Goal: Information Seeking & Learning: Learn about a topic

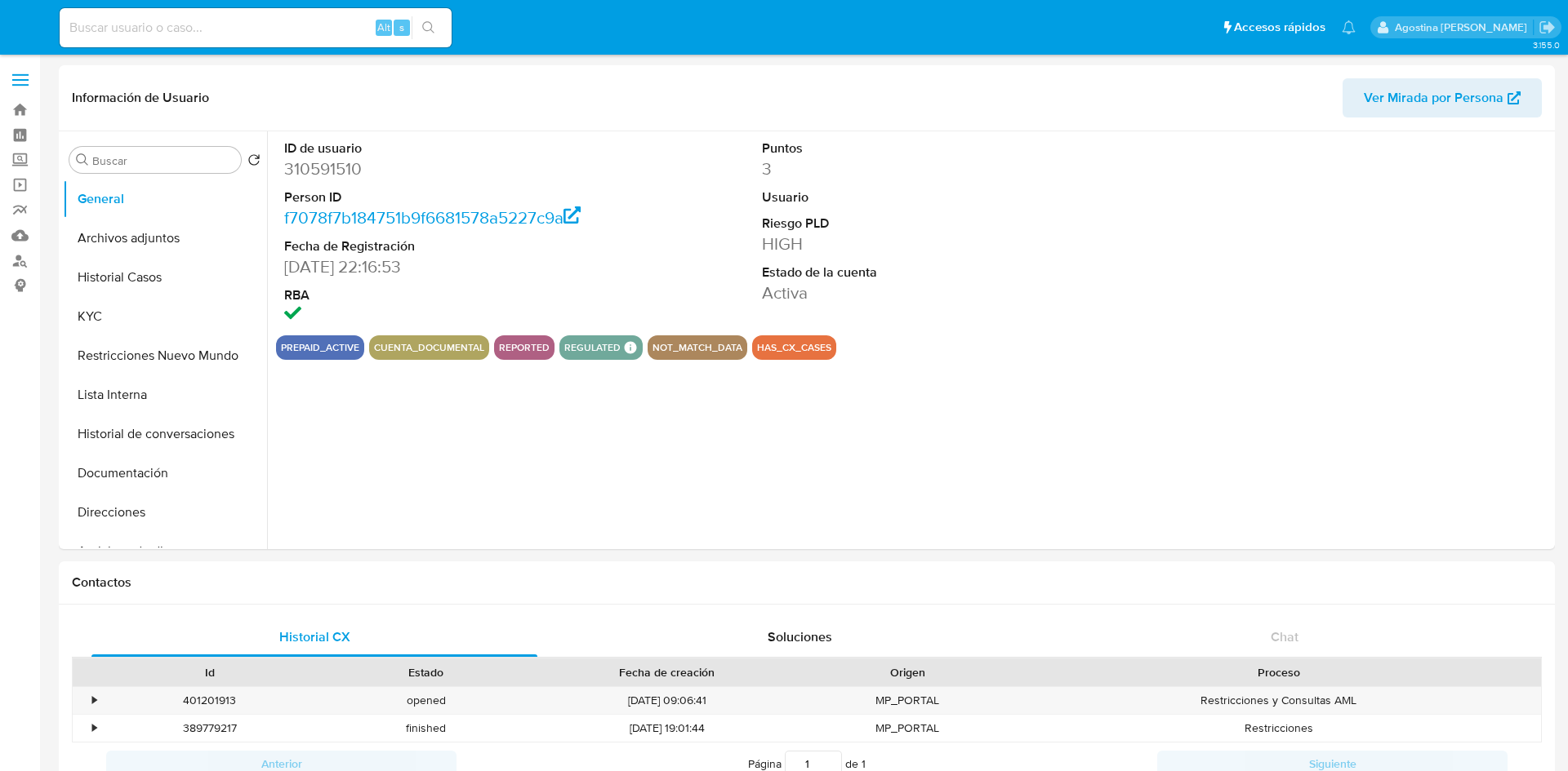
select select "10"
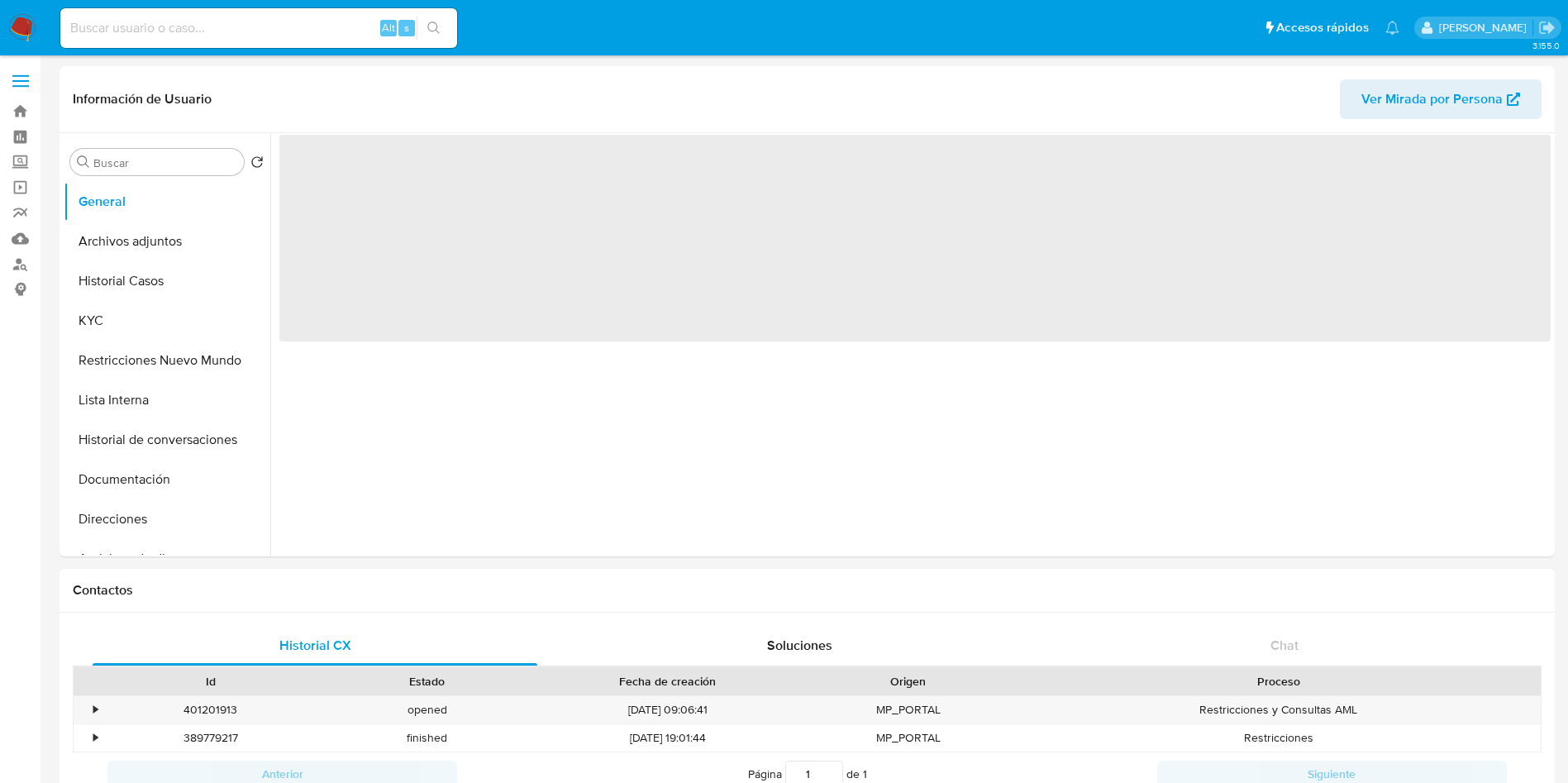
click at [215, 11] on div "Alt s" at bounding box center [259, 28] width 397 height 40
click at [208, 24] on input at bounding box center [259, 27] width 397 height 22
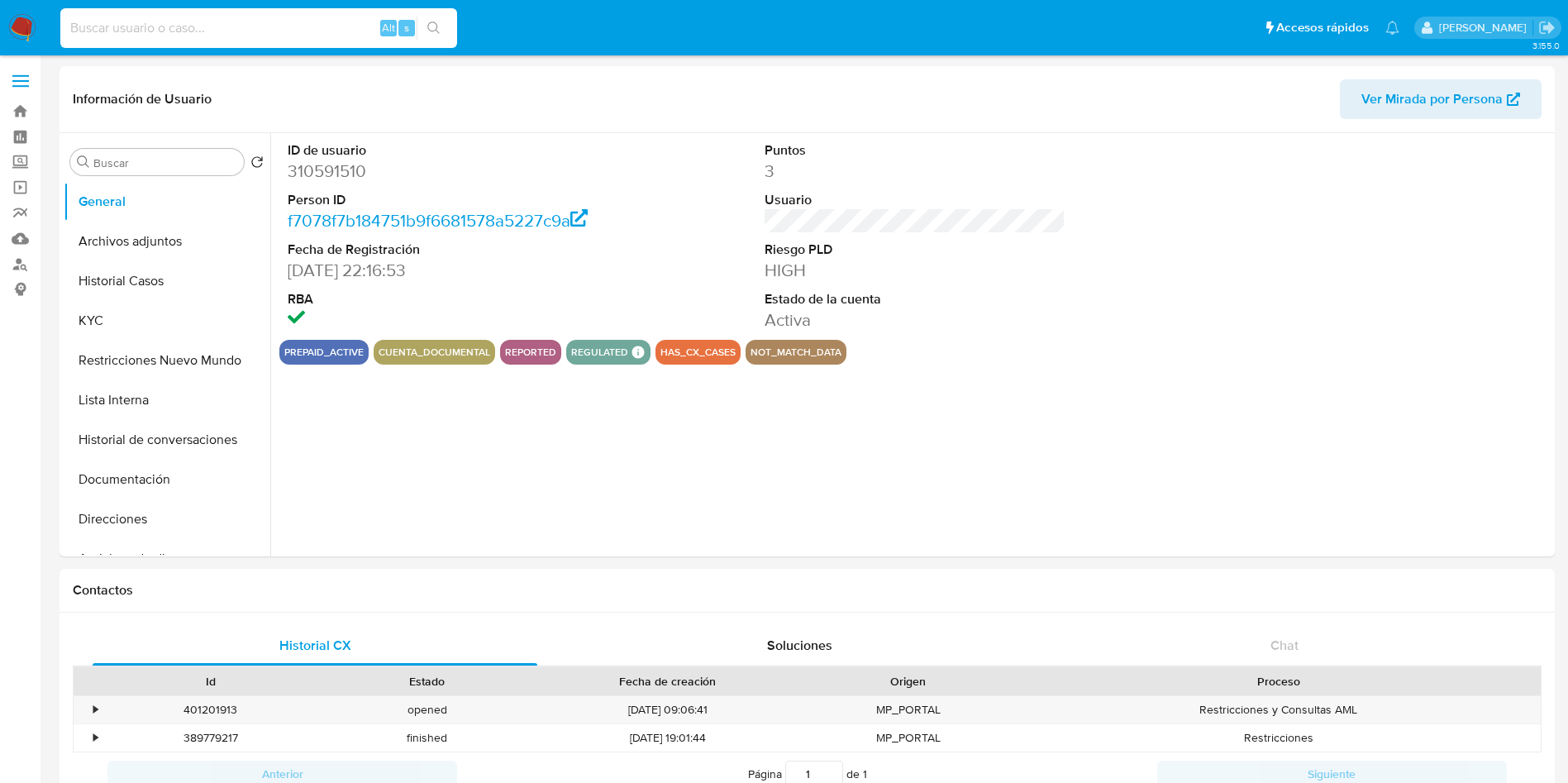
paste input "03kT5YbEFdYOMNXzuNL2IBQQ"
type input "03kT5YbEFdYOMNXzuNL2IBQQ"
select select "10"
type input "03kT5YbEFdYOMNXzuNL2IBQQ"
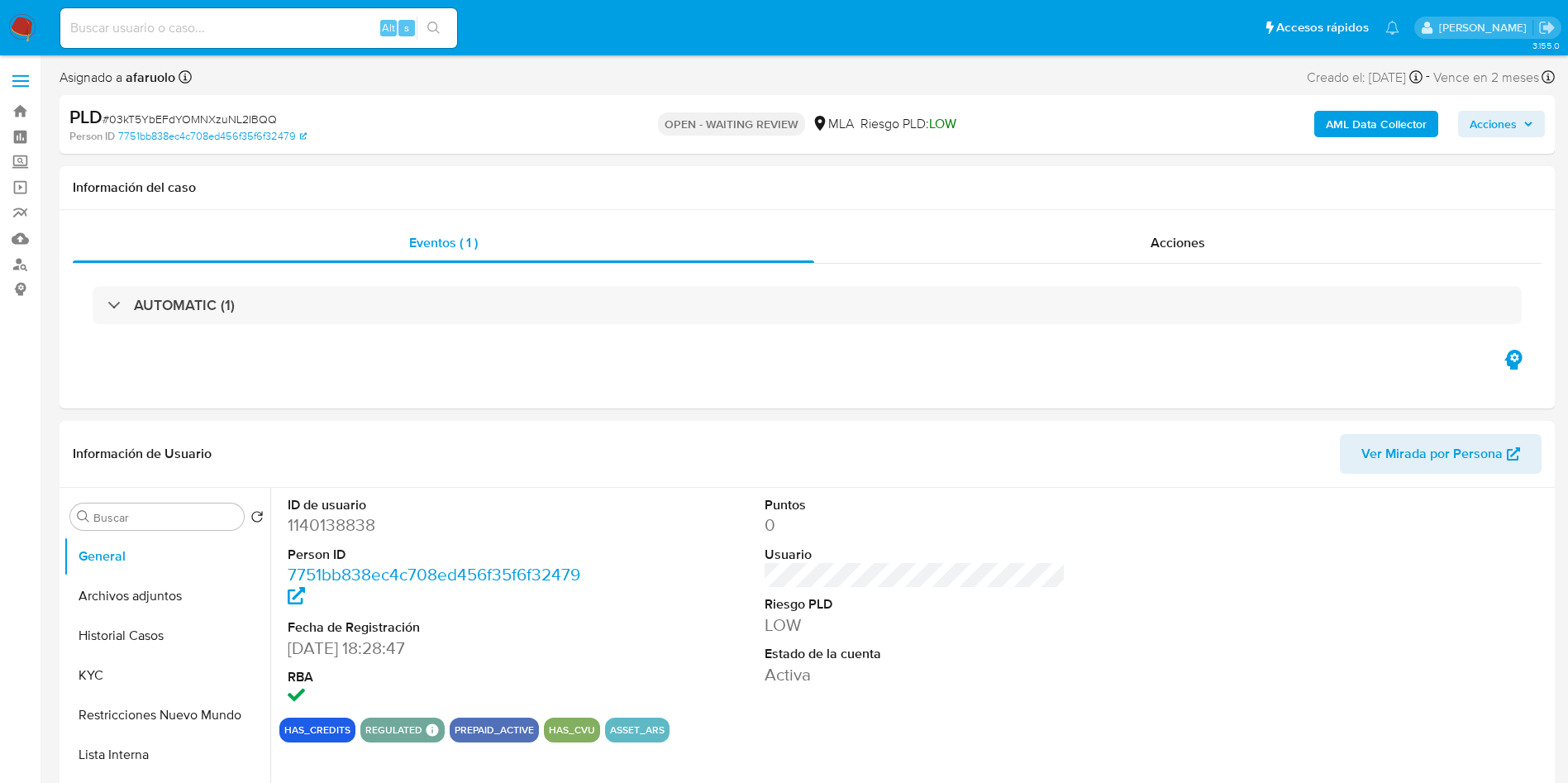
select select "10"
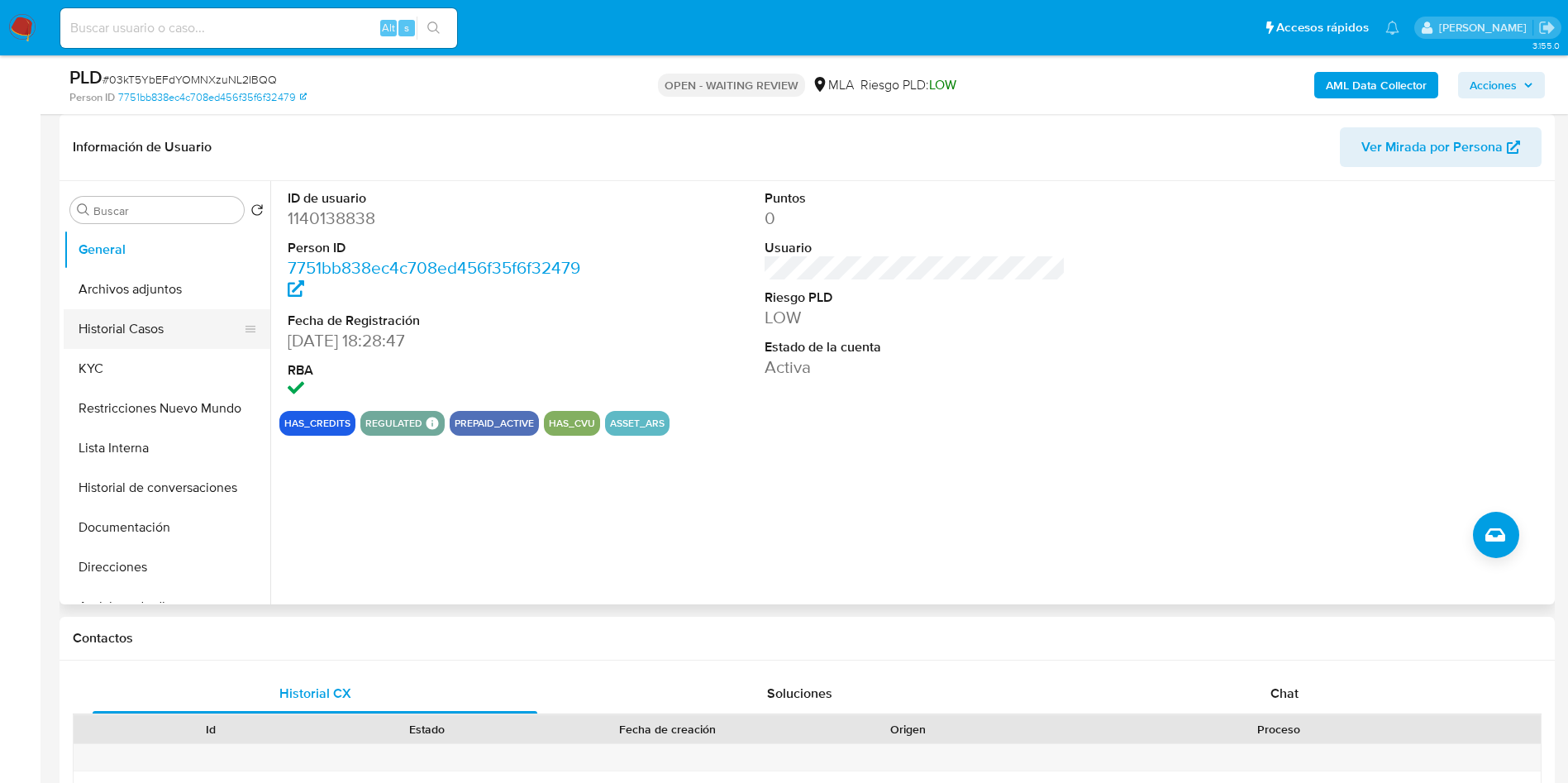
click at [167, 333] on button "Historial Casos" at bounding box center [160, 329] width 194 height 40
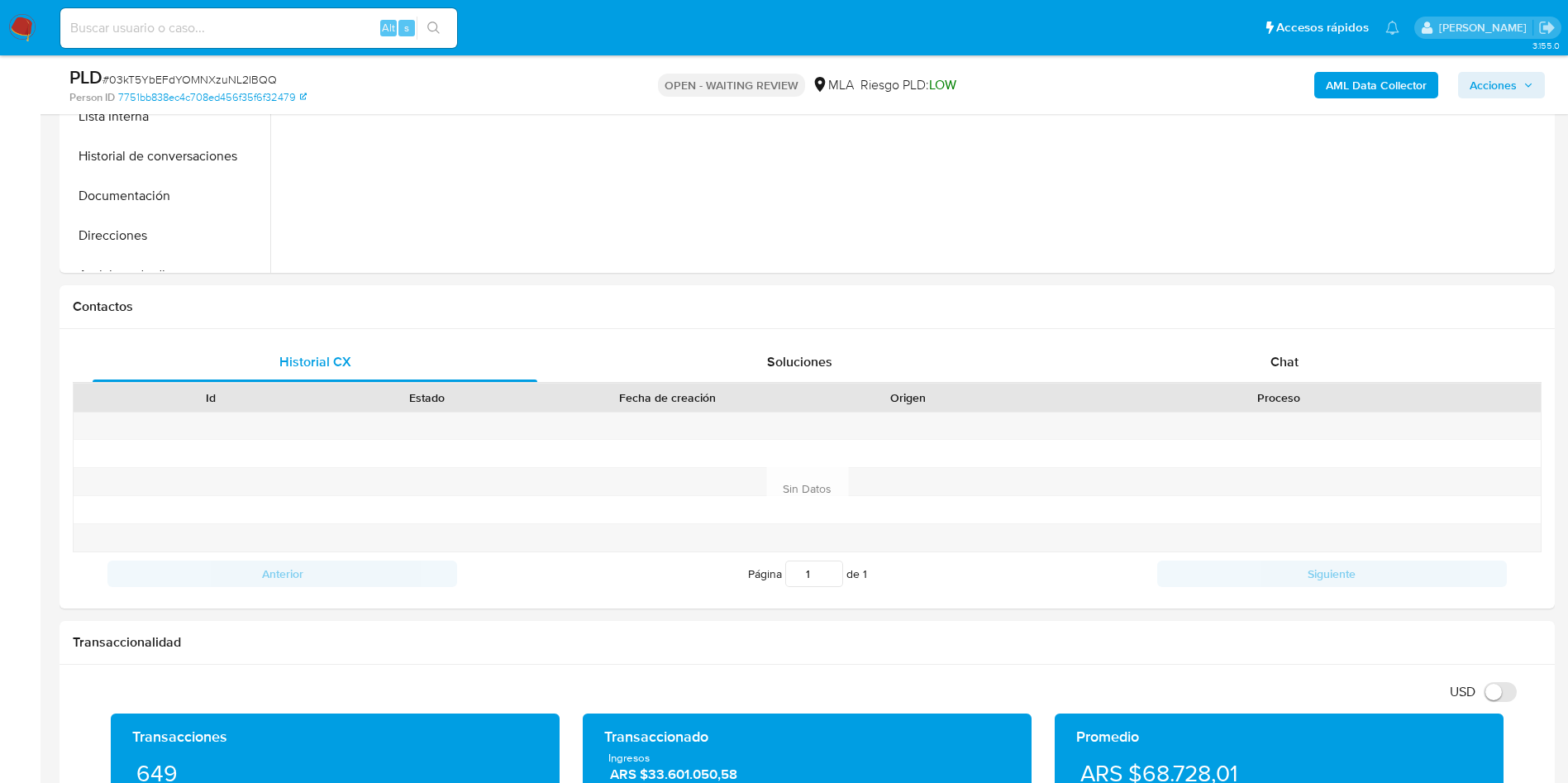
scroll to position [744, 0]
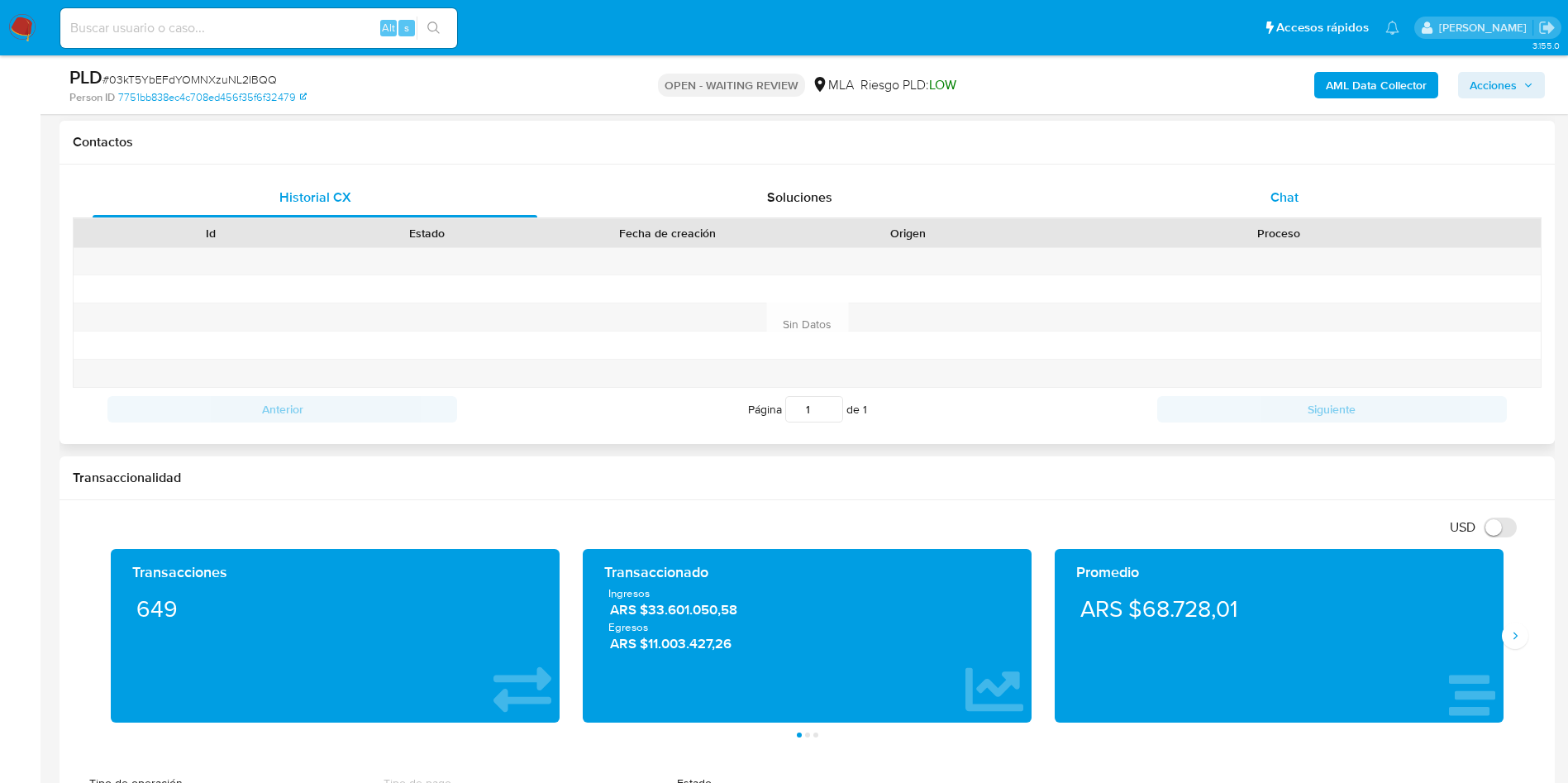
click at [1201, 201] on div "Chat" at bounding box center [1284, 198] width 445 height 40
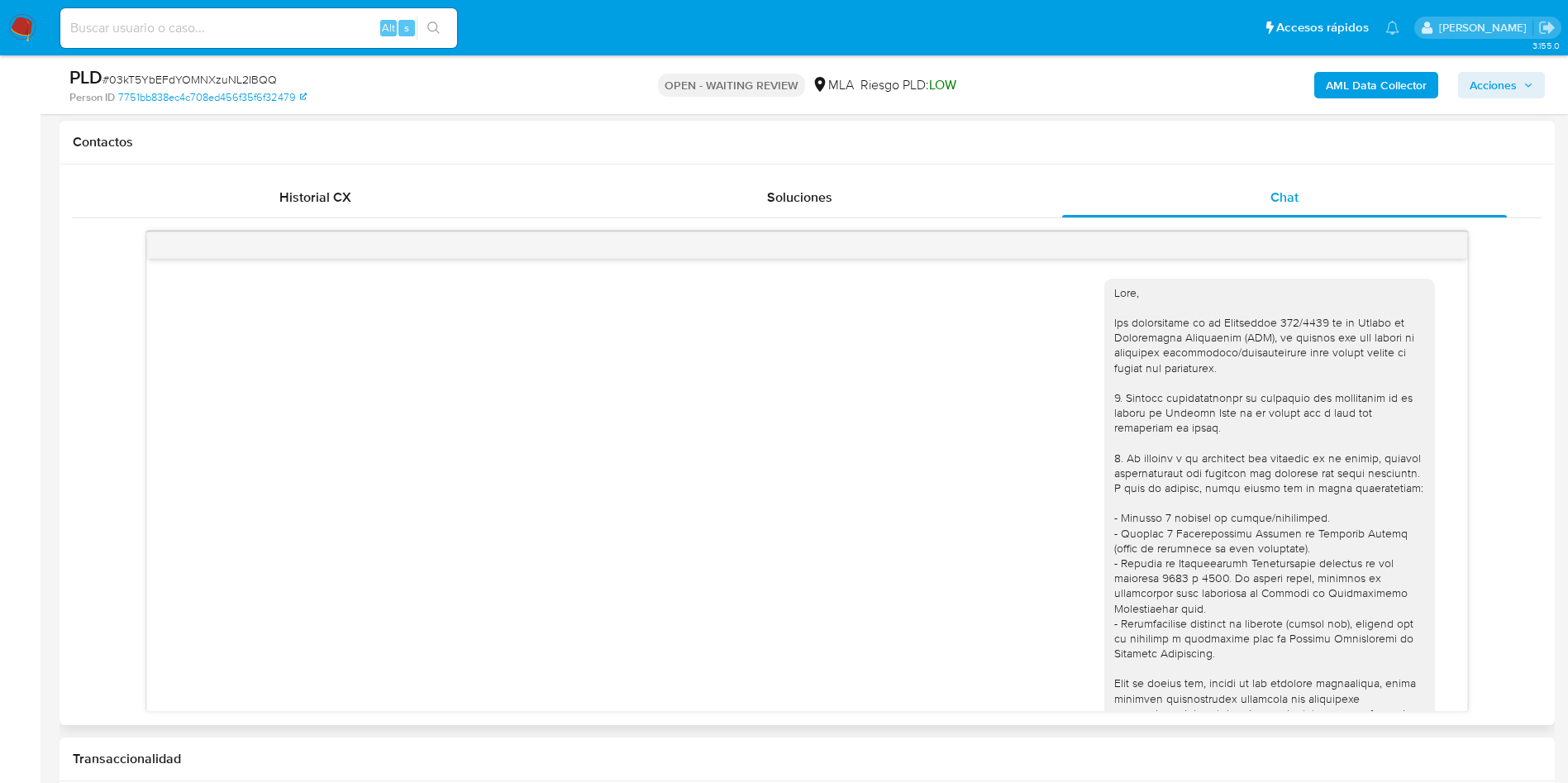
scroll to position [2111, 0]
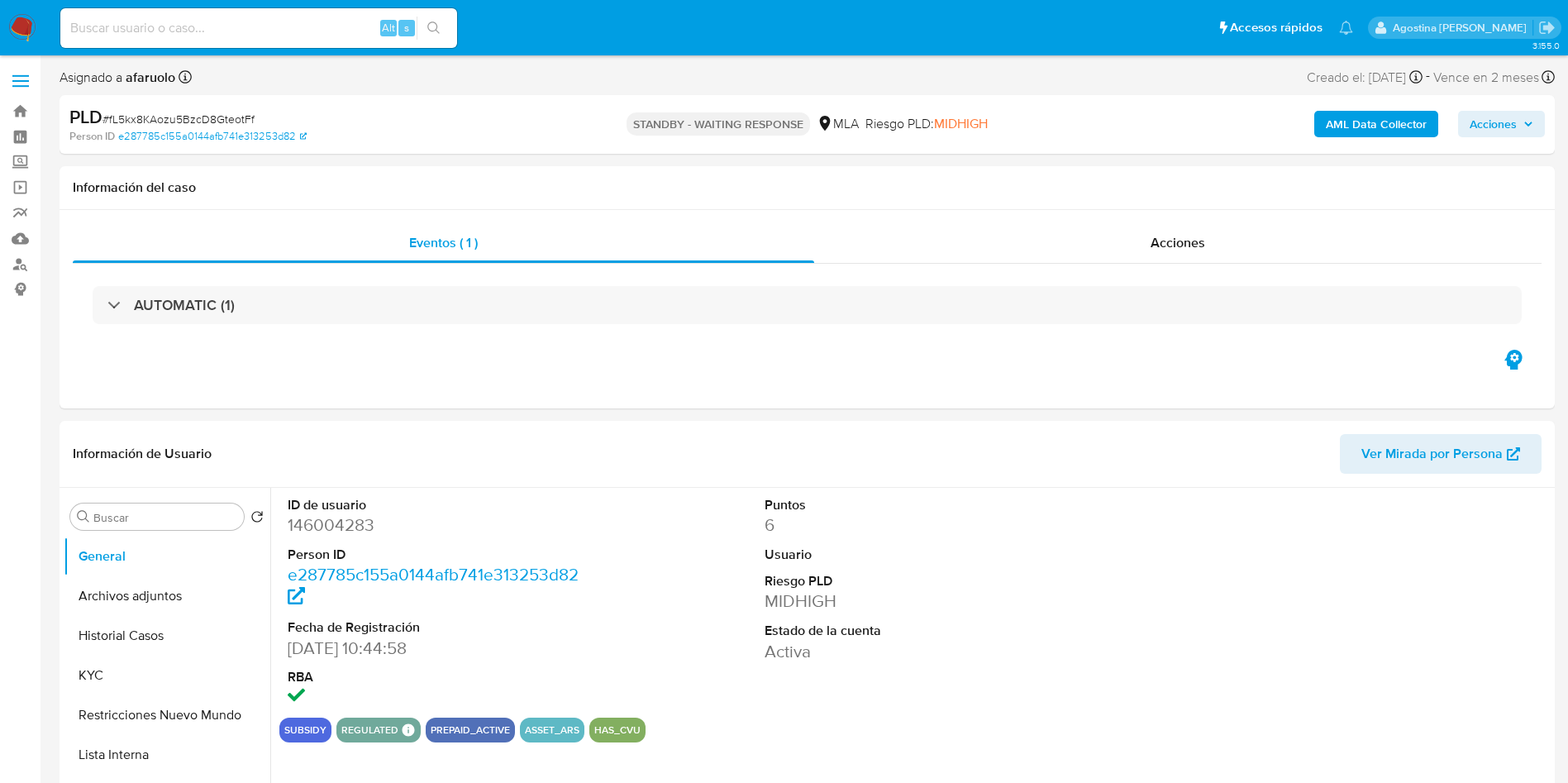
select select "10"
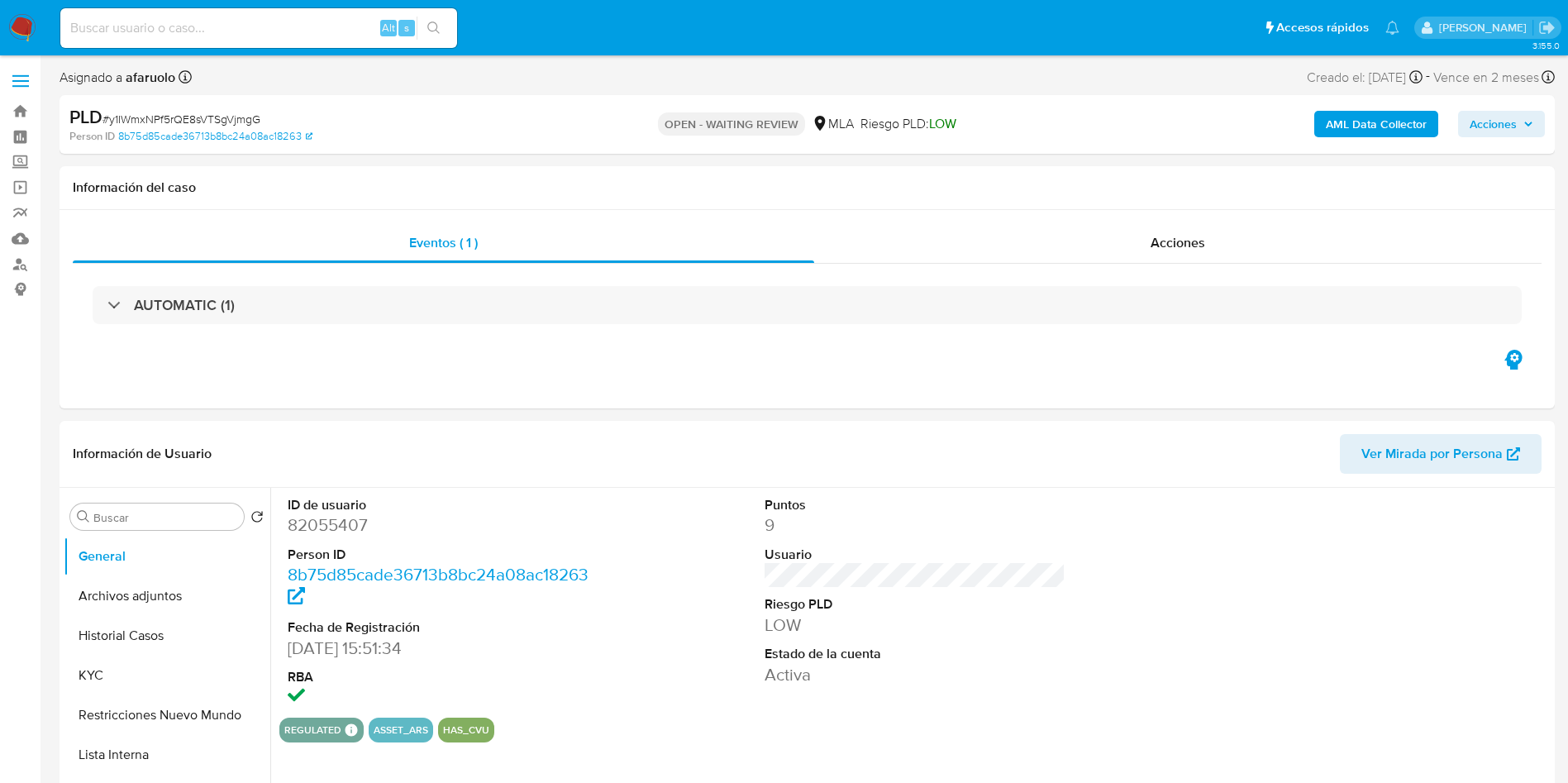
select select "10"
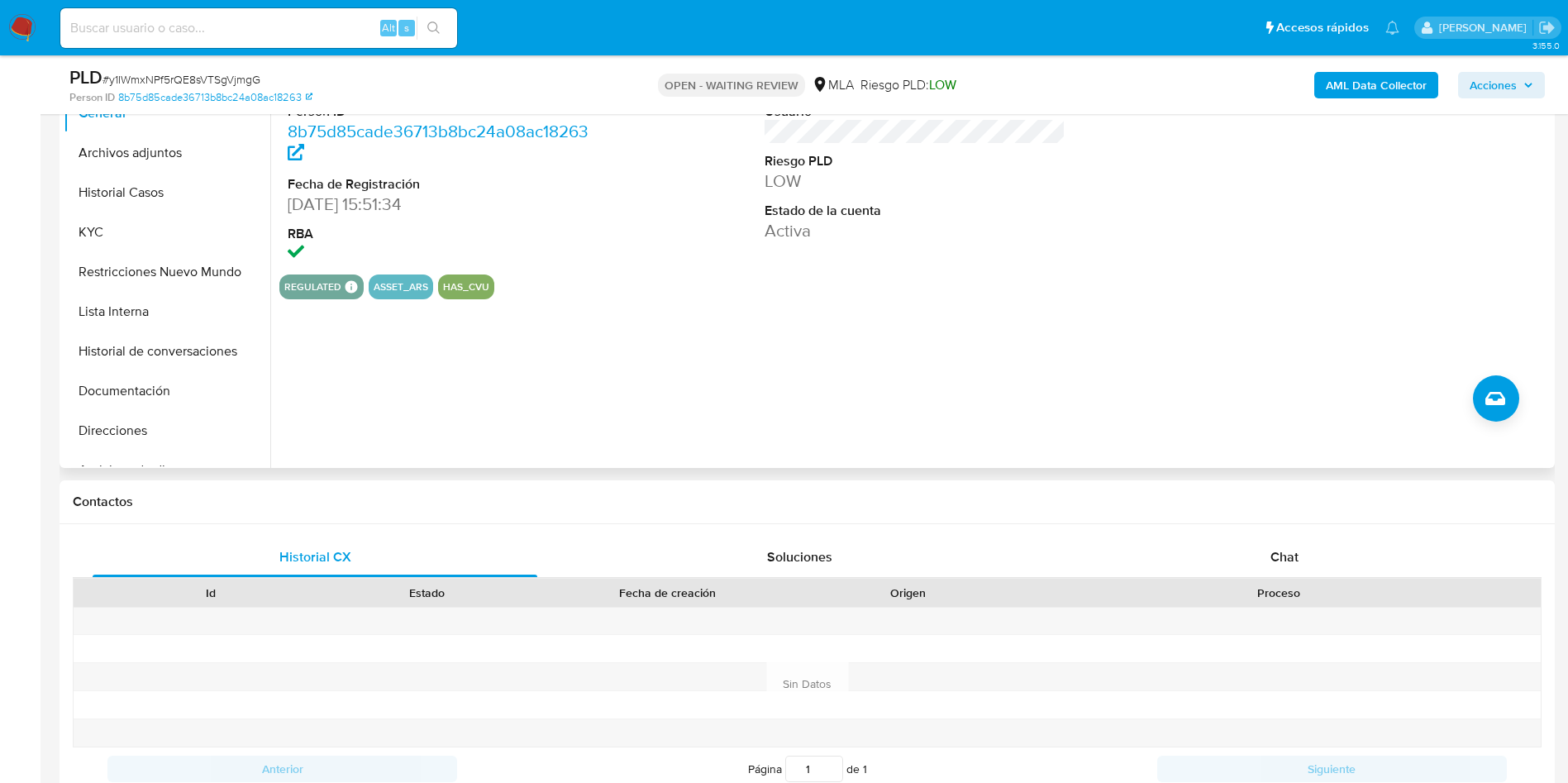
scroll to position [496, 0]
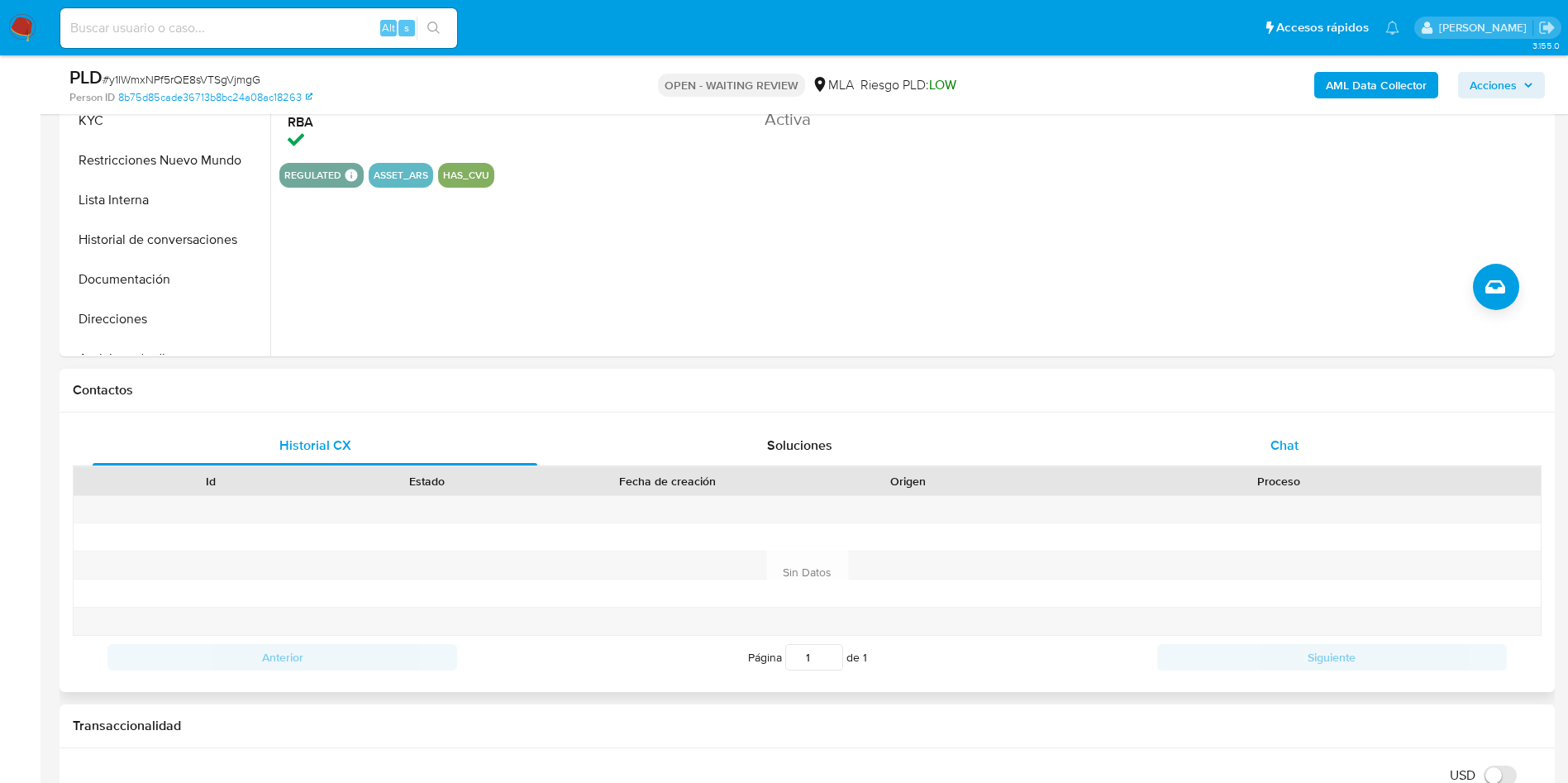
click at [1230, 461] on div "Chat" at bounding box center [1284, 445] width 445 height 40
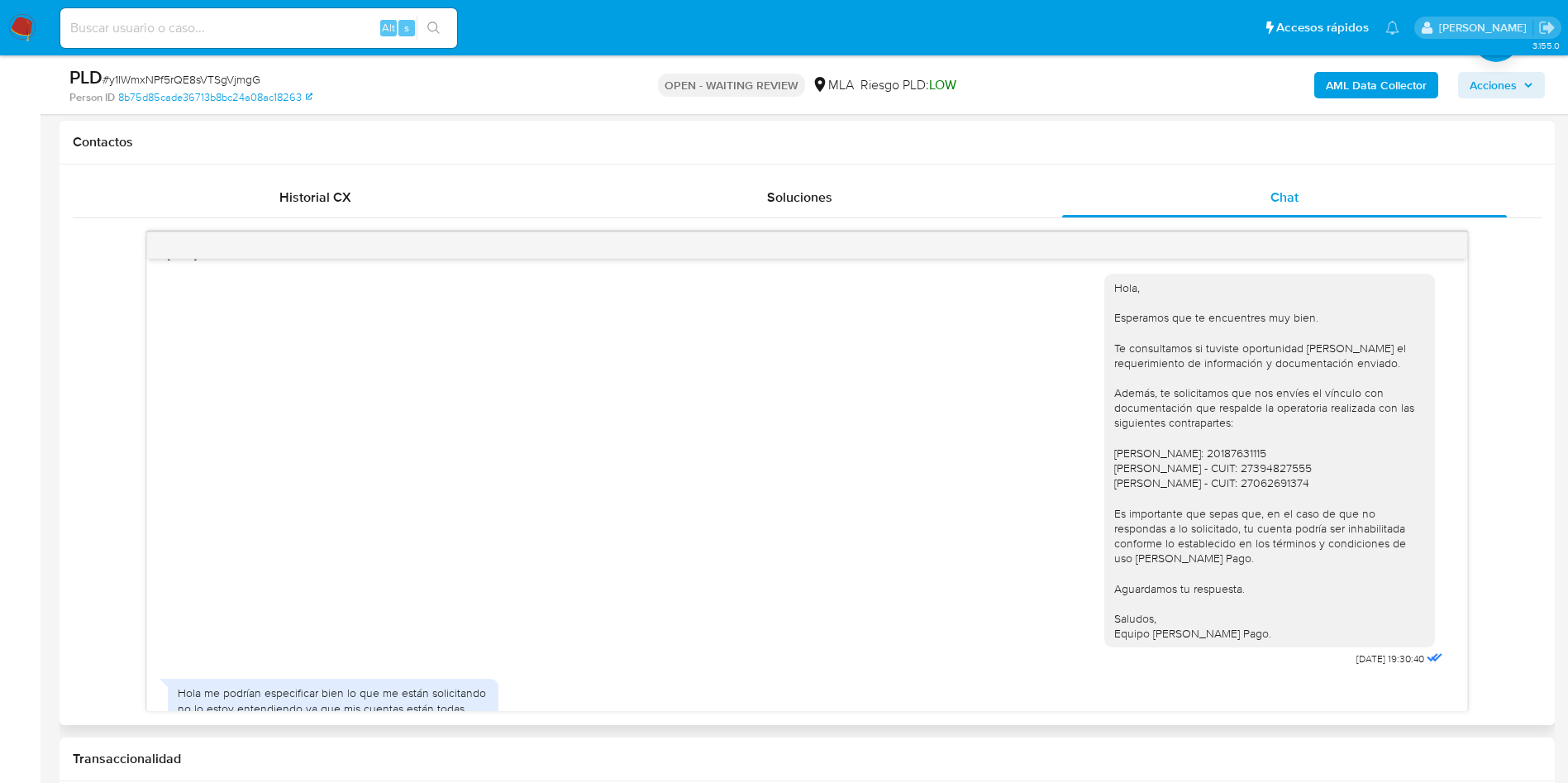
scroll to position [1158, 0]
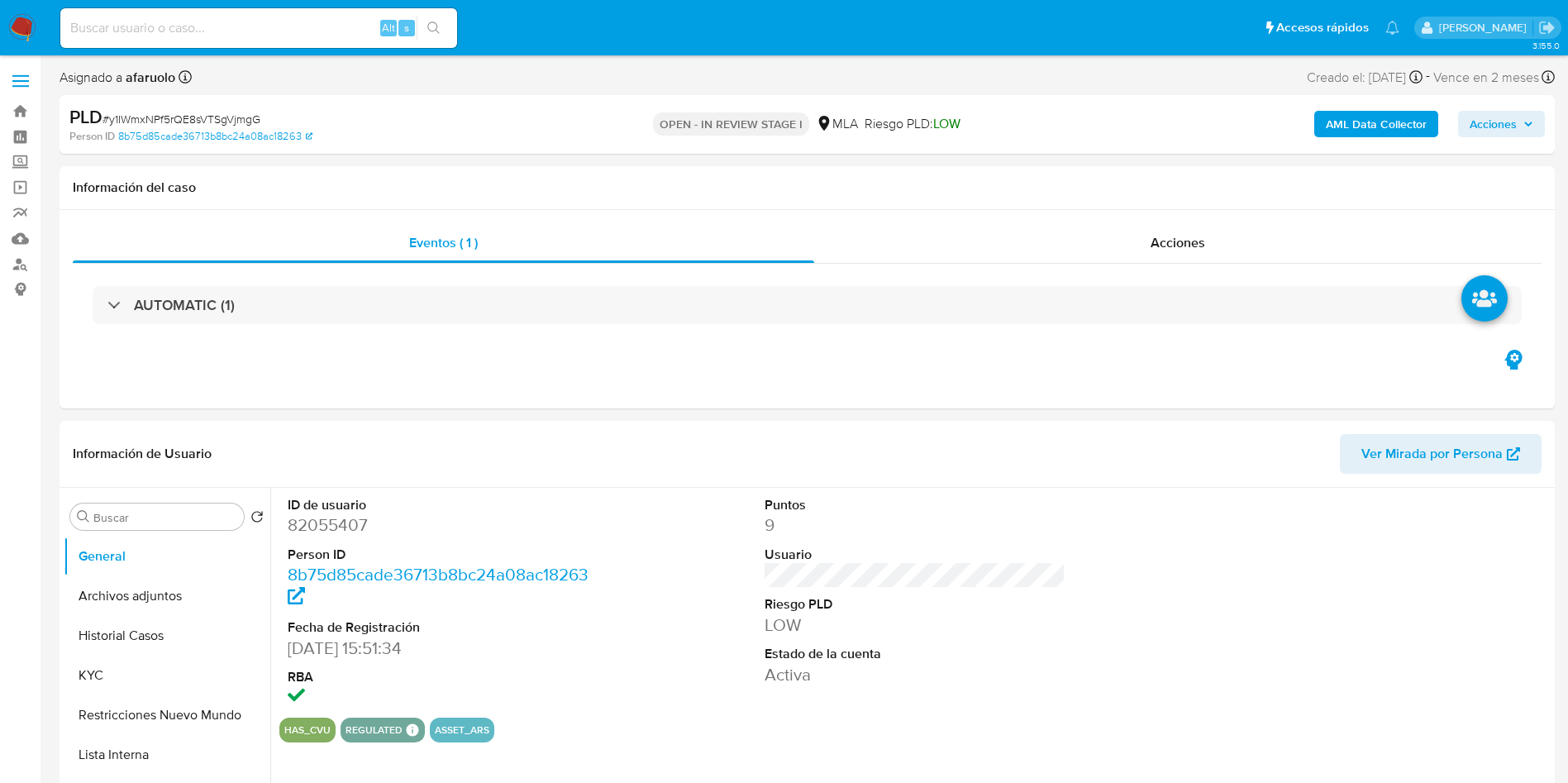
select select "10"
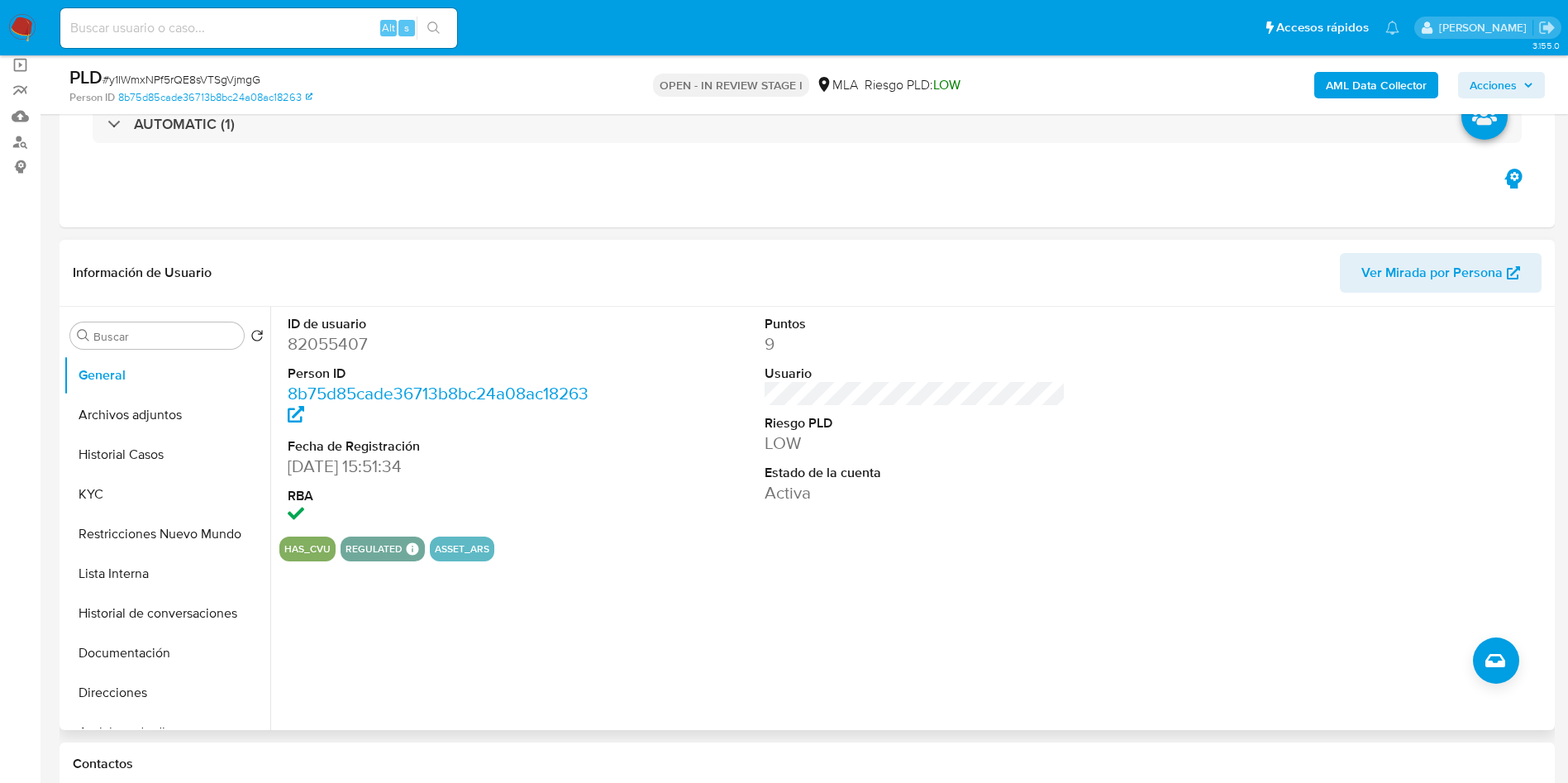
scroll to position [496, 0]
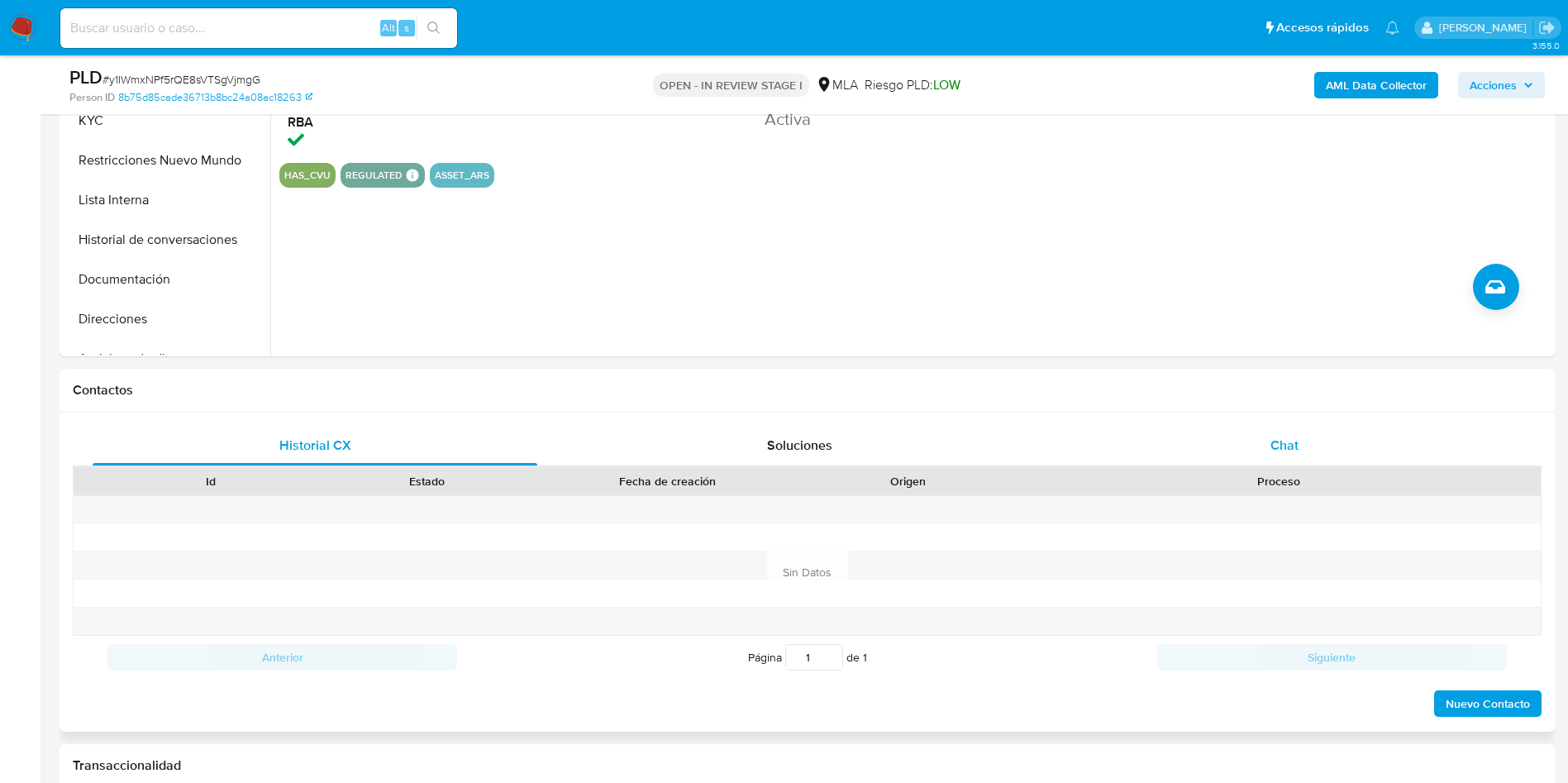
click at [1262, 452] on div "Chat" at bounding box center [1284, 445] width 445 height 40
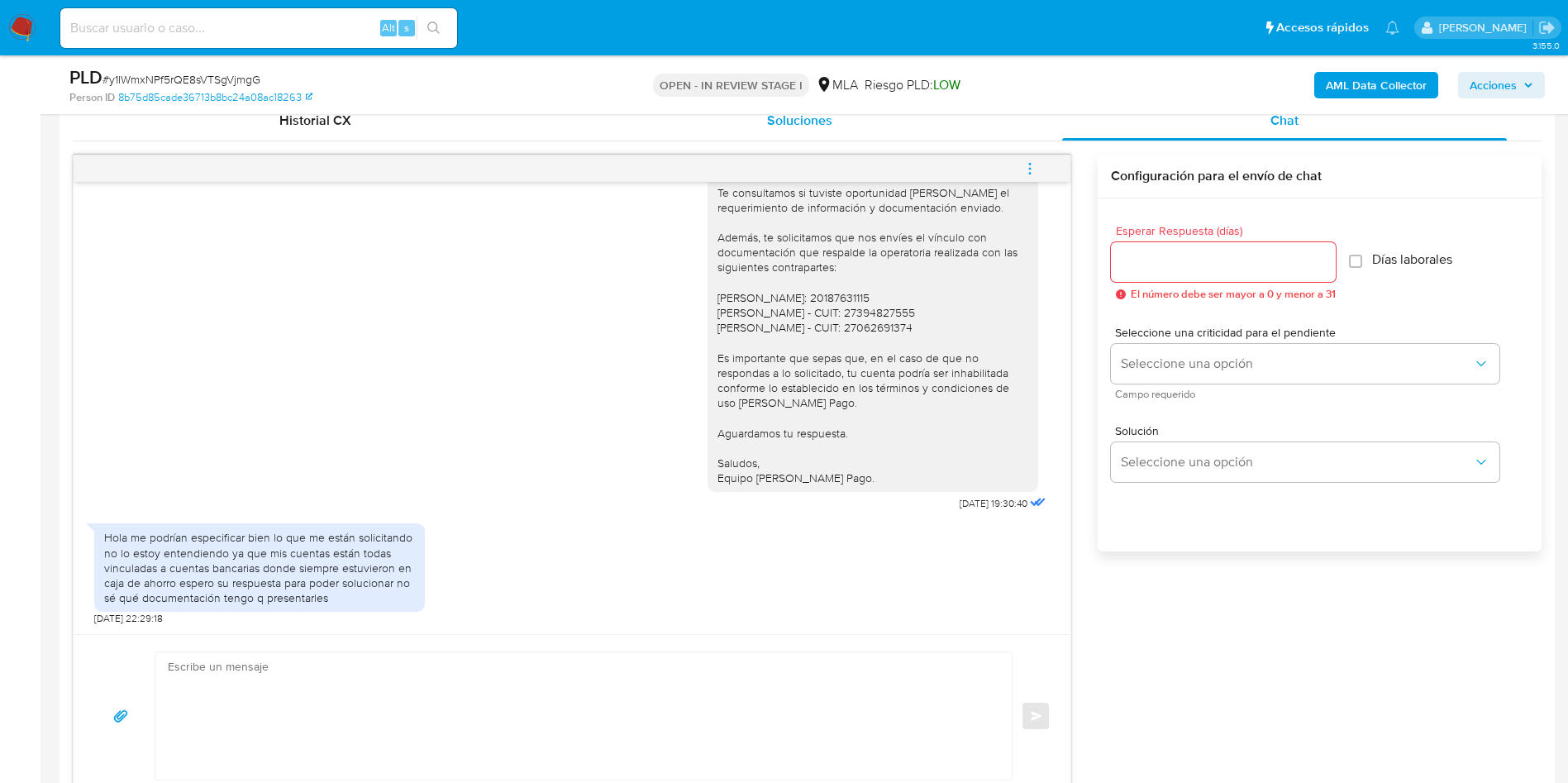
scroll to position [992, 0]
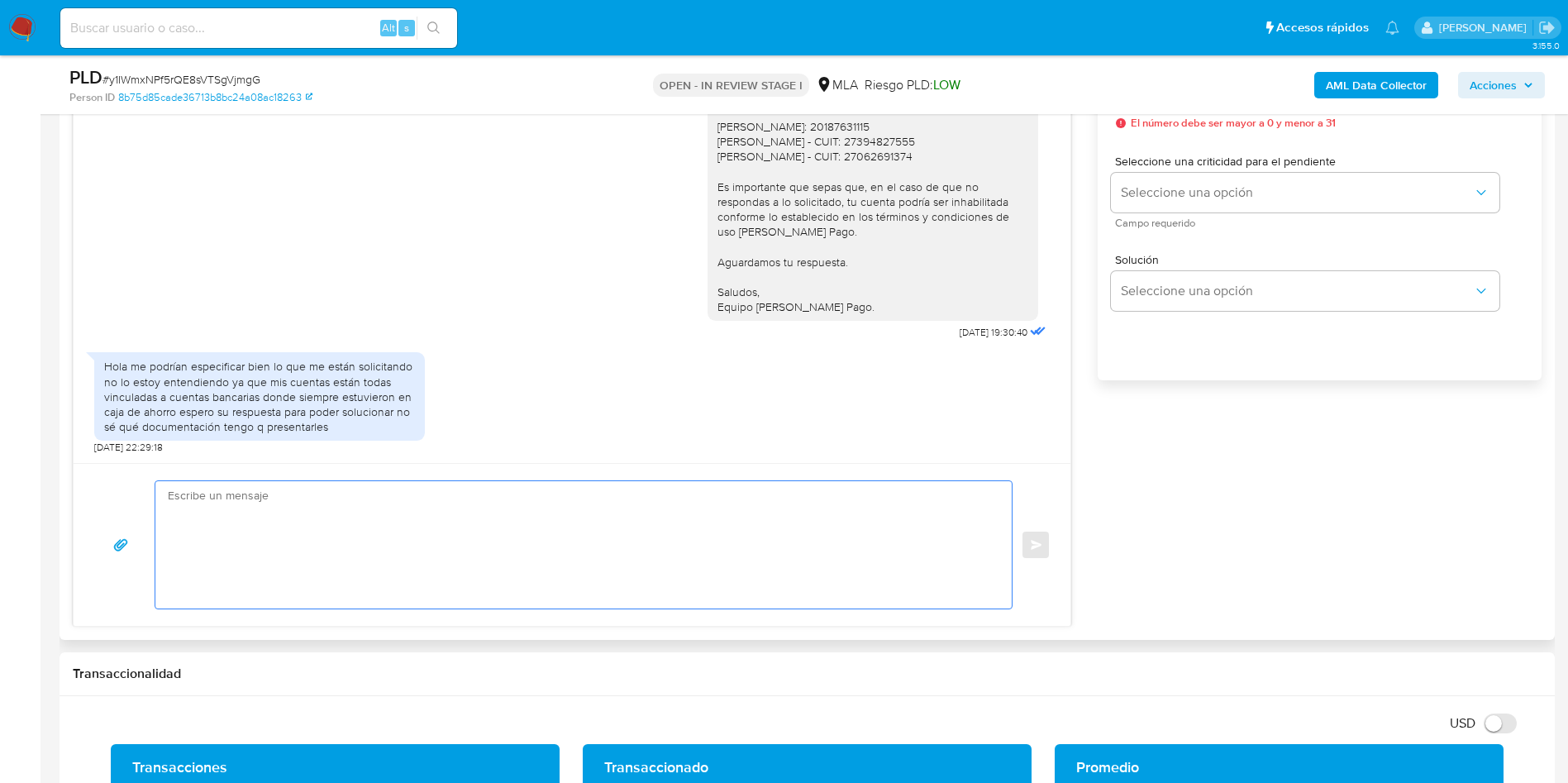
click at [654, 527] on textarea at bounding box center [579, 545] width 823 height 128
click at [373, 523] on textarea at bounding box center [579, 545] width 823 height 128
paste textarea "Hola, Esperamos que te encuentres muy bien. Te consultamos si tuviste oportunid…"
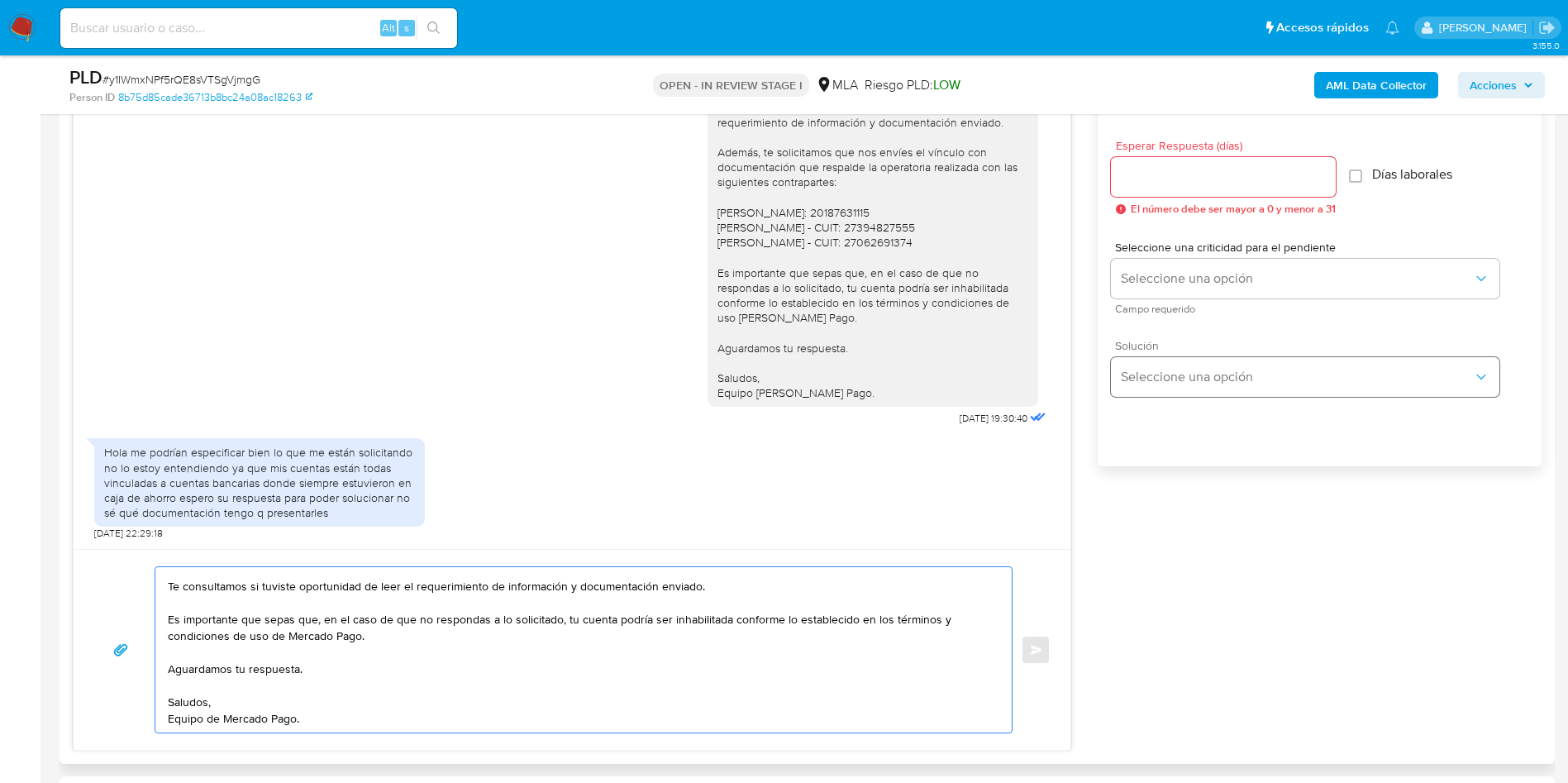
scroll to position [868, 0]
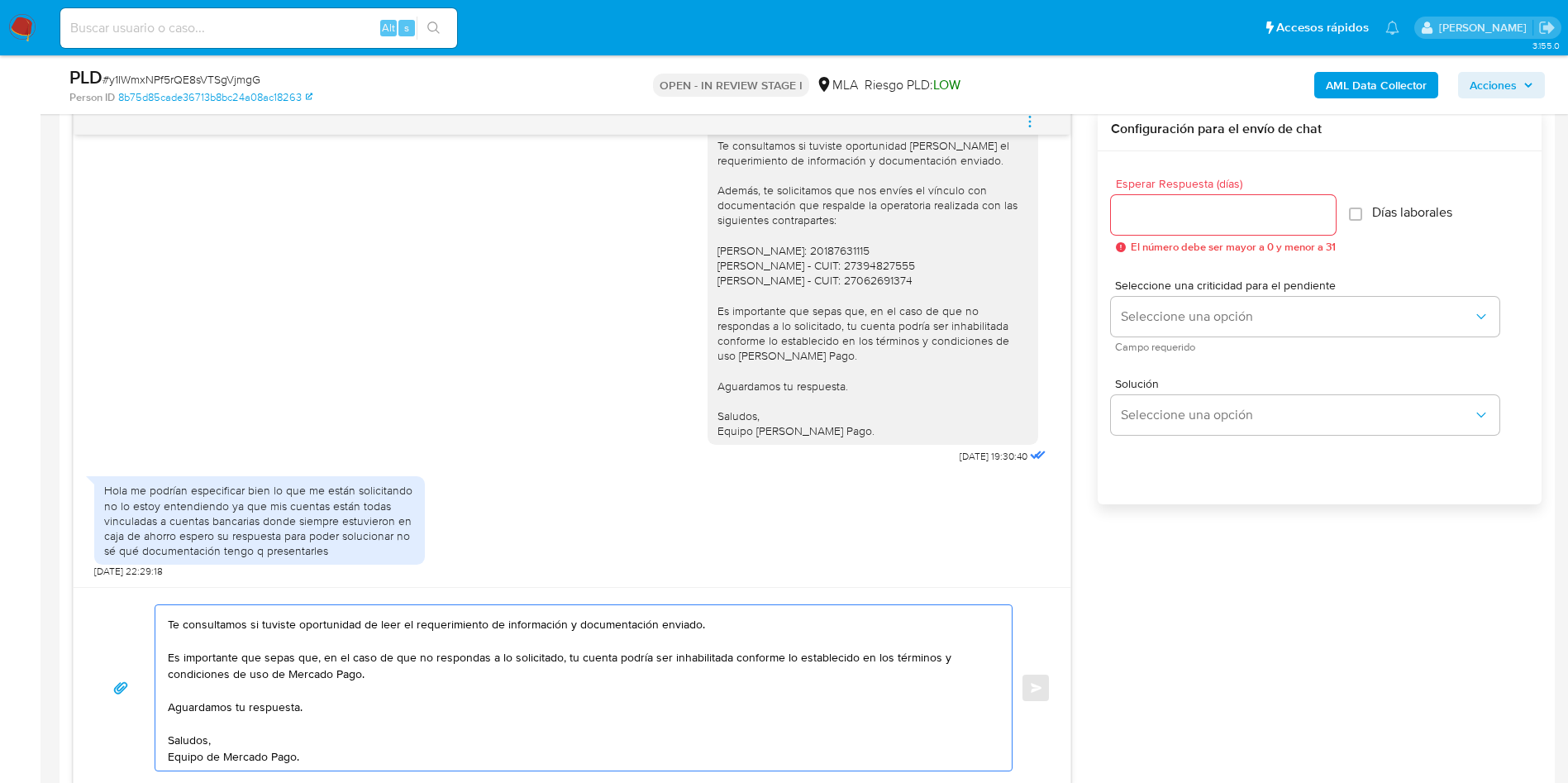
type textarea "Hola, Esperamos que te encuentres muy bien. Te consultamos si tuviste oportunid…"
click at [1150, 186] on span "Esperar Respuesta (días)" at bounding box center [1229, 183] width 225 height 12
click at [1150, 204] on input "Esperar Respuesta (días)" at bounding box center [1223, 215] width 225 height 22
click at [1159, 204] on input "Esperar Respuesta (días)" at bounding box center [1223, 215] width 225 height 22
type input "1"
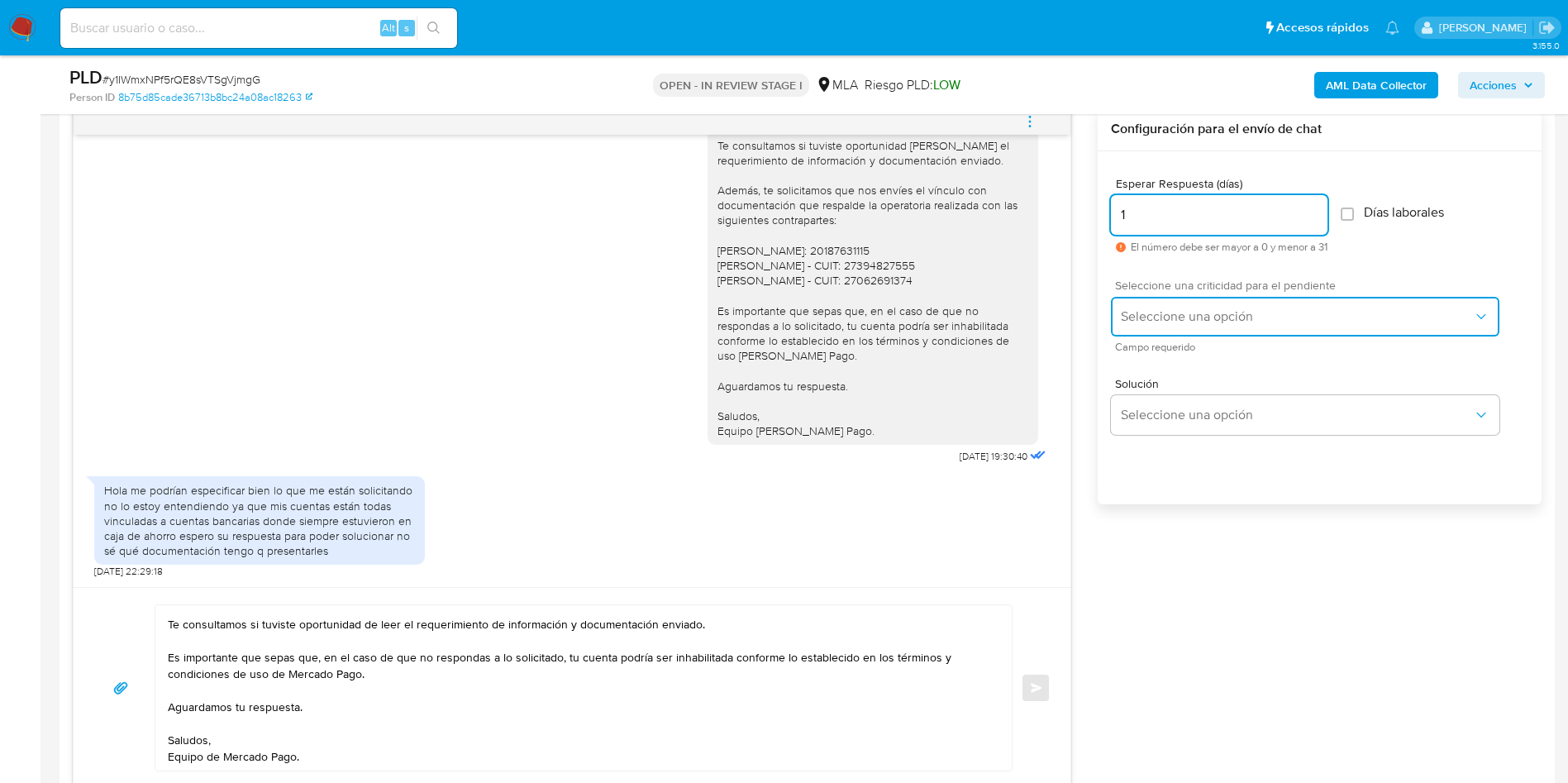
click at [1170, 299] on button "Seleccione una opción" at bounding box center [1304, 317] width 388 height 40
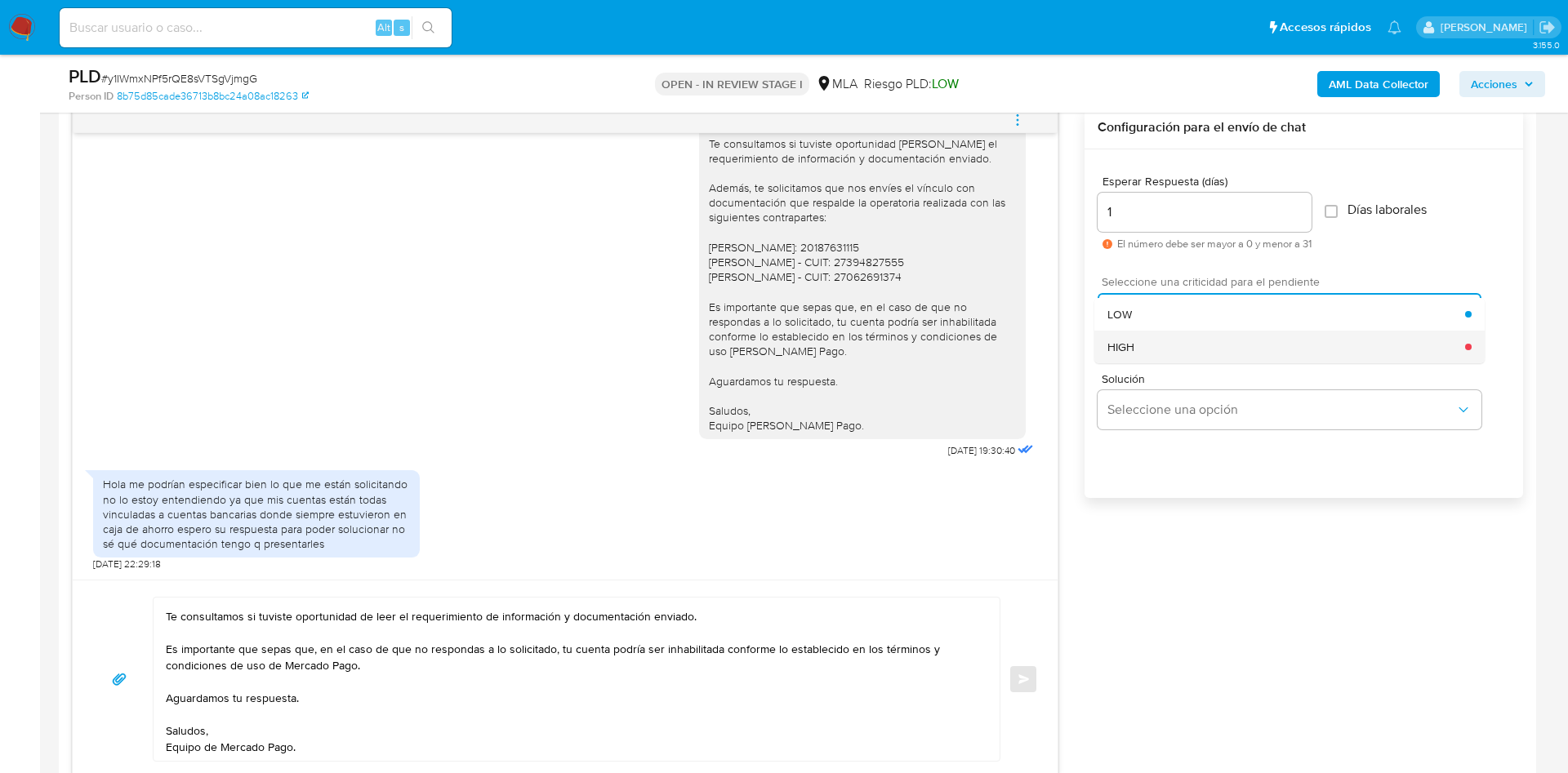
click at [1143, 334] on div "HIGH" at bounding box center [1286, 346] width 358 height 33
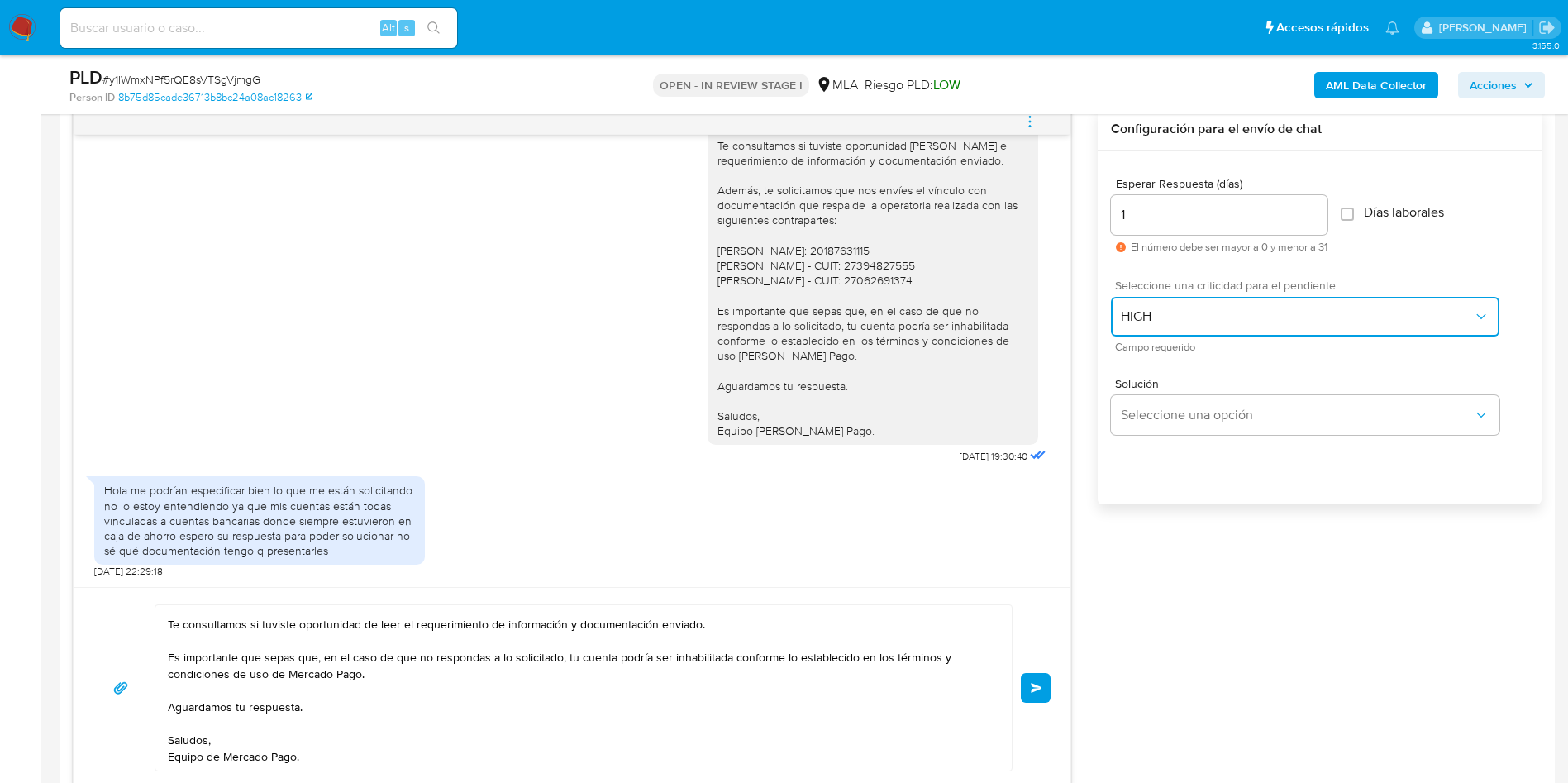
scroll to position [1158, 0]
click at [1038, 685] on span "Enviar" at bounding box center [1037, 687] width 11 height 9
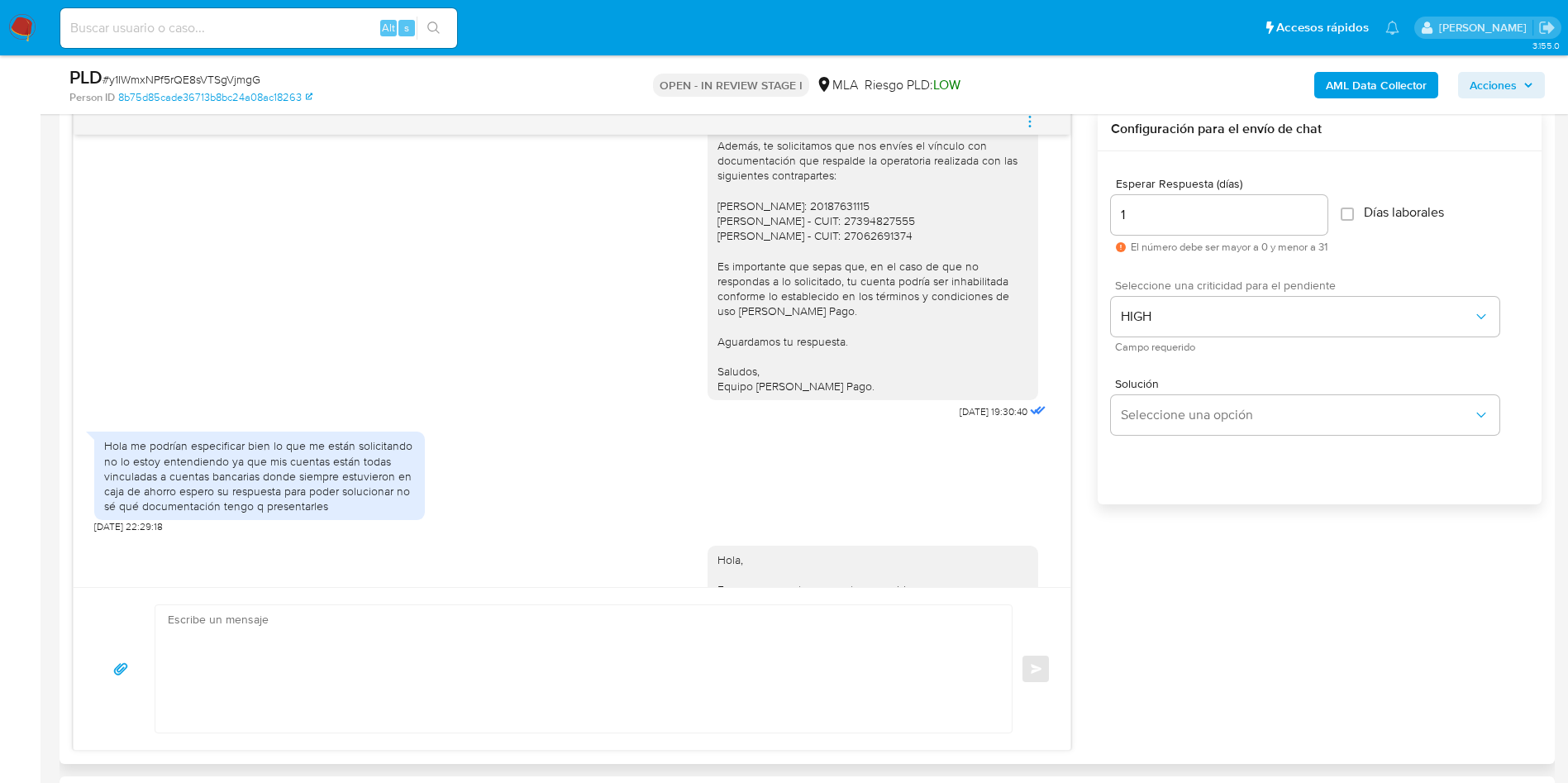
scroll to position [1448, 0]
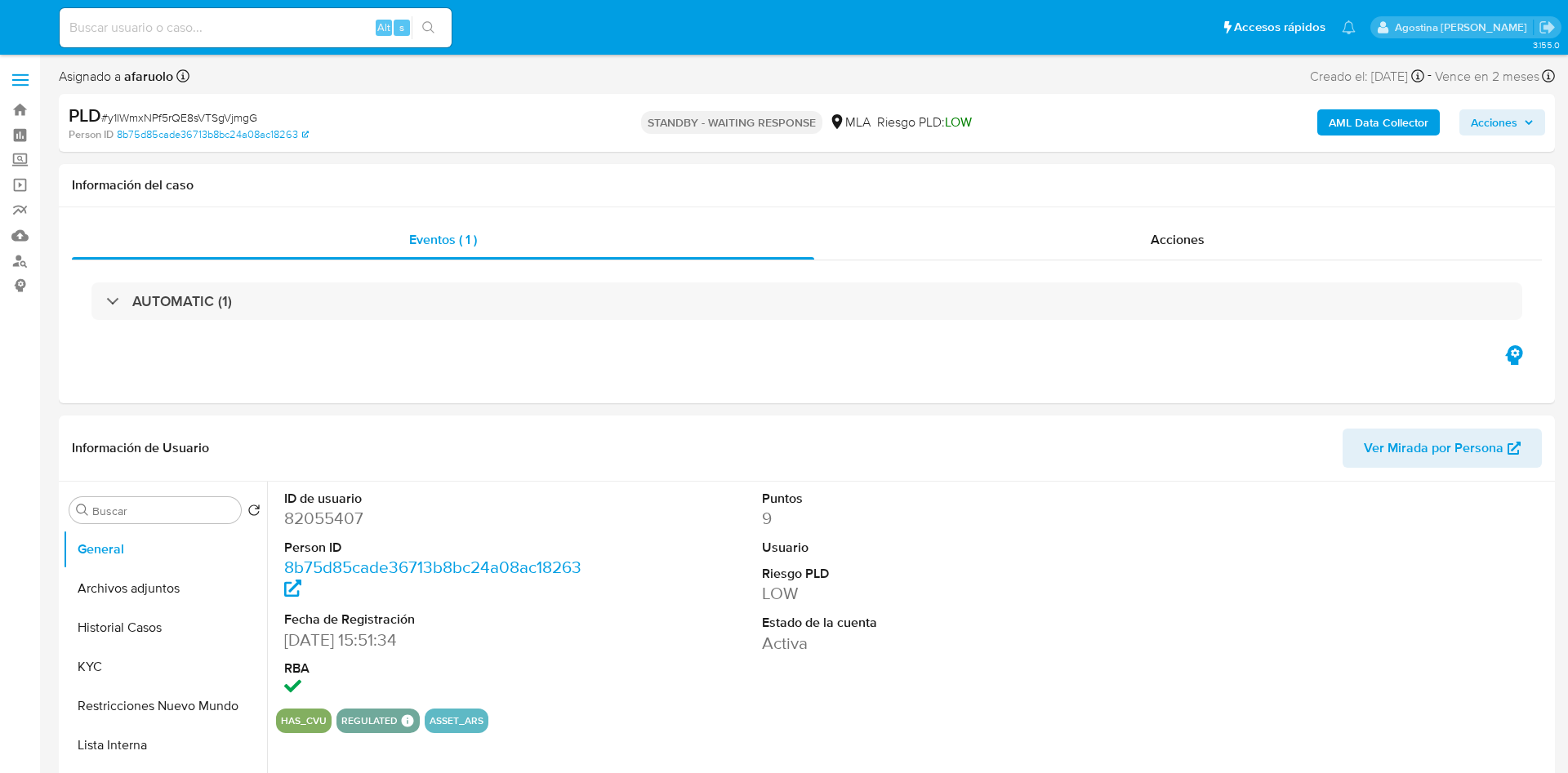
select select "10"
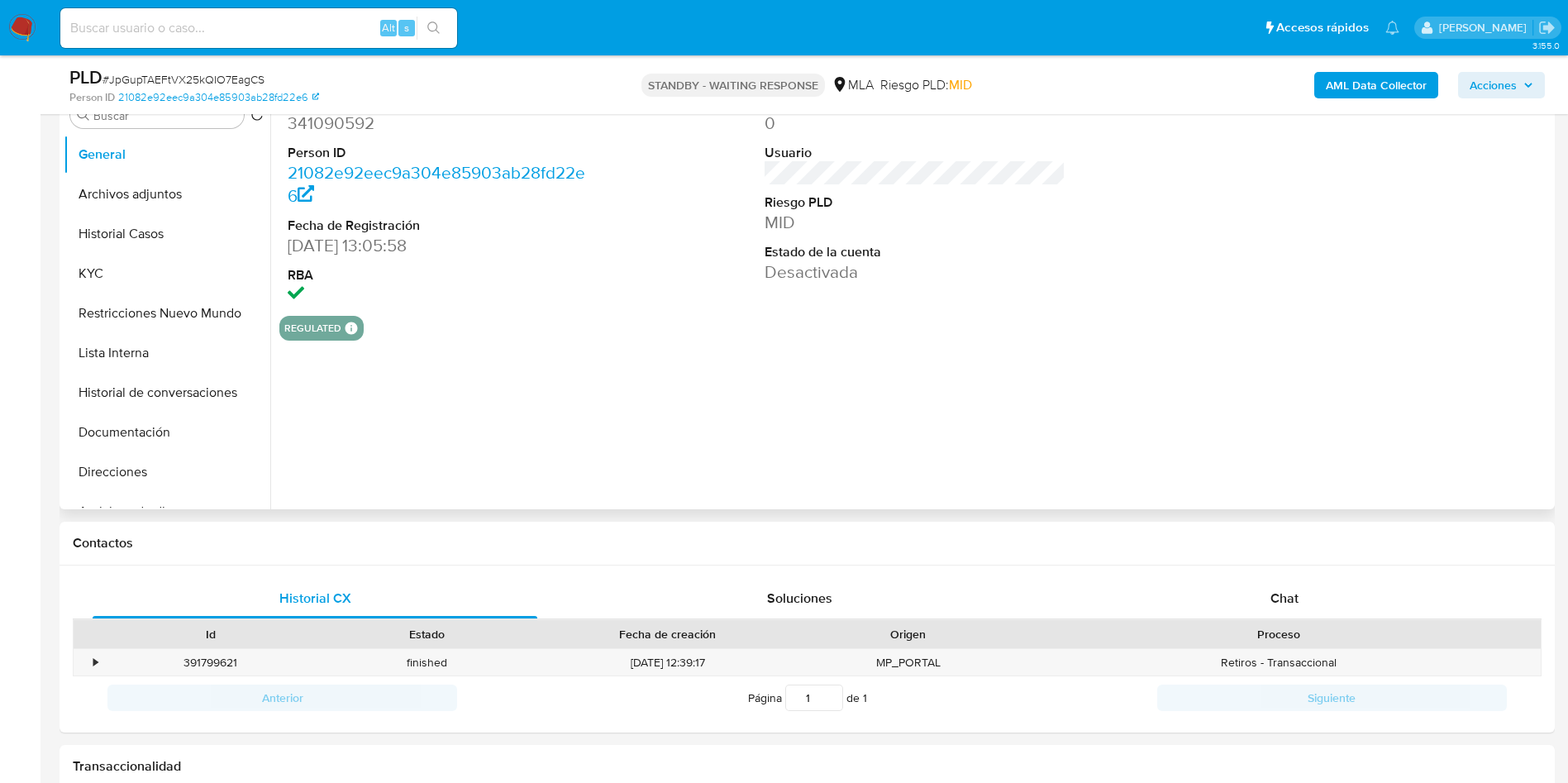
scroll to position [373, 0]
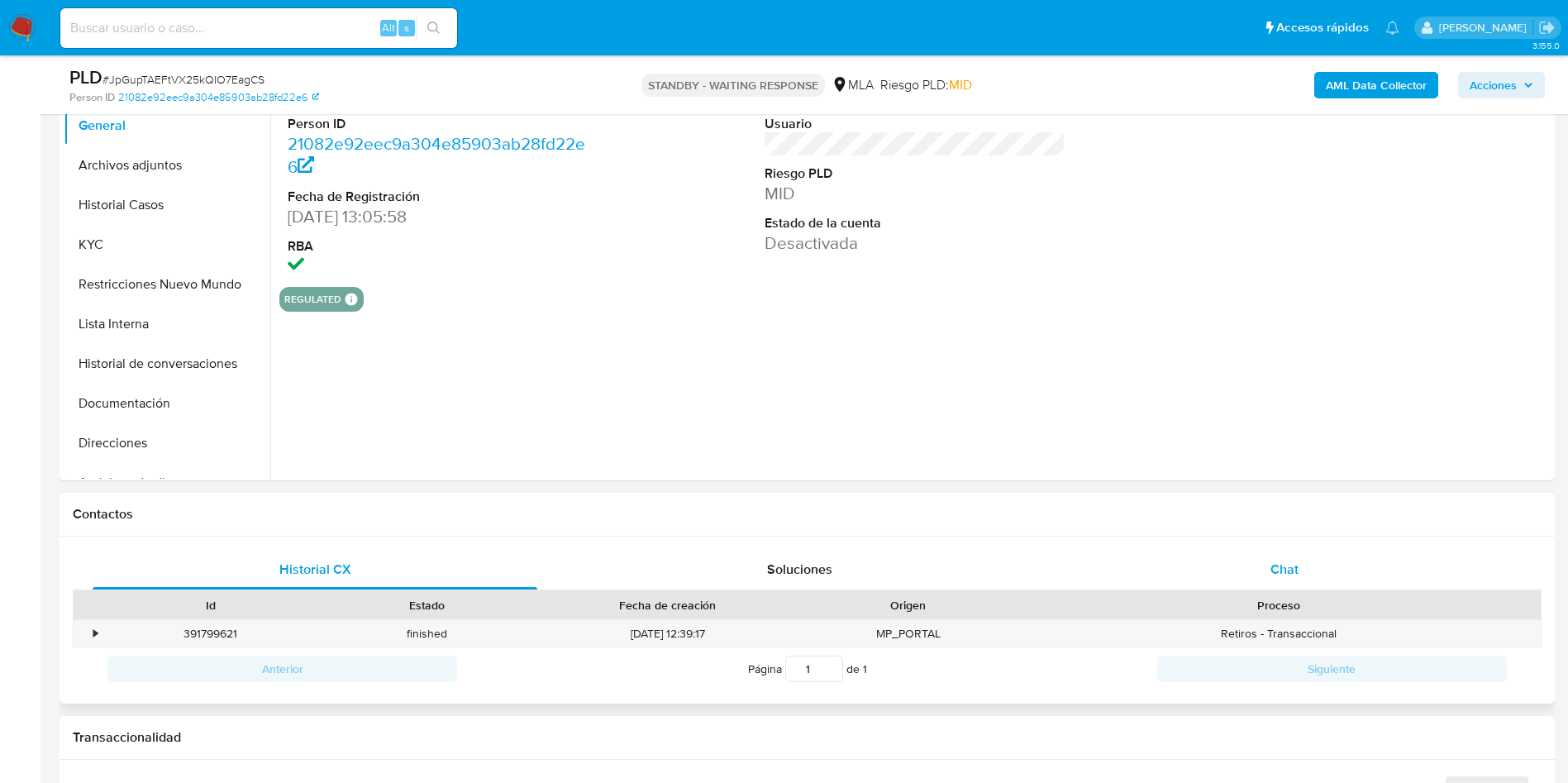
click at [1225, 570] on div "Chat" at bounding box center [1284, 570] width 445 height 40
select select "10"
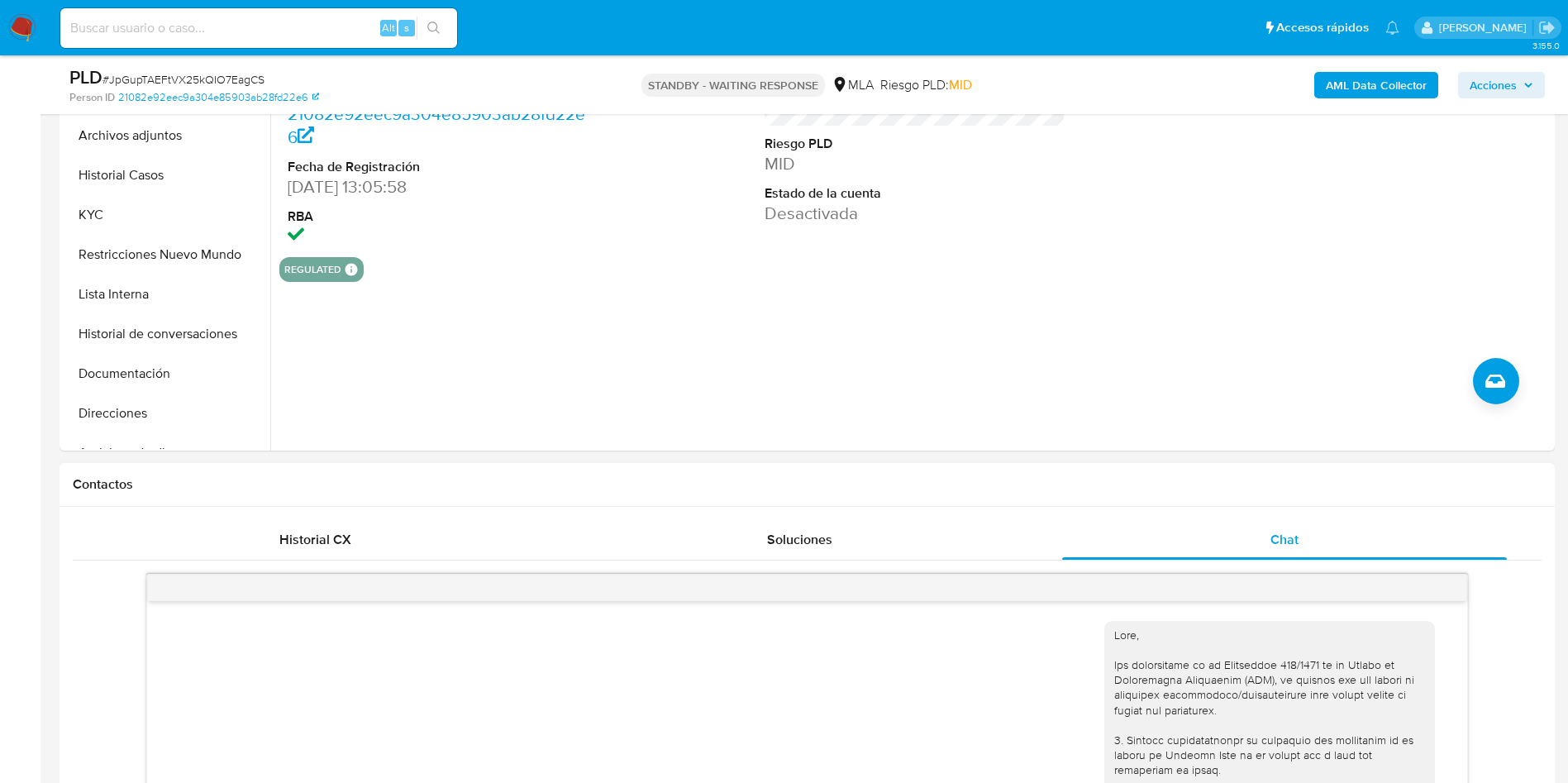
scroll to position [1546, 0]
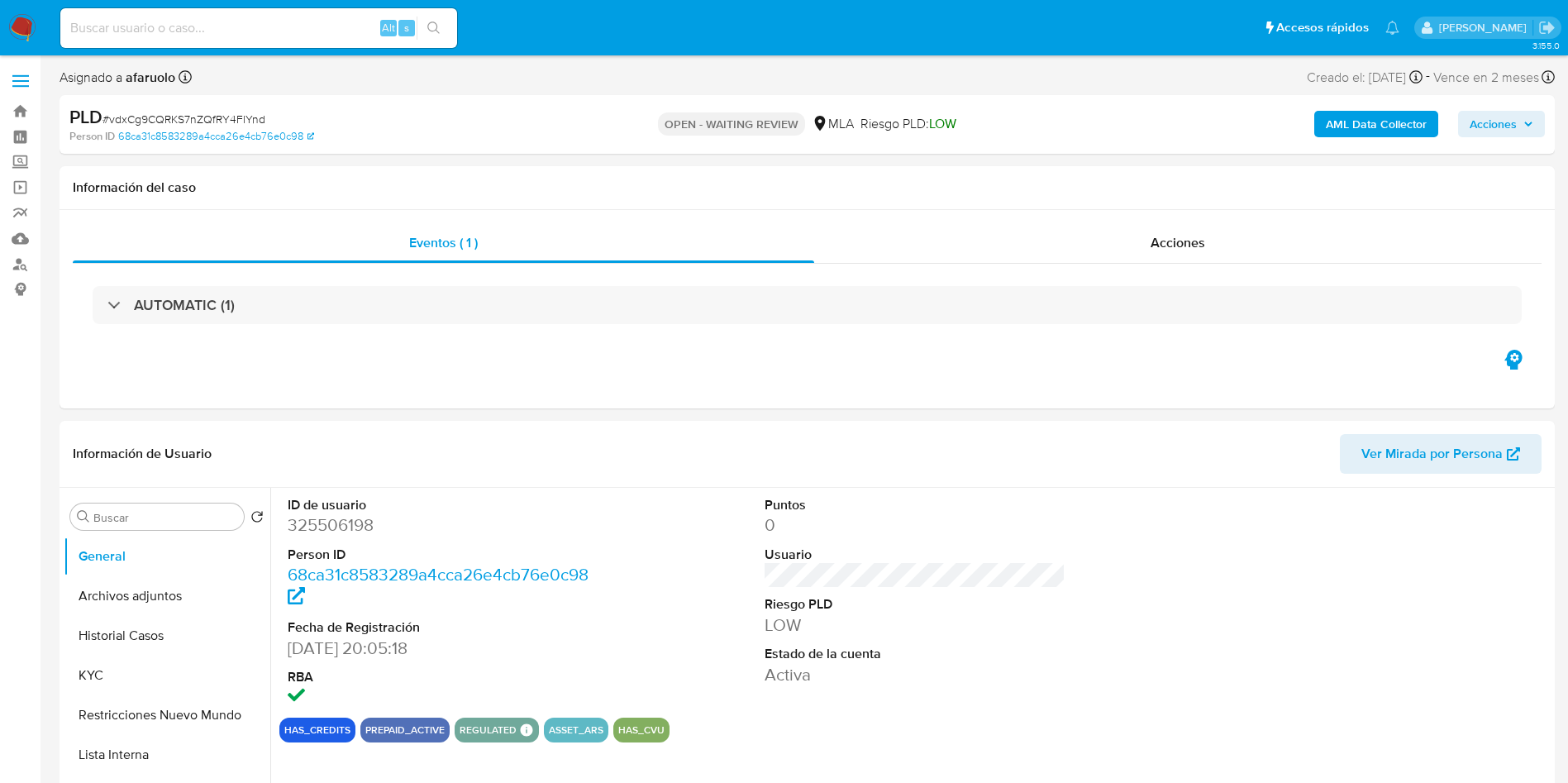
select select "10"
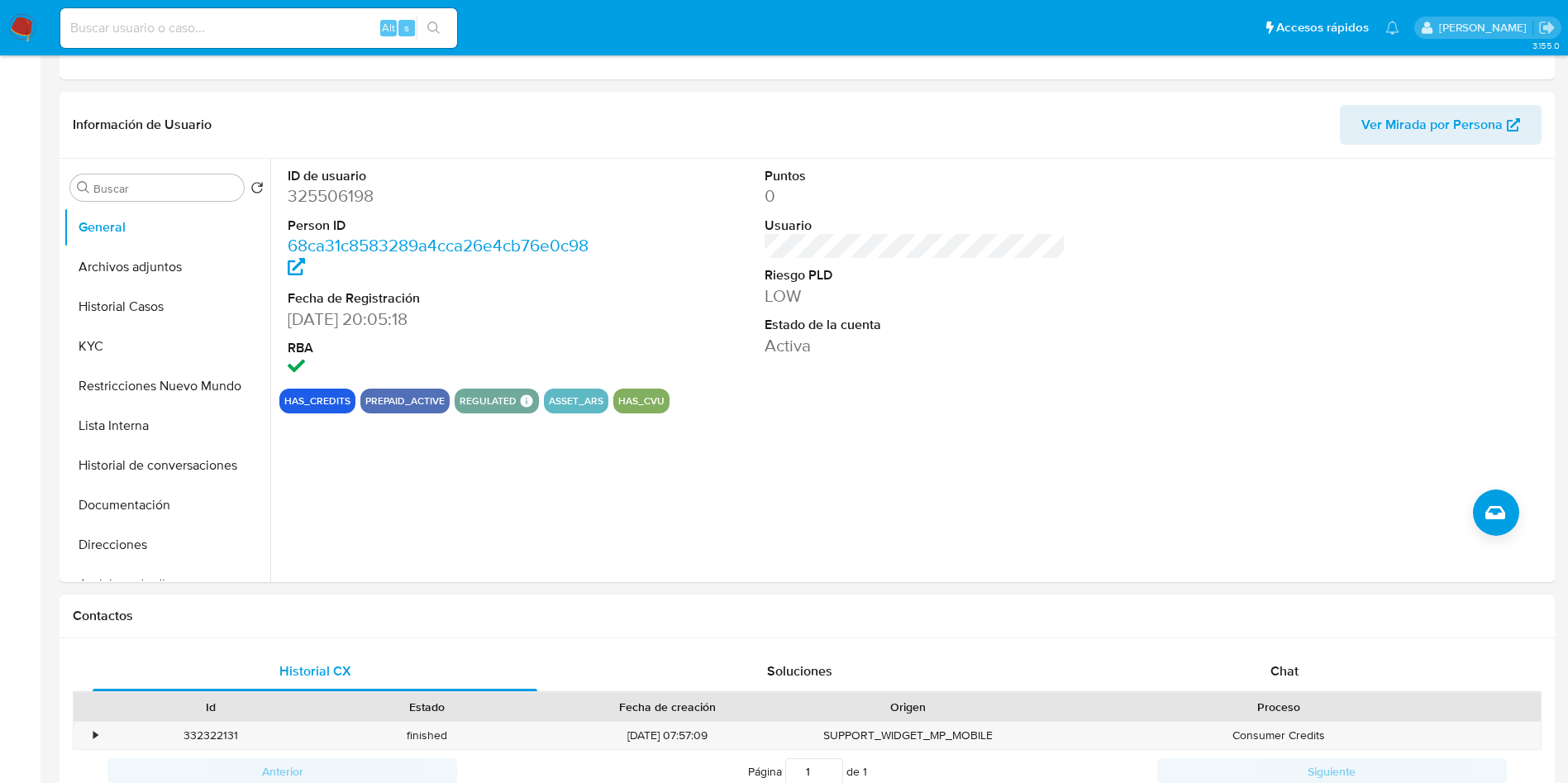
scroll to position [496, 0]
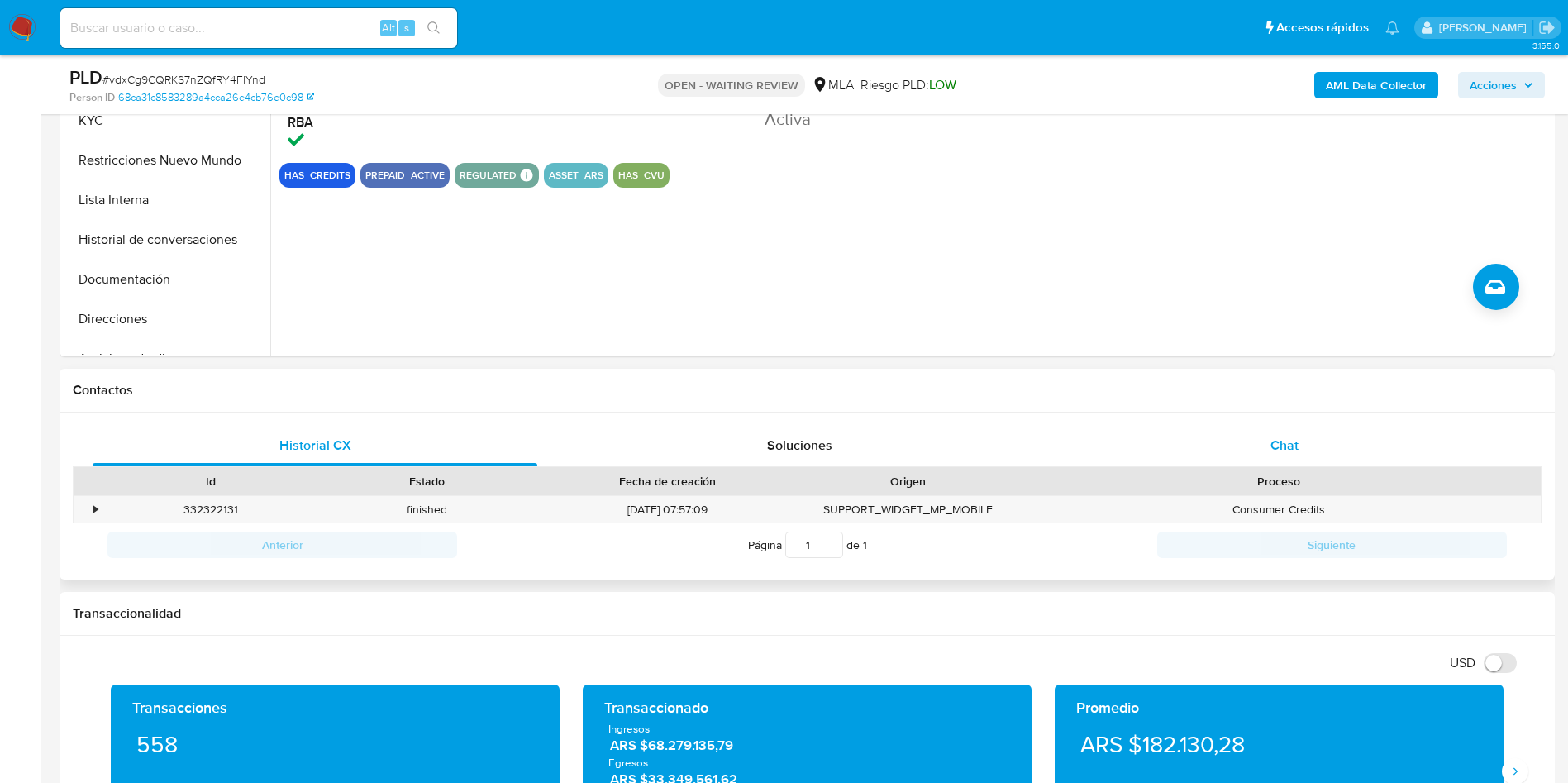
click at [1218, 453] on div "Chat" at bounding box center [1284, 445] width 445 height 40
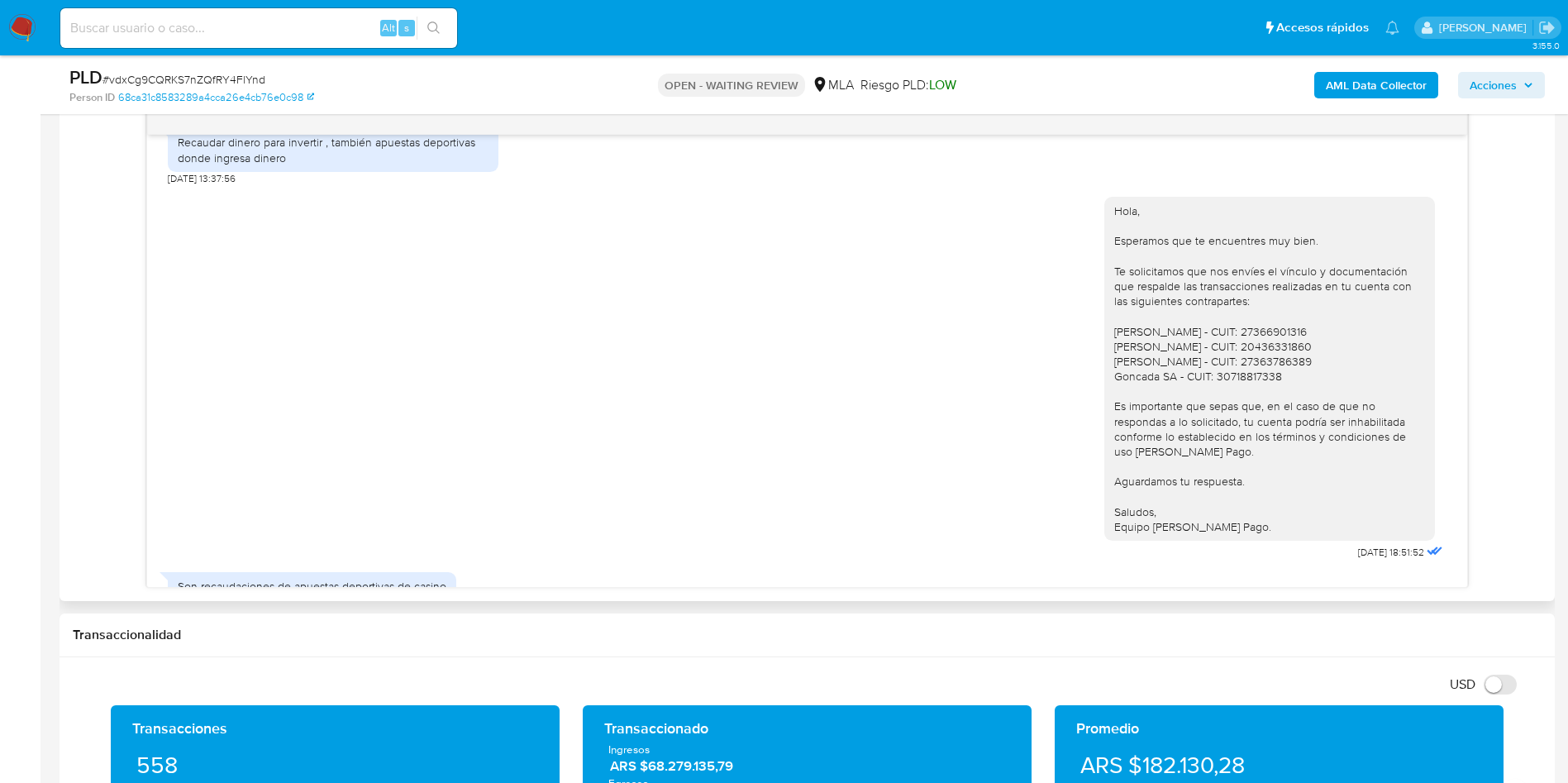
scroll to position [993, 0]
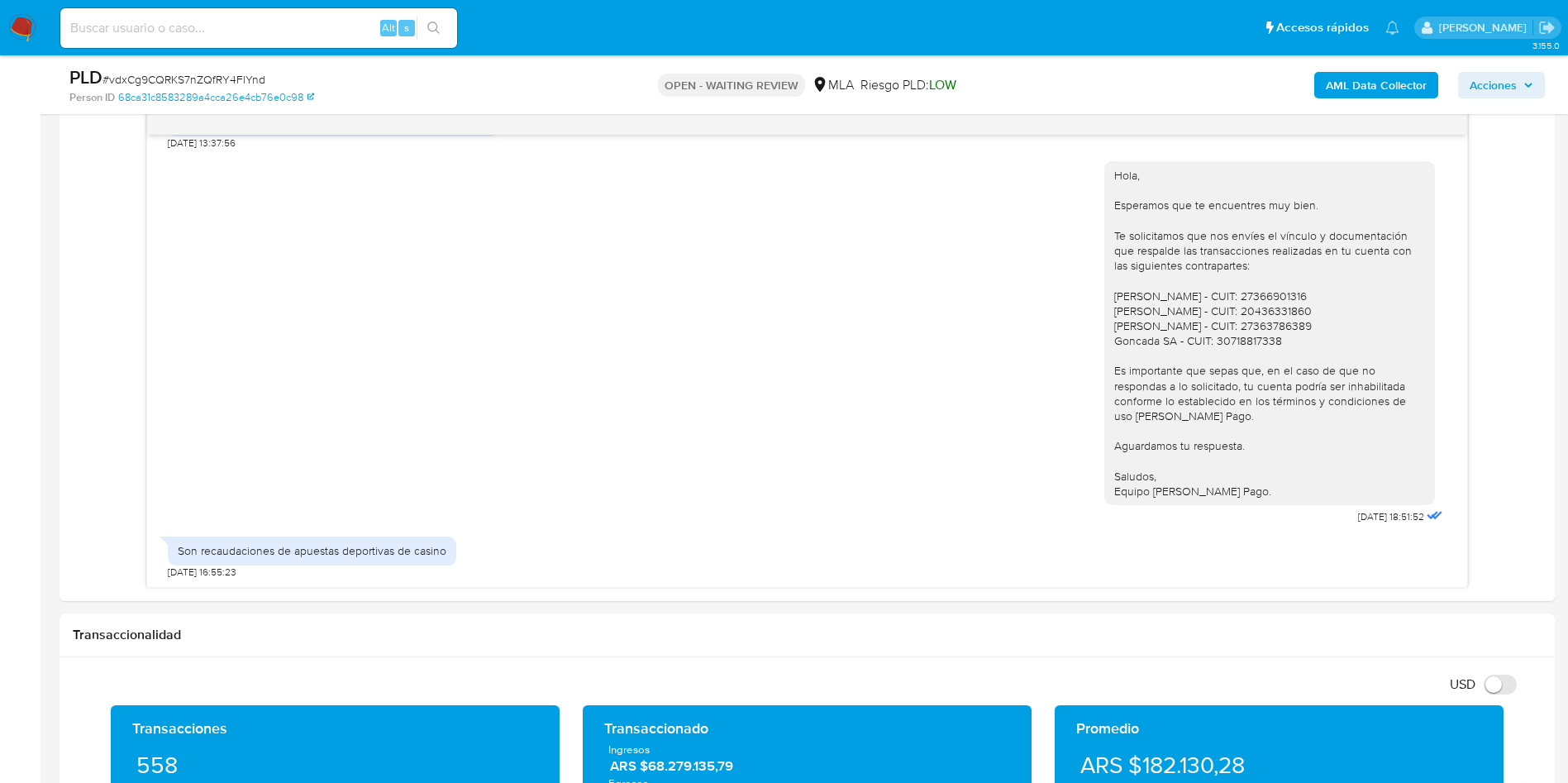
click at [286, 22] on input at bounding box center [259, 27] width 397 height 22
paste input "310591510"
type input "310591510"
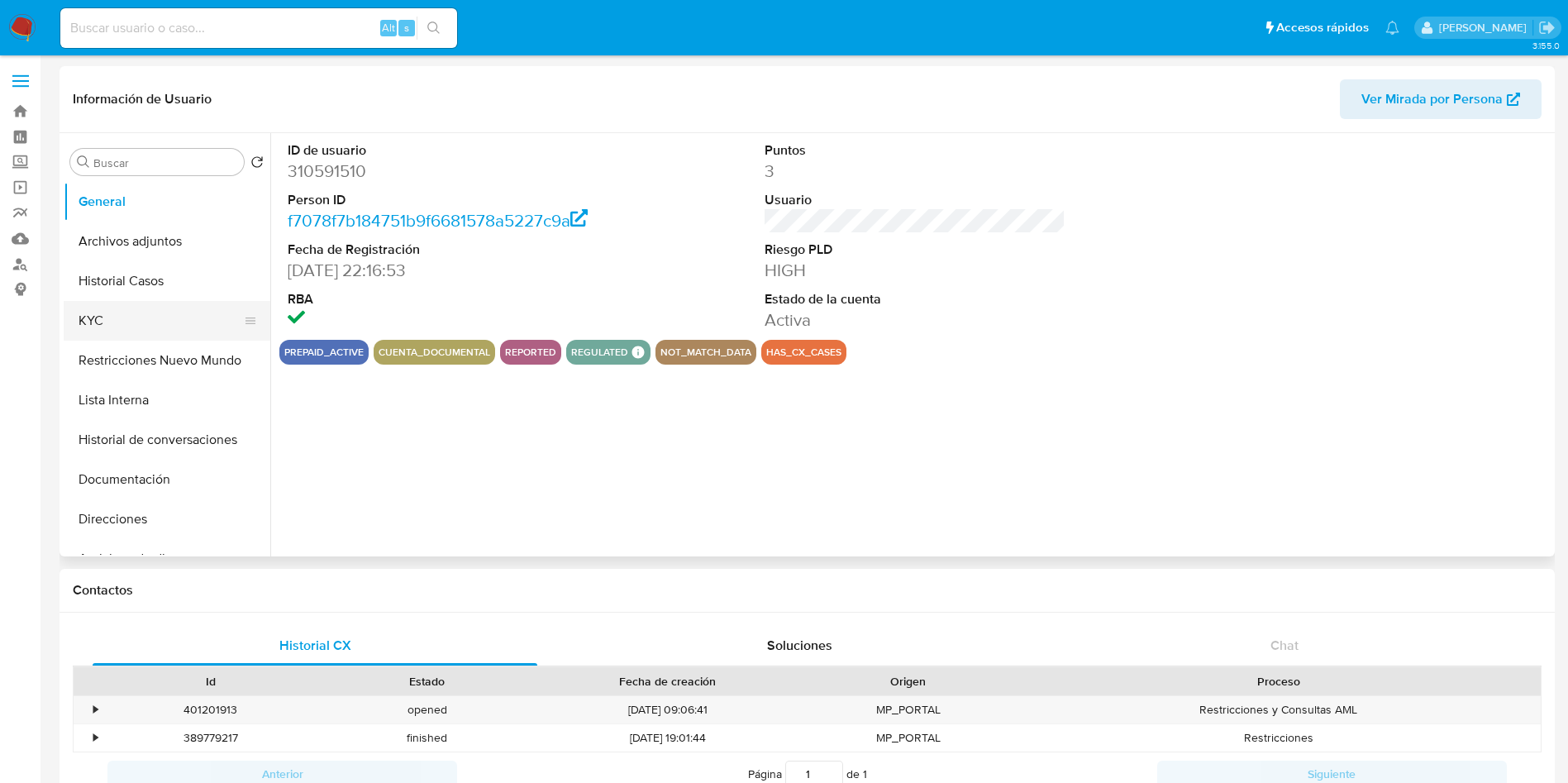
select select "10"
click at [164, 255] on button "Archivos adjuntos" at bounding box center [160, 241] width 194 height 40
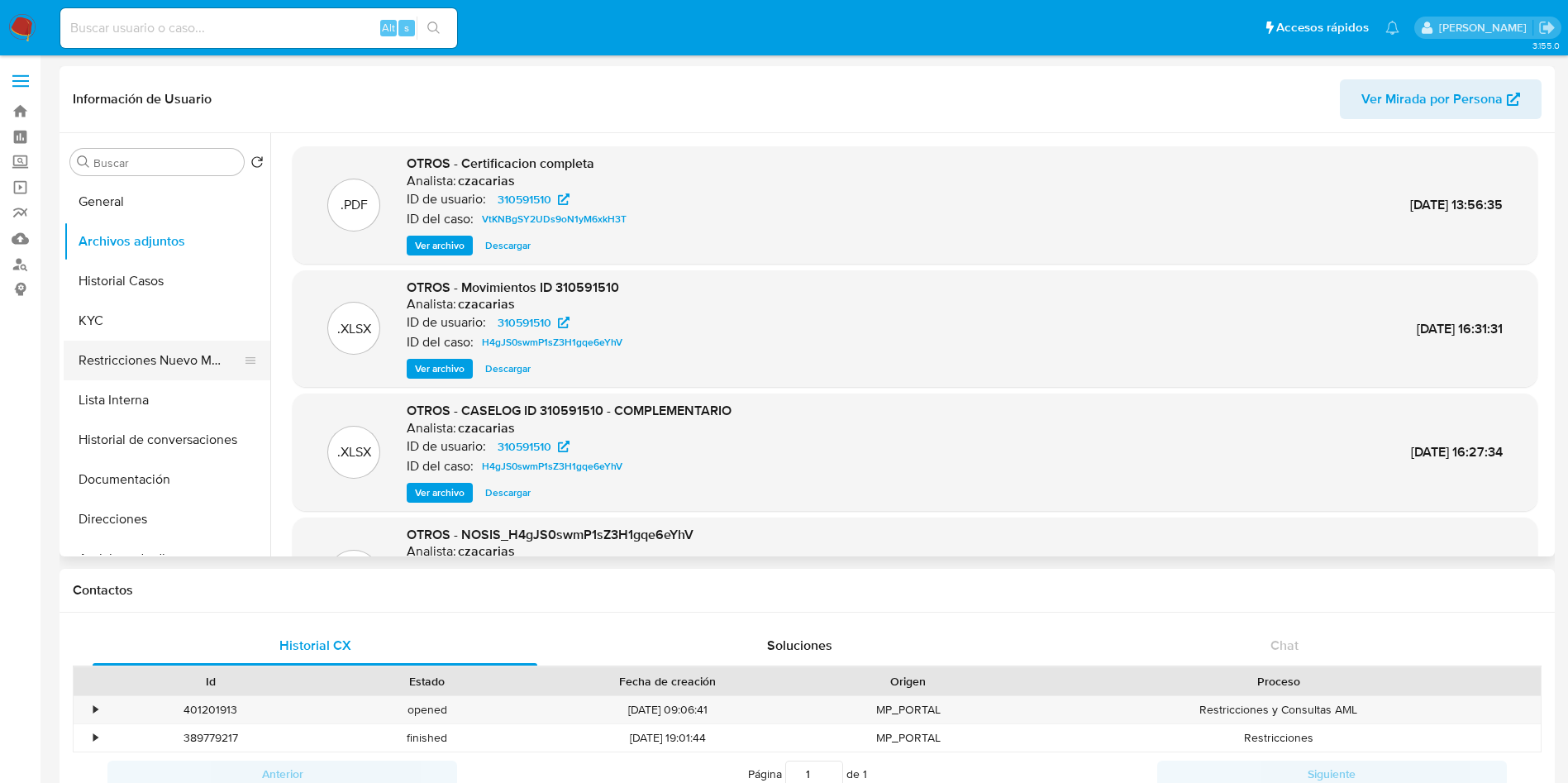
click at [177, 346] on button "Restricciones Nuevo Mundo" at bounding box center [160, 360] width 194 height 40
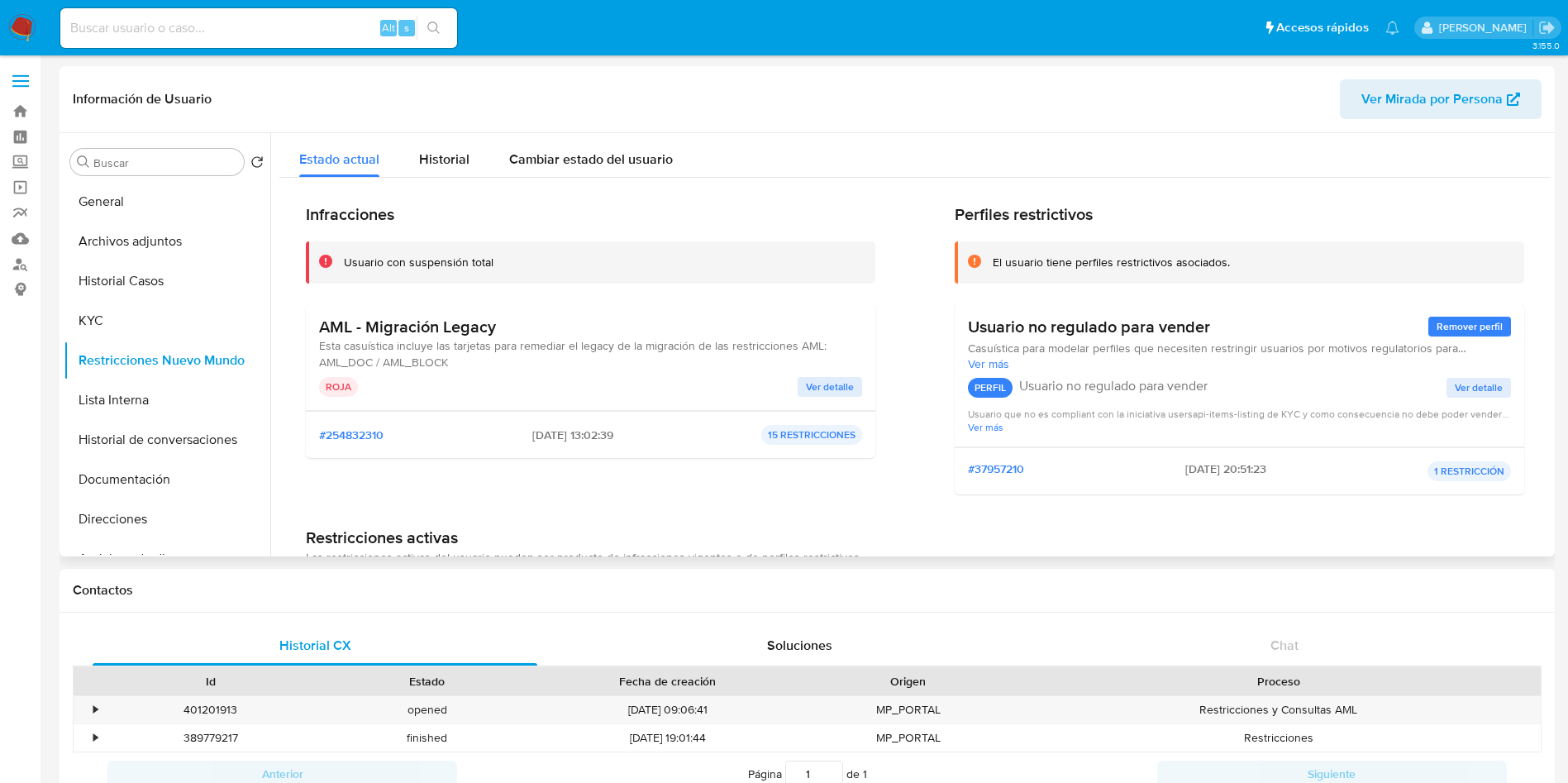
click at [1415, 182] on div "Infracciones Usuario con suspensión total AML - Migración Legacy Esta casuístic…" at bounding box center [915, 604] width 1271 height 854
click at [168, 211] on button "General" at bounding box center [160, 201] width 194 height 40
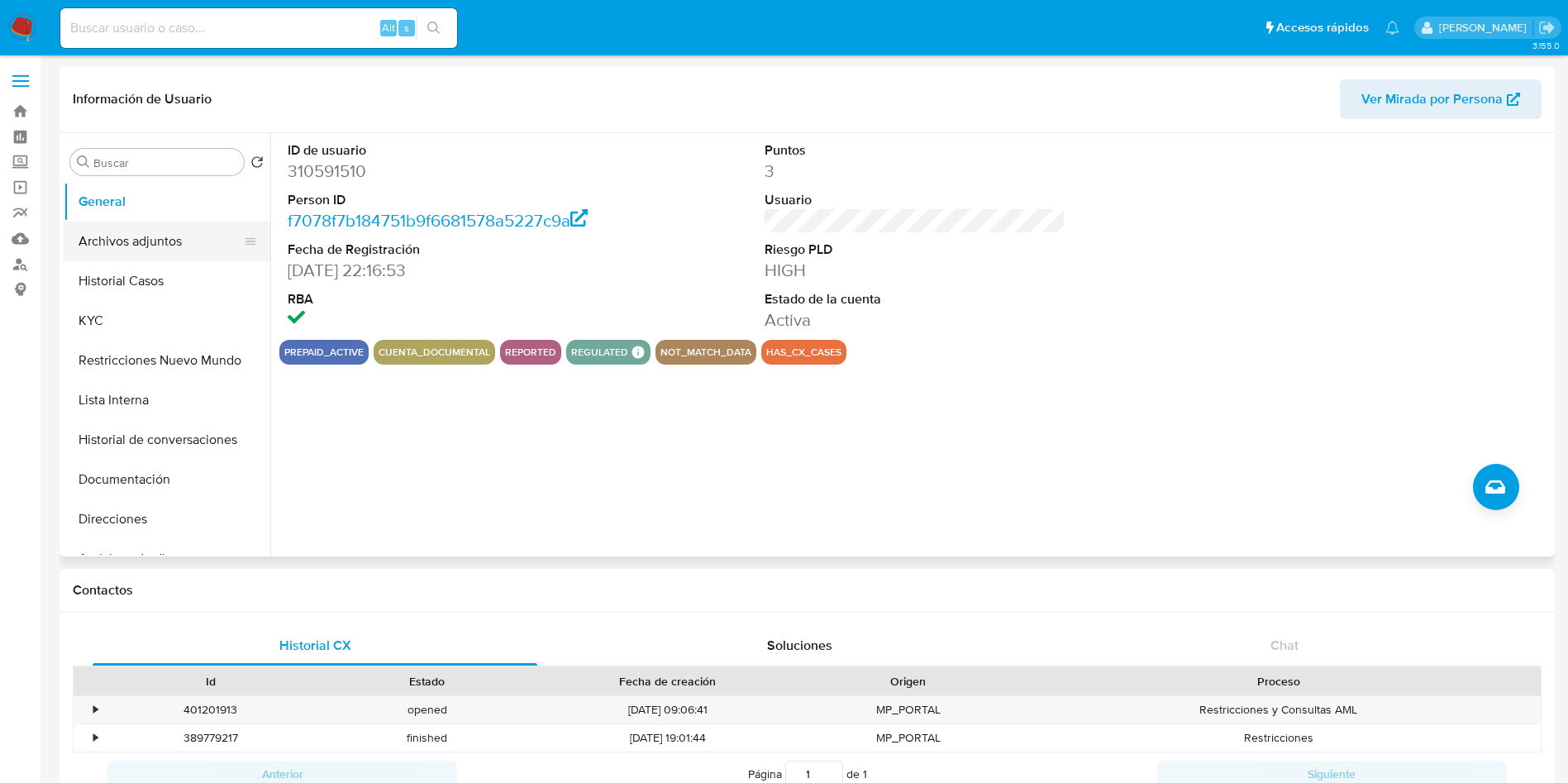
click at [139, 247] on button "Archivos adjuntos" at bounding box center [160, 241] width 194 height 40
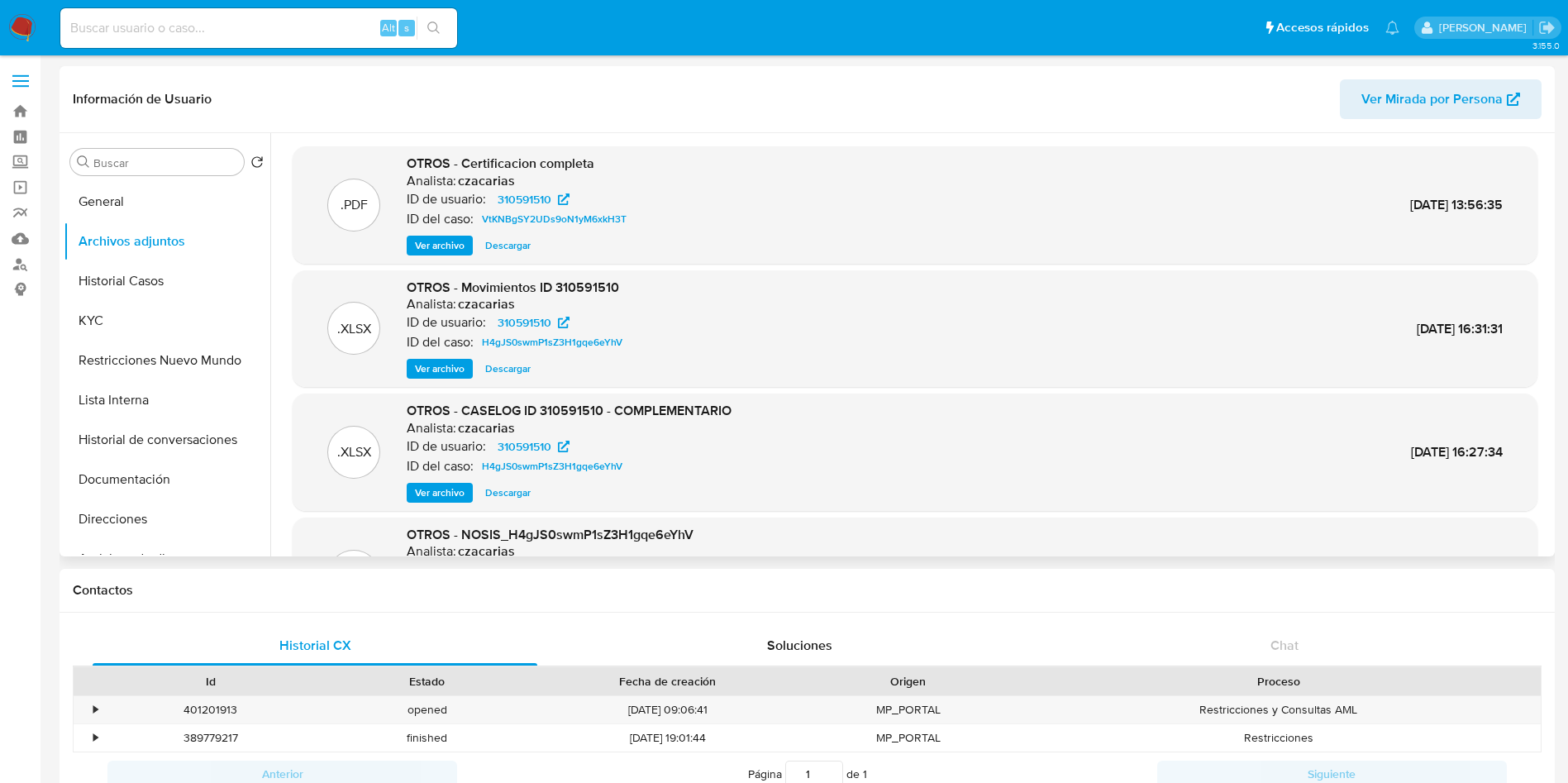
click at [448, 485] on span "Ver archivo" at bounding box center [439, 493] width 49 height 16
click at [561, 460] on span "H4gJS0swmP1sZ3H1gqe6eYhV" at bounding box center [552, 466] width 141 height 20
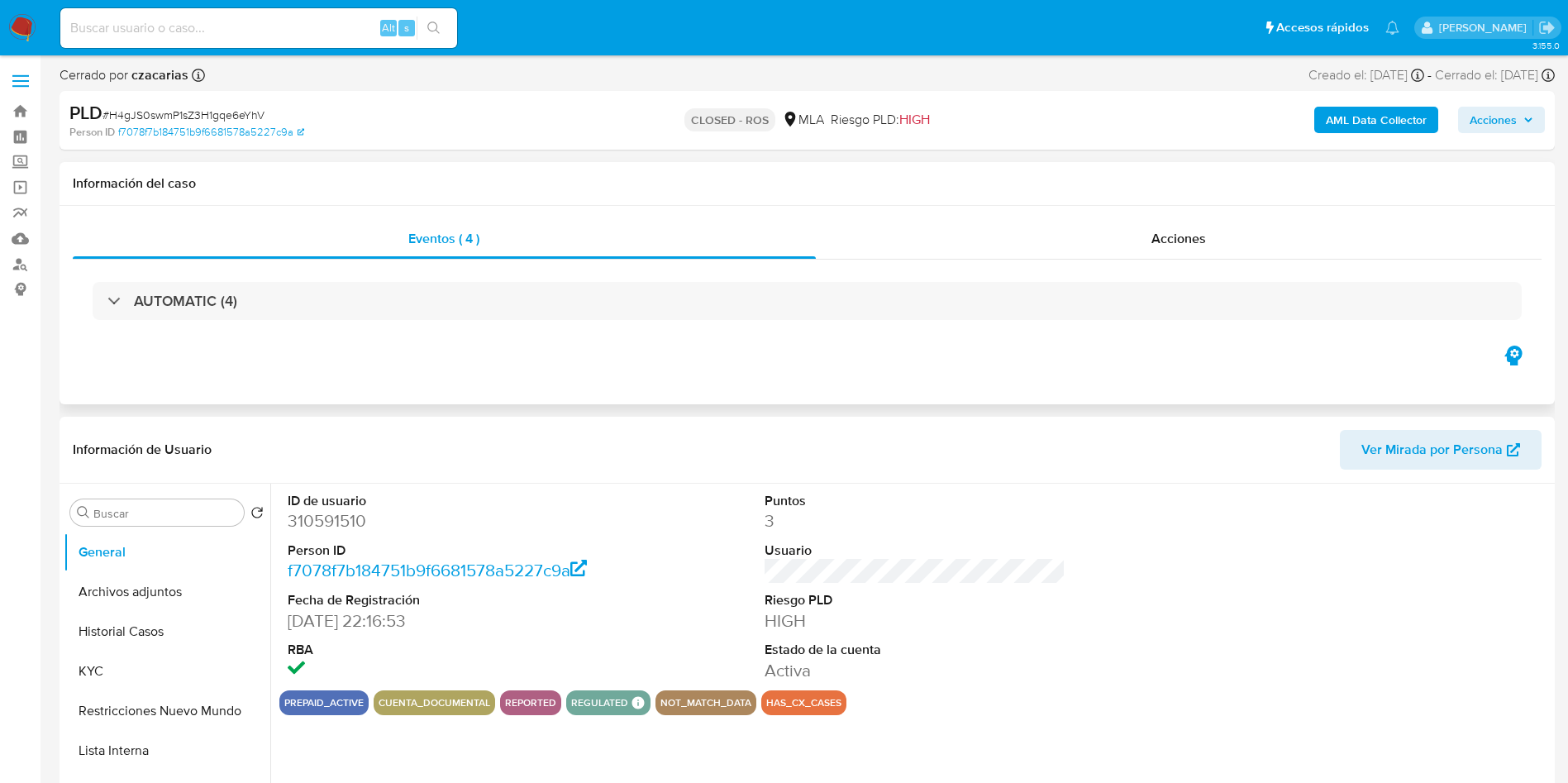
select select "10"
click at [1058, 260] on div "AUTOMATIC (4)" at bounding box center [807, 301] width 1469 height 82
click at [1061, 243] on div "Acciones" at bounding box center [1179, 239] width 727 height 40
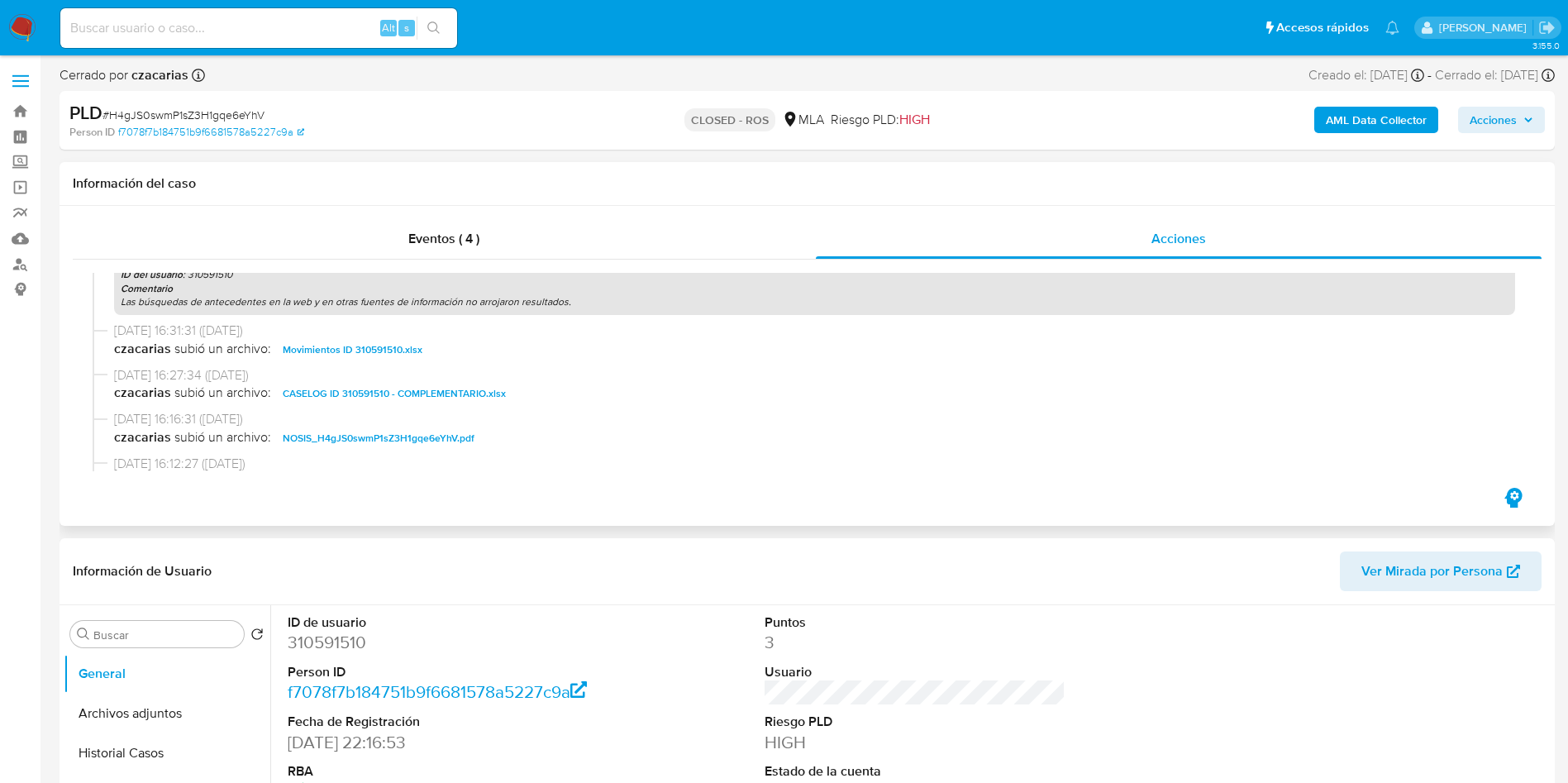
scroll to position [992, 0]
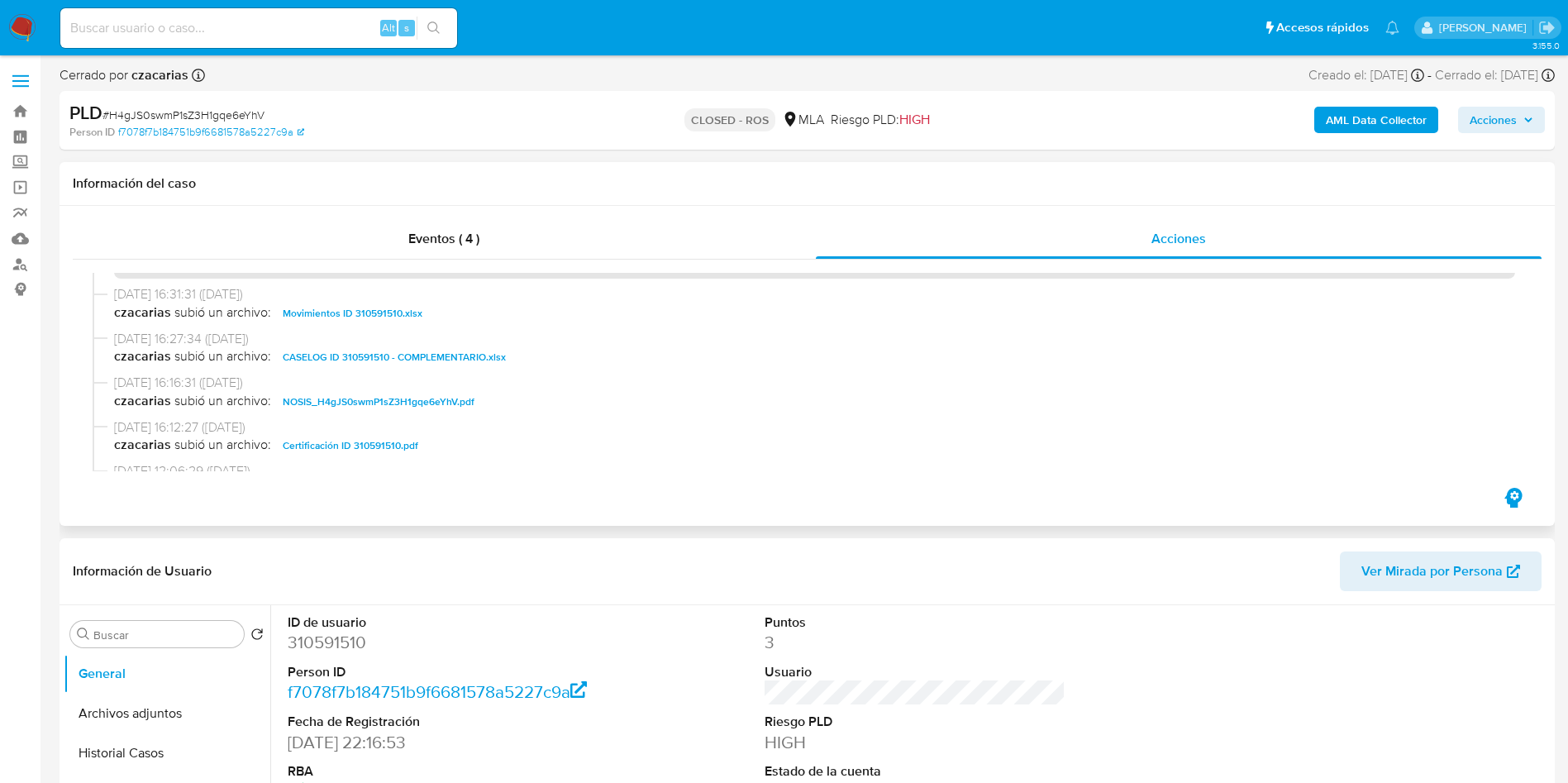
click at [425, 356] on span "CASELOG ID 310591510 - COMPLEMENTARIO.xlsx" at bounding box center [394, 357] width 223 height 20
drag, startPoint x: 2, startPoint y: 490, endPoint x: 161, endPoint y: 109, distance: 412.8
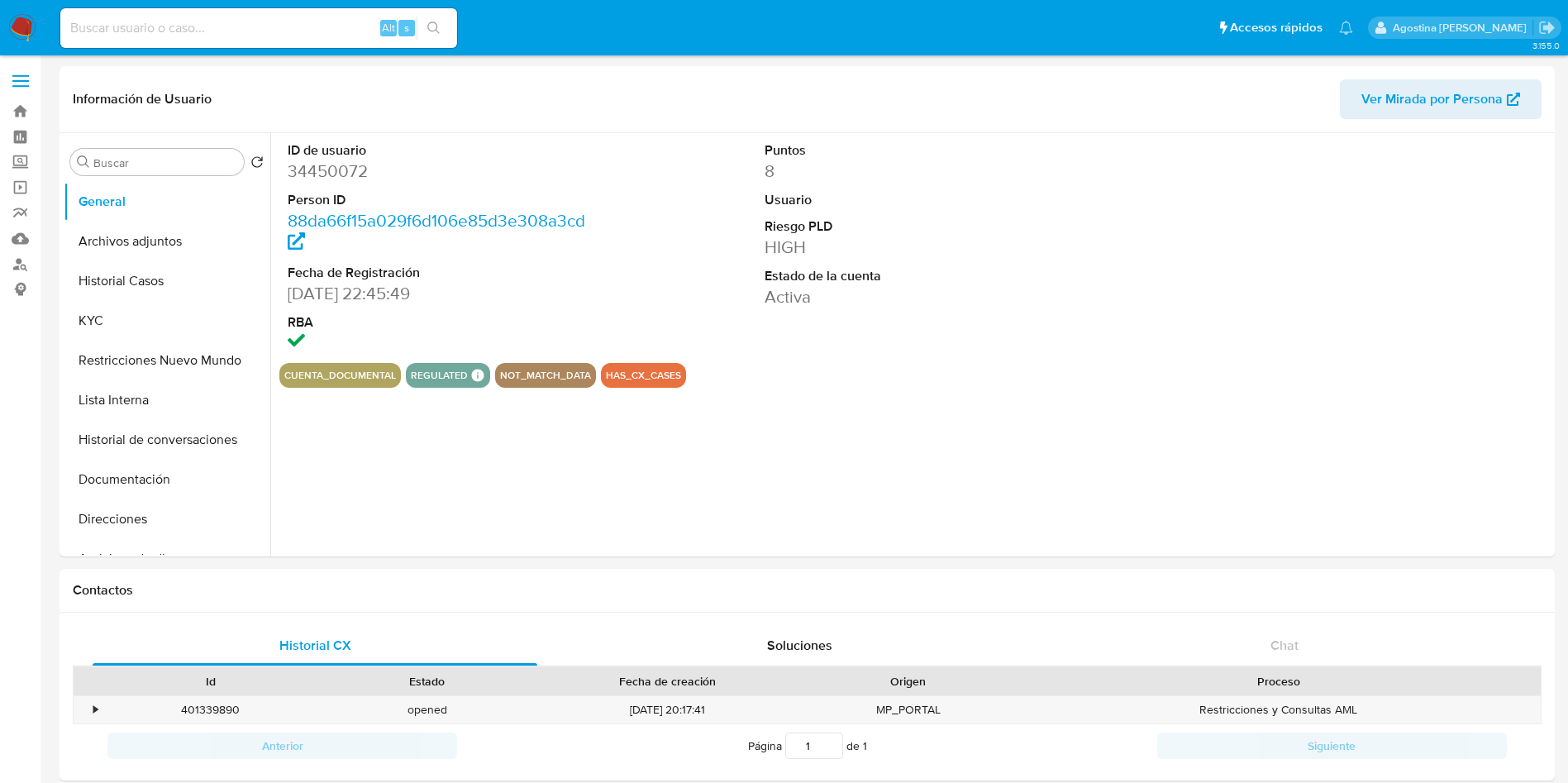
select select "10"
click at [186, 245] on button "Archivos adjuntos" at bounding box center [160, 241] width 194 height 40
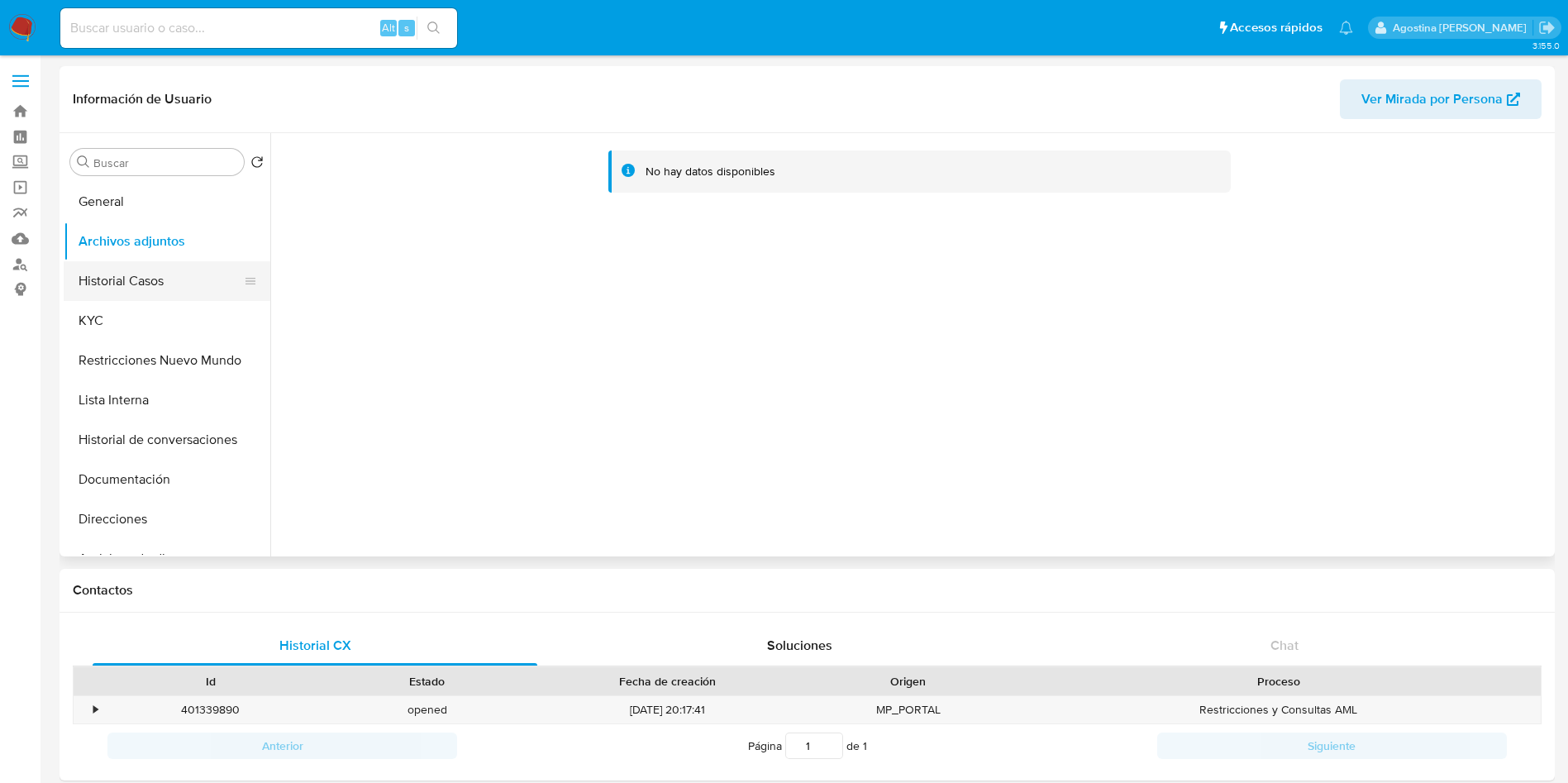
click at [182, 270] on button "Historial Casos" at bounding box center [160, 281] width 194 height 40
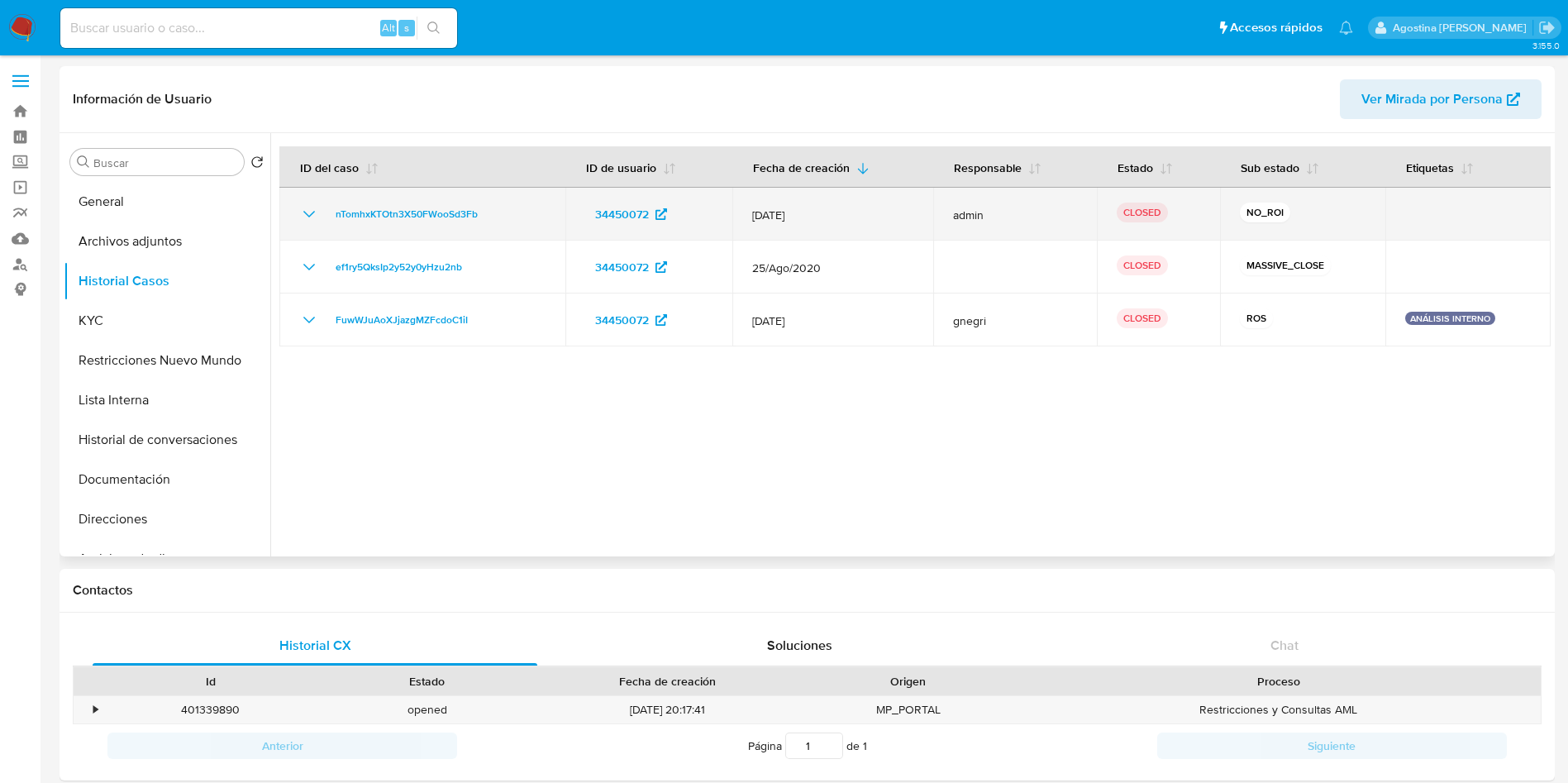
click at [301, 212] on icon "Mostrar/Ocultar" at bounding box center [309, 214] width 20 height 20
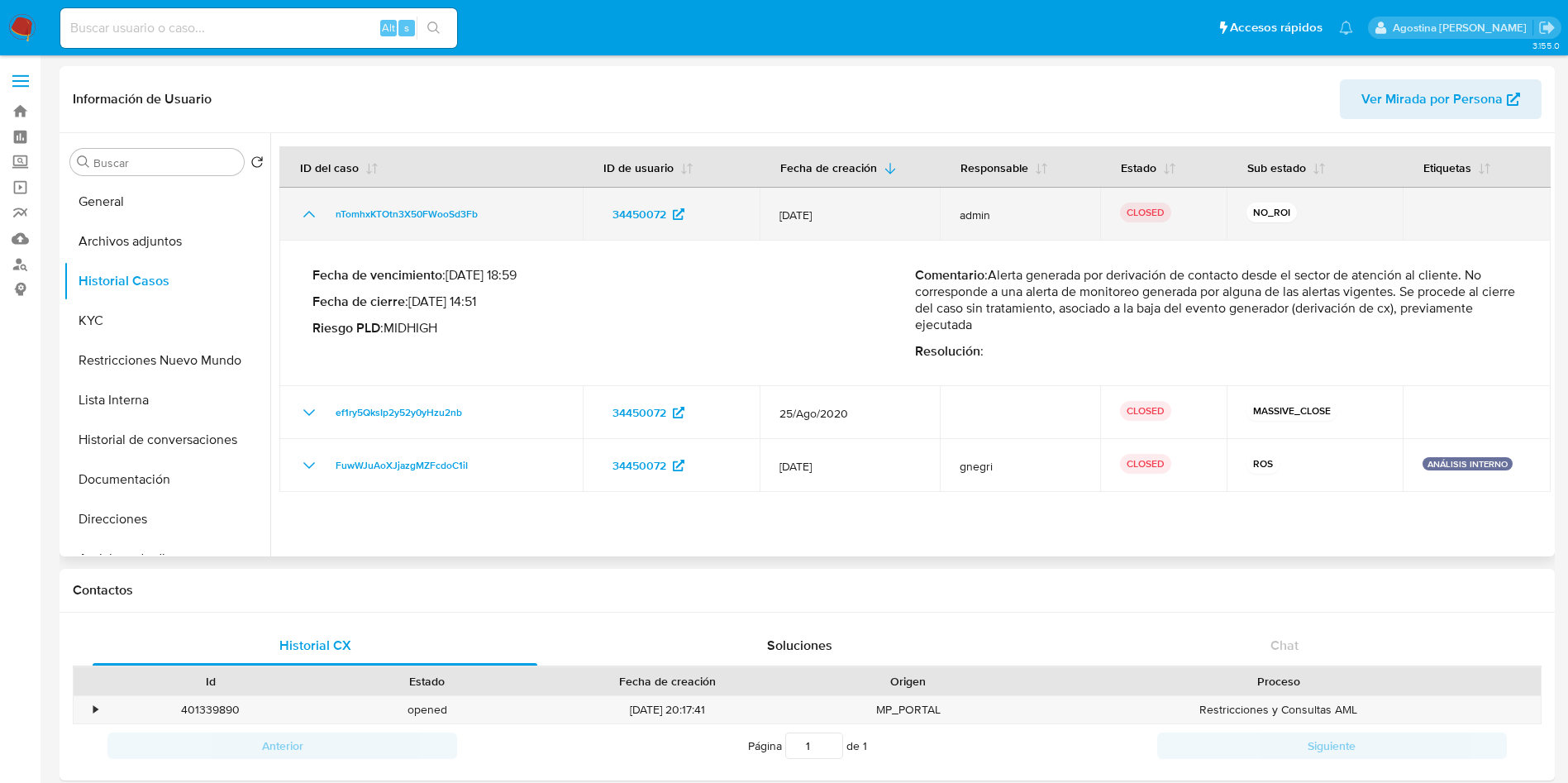
click at [301, 212] on icon "Mostrar/Ocultar" at bounding box center [309, 214] width 20 height 20
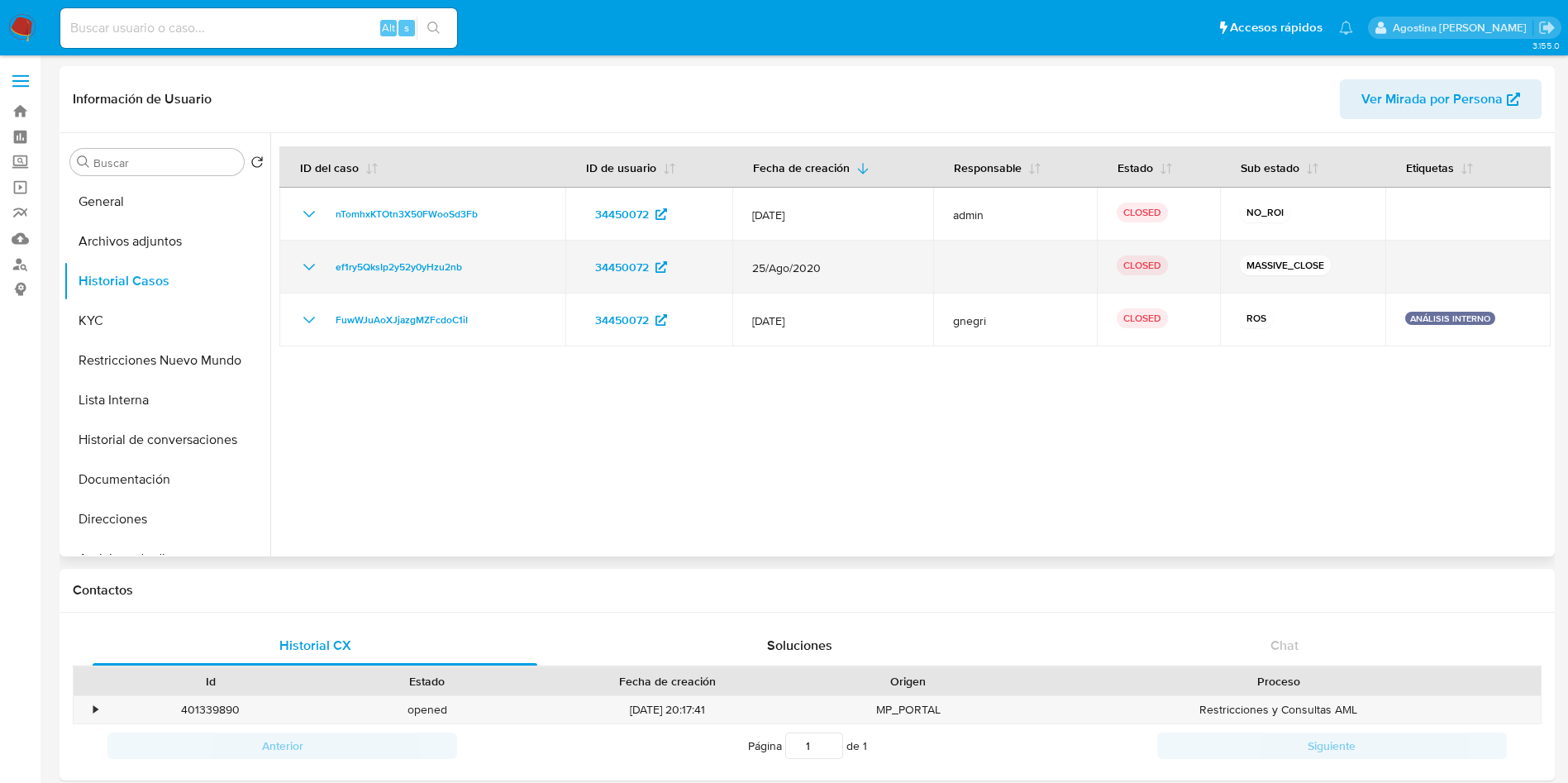
click at [316, 269] on icon "Mostrar/Ocultar" at bounding box center [309, 267] width 20 height 20
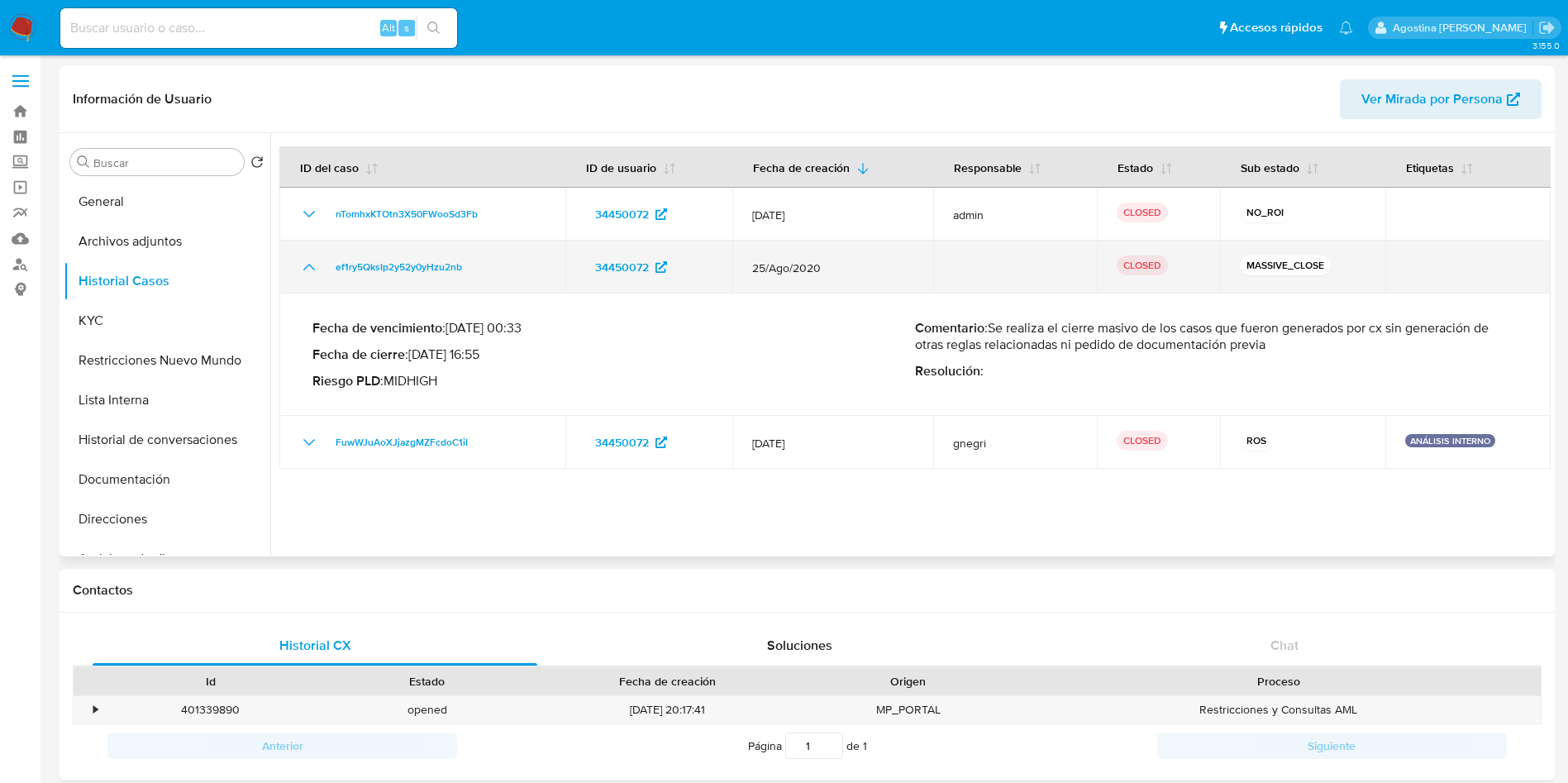
click at [316, 269] on icon "Mostrar/Ocultar" at bounding box center [309, 267] width 20 height 20
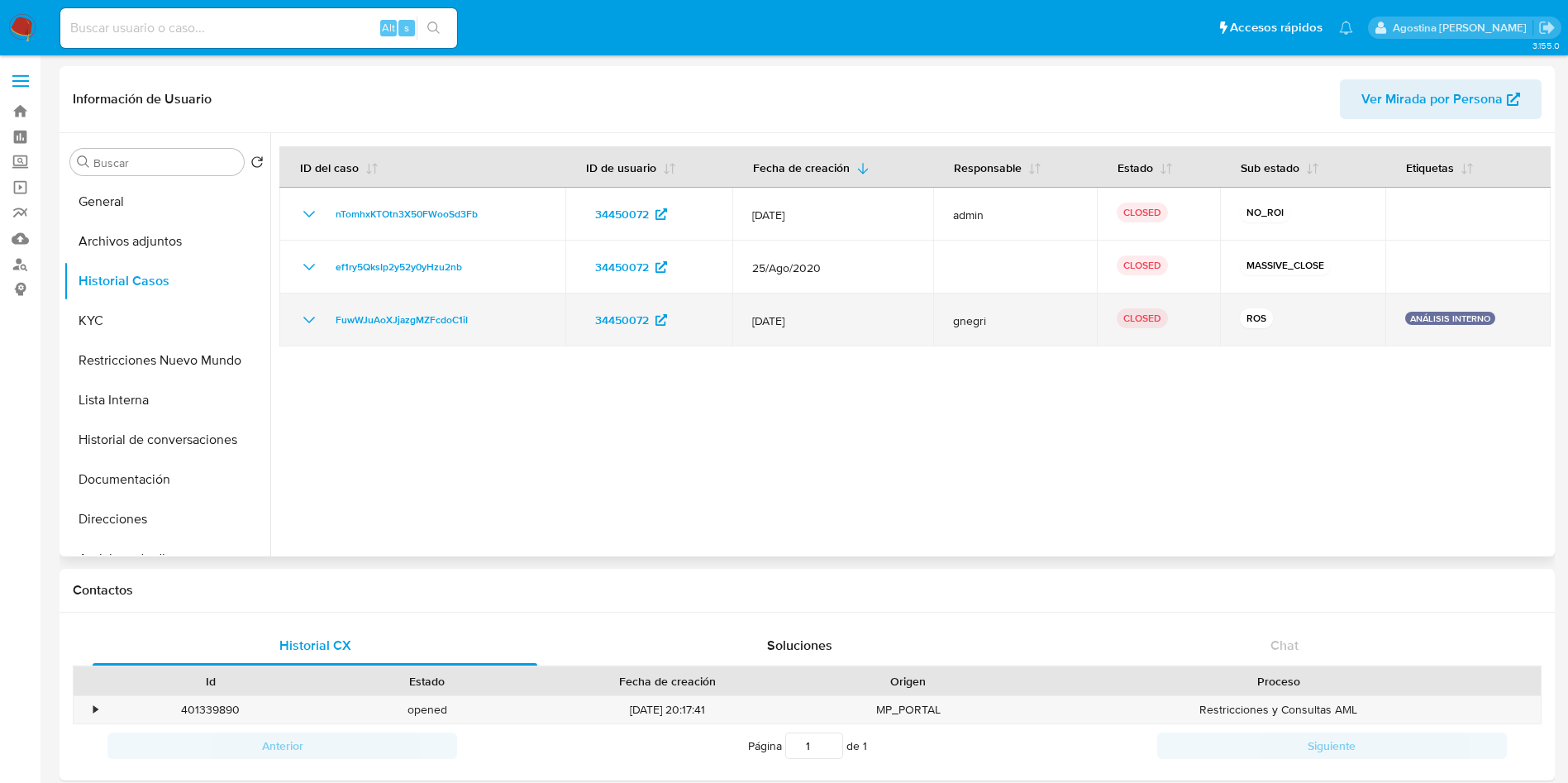
click at [310, 322] on icon "Mostrar/Ocultar" at bounding box center [309, 320] width 20 height 20
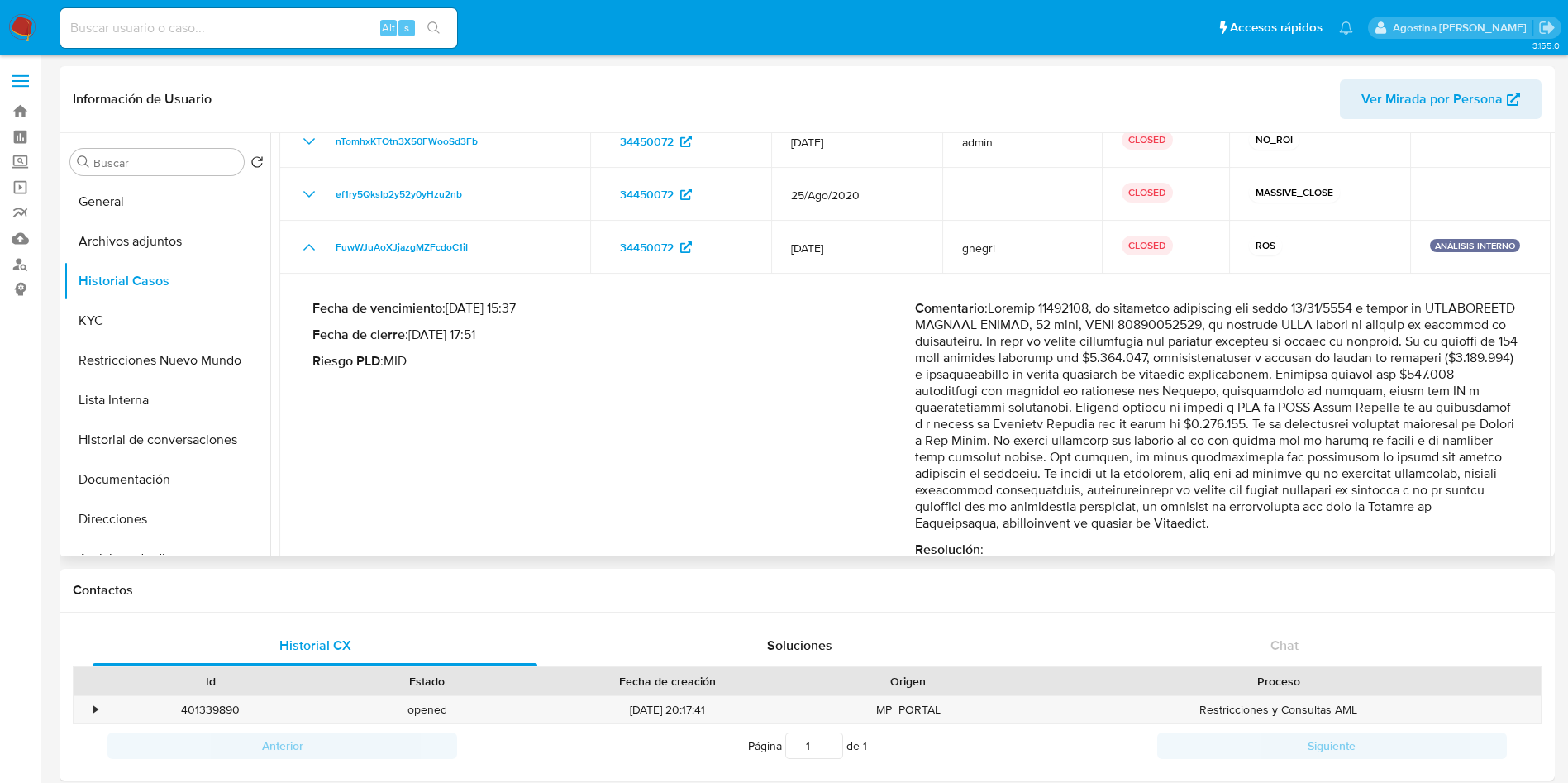
scroll to position [109, 0]
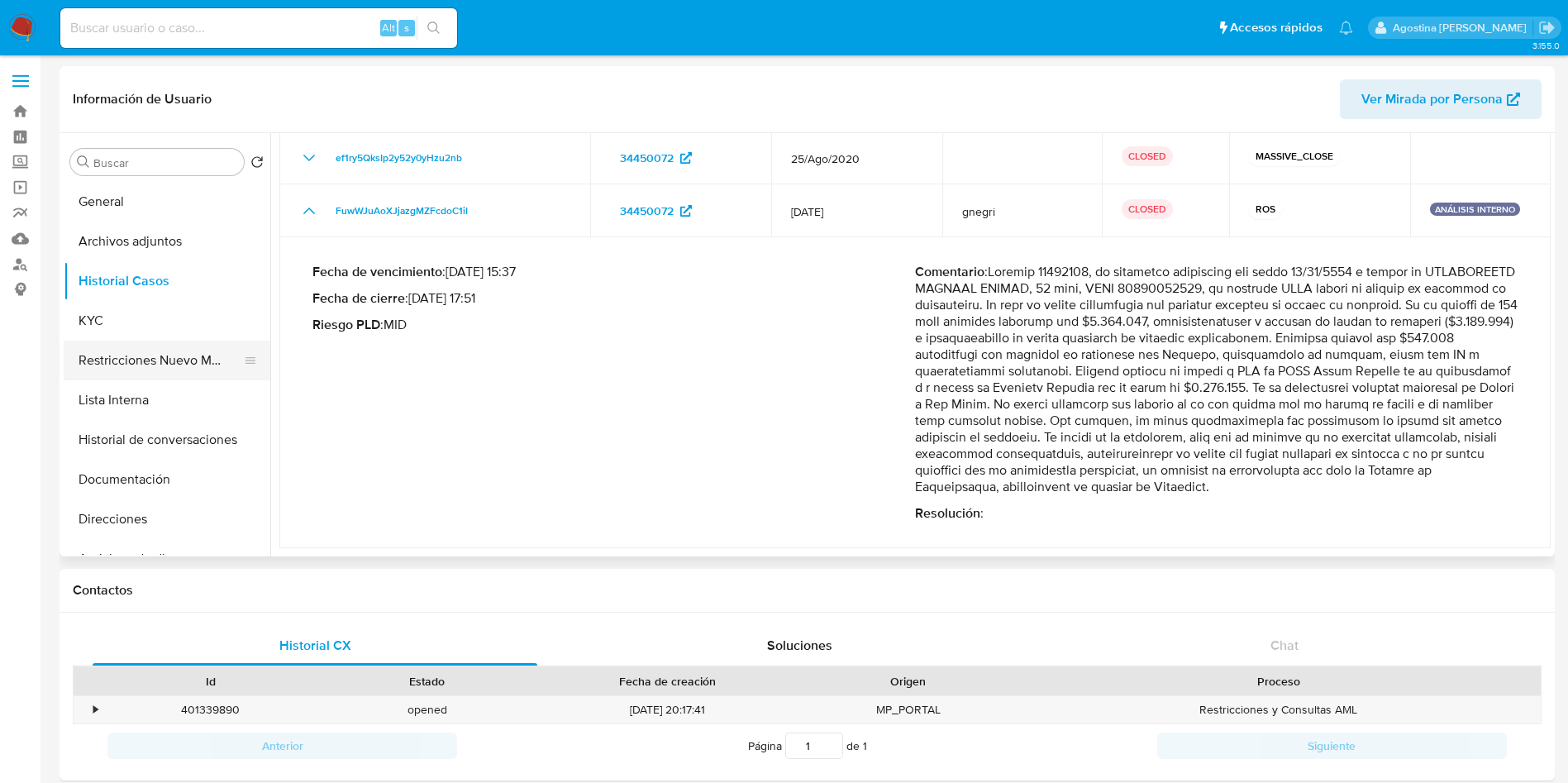
click at [140, 366] on button "Restricciones Nuevo Mundo" at bounding box center [160, 360] width 194 height 40
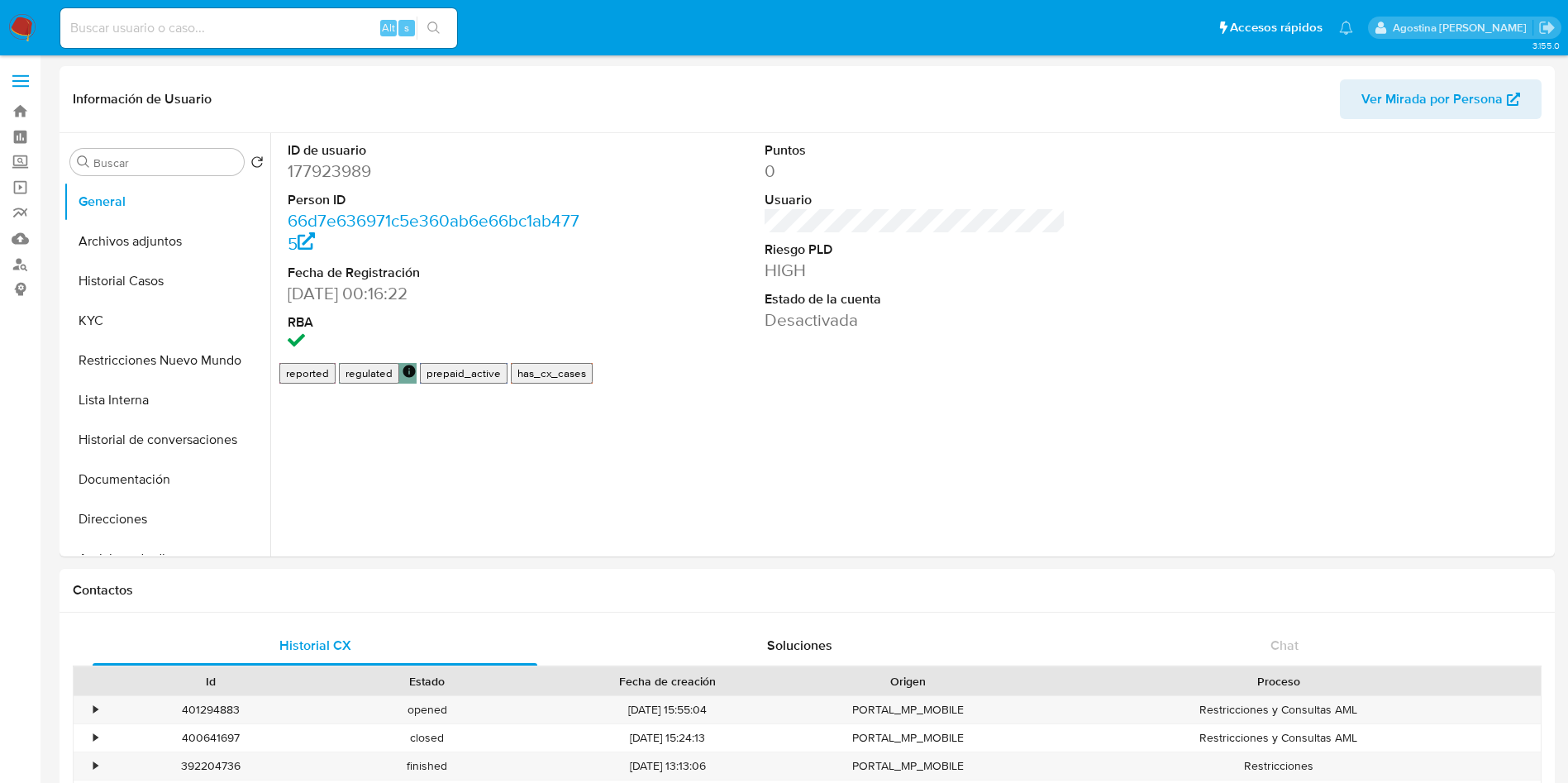
select select "10"
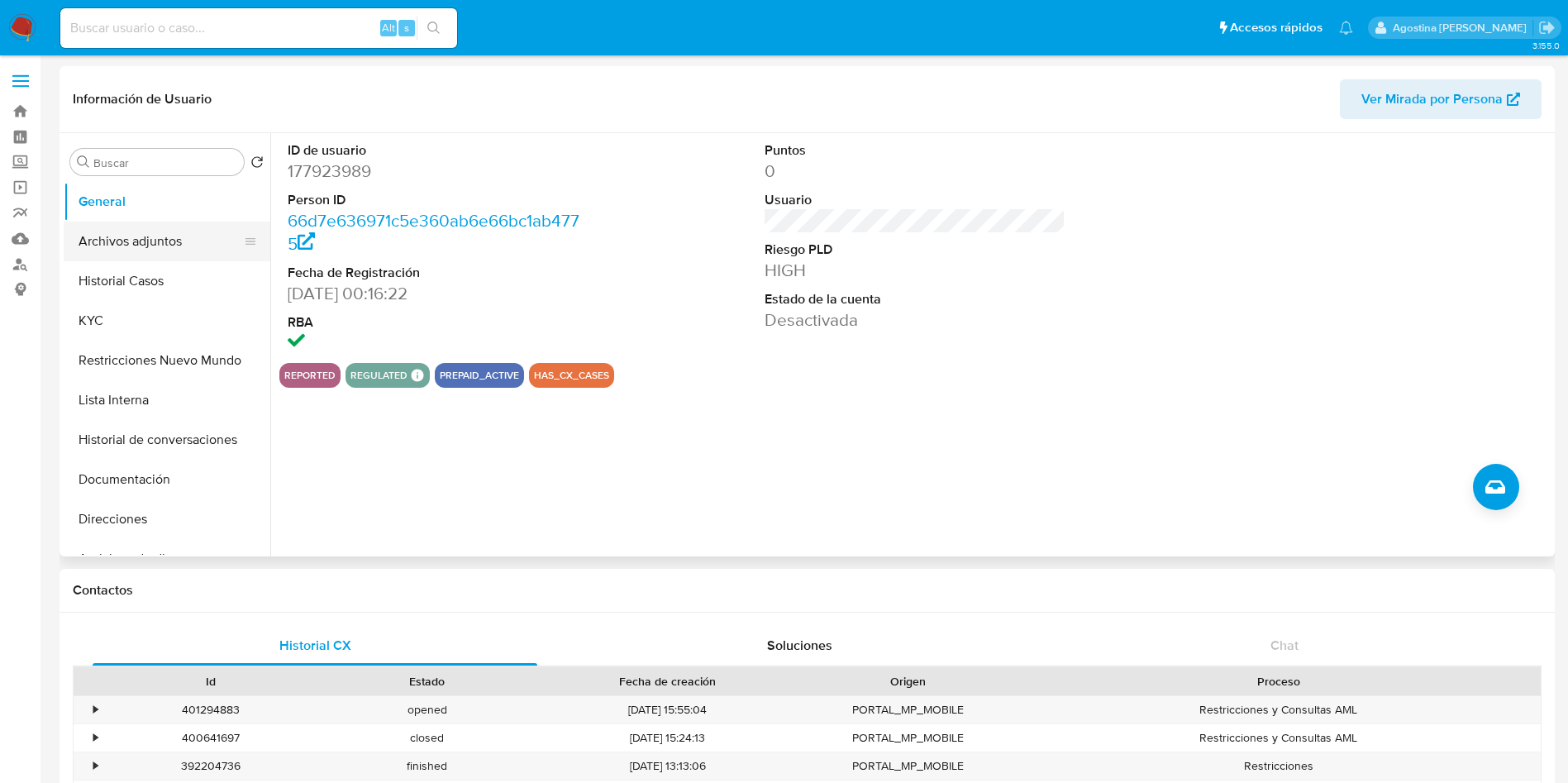
click at [181, 230] on button "Archivos adjuntos" at bounding box center [160, 241] width 194 height 40
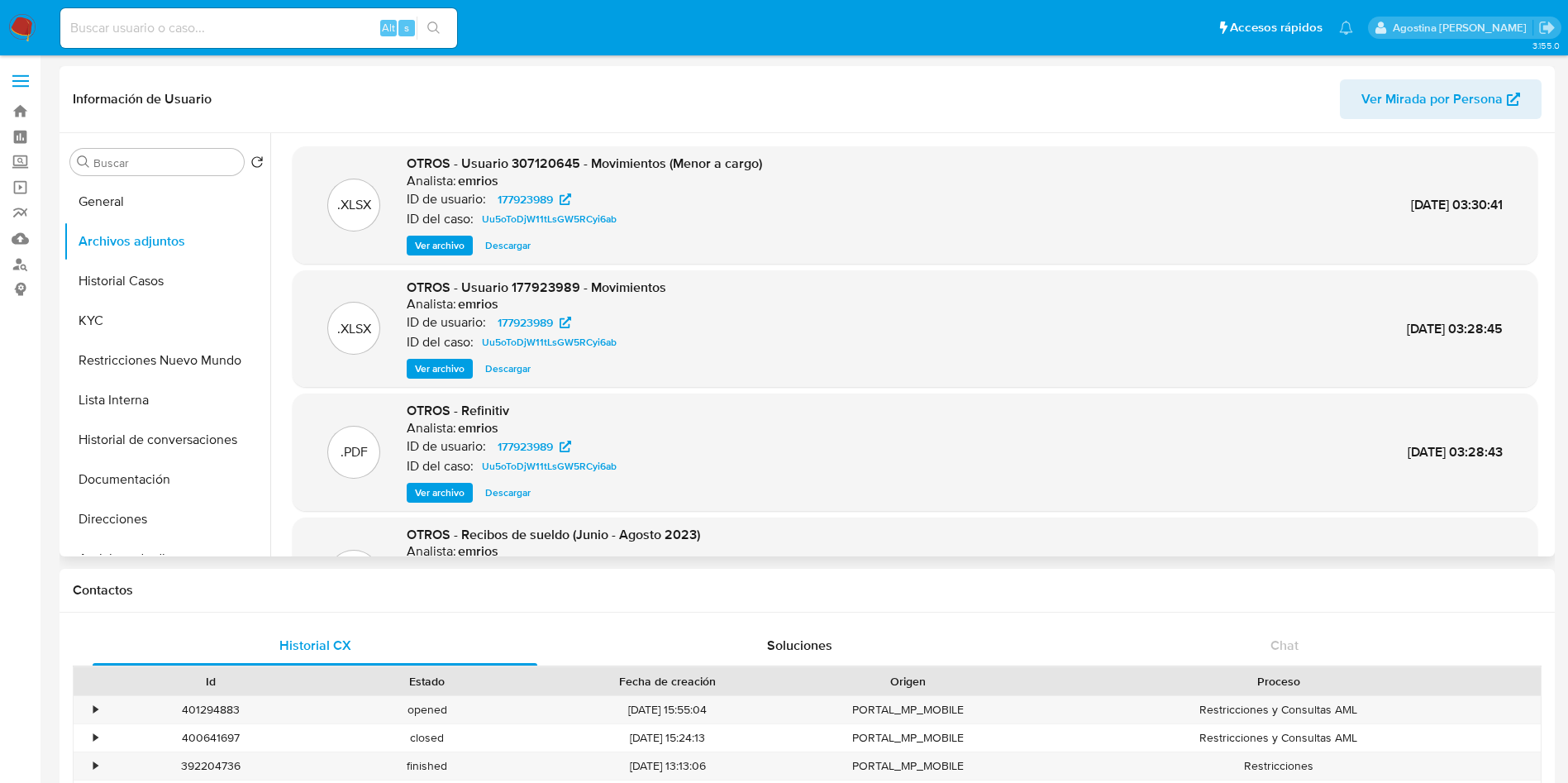
click at [429, 237] on span "Ver archivo" at bounding box center [439, 245] width 49 height 16
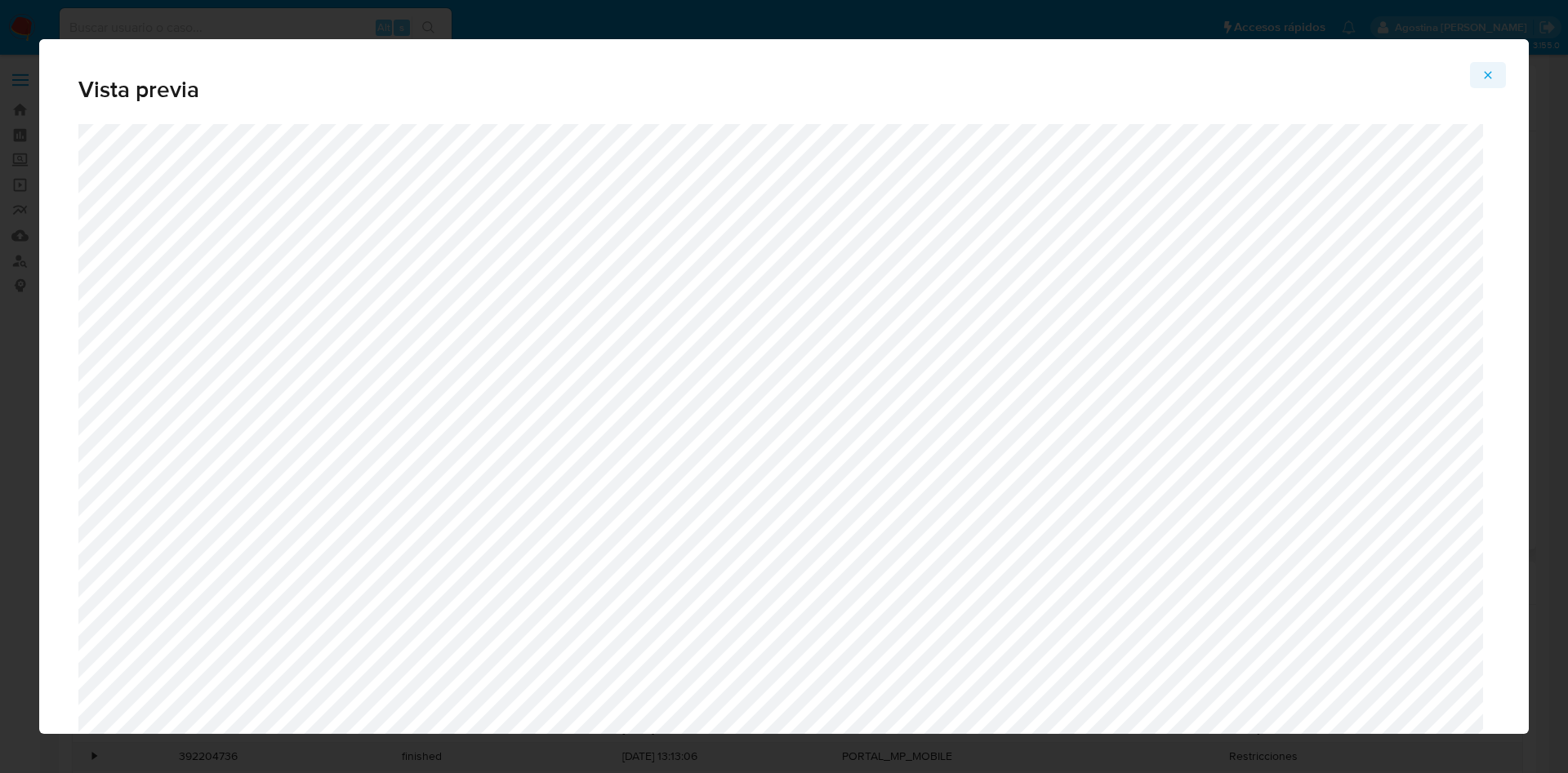
click at [1483, 65] on span "Attachment preview" at bounding box center [1488, 75] width 13 height 22
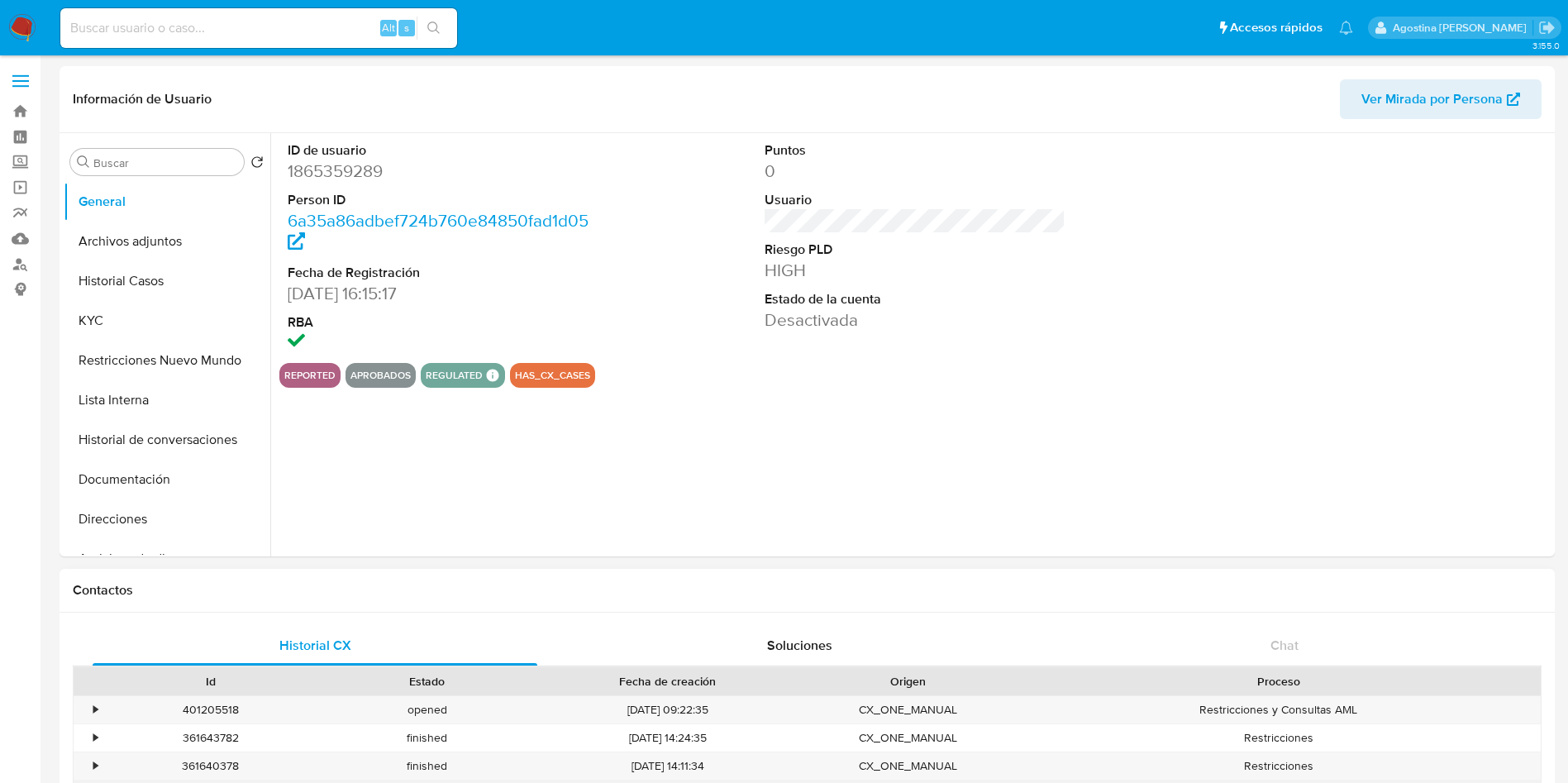
select select "10"
click at [179, 238] on button "Archivos adjuntos" at bounding box center [160, 241] width 194 height 40
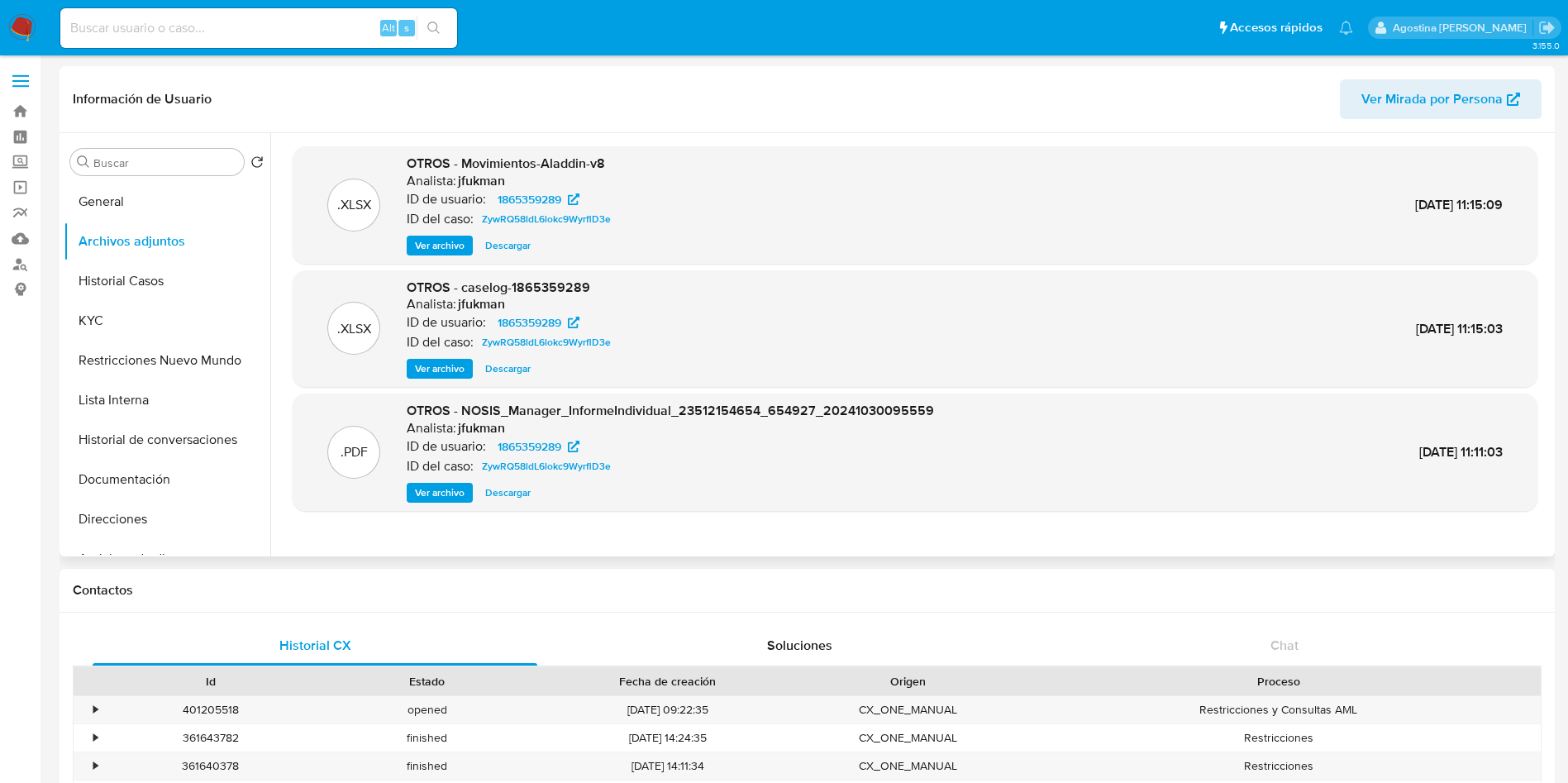
click at [452, 366] on span "Ver archivo" at bounding box center [439, 368] width 49 height 16
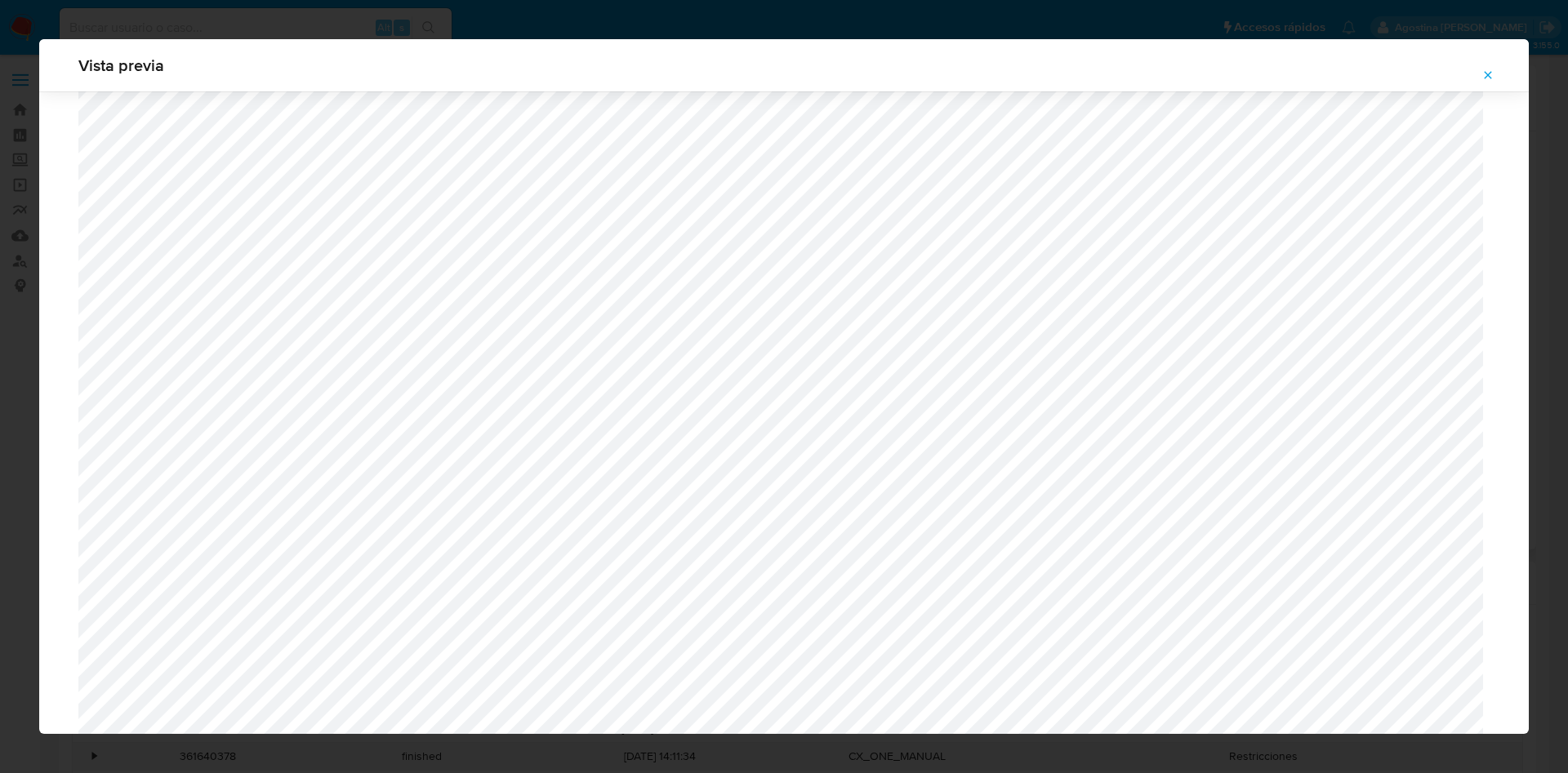
scroll to position [948, 0]
click at [1487, 88] on div "Vista previa" at bounding box center [784, 386] width 1490 height 695
click at [1487, 81] on icon "Attachment preview" at bounding box center [1488, 75] width 13 height 13
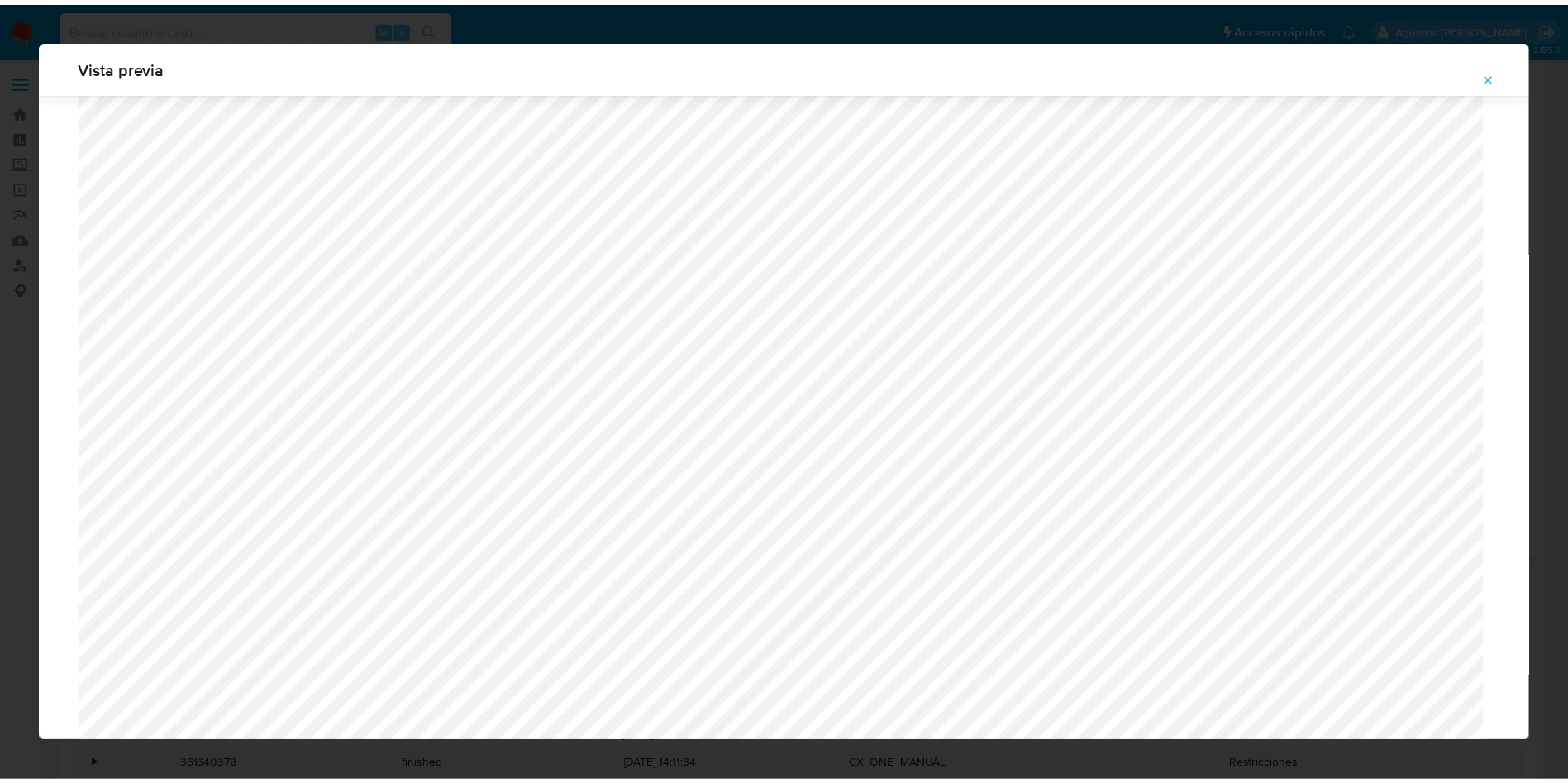
scroll to position [0, 0]
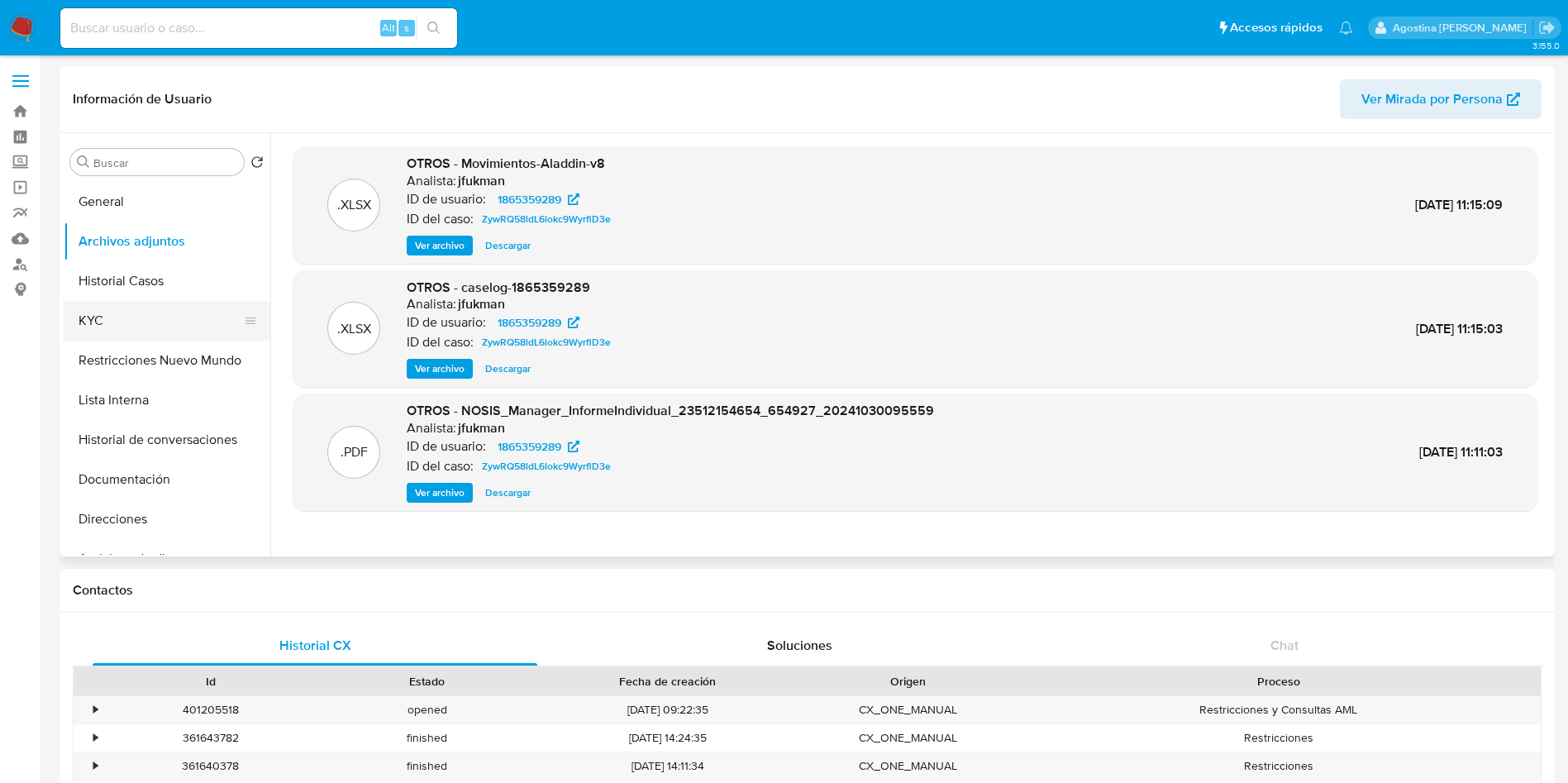
click at [120, 326] on button "KYC" at bounding box center [160, 321] width 194 height 40
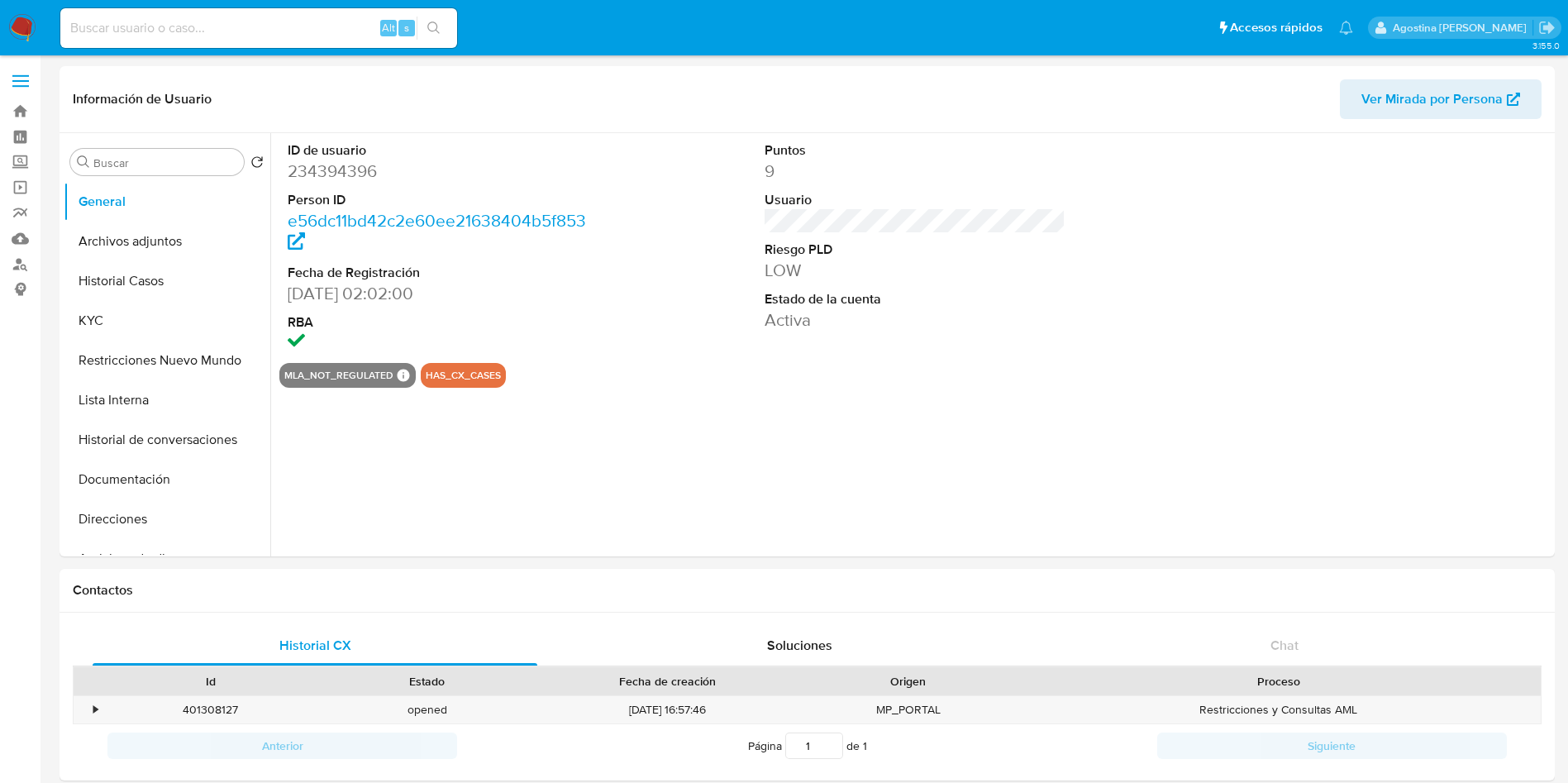
select select "10"
click at [129, 232] on button "Archivos adjuntos" at bounding box center [160, 241] width 194 height 40
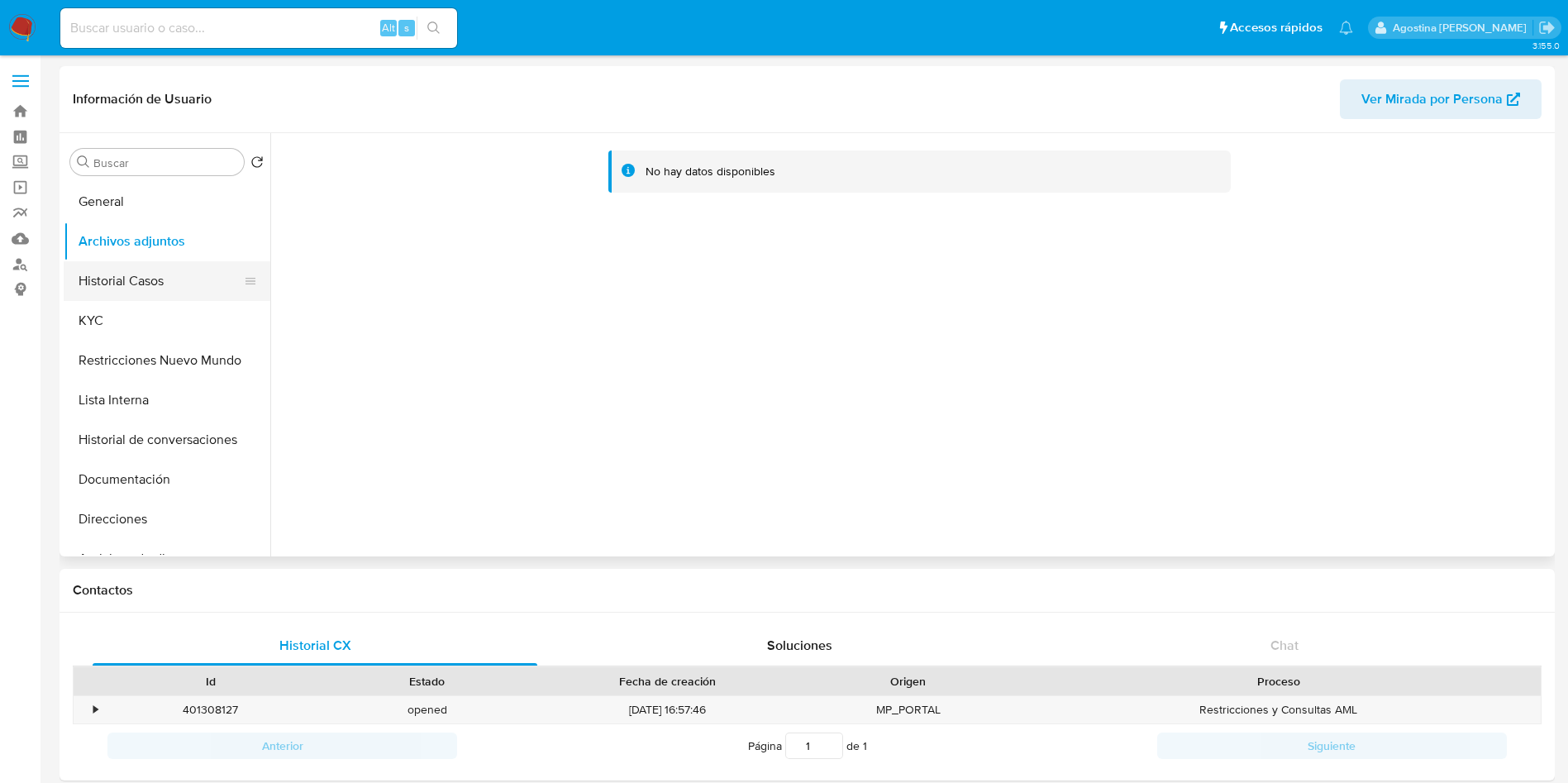
click at [177, 267] on button "Historial Casos" at bounding box center [160, 281] width 194 height 40
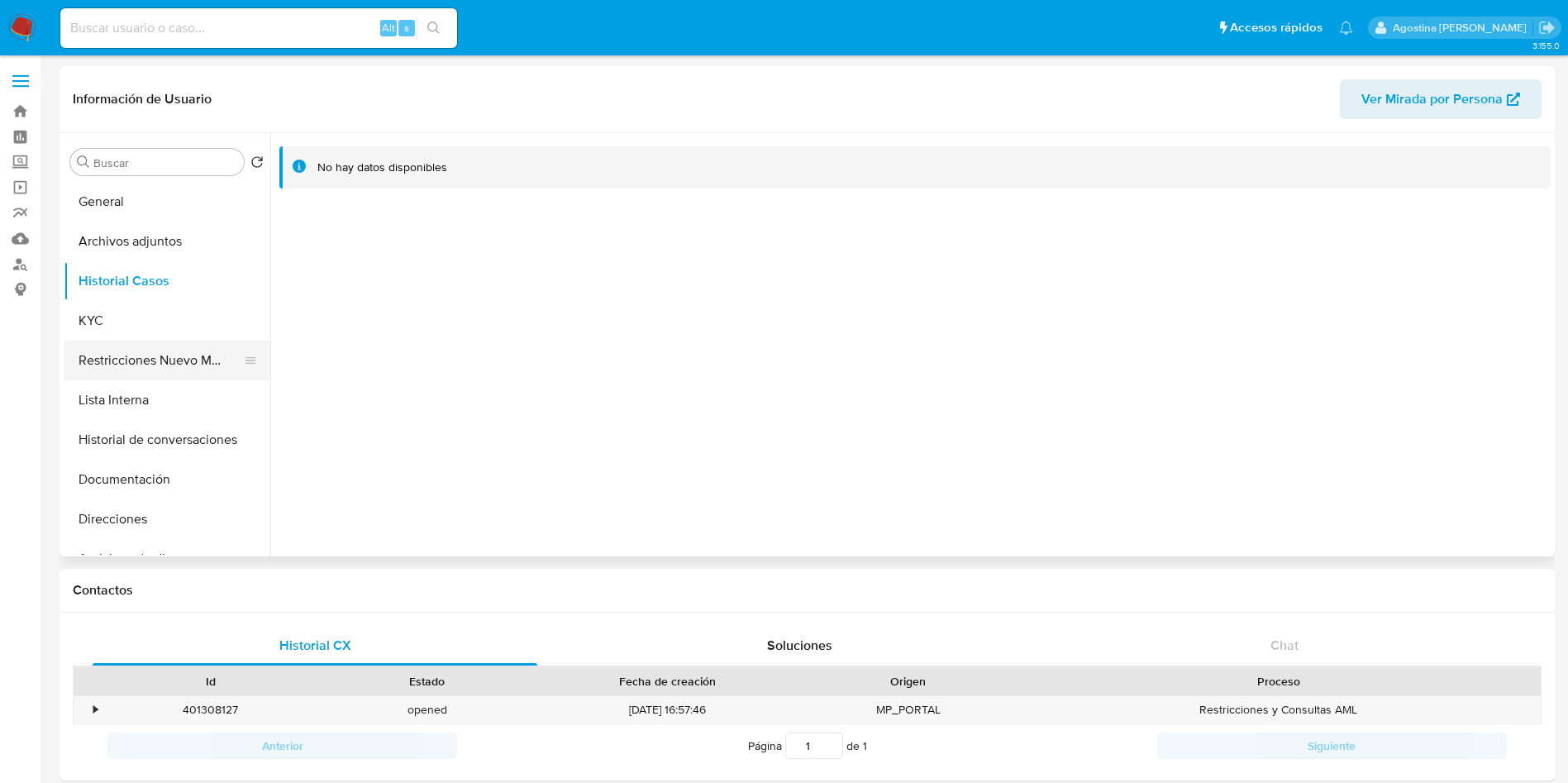
click at [122, 363] on button "Restricciones Nuevo Mundo" at bounding box center [160, 360] width 194 height 40
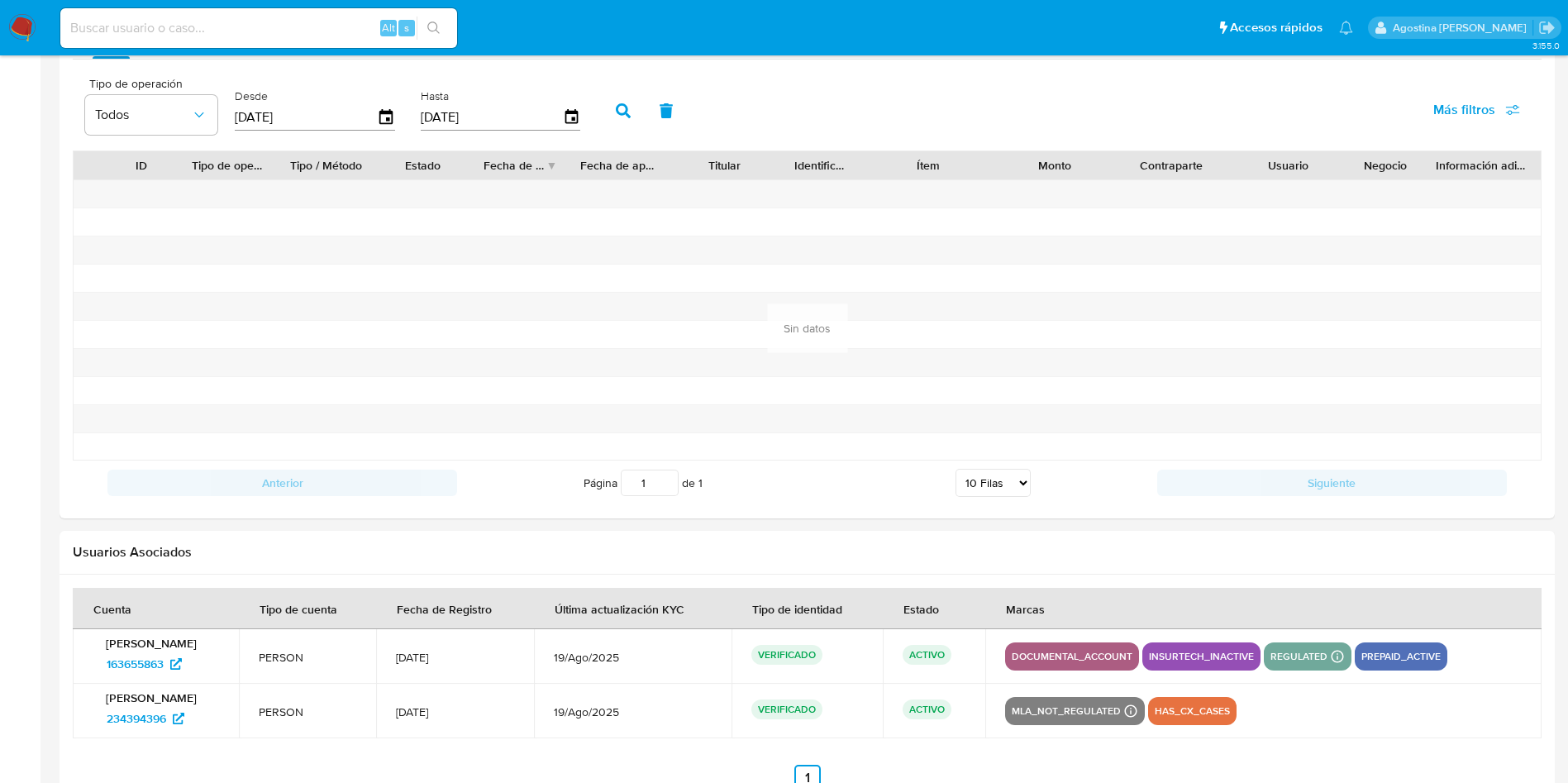
scroll to position [1533, 0]
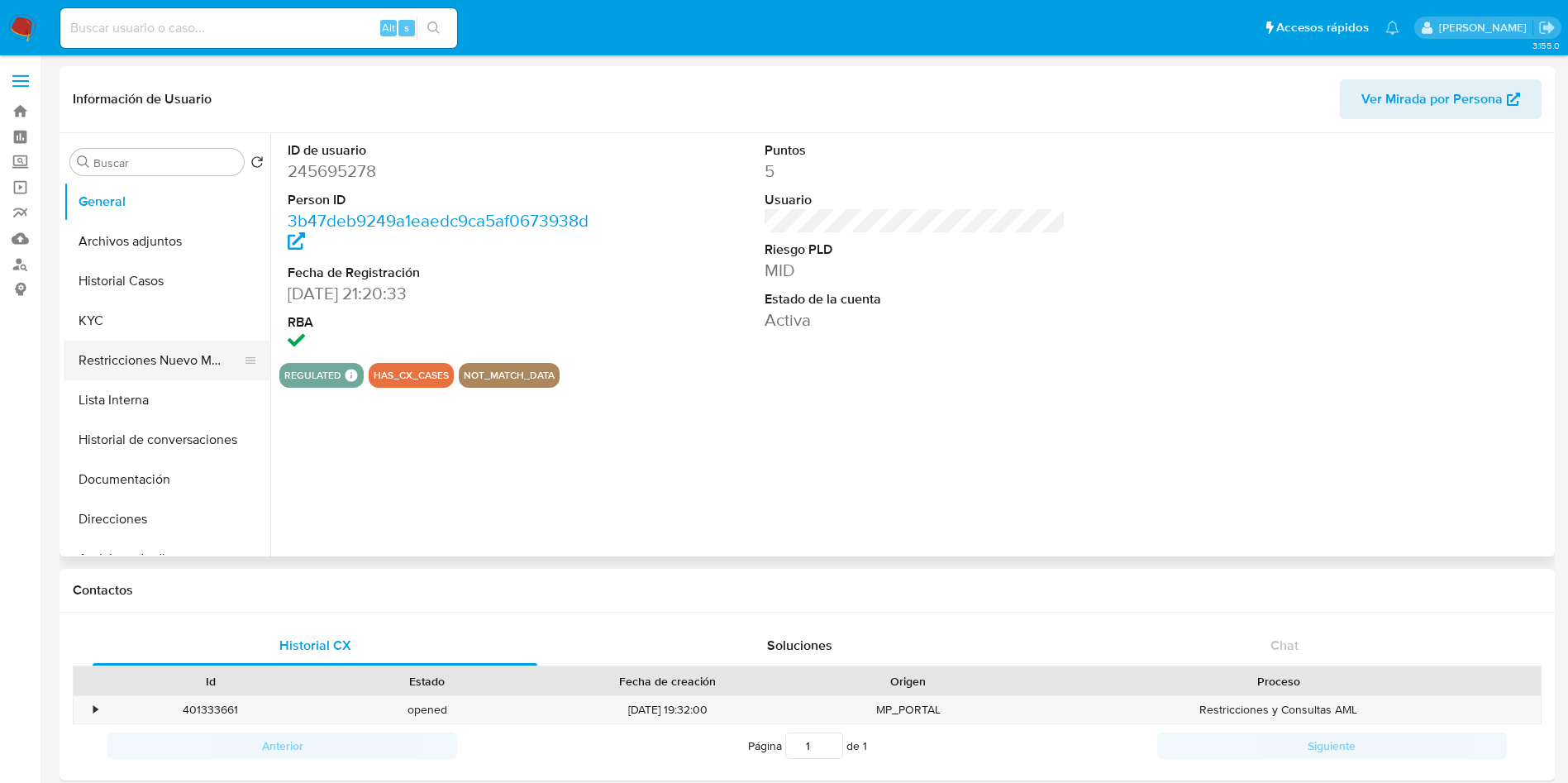
select select "10"
click at [160, 247] on button "Archivos adjuntos" at bounding box center [160, 241] width 194 height 40
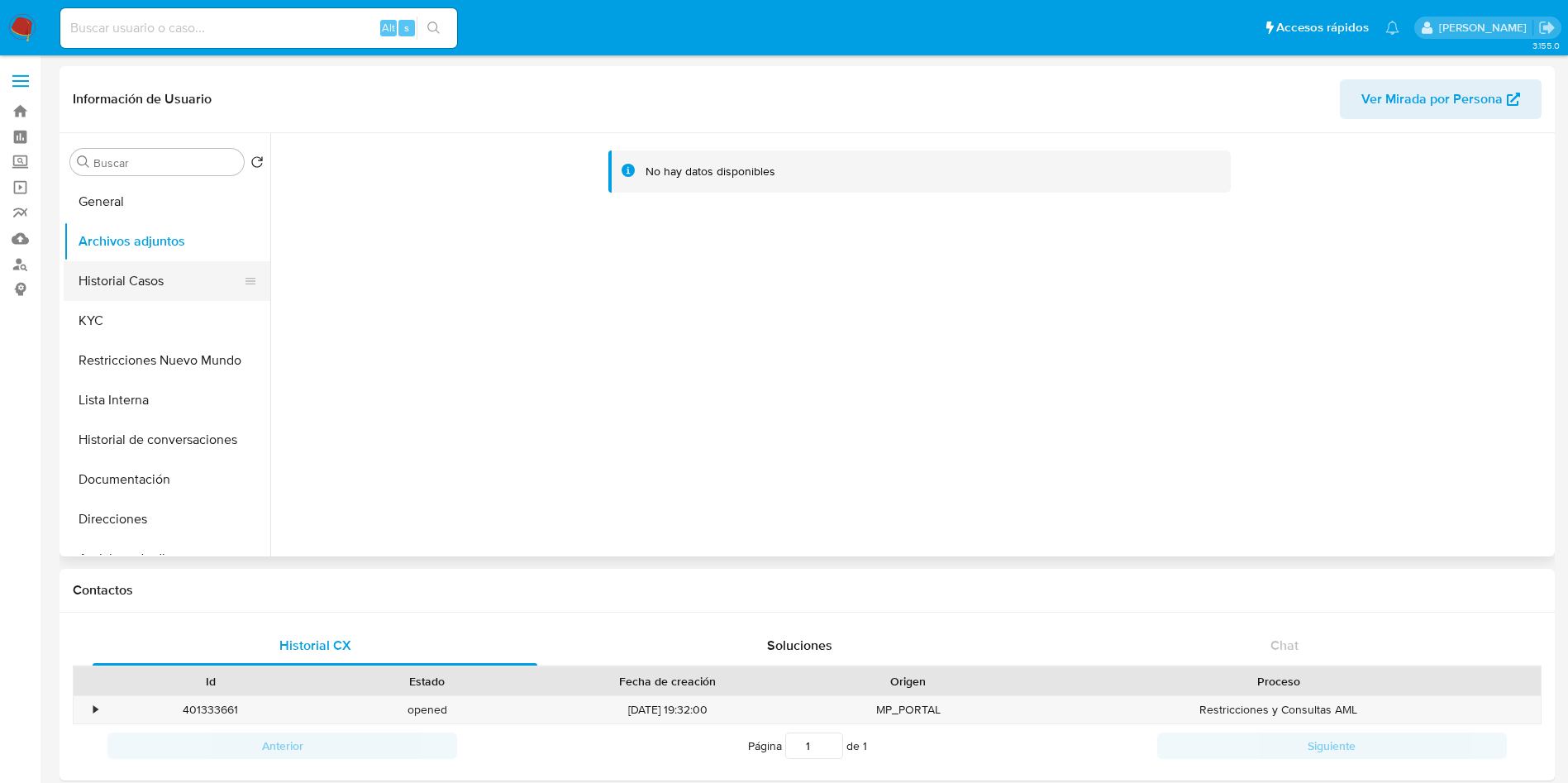
click at [180, 267] on button "Historial Casos" at bounding box center [160, 281] width 194 height 40
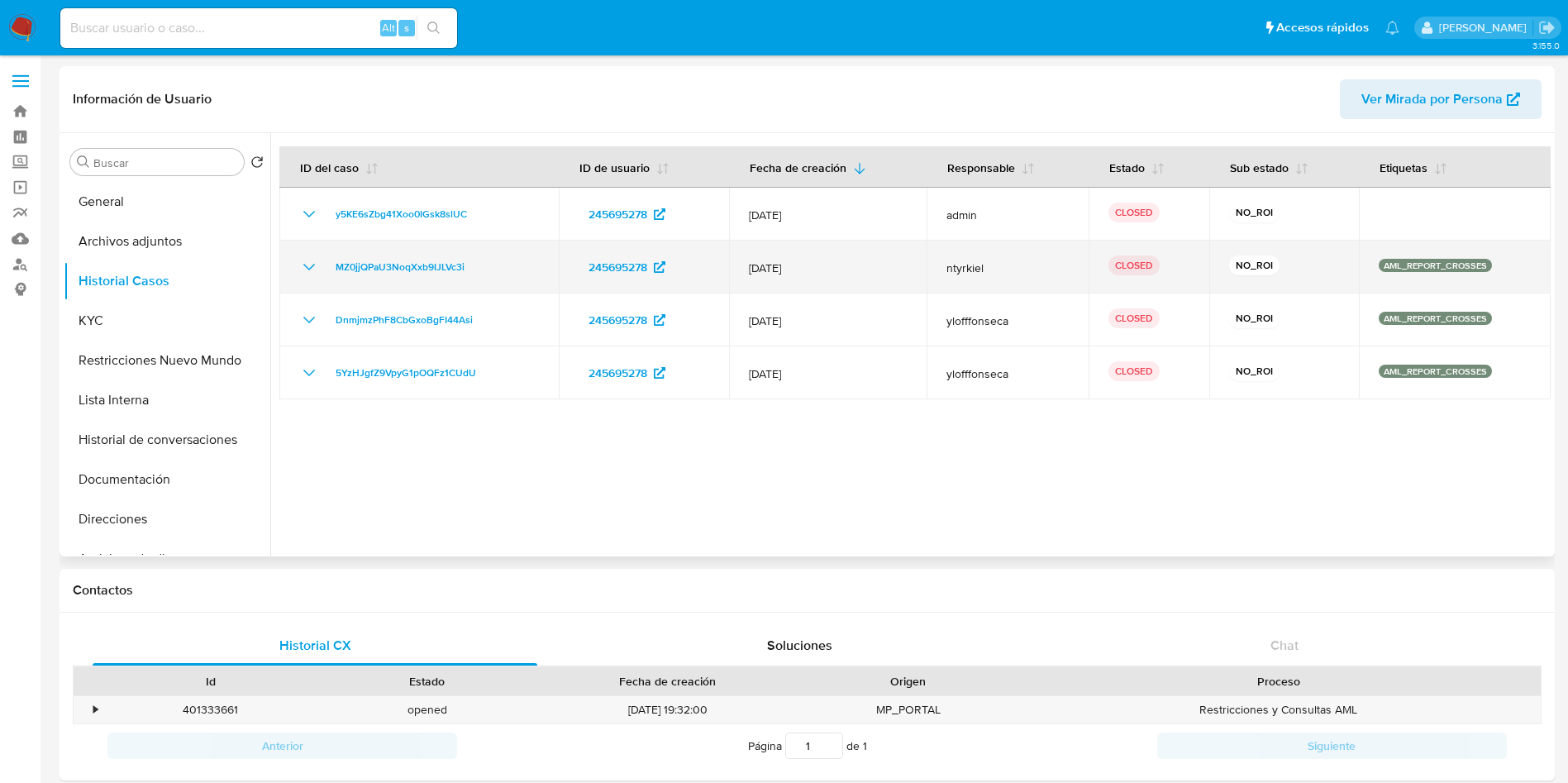
click at [308, 269] on icon "Mostrar/Ocultar" at bounding box center [309, 267] width 20 height 20
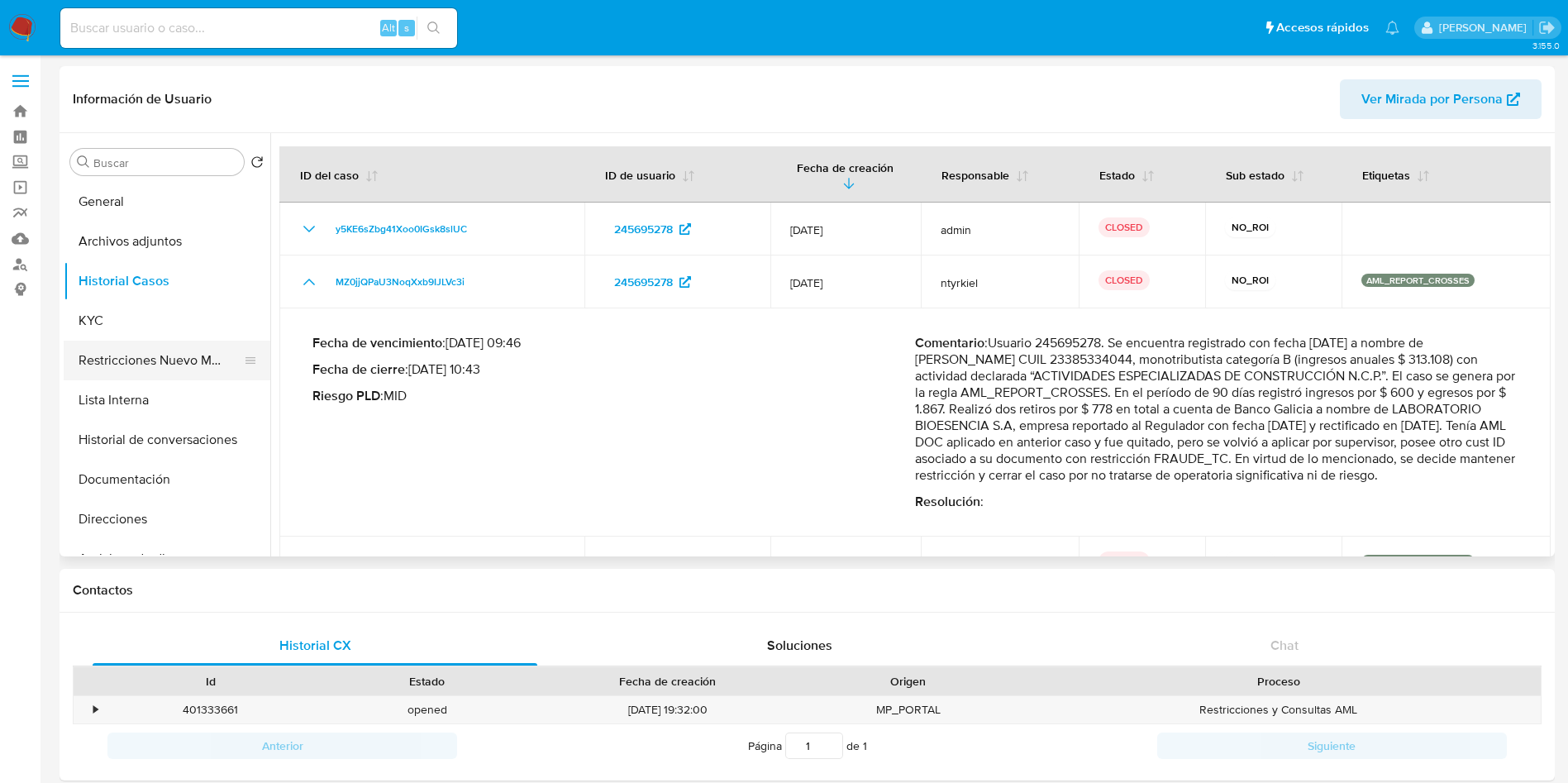
click at [187, 360] on button "Restricciones Nuevo Mundo" at bounding box center [160, 360] width 194 height 40
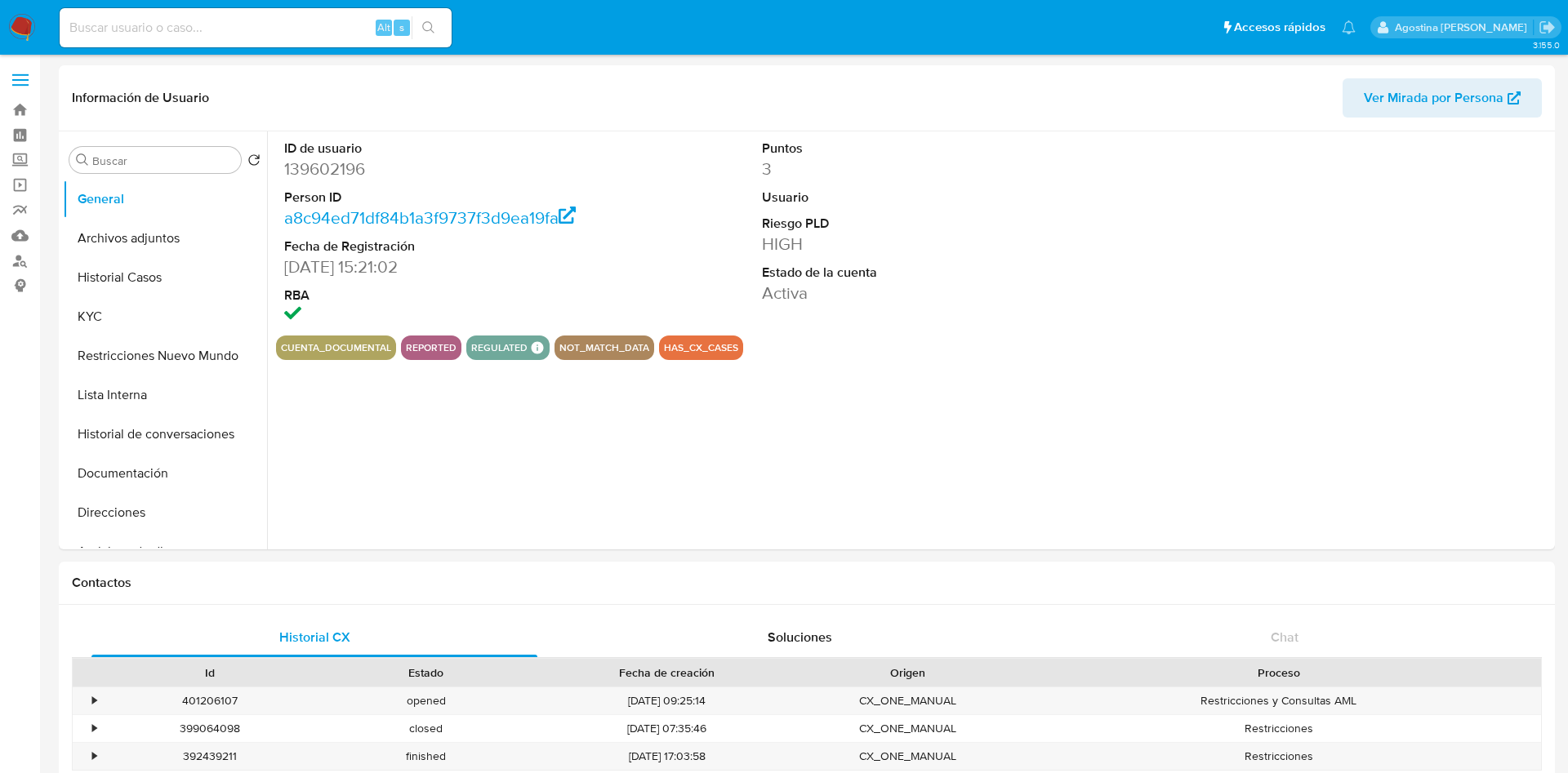
select select "10"
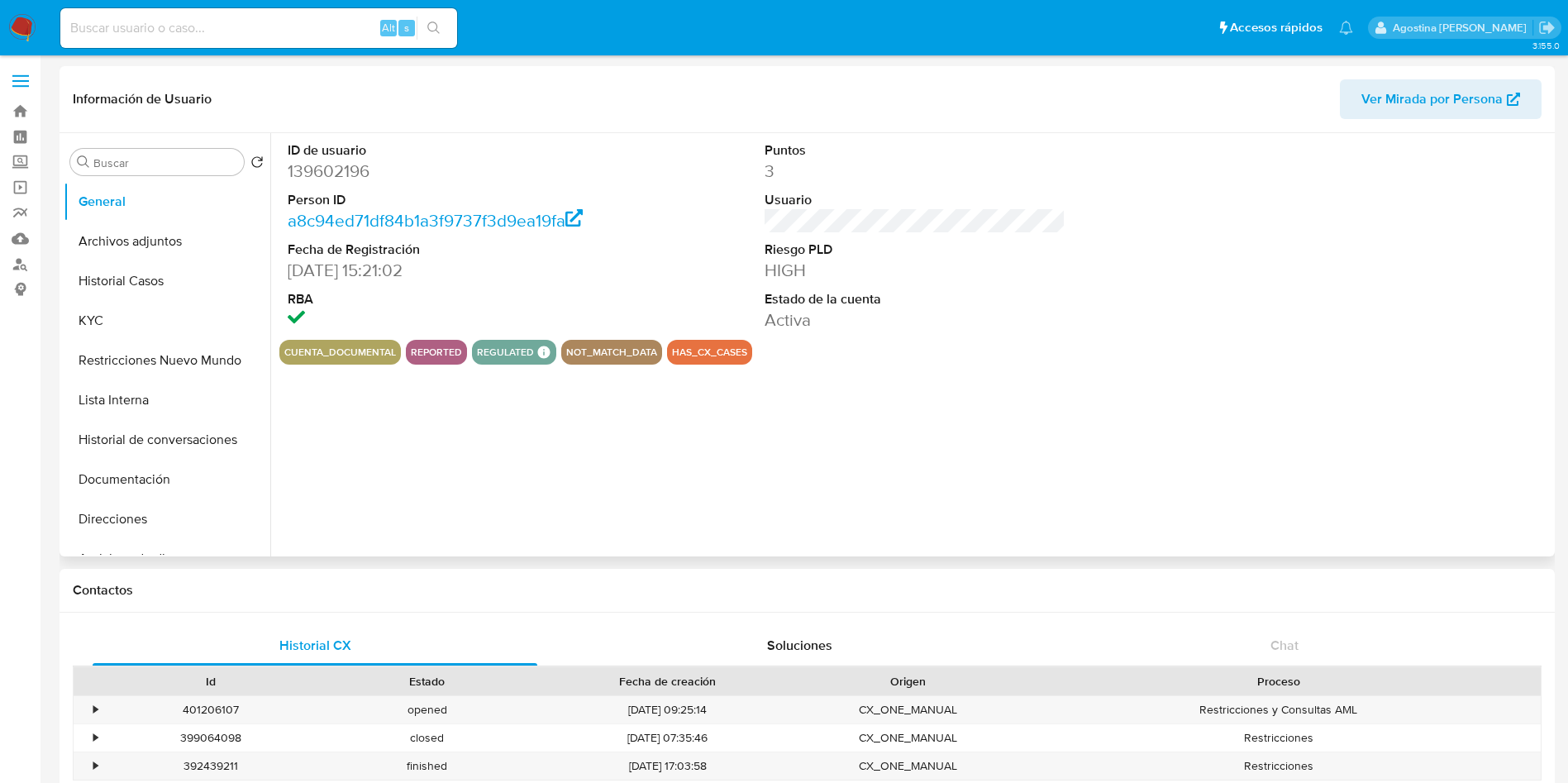
select select "10"
click at [139, 240] on button "Archivos adjuntos" at bounding box center [160, 241] width 194 height 40
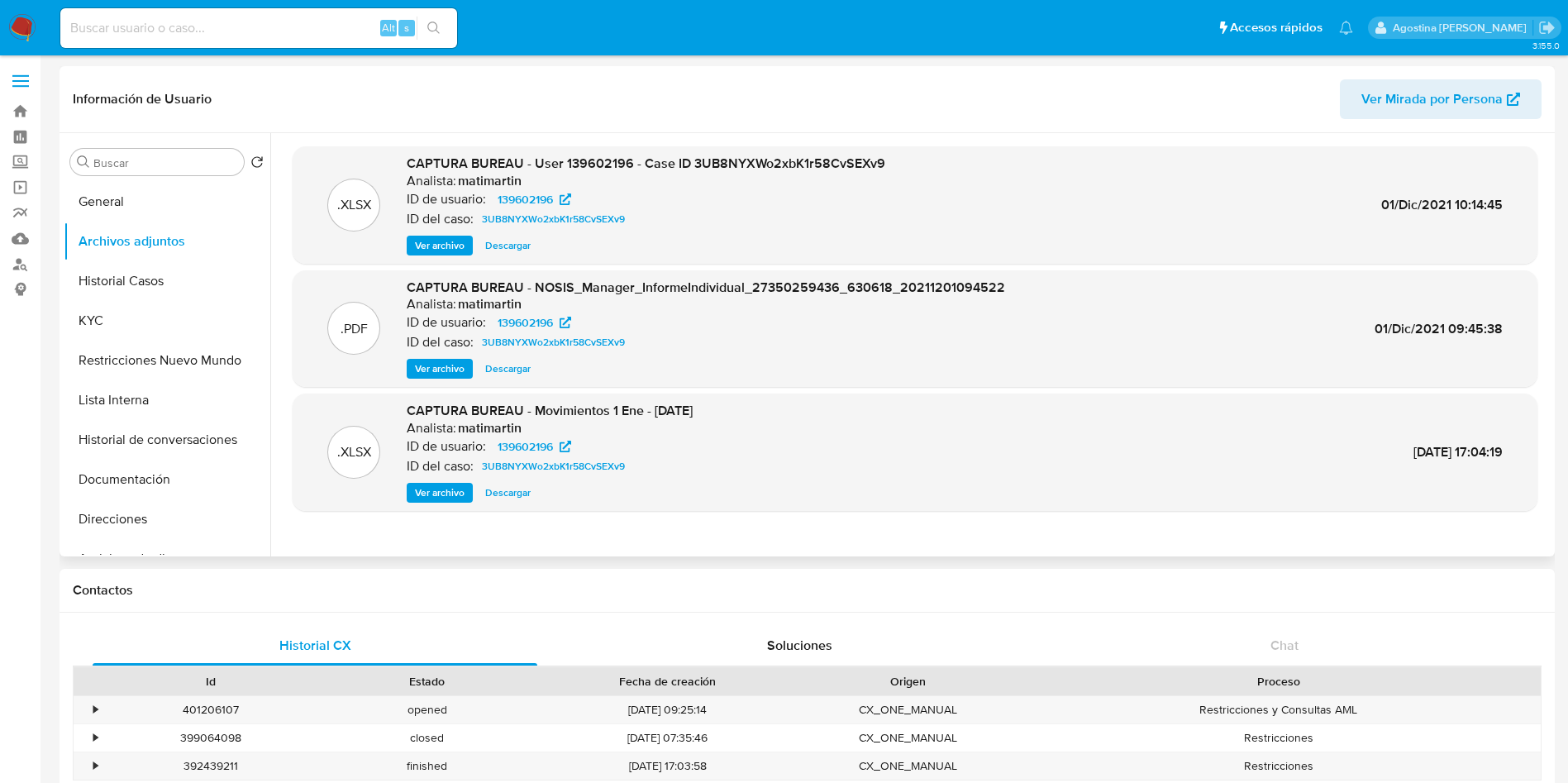
click at [456, 241] on span "Ver archivo" at bounding box center [439, 245] width 49 height 16
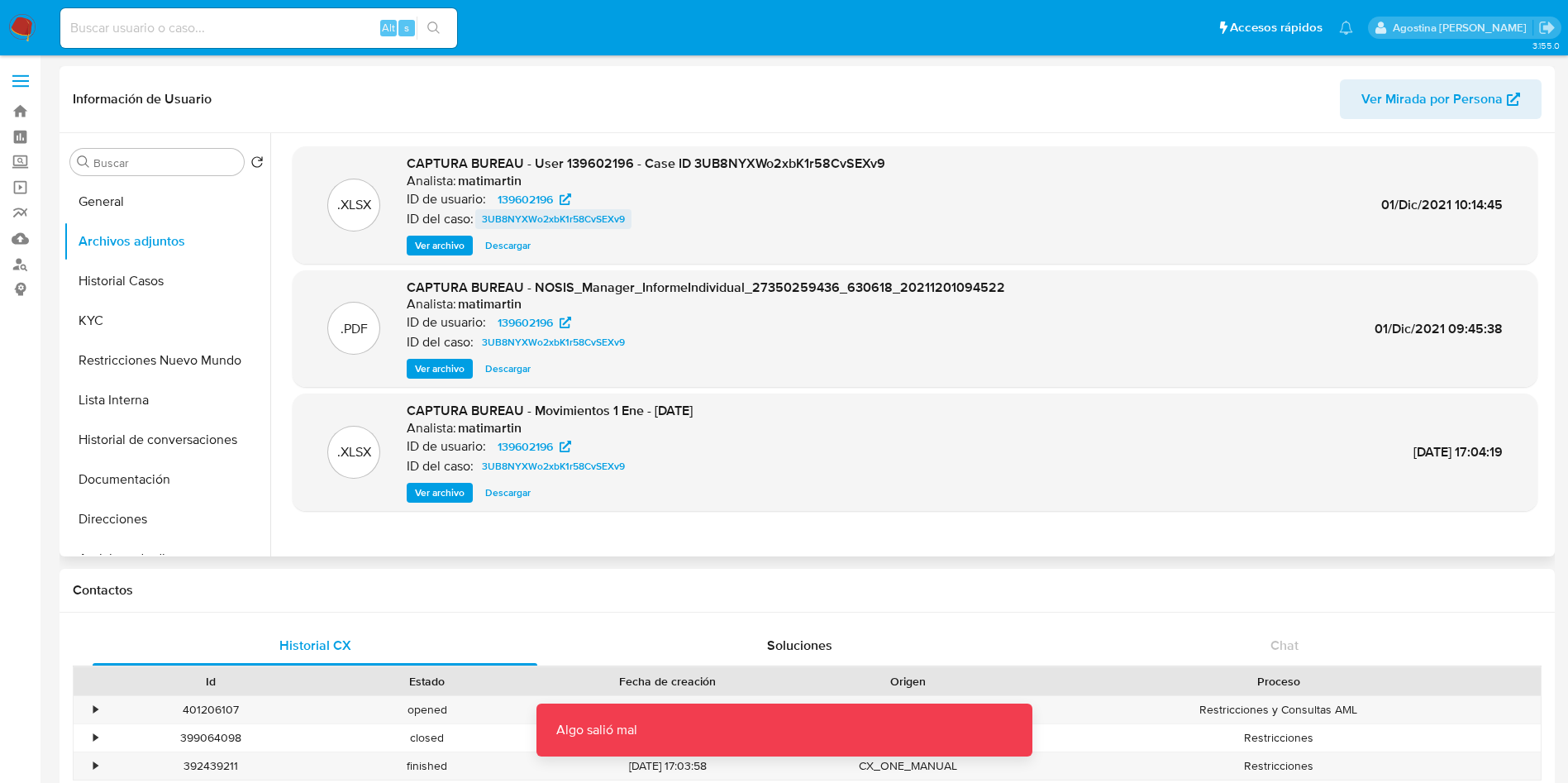
click at [543, 220] on span "3UB8NYXWo2xbK1r58CvSEXv9" at bounding box center [553, 218] width 143 height 20
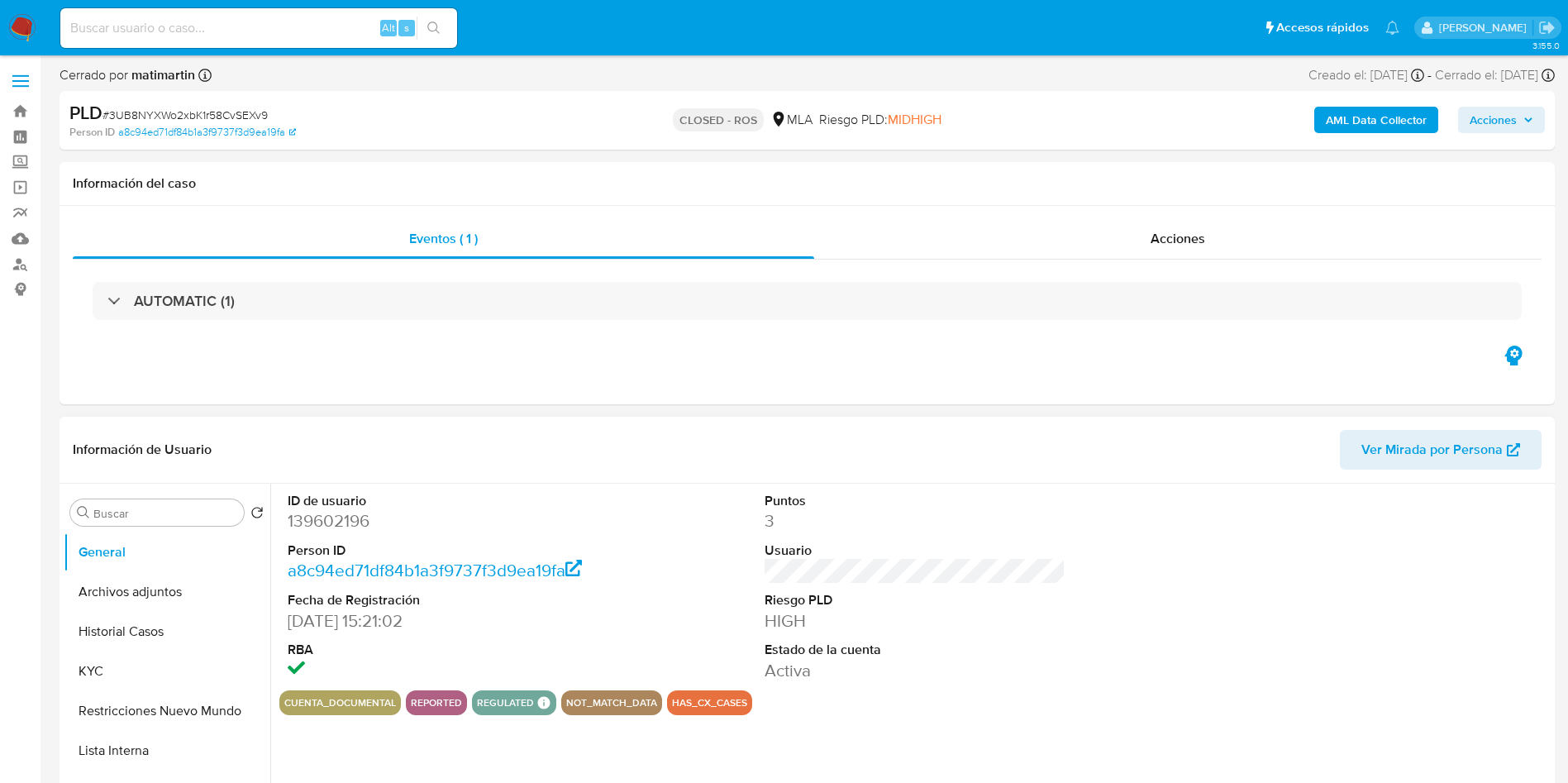
select select "10"
drag, startPoint x: 1054, startPoint y: 270, endPoint x: 1078, endPoint y: 249, distance: 31.9
click at [1055, 268] on div "AUTOMATIC (1)" at bounding box center [807, 301] width 1469 height 82
click at [1094, 235] on div "Acciones" at bounding box center [1178, 239] width 728 height 40
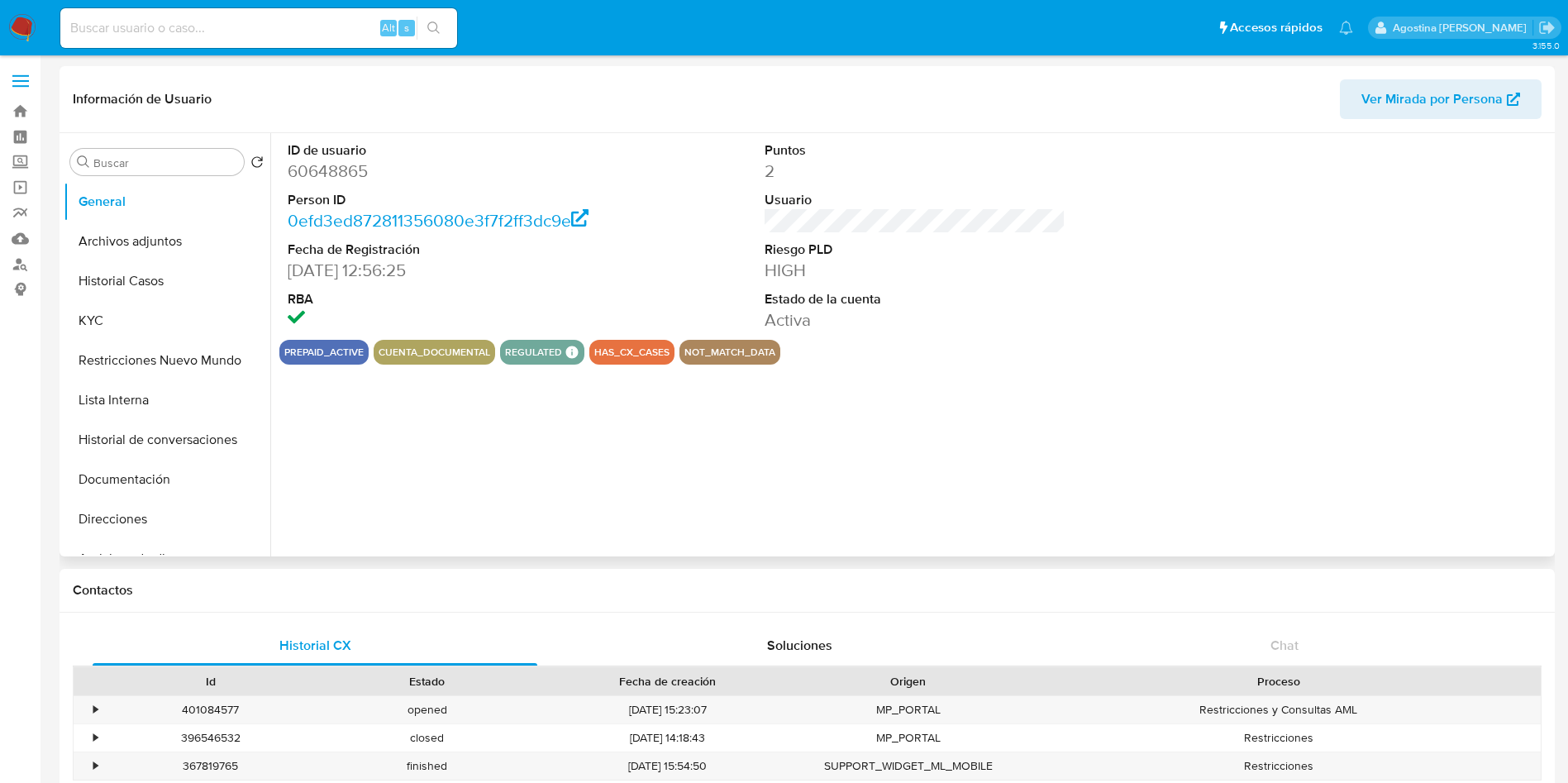
select select "10"
click at [169, 253] on button "Archivos adjuntos" at bounding box center [160, 241] width 194 height 40
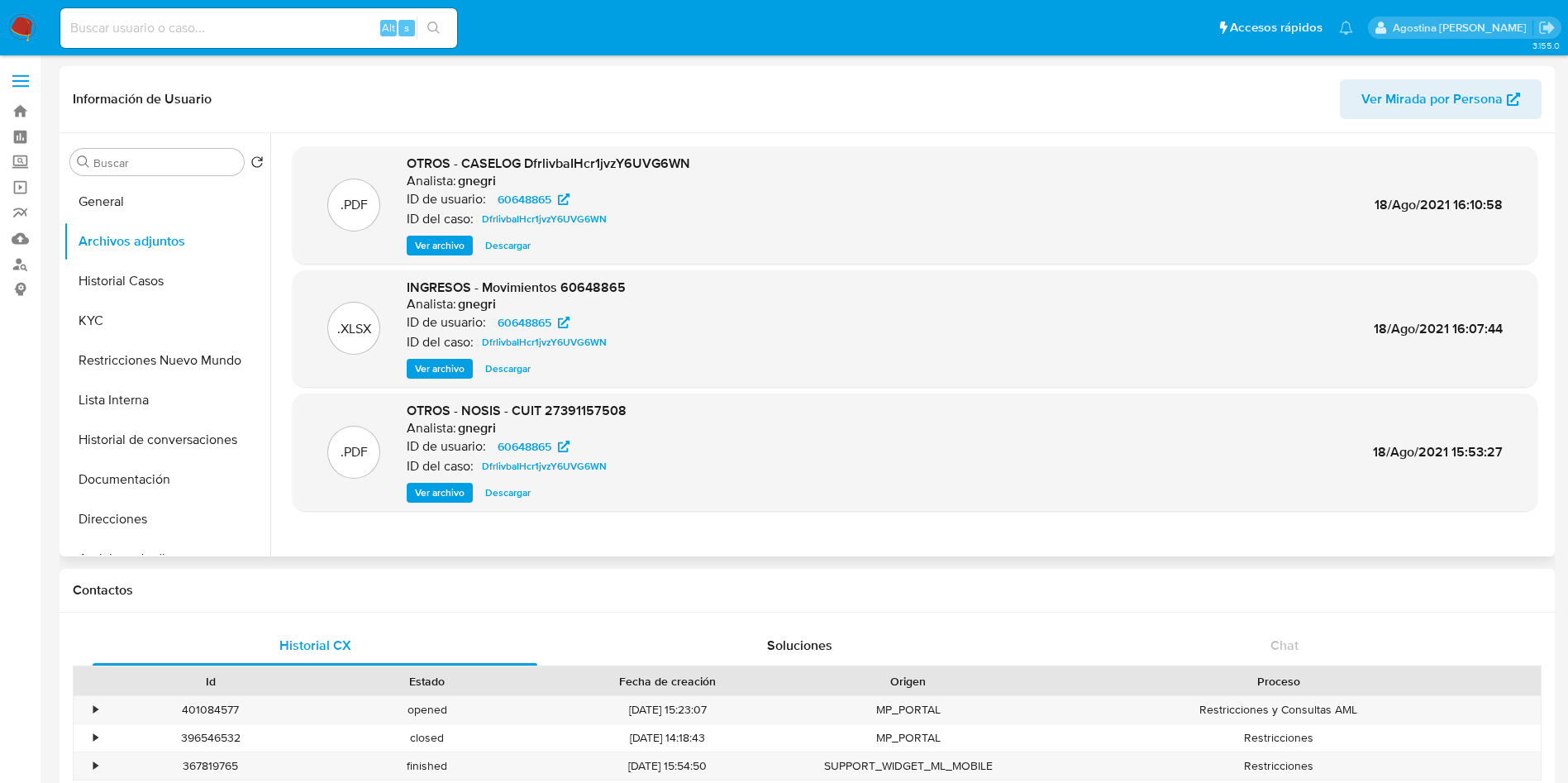
click at [440, 241] on span "Ver archivo" at bounding box center [439, 245] width 49 height 16
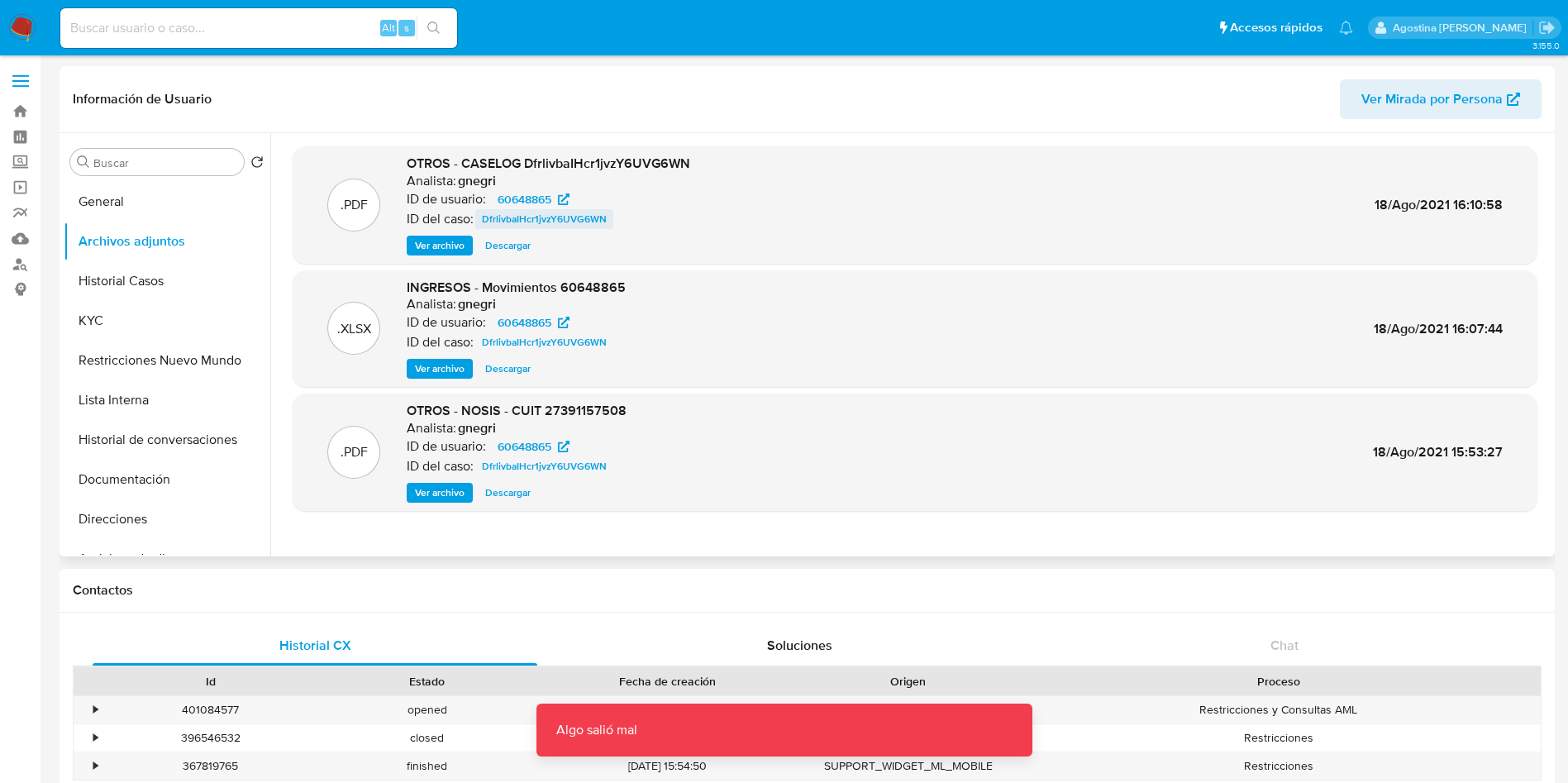
click at [543, 227] on span "DfrlivbaIHcr1jvzY6UVG6WN" at bounding box center [544, 218] width 125 height 20
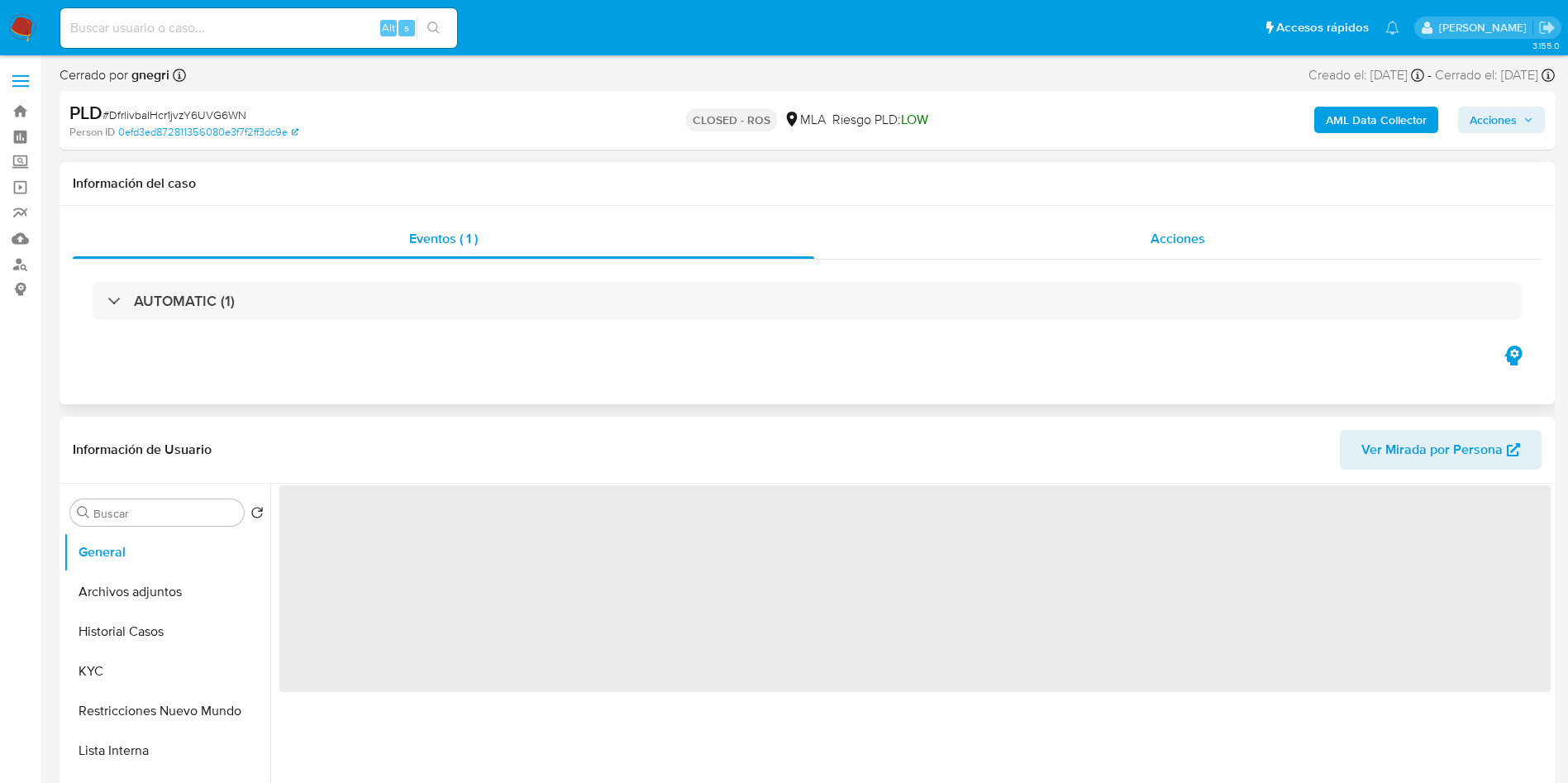
click at [956, 231] on div "Acciones" at bounding box center [1178, 239] width 728 height 40
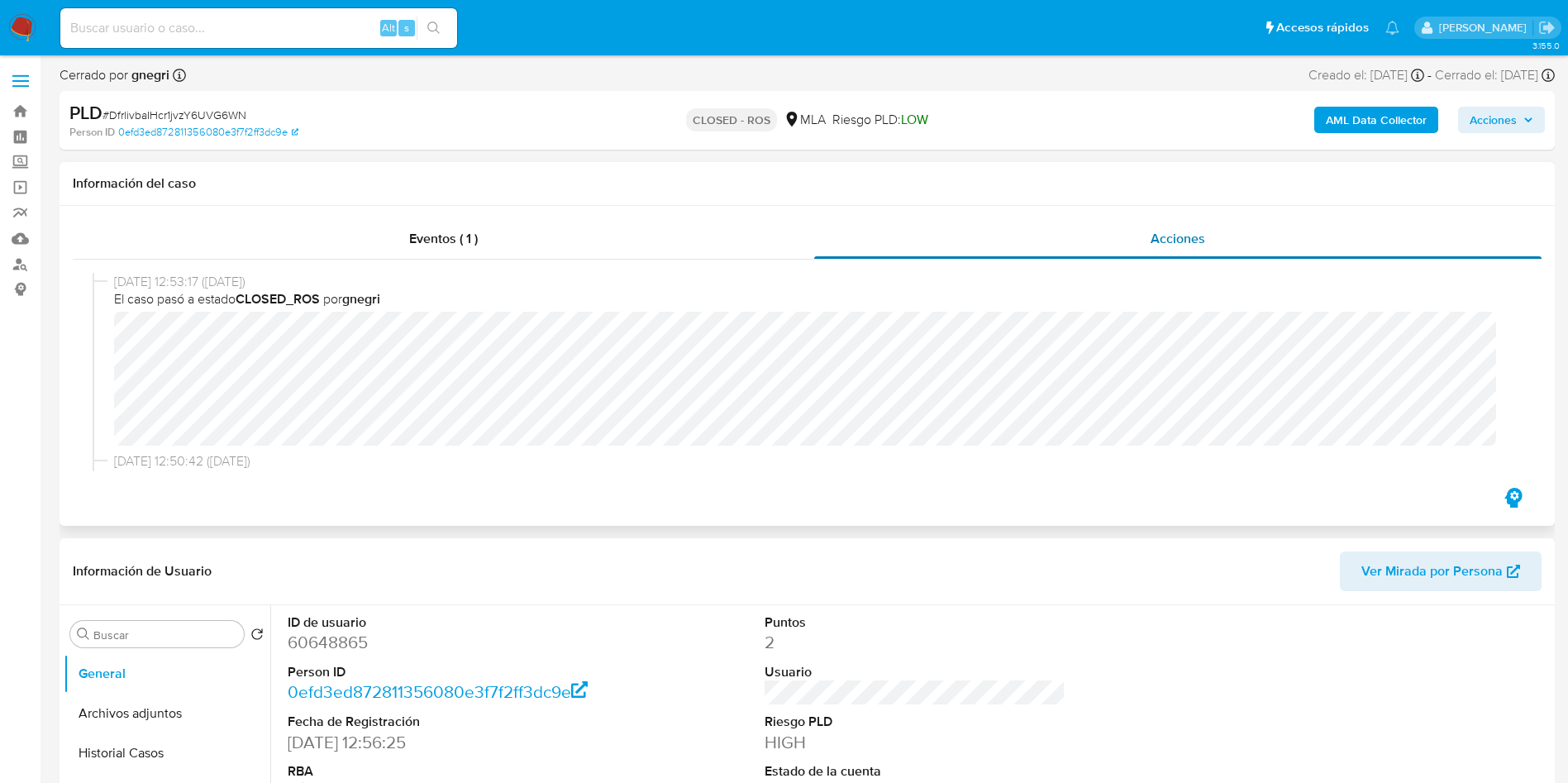
select select "10"
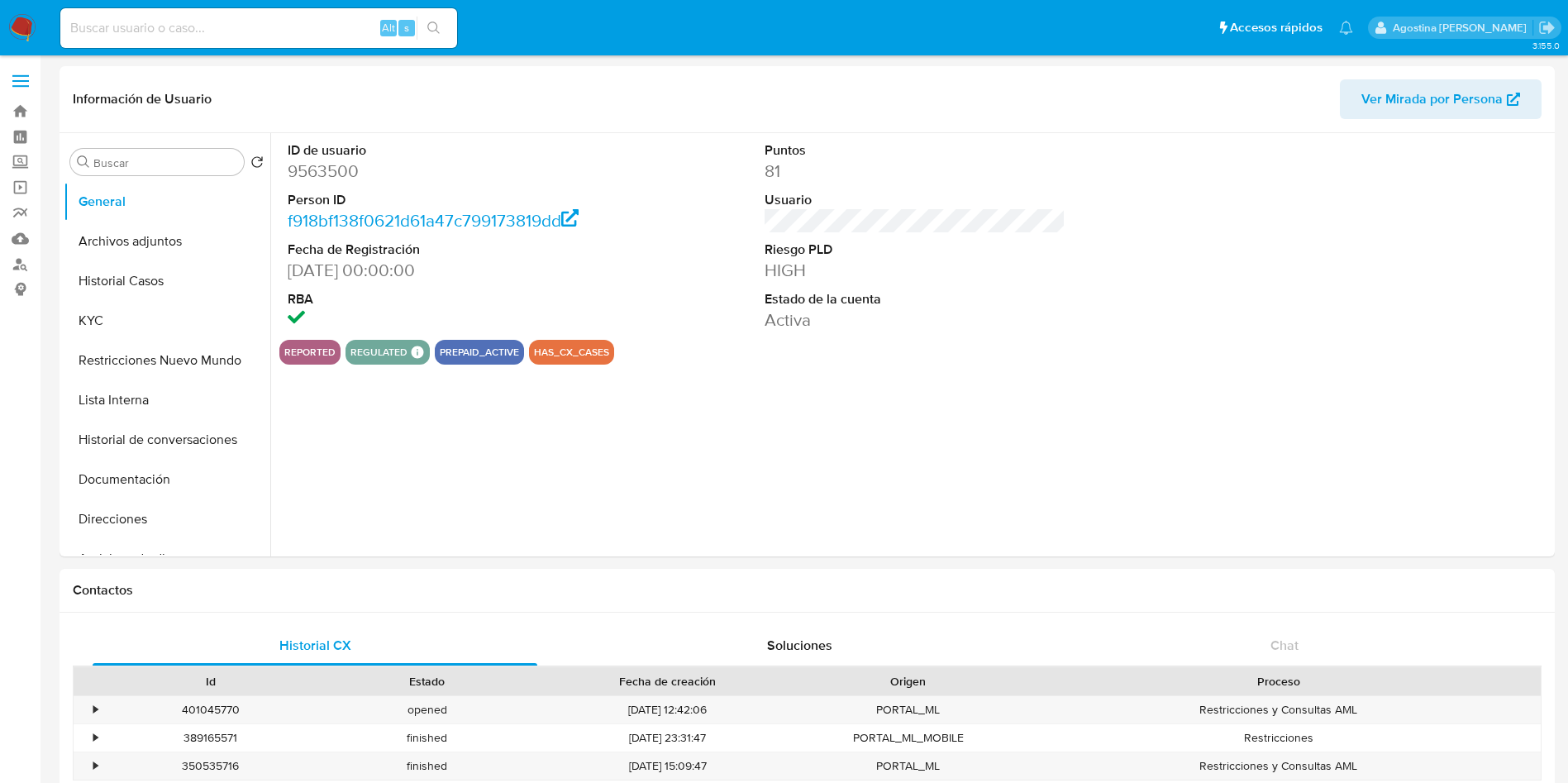
select select "10"
click at [141, 232] on button "Archivos adjuntos" at bounding box center [160, 241] width 194 height 40
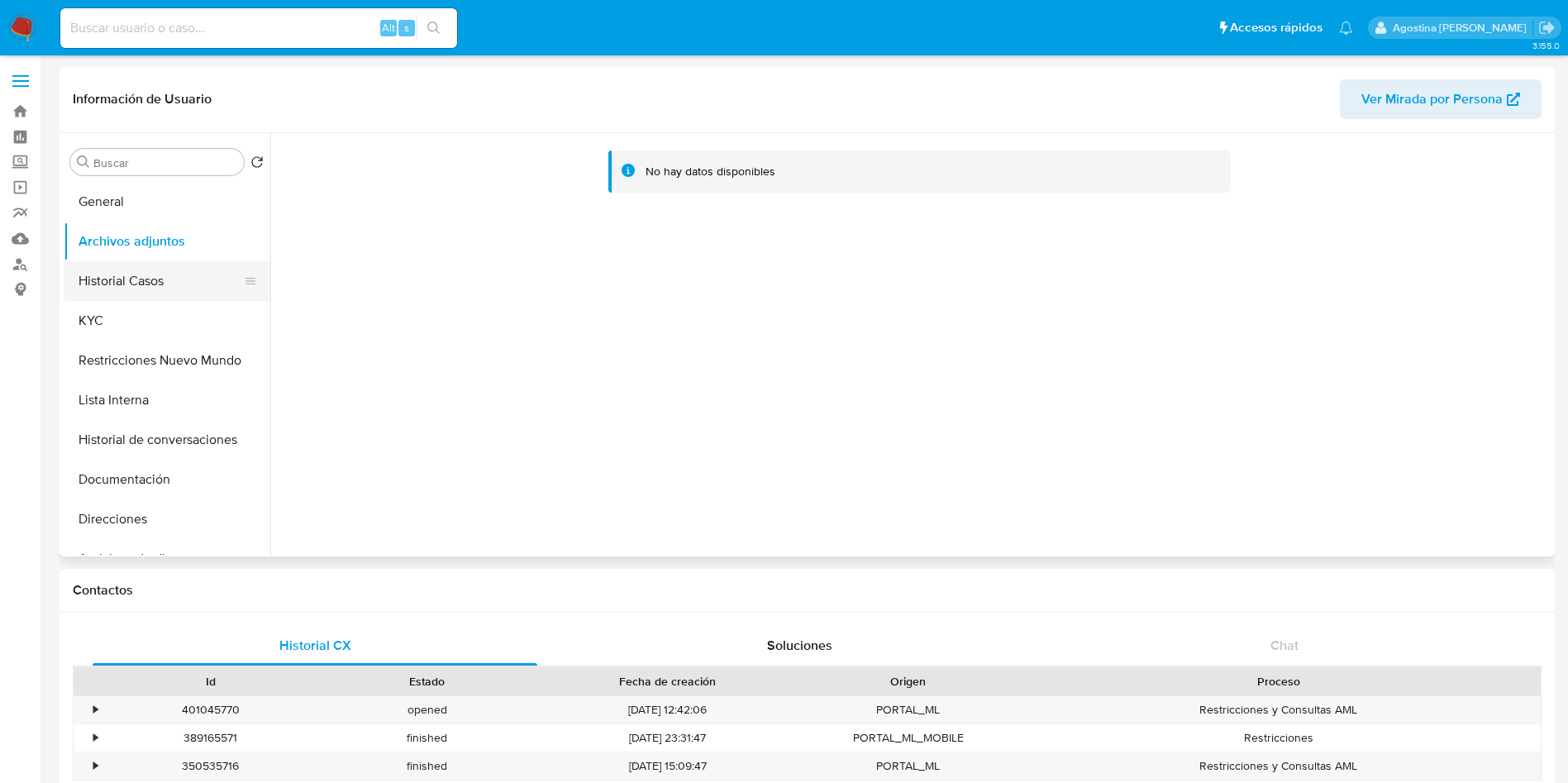
click at [159, 285] on button "Historial Casos" at bounding box center [160, 281] width 194 height 40
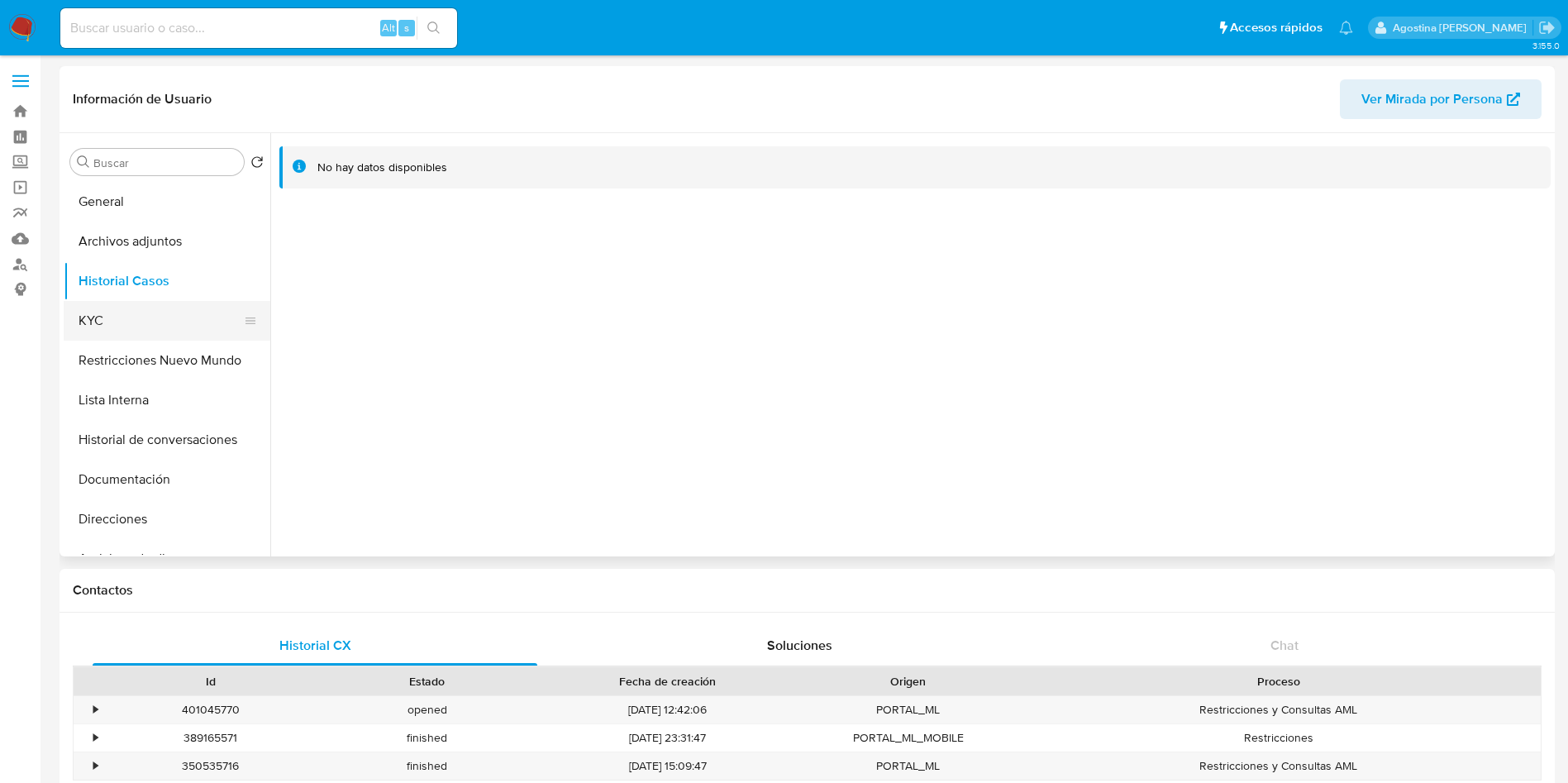
click at [177, 339] on button "KYC" at bounding box center [160, 321] width 194 height 40
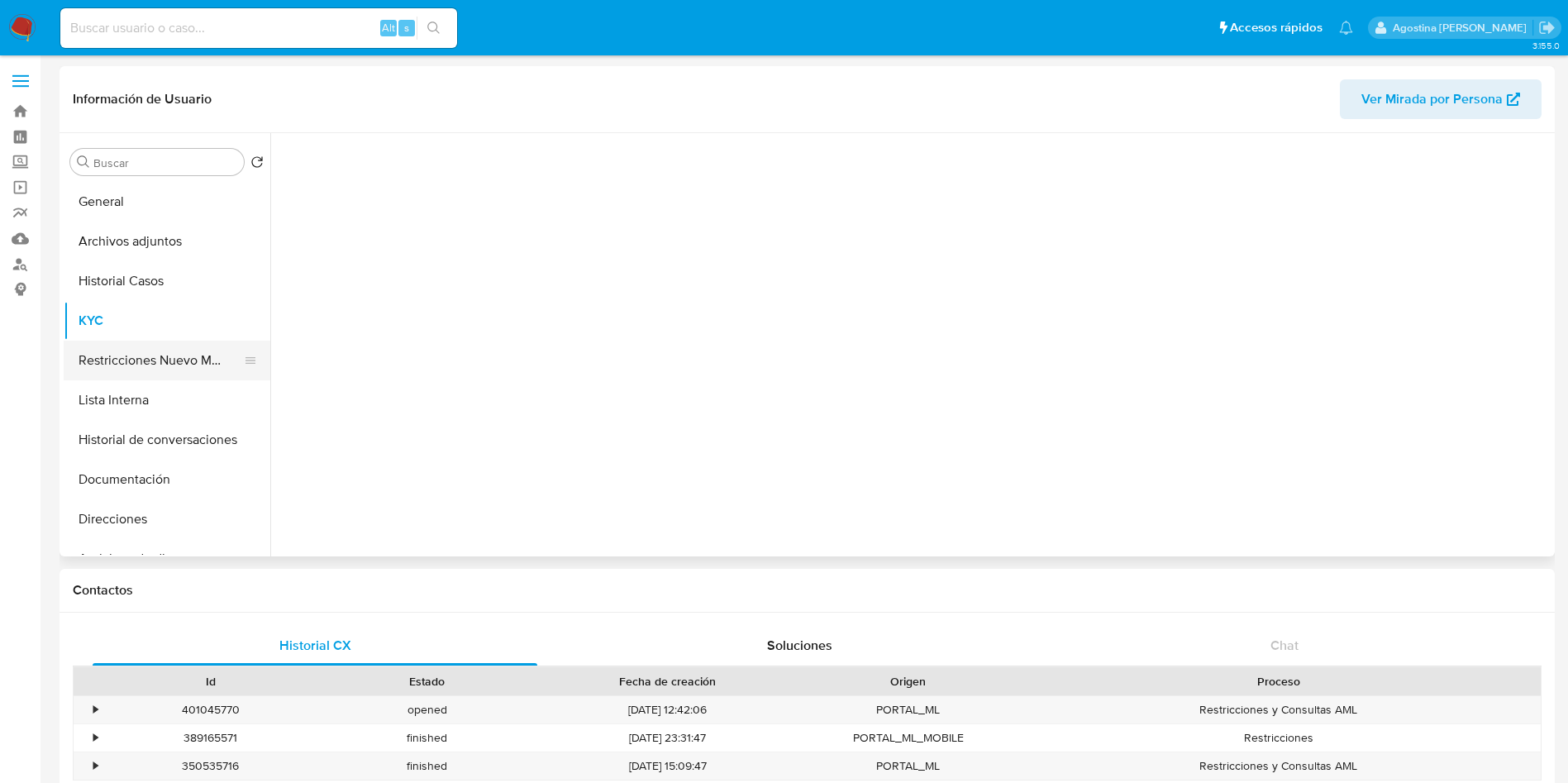
click at [177, 346] on button "Restricciones Nuevo Mundo" at bounding box center [160, 360] width 194 height 40
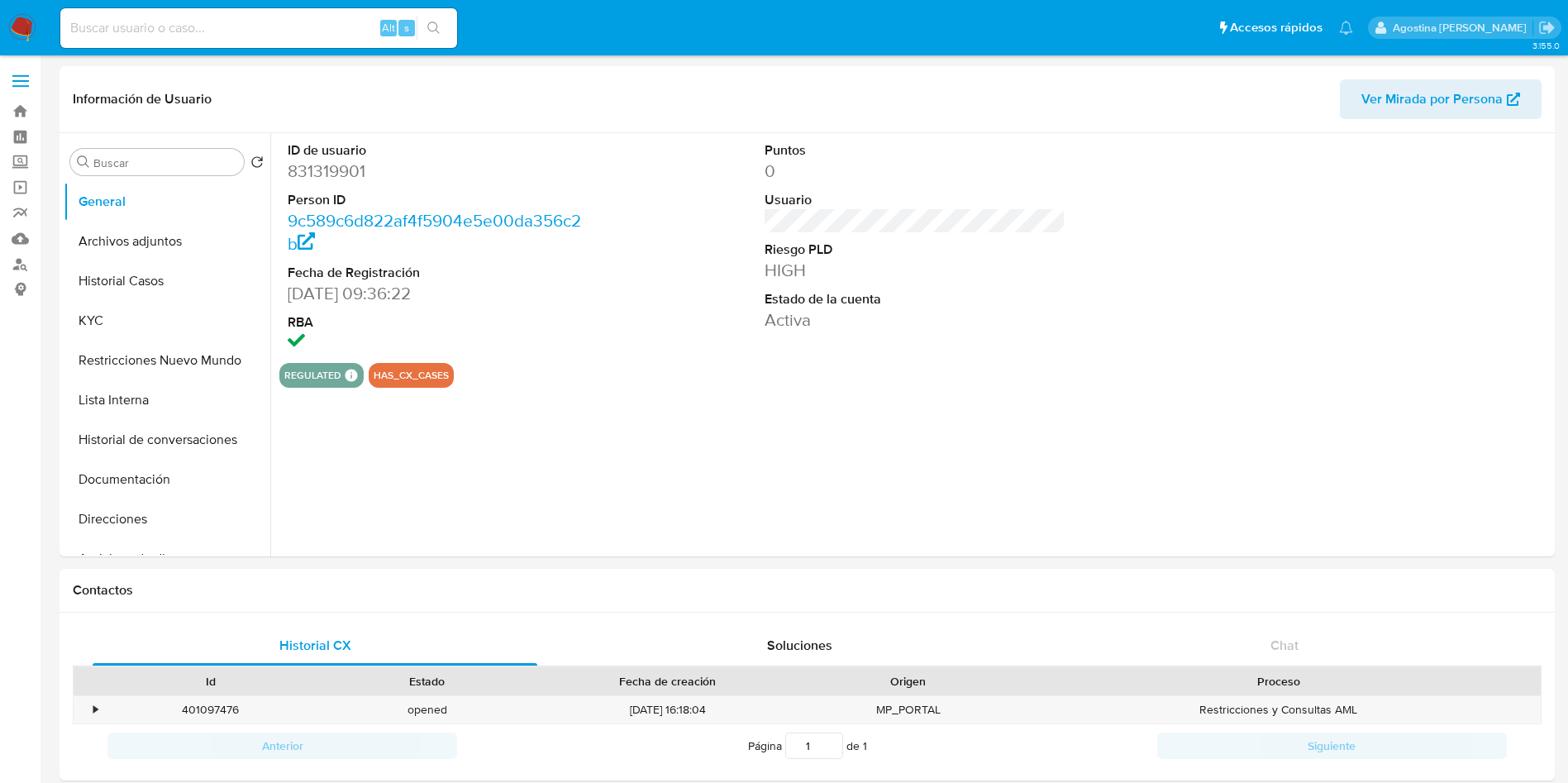
select select "10"
click at [164, 252] on button "Archivos adjuntos" at bounding box center [160, 241] width 194 height 40
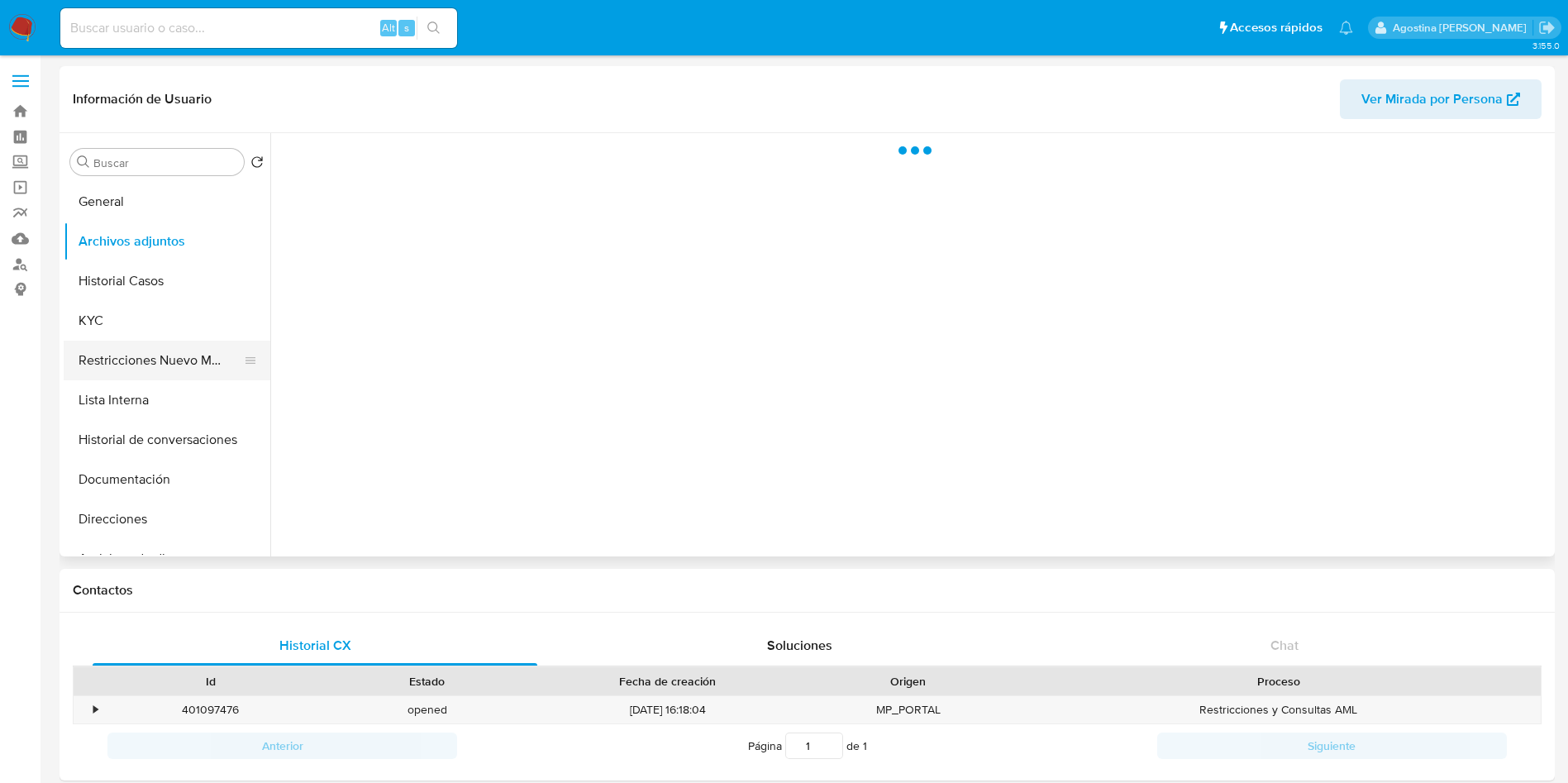
click at [193, 343] on button "Restricciones Nuevo Mundo" at bounding box center [160, 360] width 194 height 40
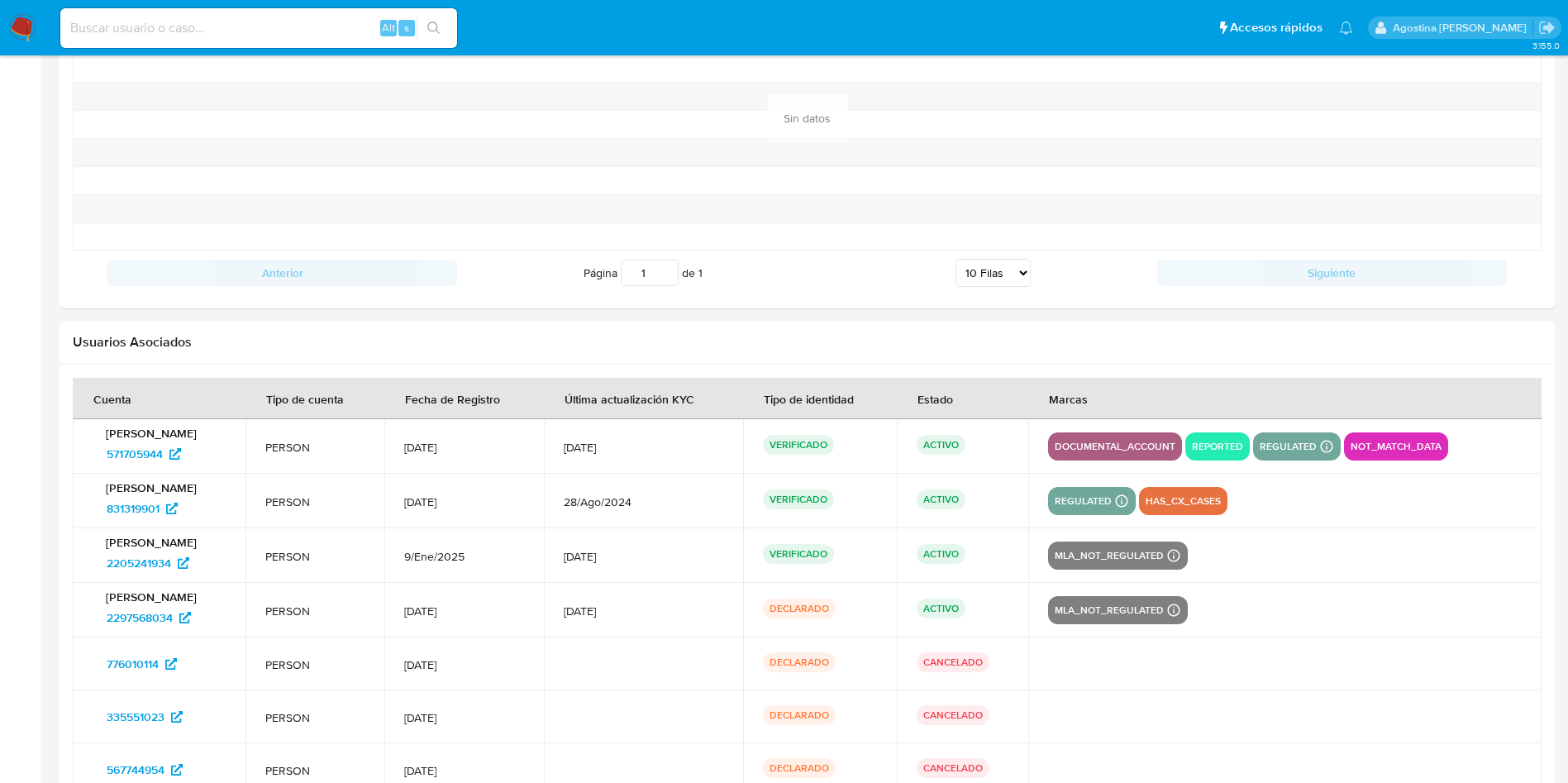
scroll to position [1801, 0]
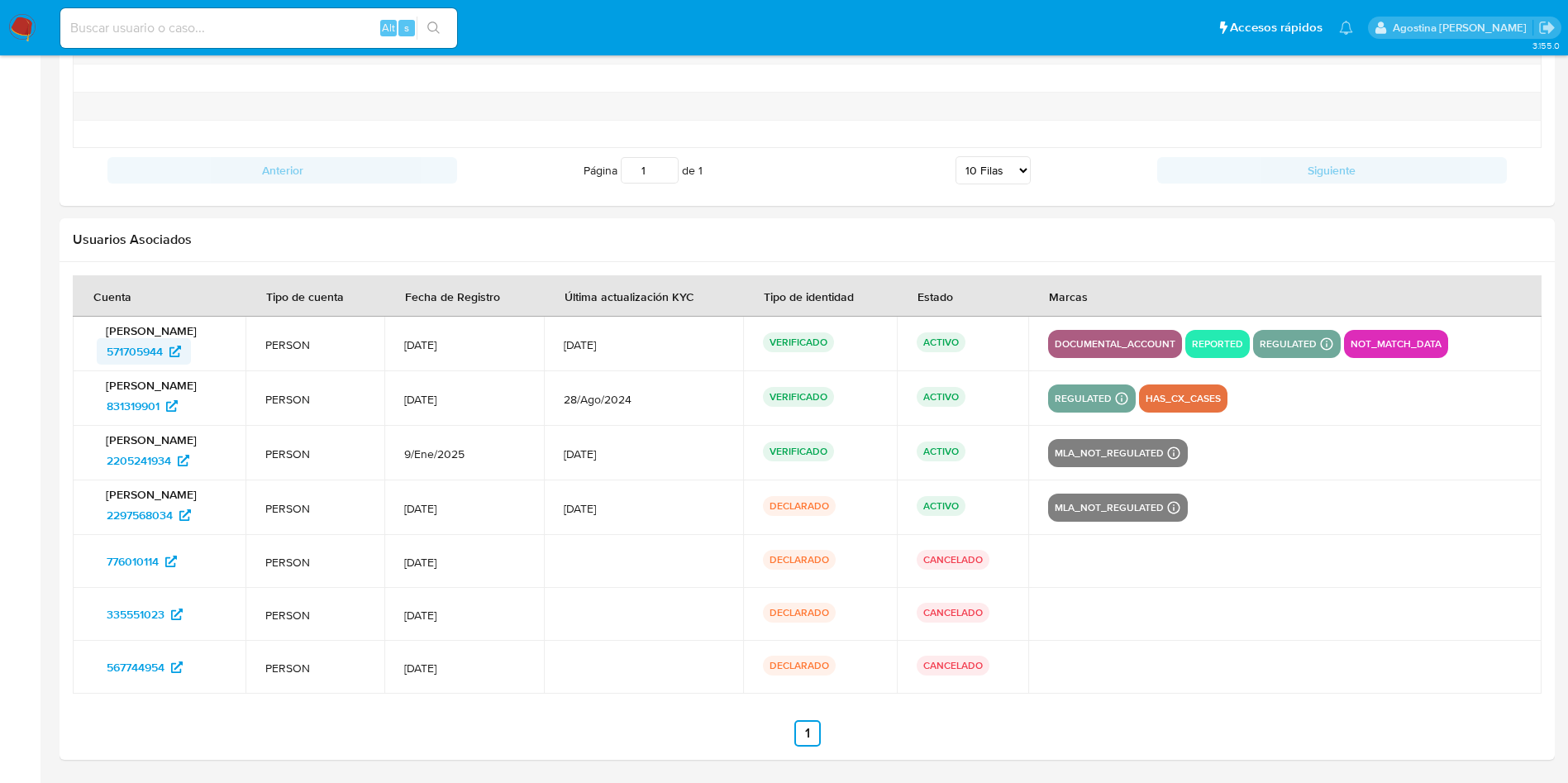
click at [131, 339] on span "571705944" at bounding box center [134, 352] width 56 height 26
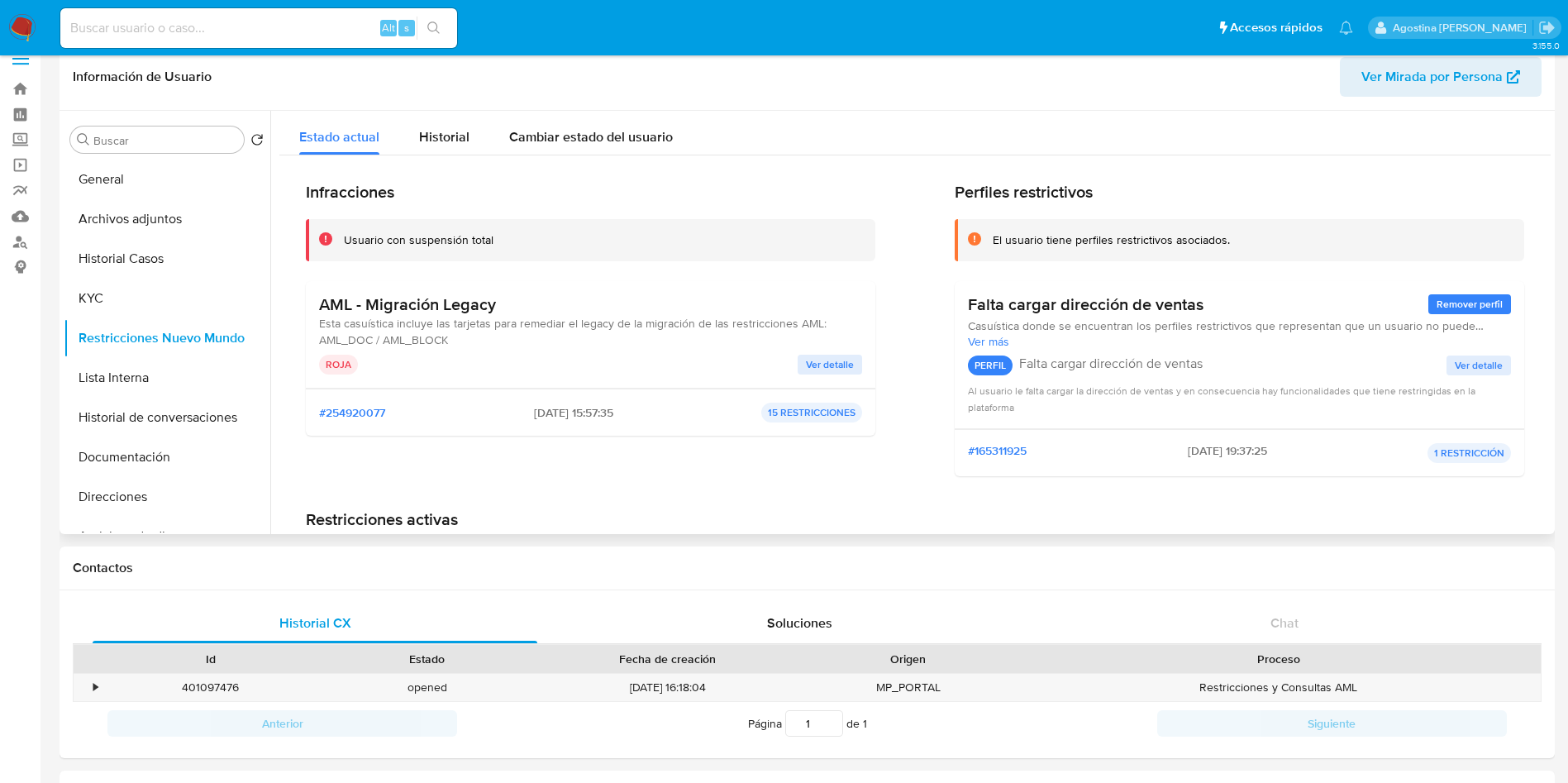
scroll to position [0, 0]
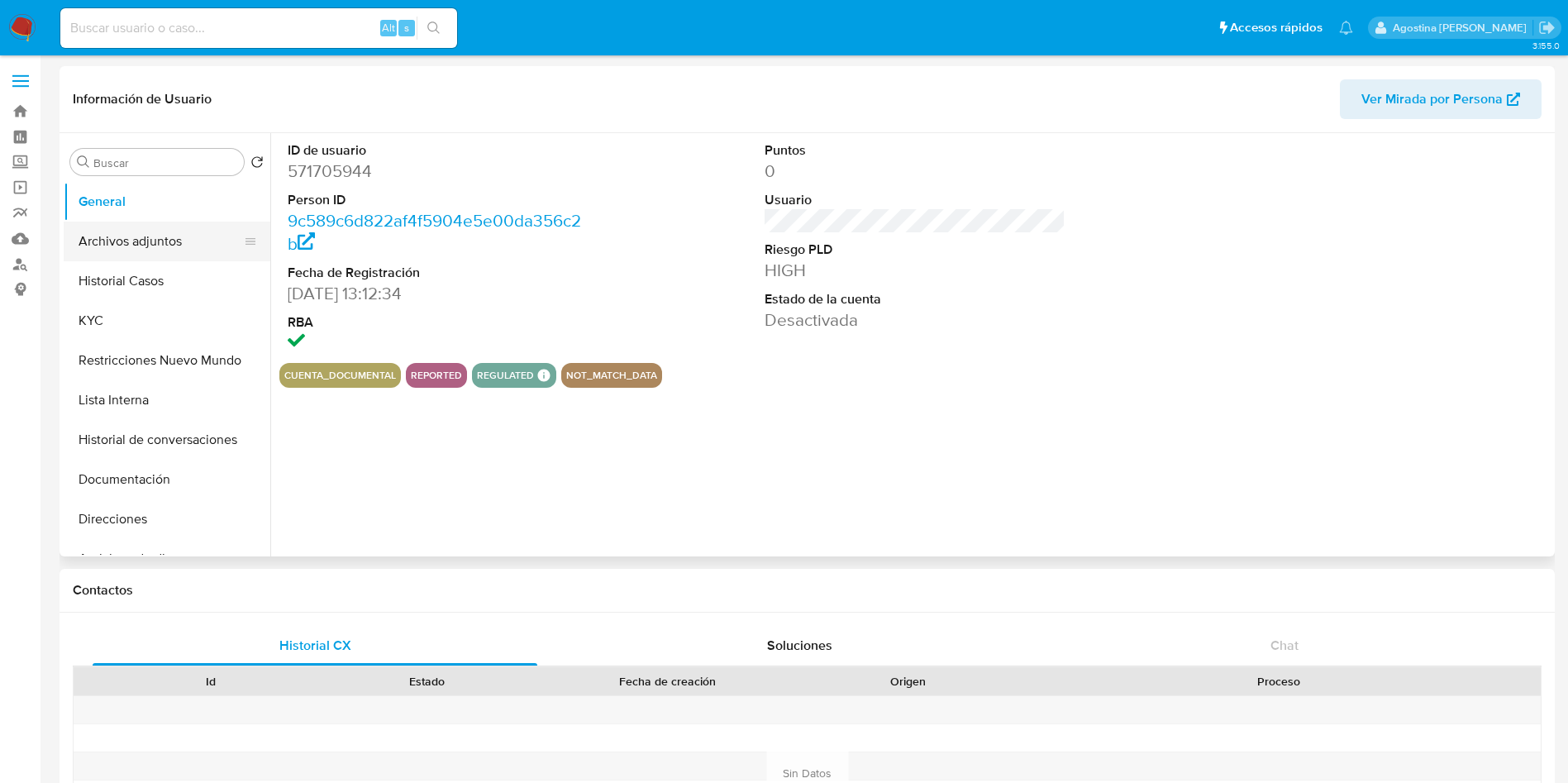
click at [170, 247] on button "Archivos adjuntos" at bounding box center [160, 241] width 194 height 40
select select "10"
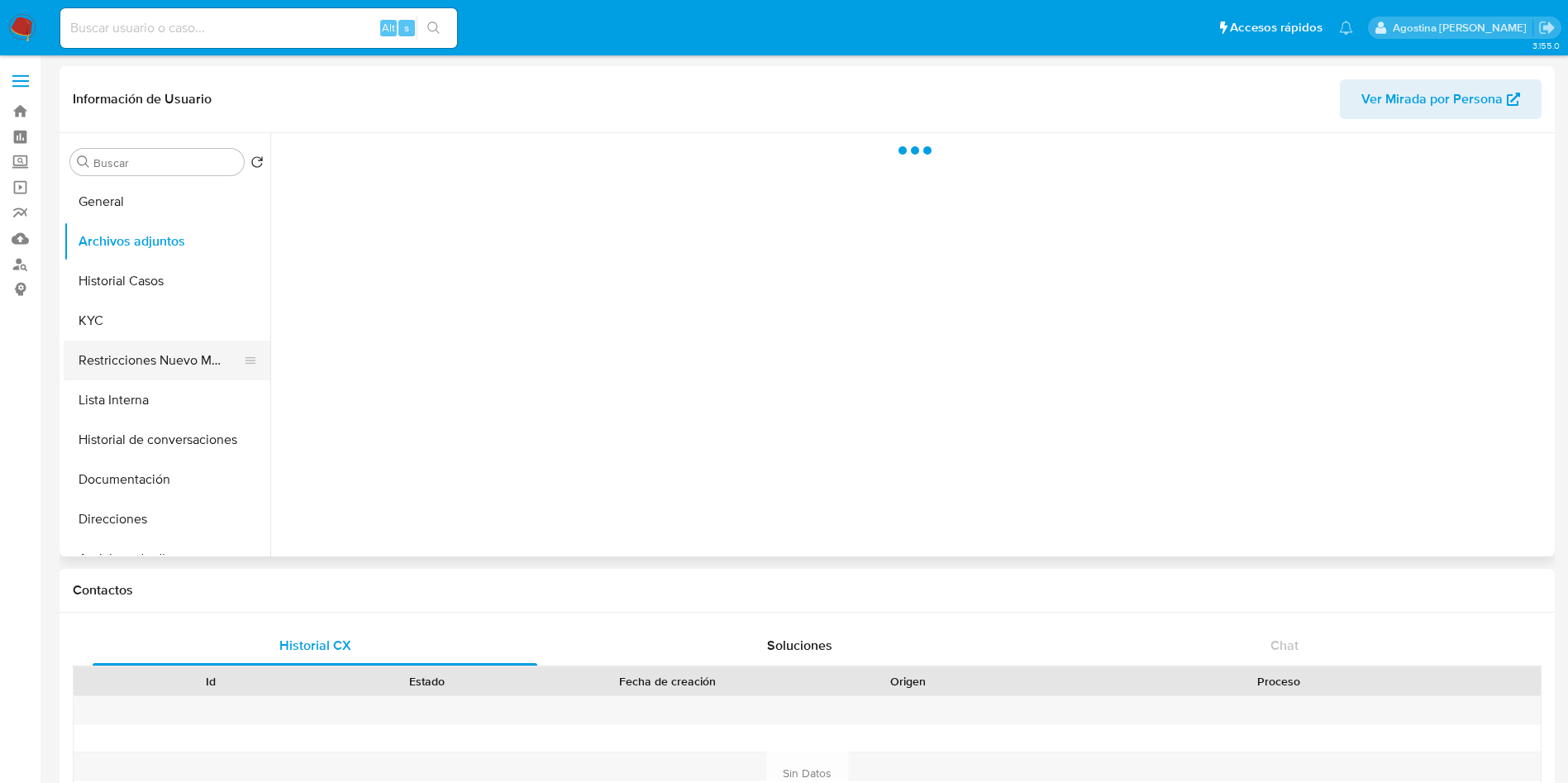
click at [191, 351] on button "Restricciones Nuevo Mundo" at bounding box center [160, 360] width 194 height 40
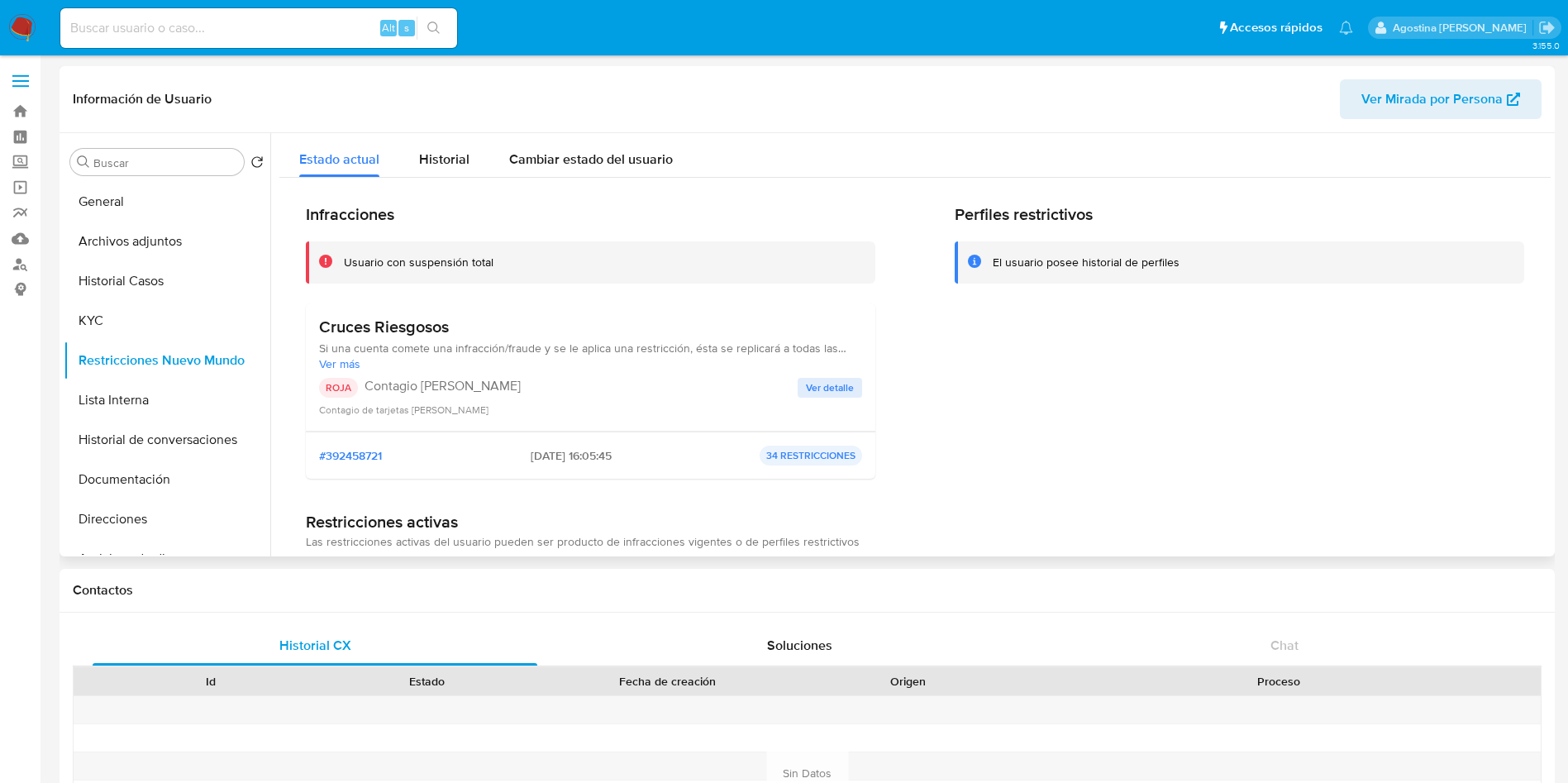
scroll to position [248, 0]
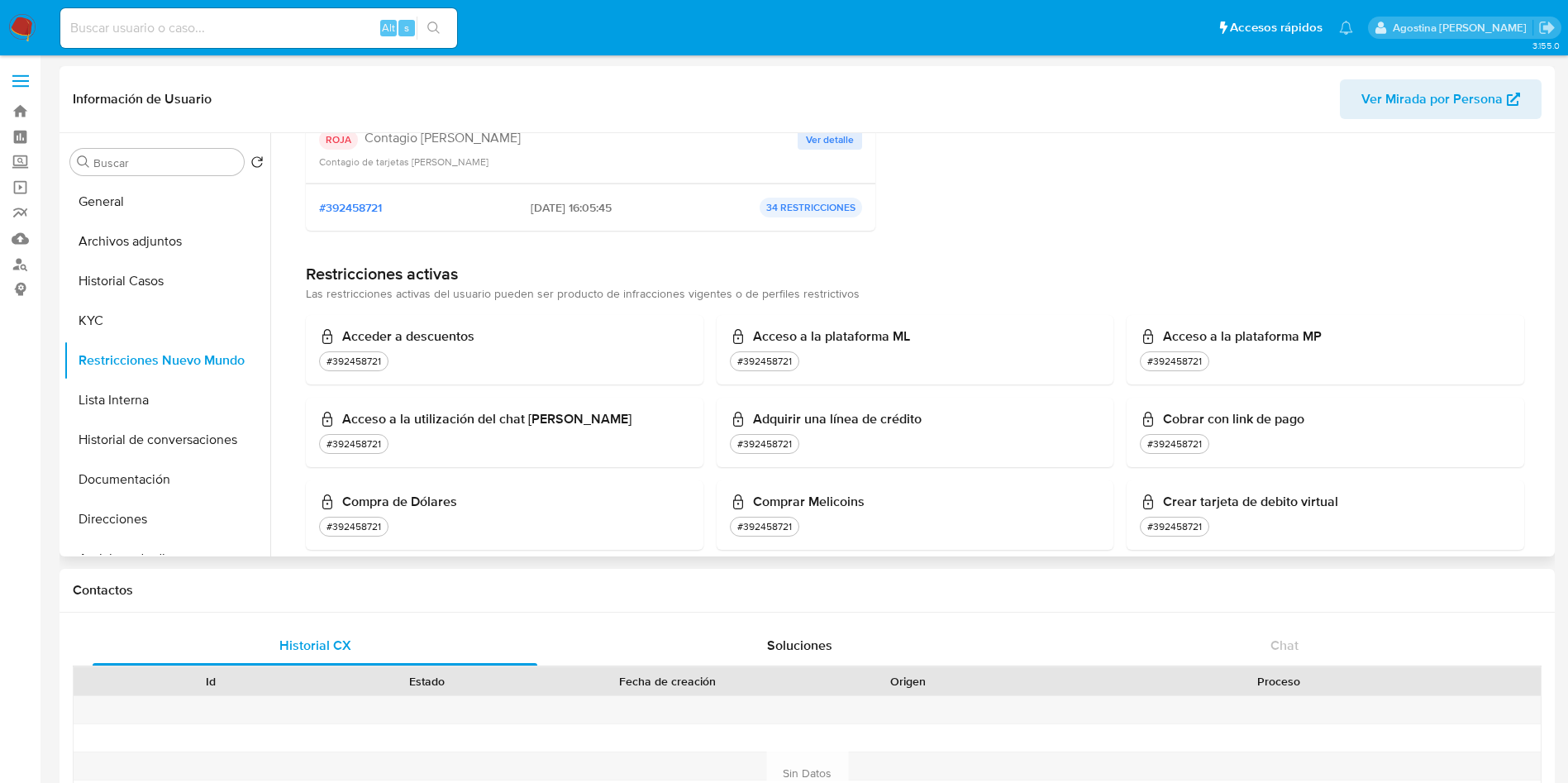
click at [820, 131] on div "Información de Usuario Ver Mirada por Persona" at bounding box center [807, 99] width 1495 height 67
click at [806, 135] on span "Ver detalle" at bounding box center [830, 139] width 48 height 16
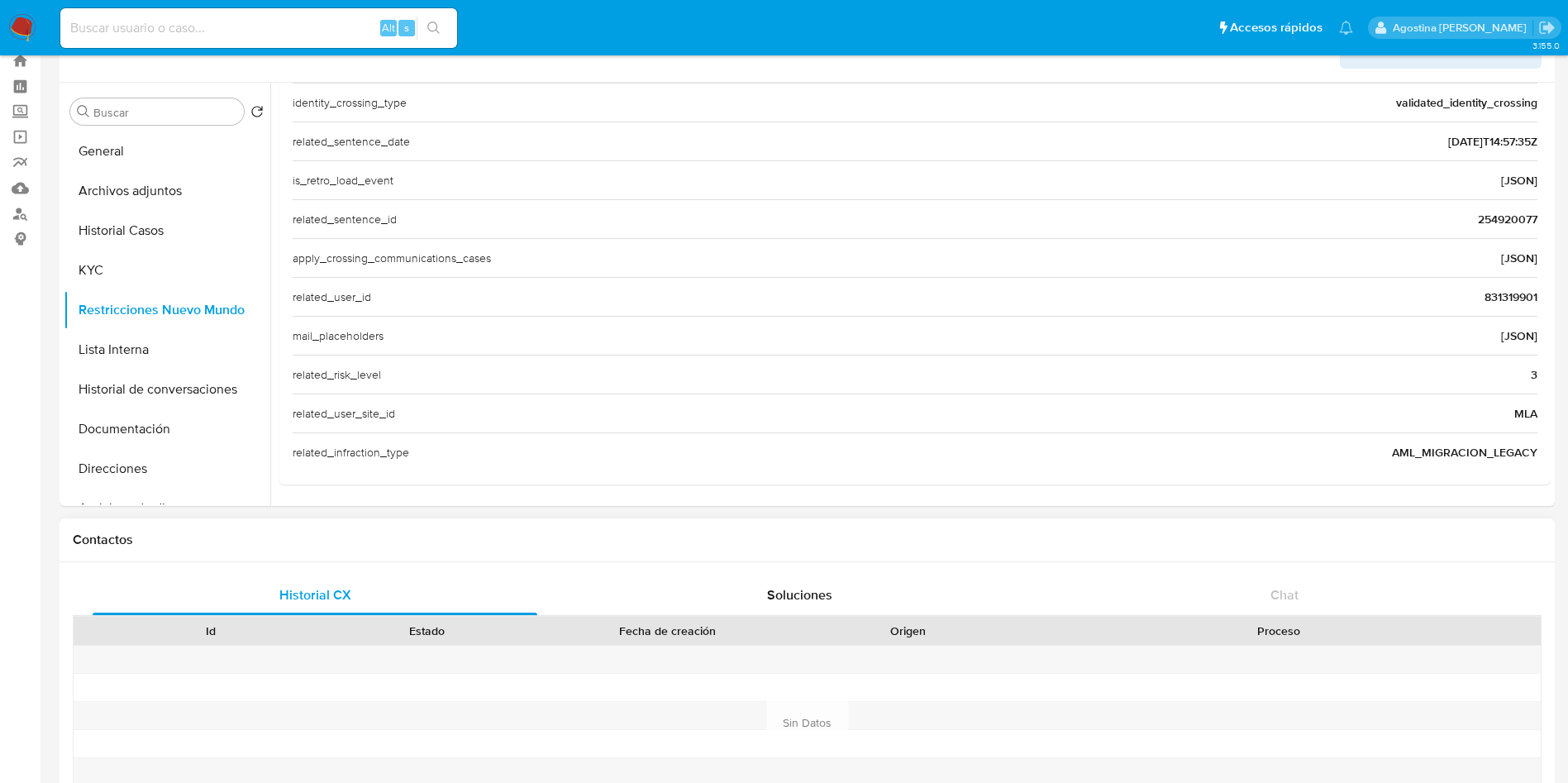
scroll to position [0, 0]
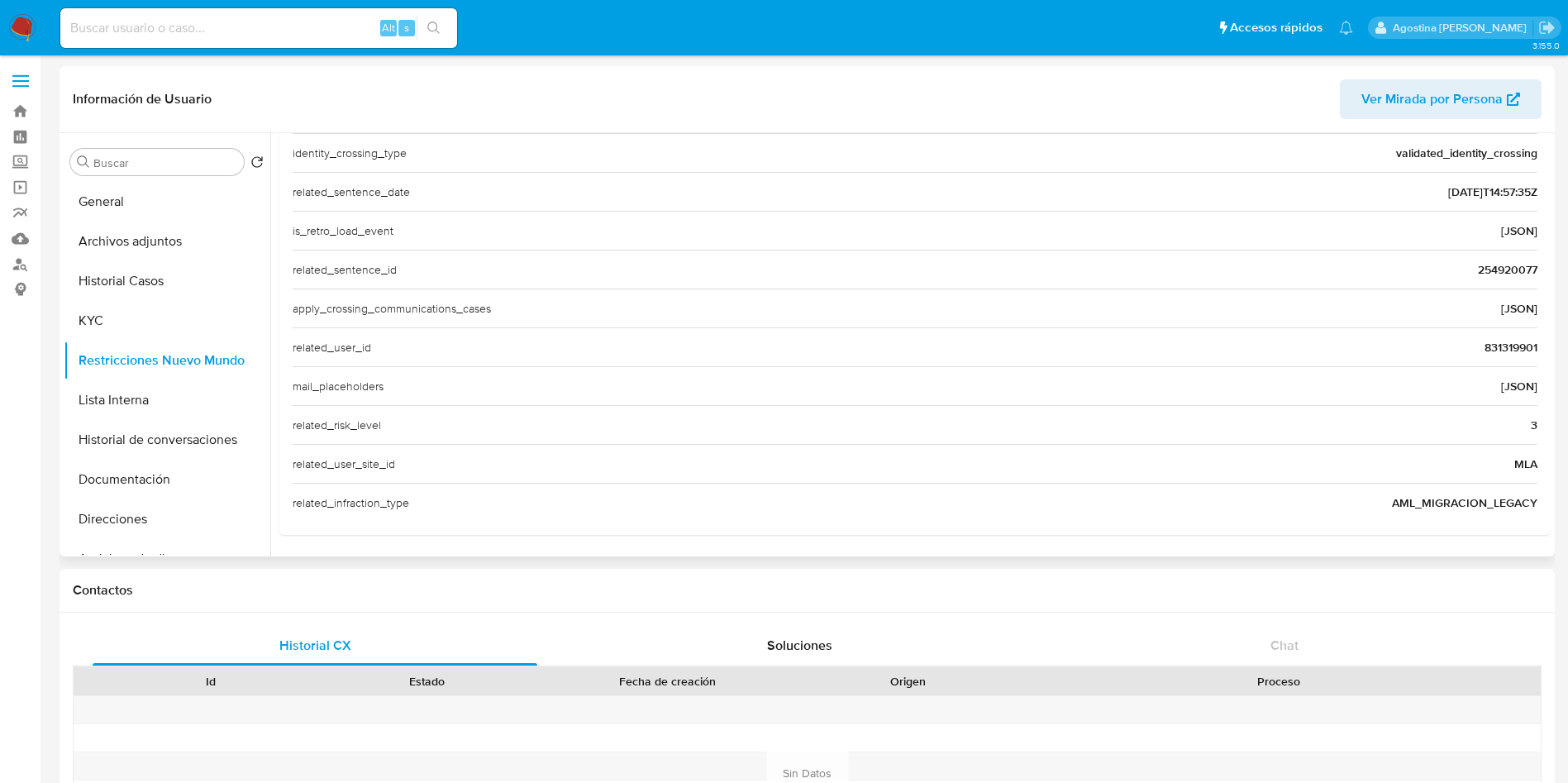
click at [1516, 350] on span "831319901" at bounding box center [1511, 347] width 53 height 16
click at [160, 278] on button "Historial Casos" at bounding box center [160, 281] width 194 height 40
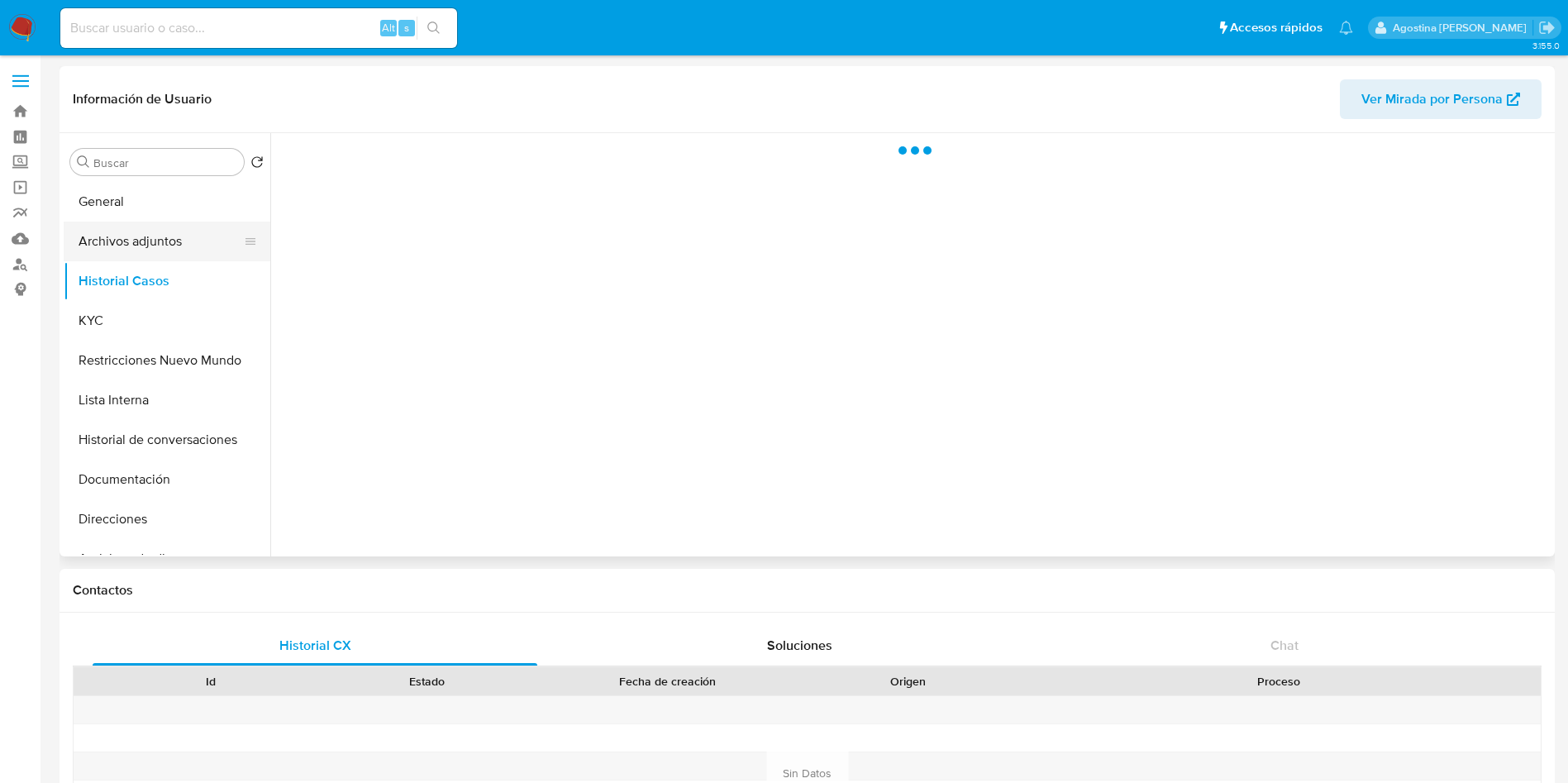
click at [154, 237] on button "Archivos adjuntos" at bounding box center [160, 241] width 194 height 40
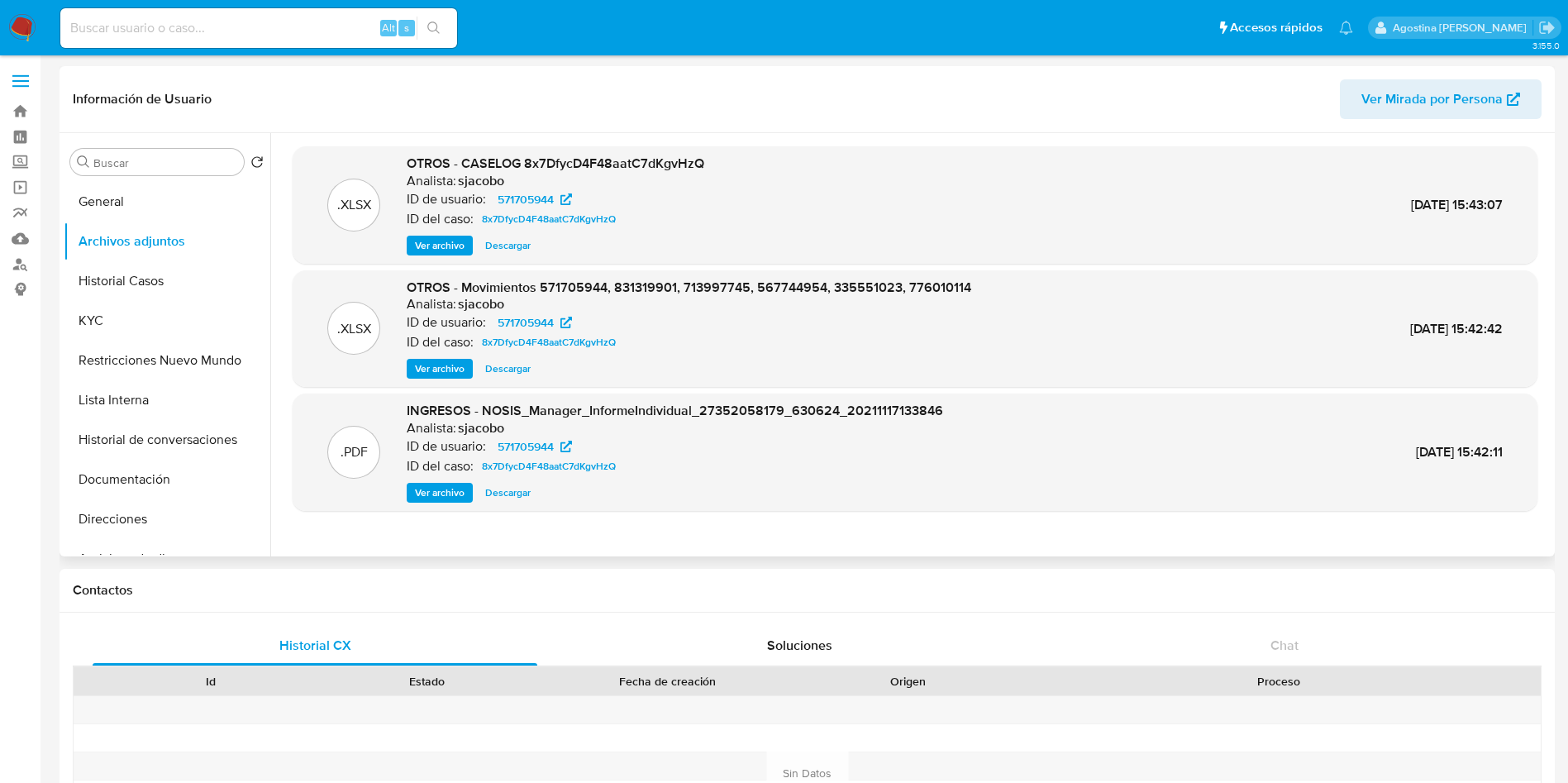
click at [442, 243] on span "Ver archivo" at bounding box center [439, 245] width 49 height 16
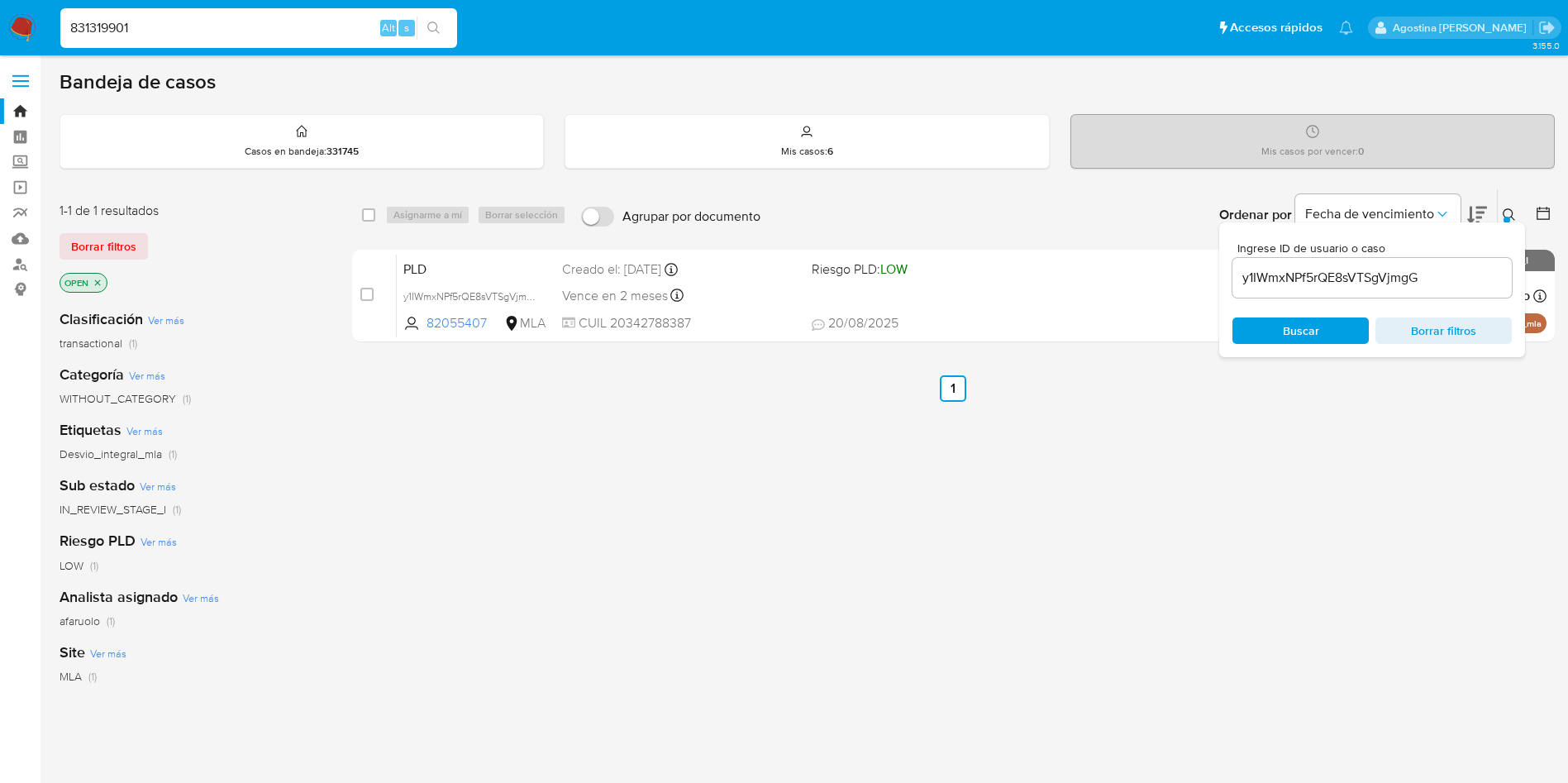
type input "831319901"
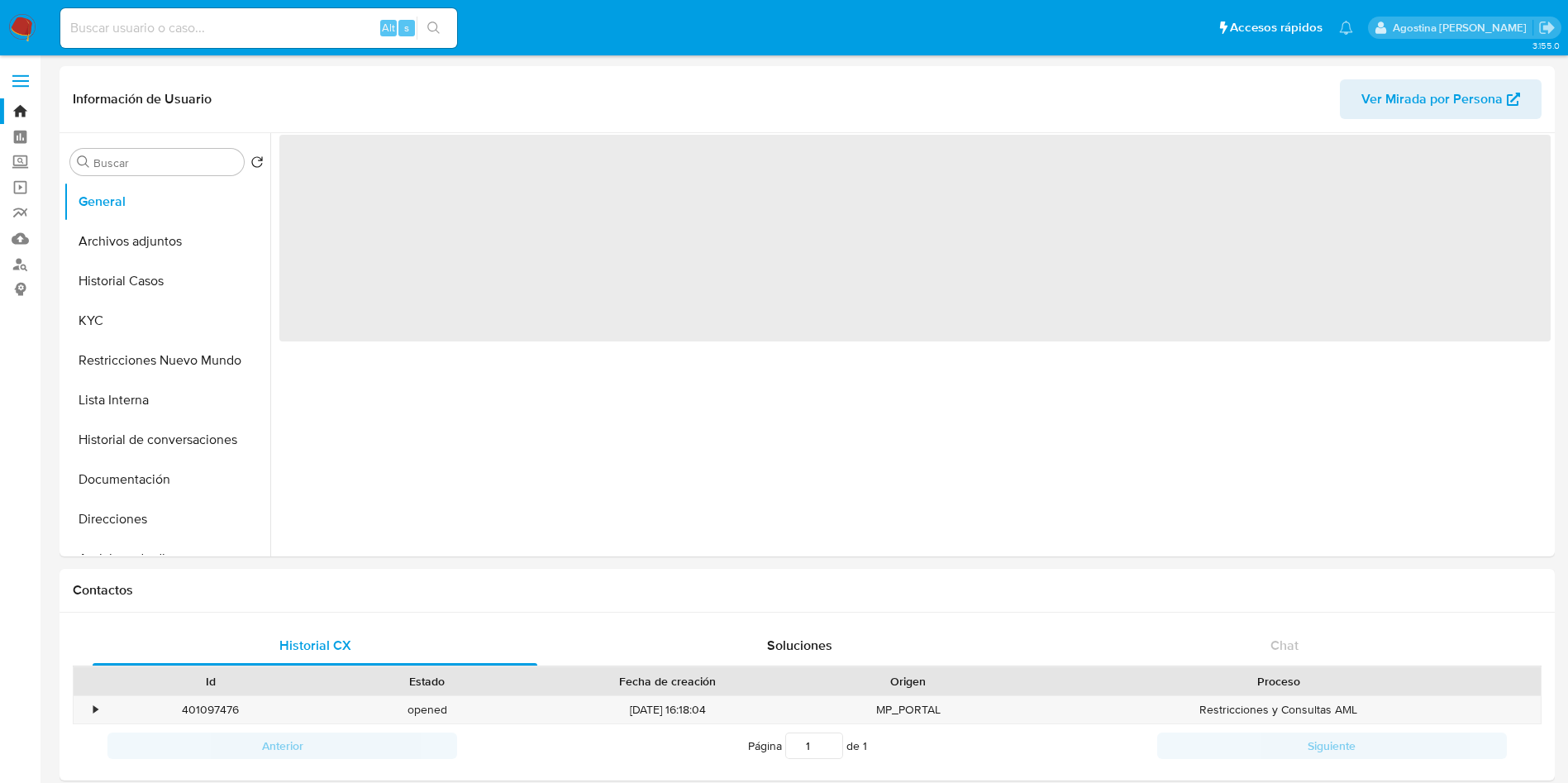
select select "10"
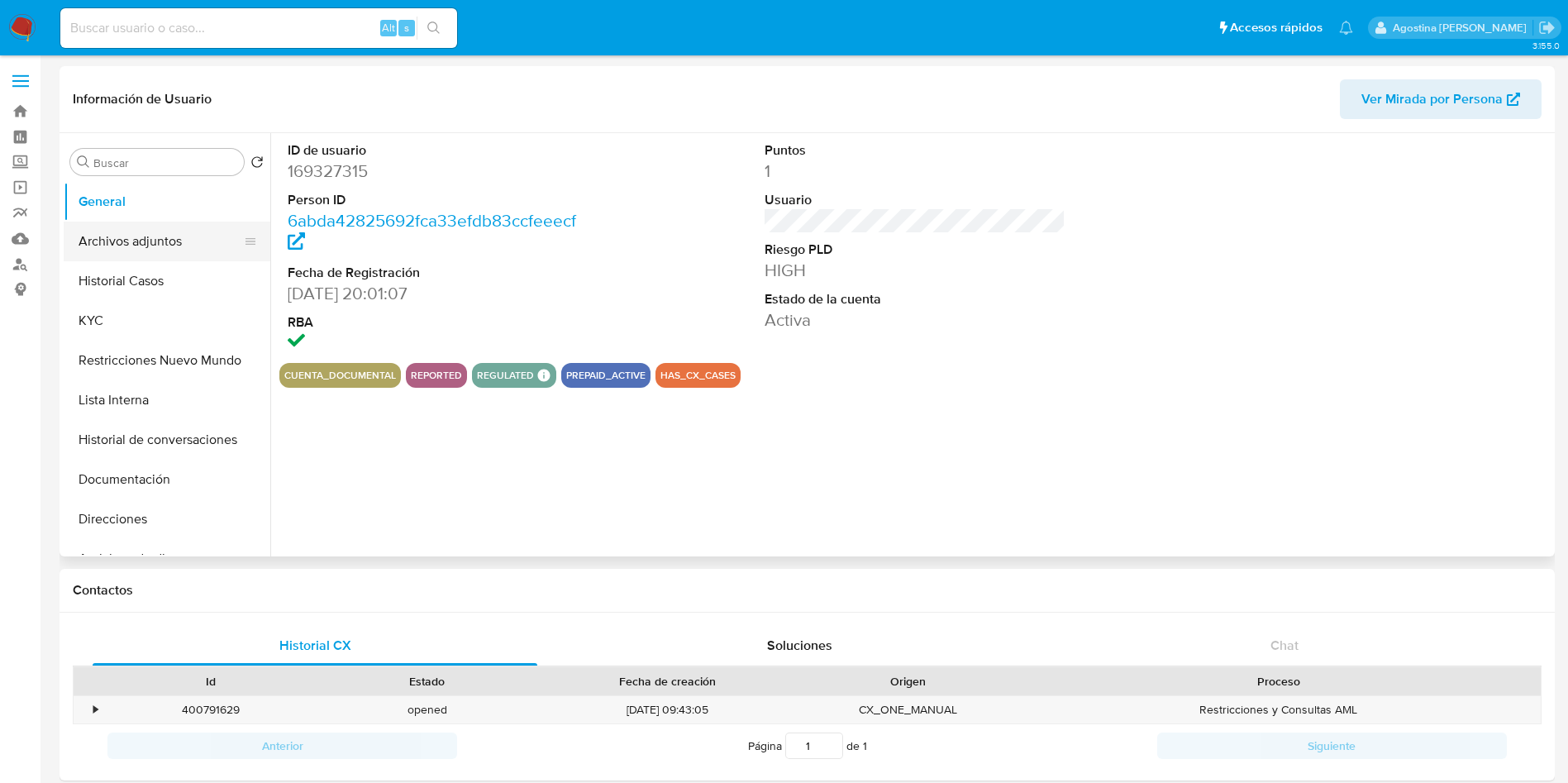
click at [145, 235] on button "Archivos adjuntos" at bounding box center [160, 241] width 194 height 40
select select "10"
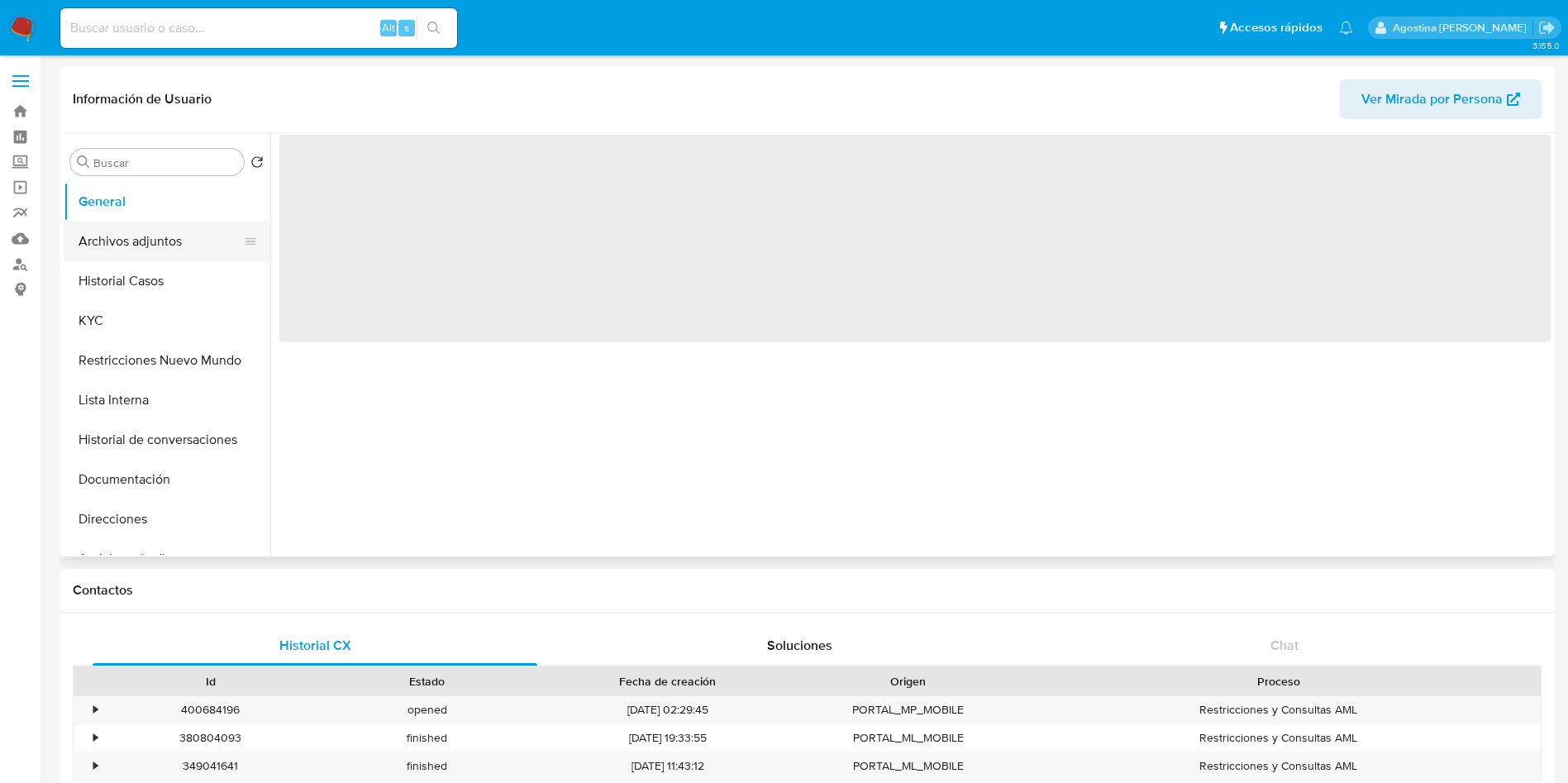
click at [165, 252] on button "Archivos adjuntos" at bounding box center [160, 241] width 194 height 40
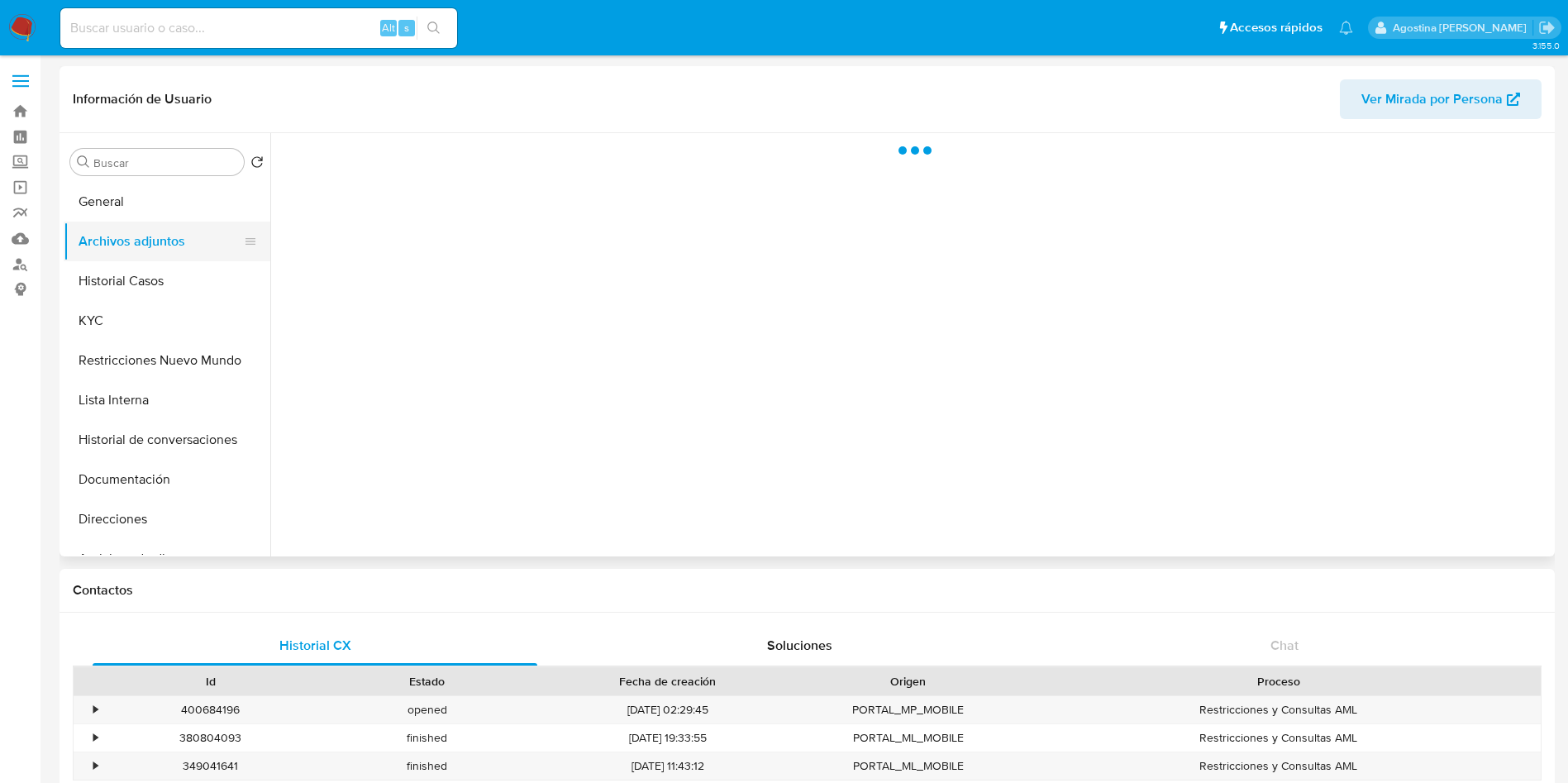
select select "10"
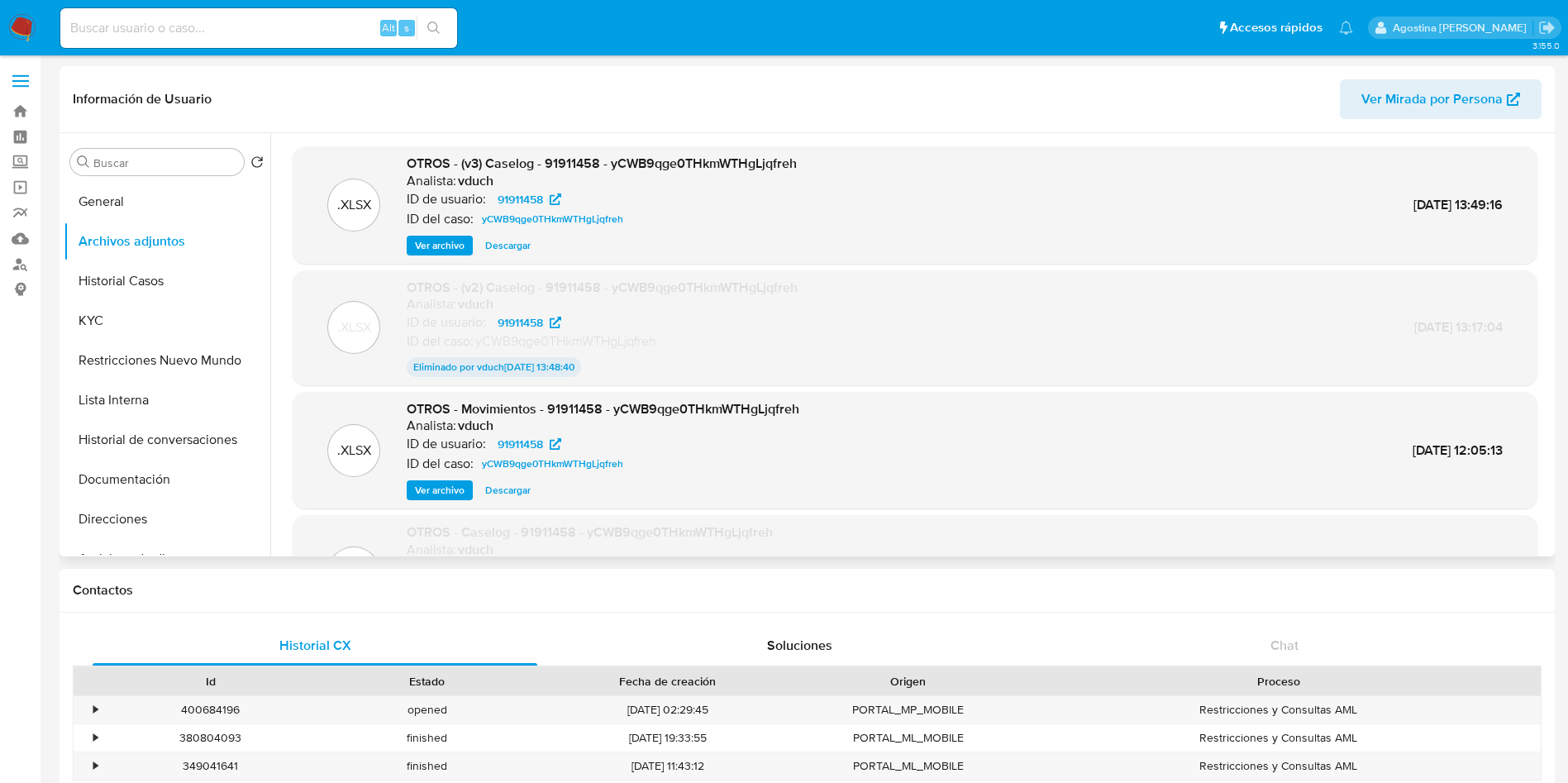
click at [455, 250] on span "Ver archivo" at bounding box center [439, 245] width 49 height 16
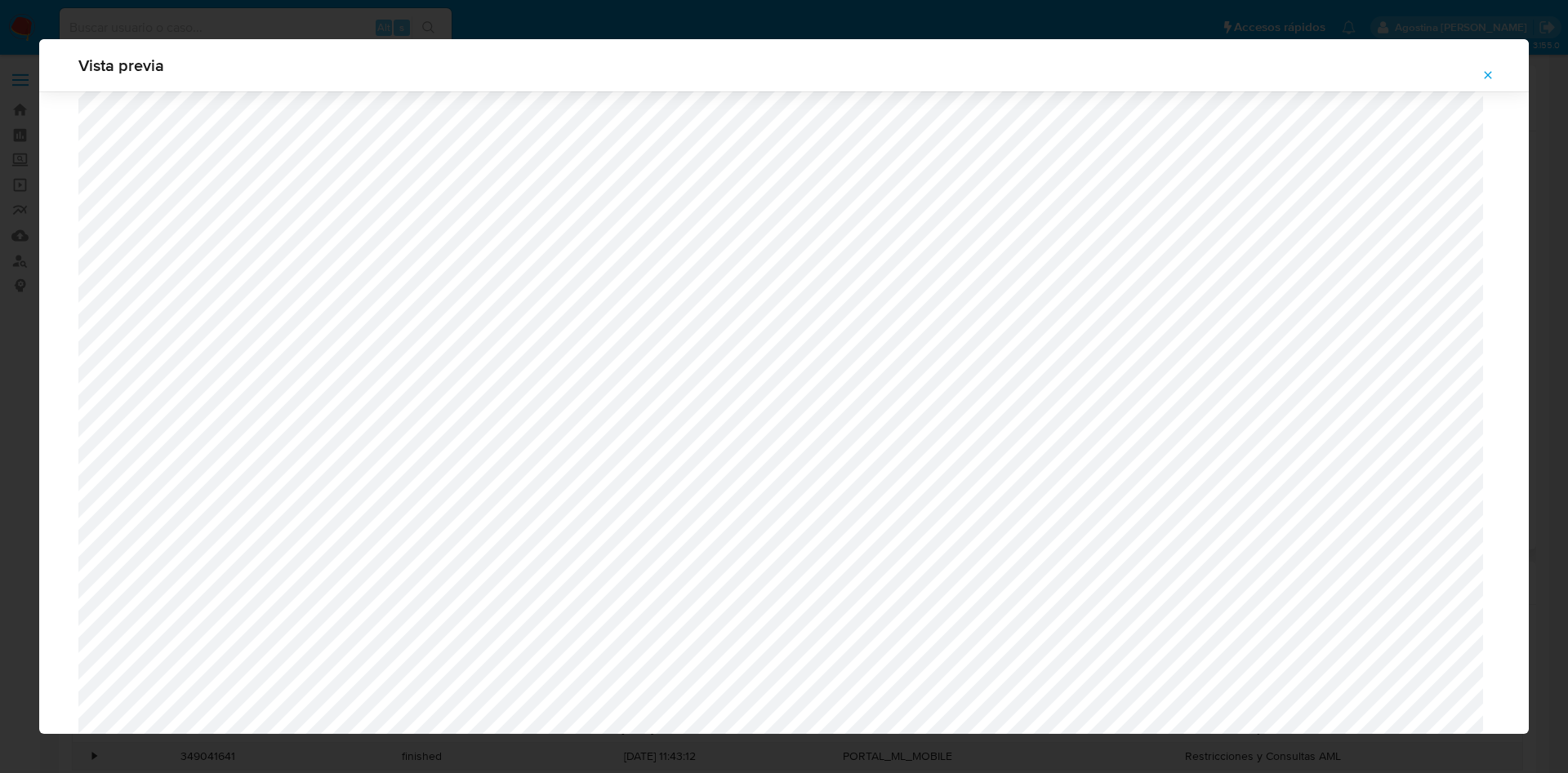
scroll to position [1314, 0]
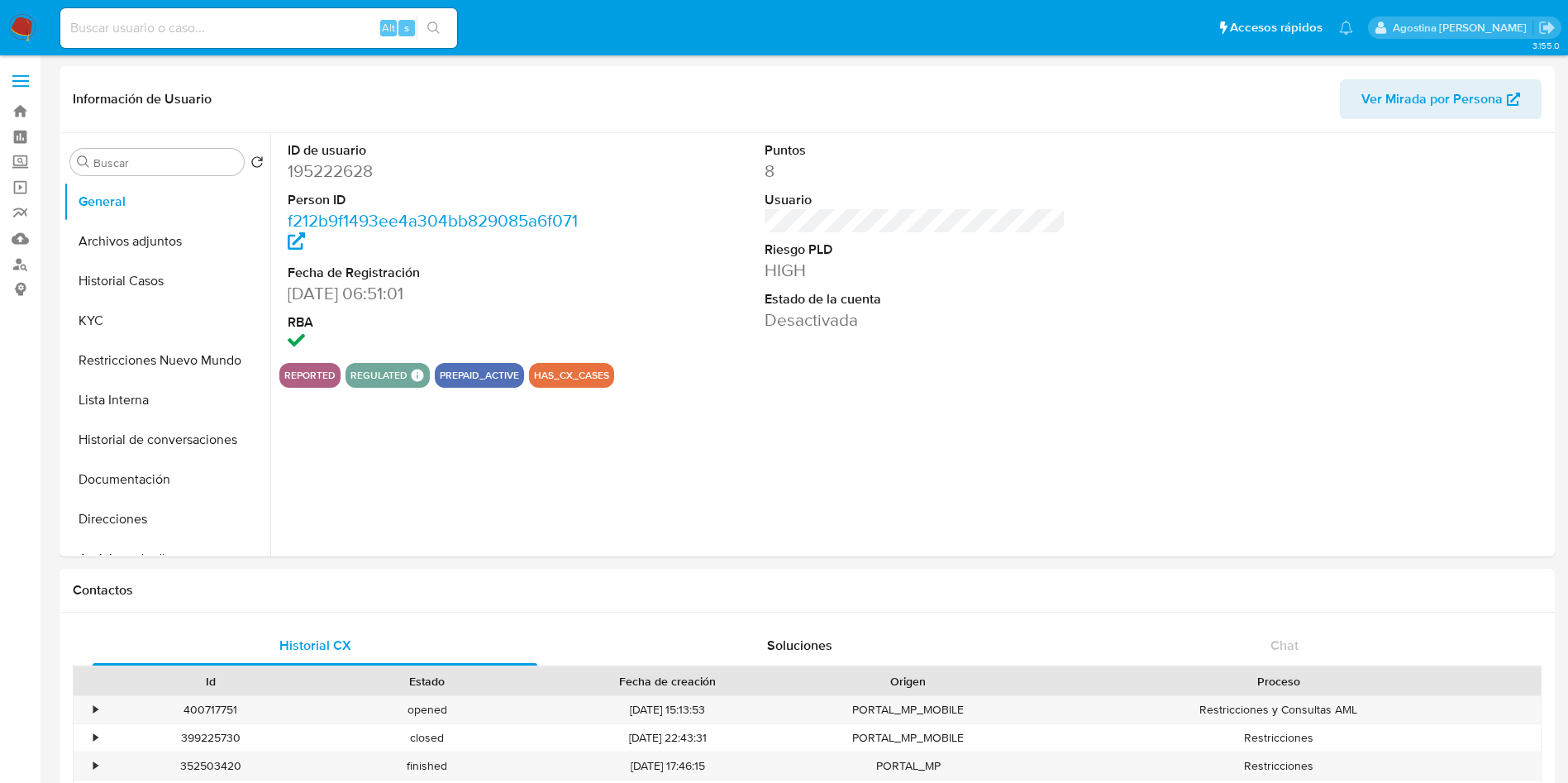
select select "10"
click at [180, 257] on button "Archivos adjuntos" at bounding box center [160, 241] width 194 height 40
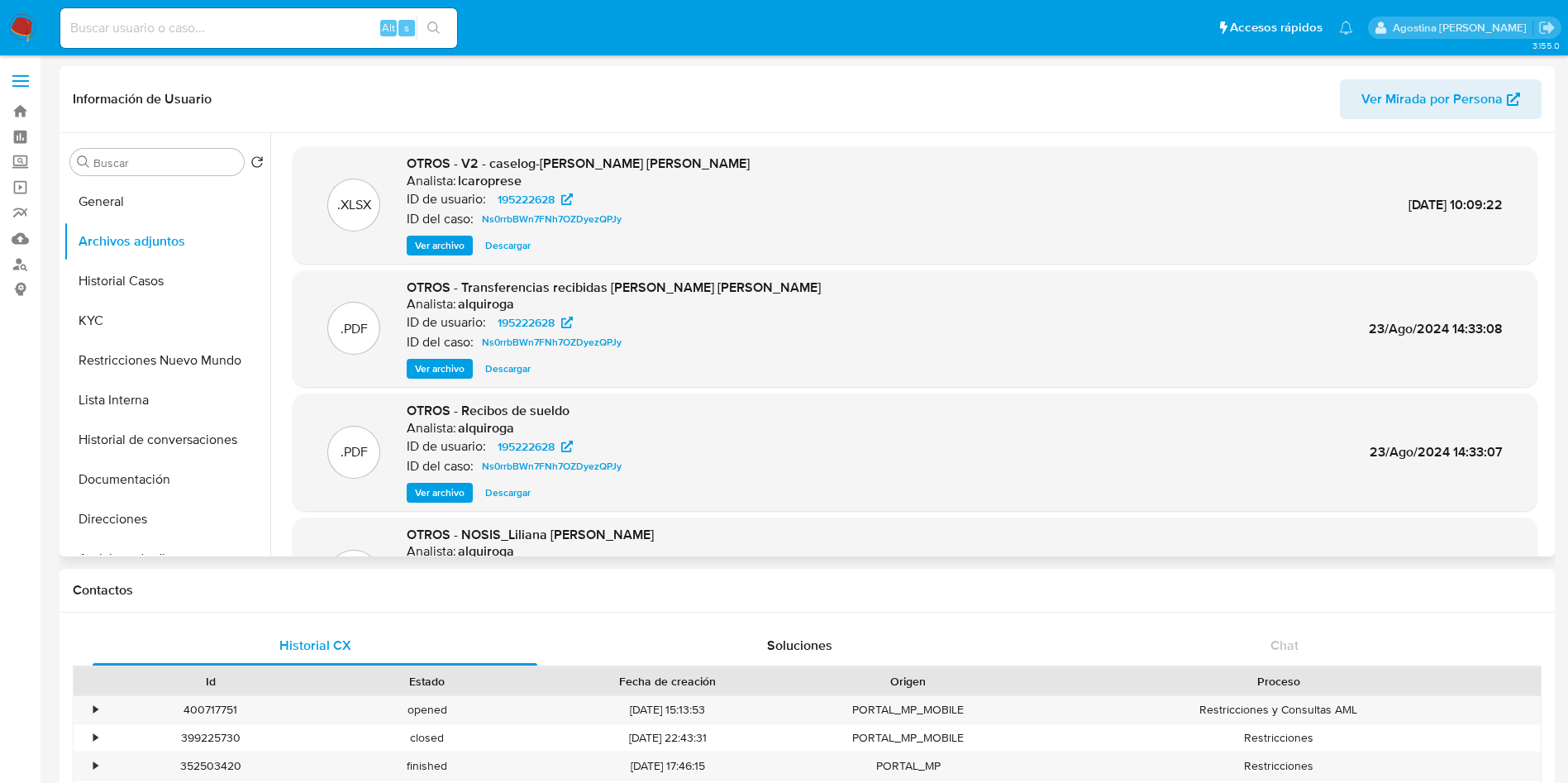
click at [425, 247] on span "Ver archivo" at bounding box center [439, 245] width 49 height 16
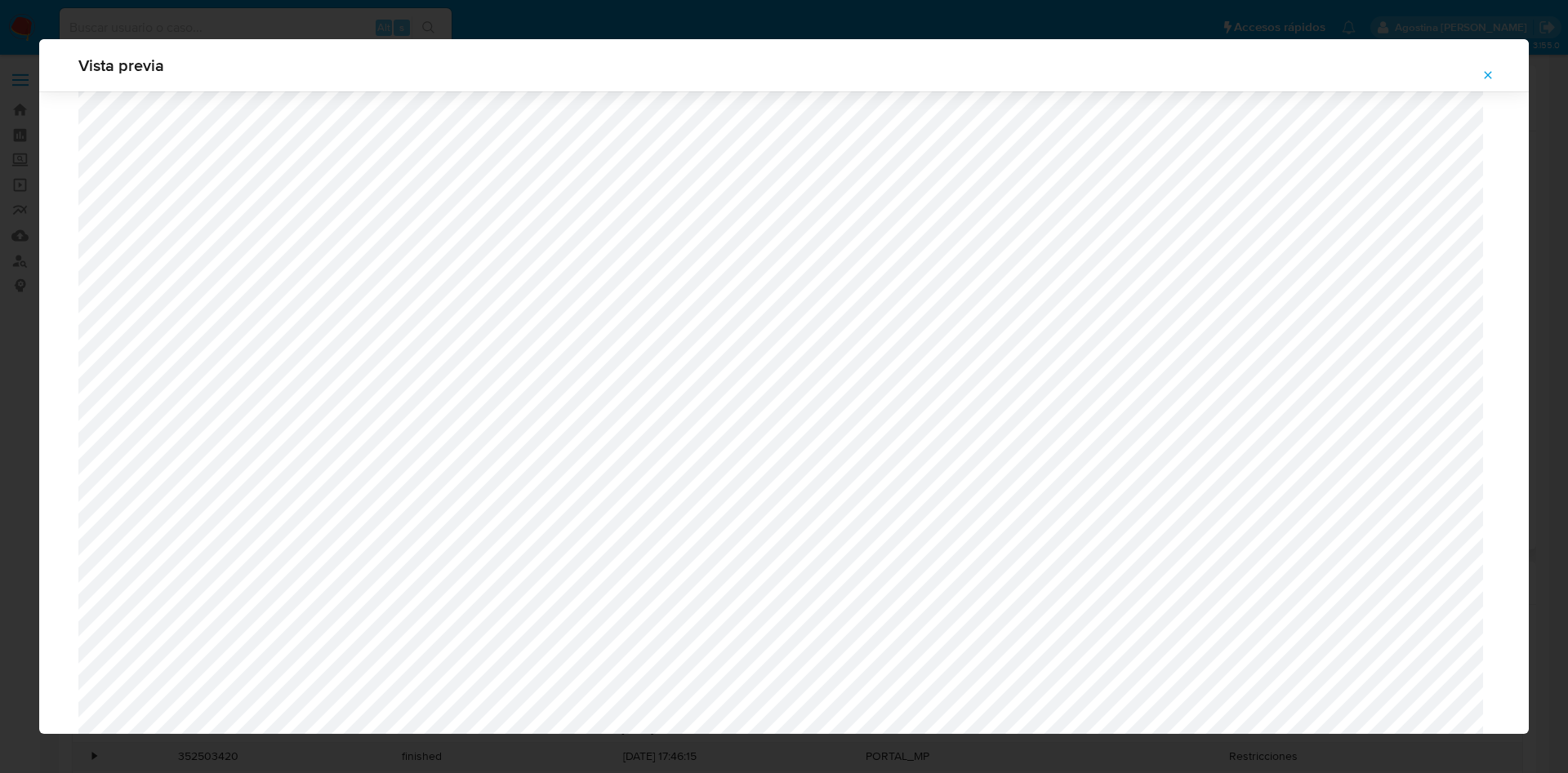
scroll to position [824, 0]
click at [1481, 77] on icon "Attachment preview" at bounding box center [1488, 75] width 13 height 13
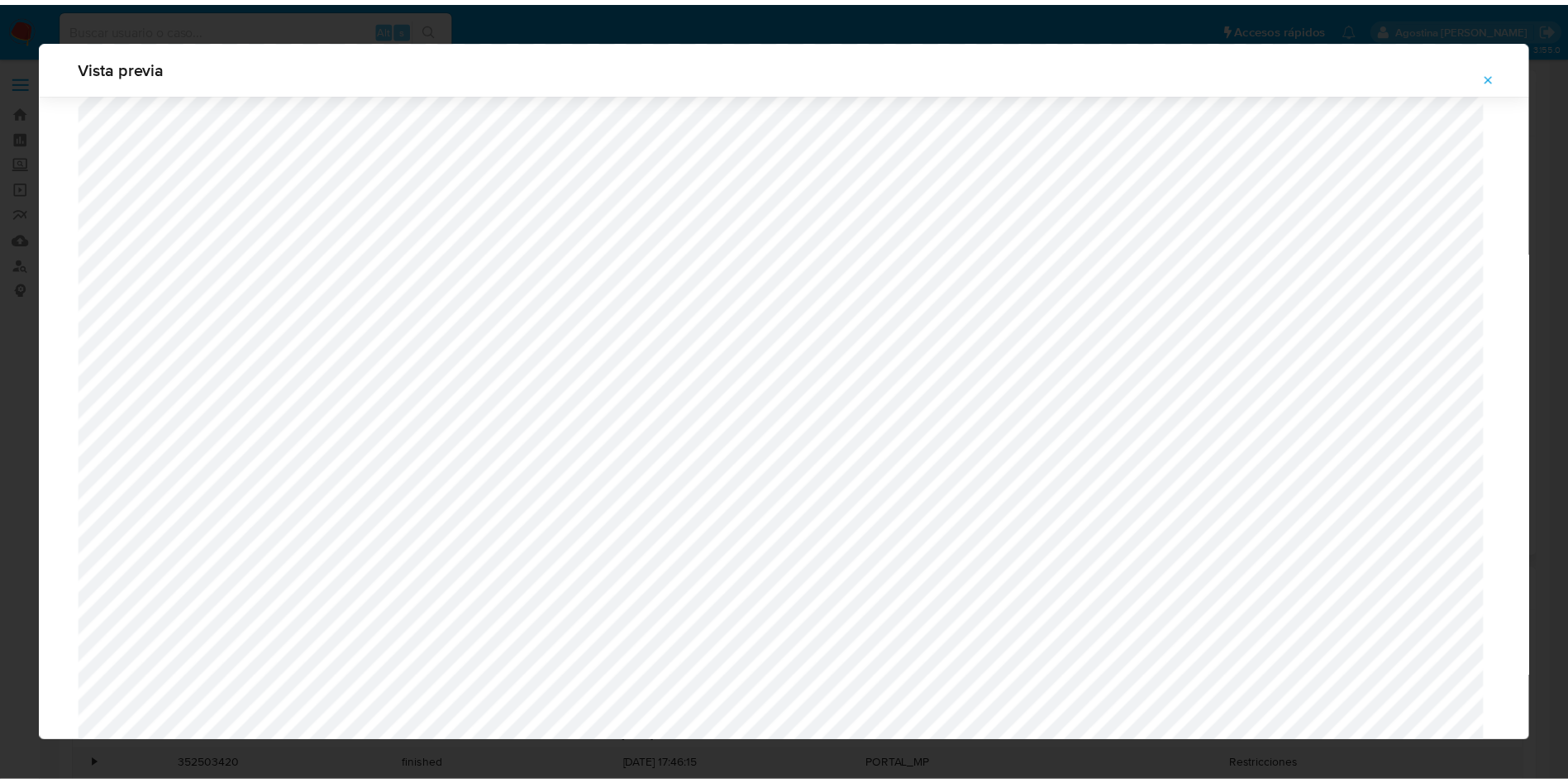
scroll to position [0, 0]
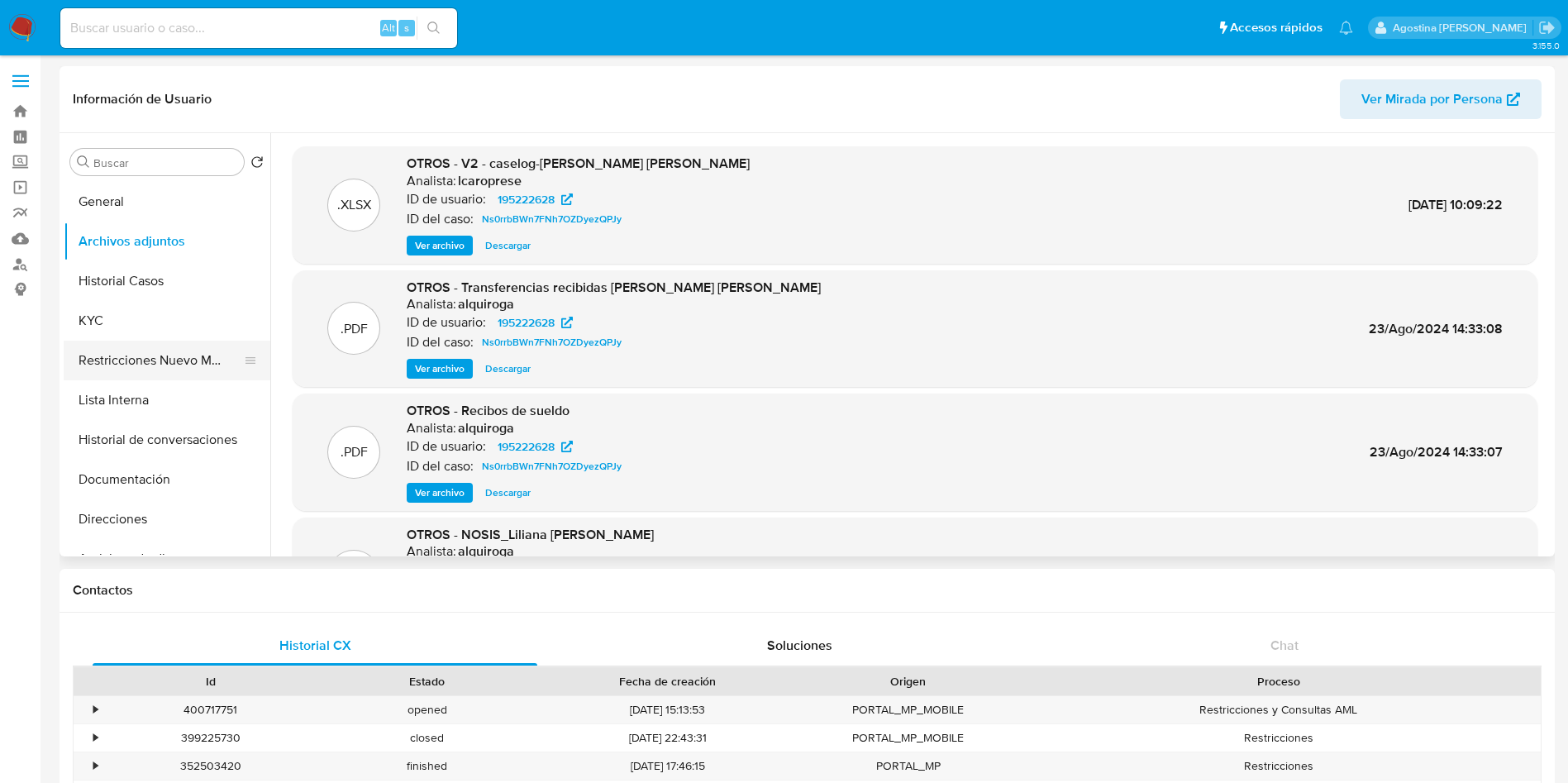
click at [115, 366] on button "Restricciones Nuevo Mundo" at bounding box center [160, 360] width 194 height 40
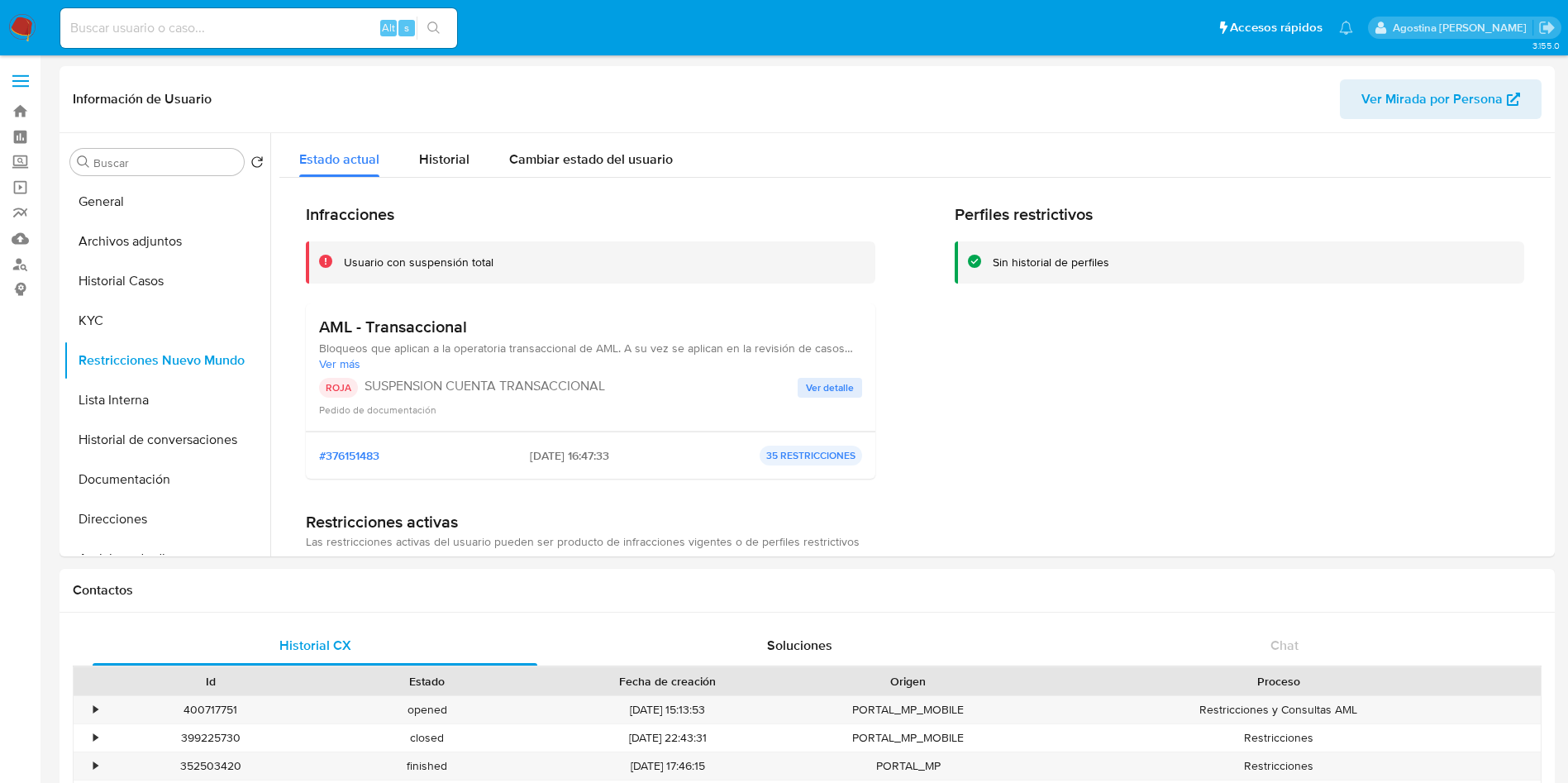
click at [814, 393] on span "Ver detalle" at bounding box center [830, 387] width 48 height 16
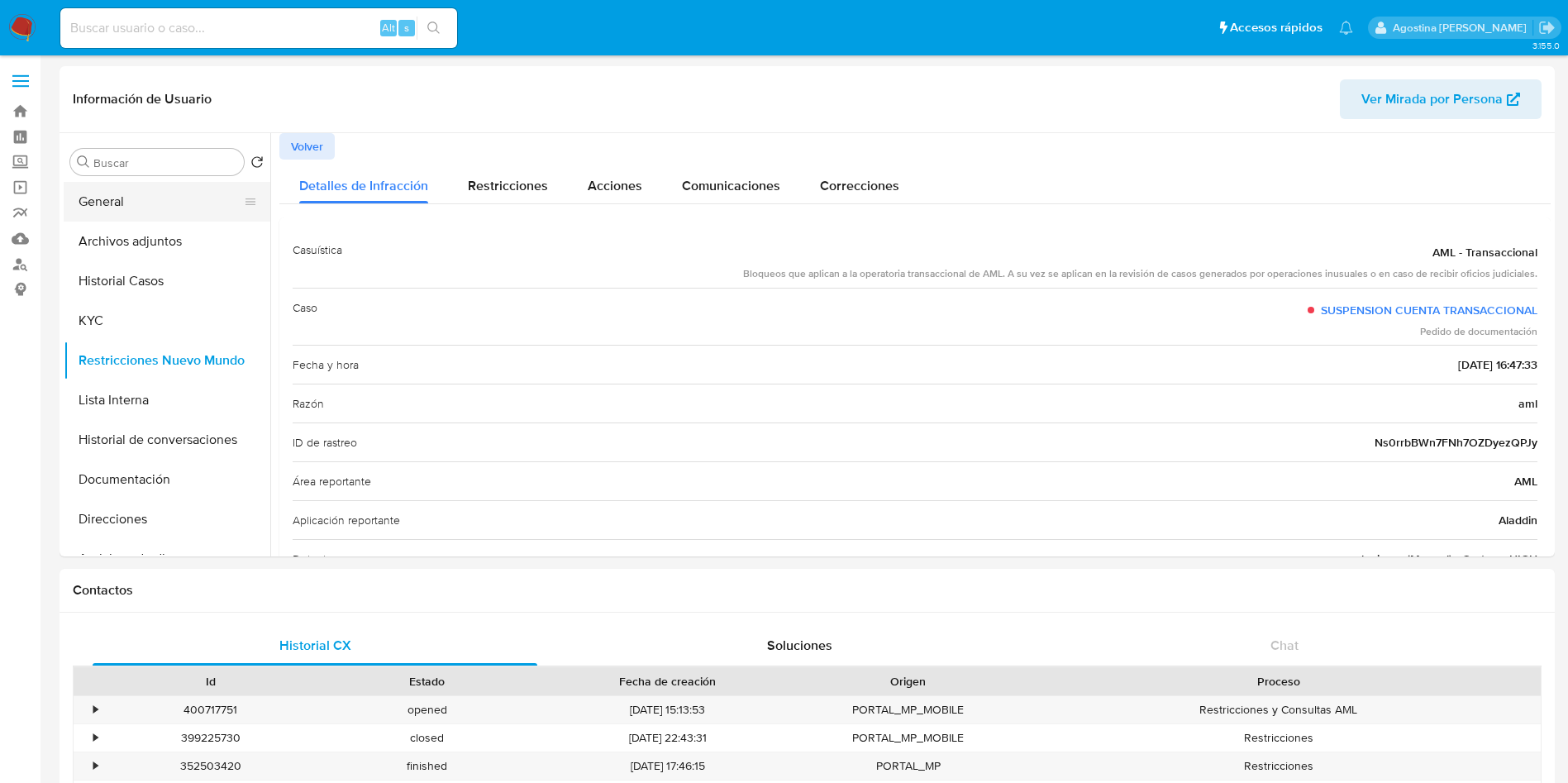
click at [146, 199] on button "General" at bounding box center [160, 201] width 194 height 40
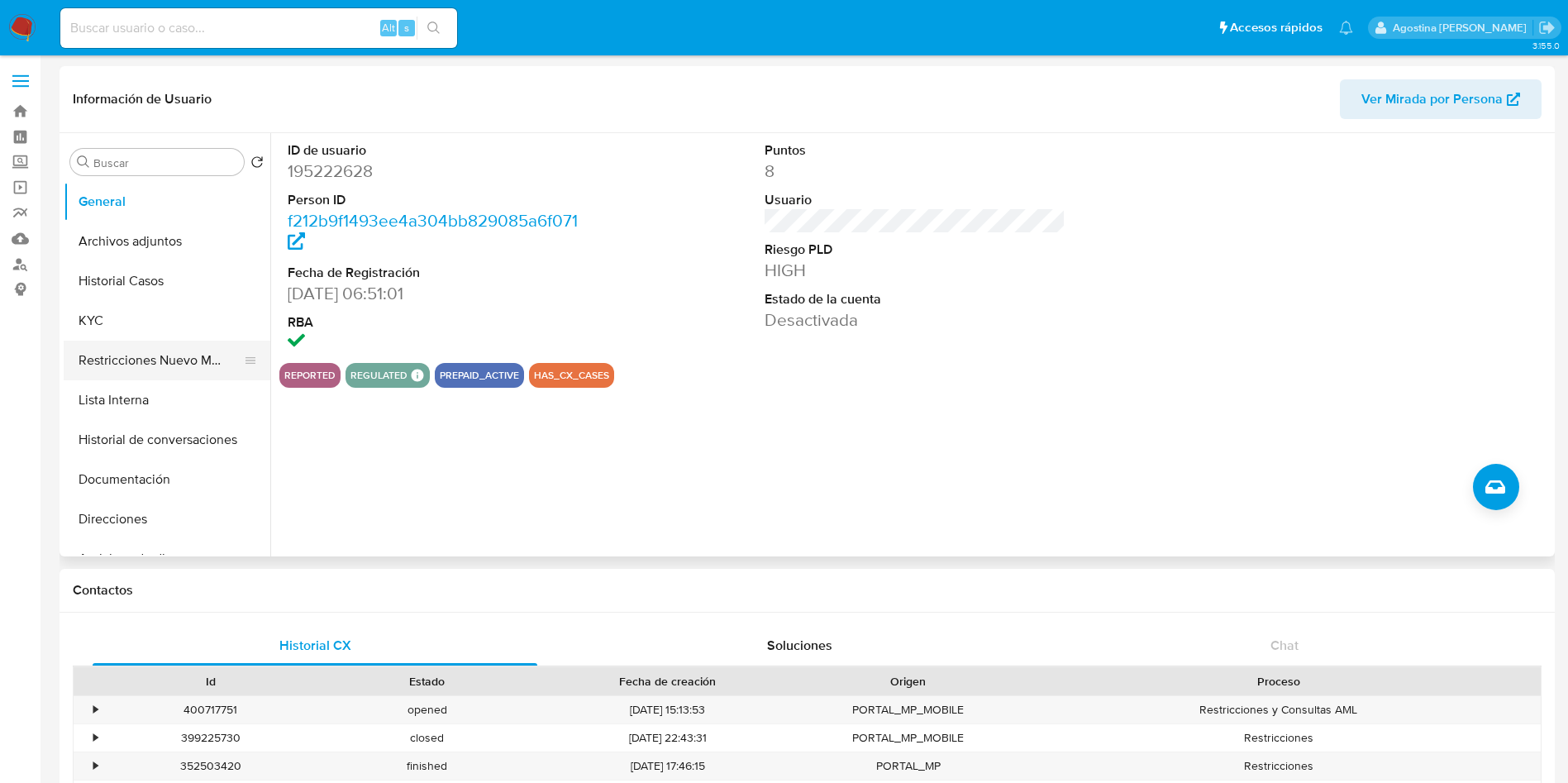
click at [148, 349] on button "Restricciones Nuevo Mundo" at bounding box center [160, 360] width 194 height 40
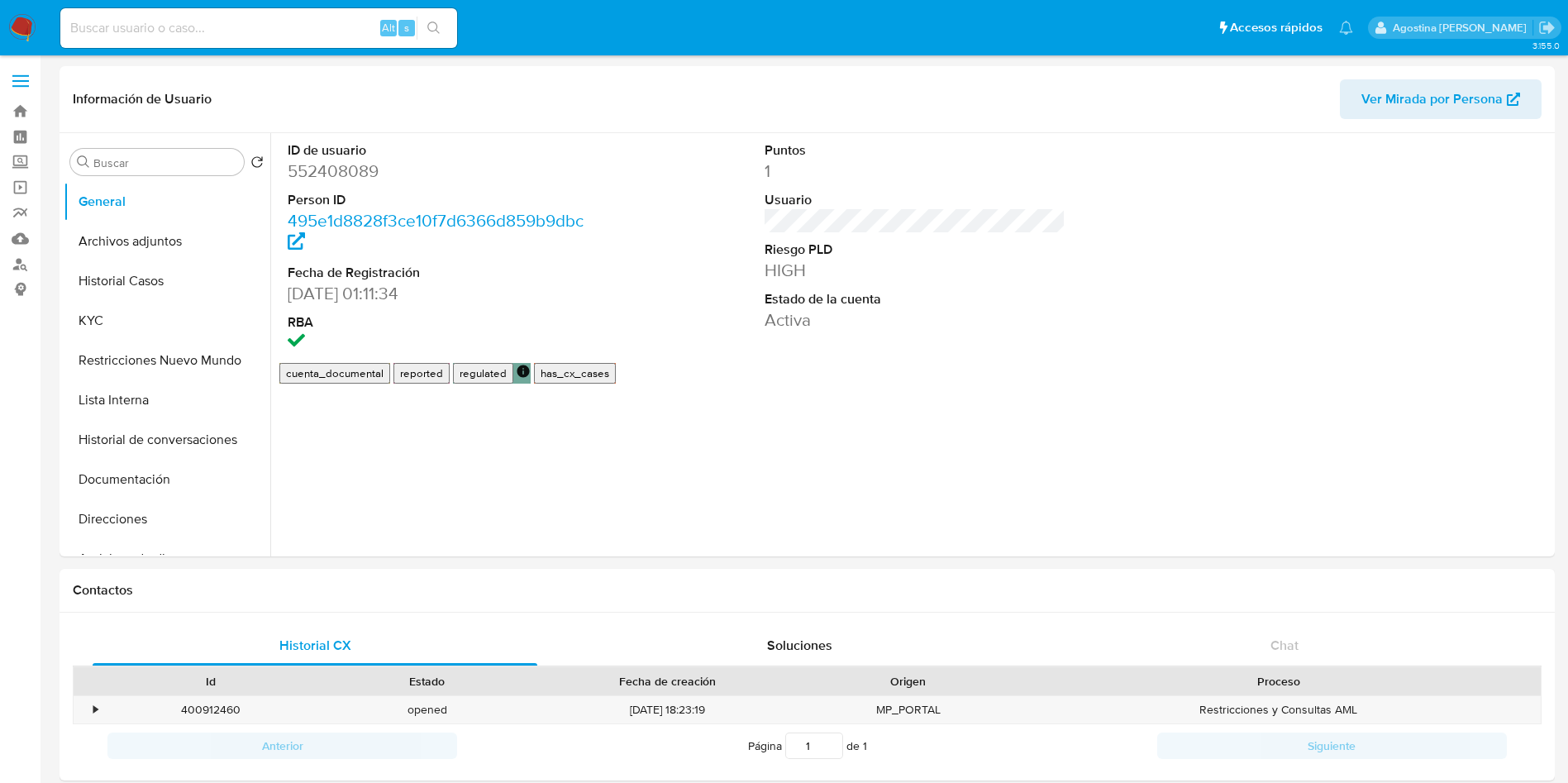
select select "10"
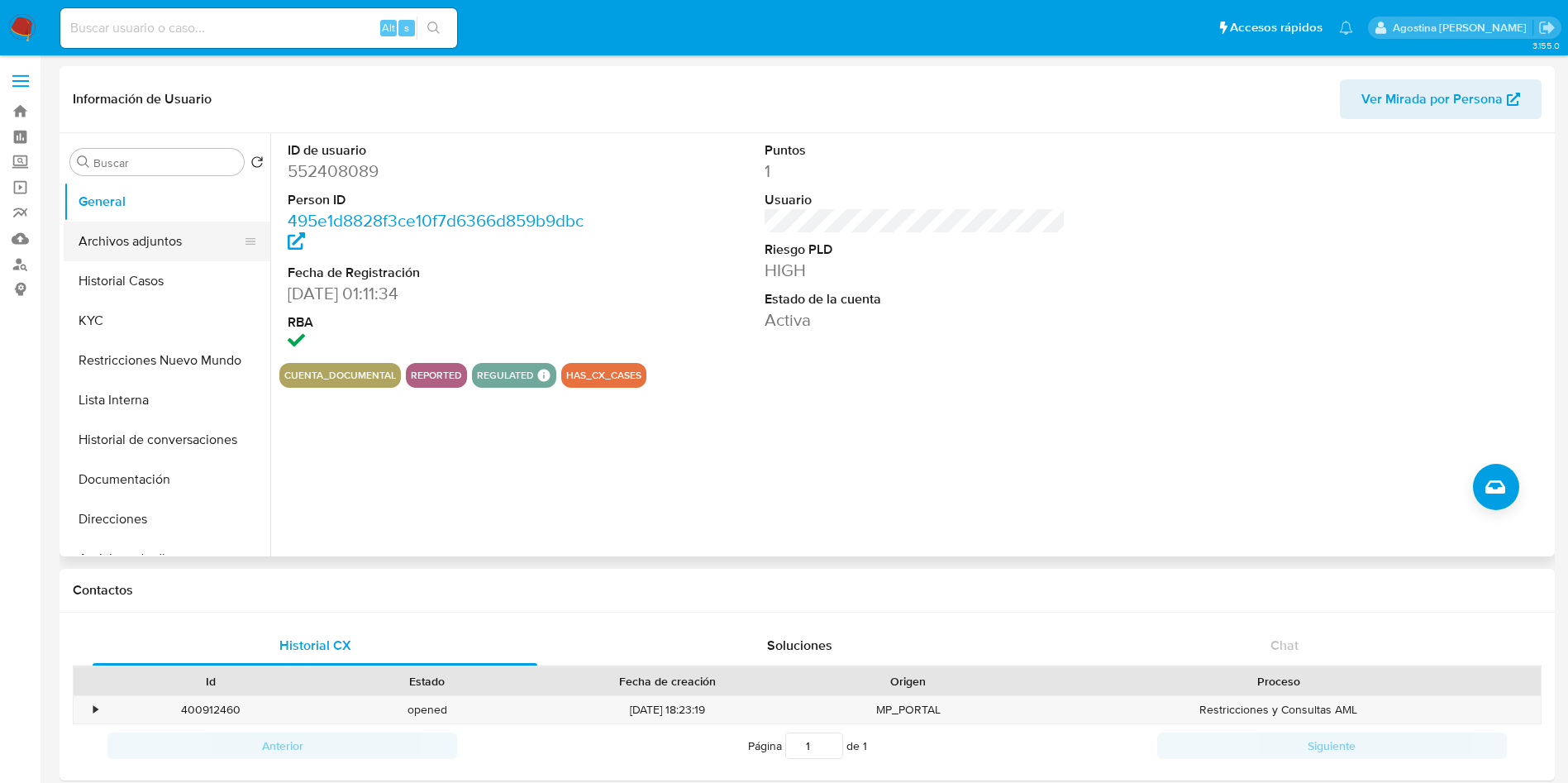
click at [132, 244] on button "Archivos adjuntos" at bounding box center [160, 241] width 194 height 40
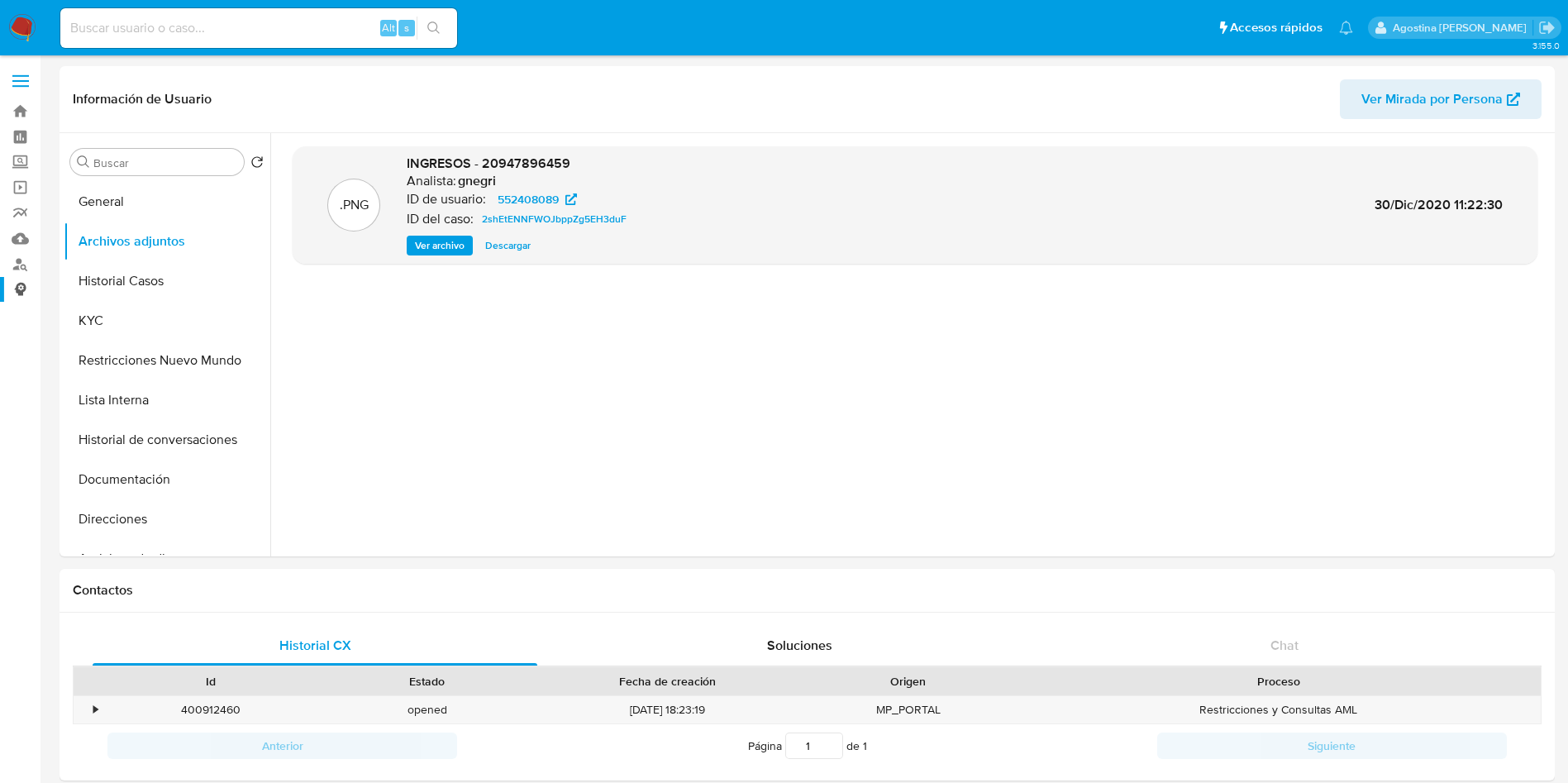
click at [0, 293] on link "Consolidado" at bounding box center [98, 289] width 197 height 26
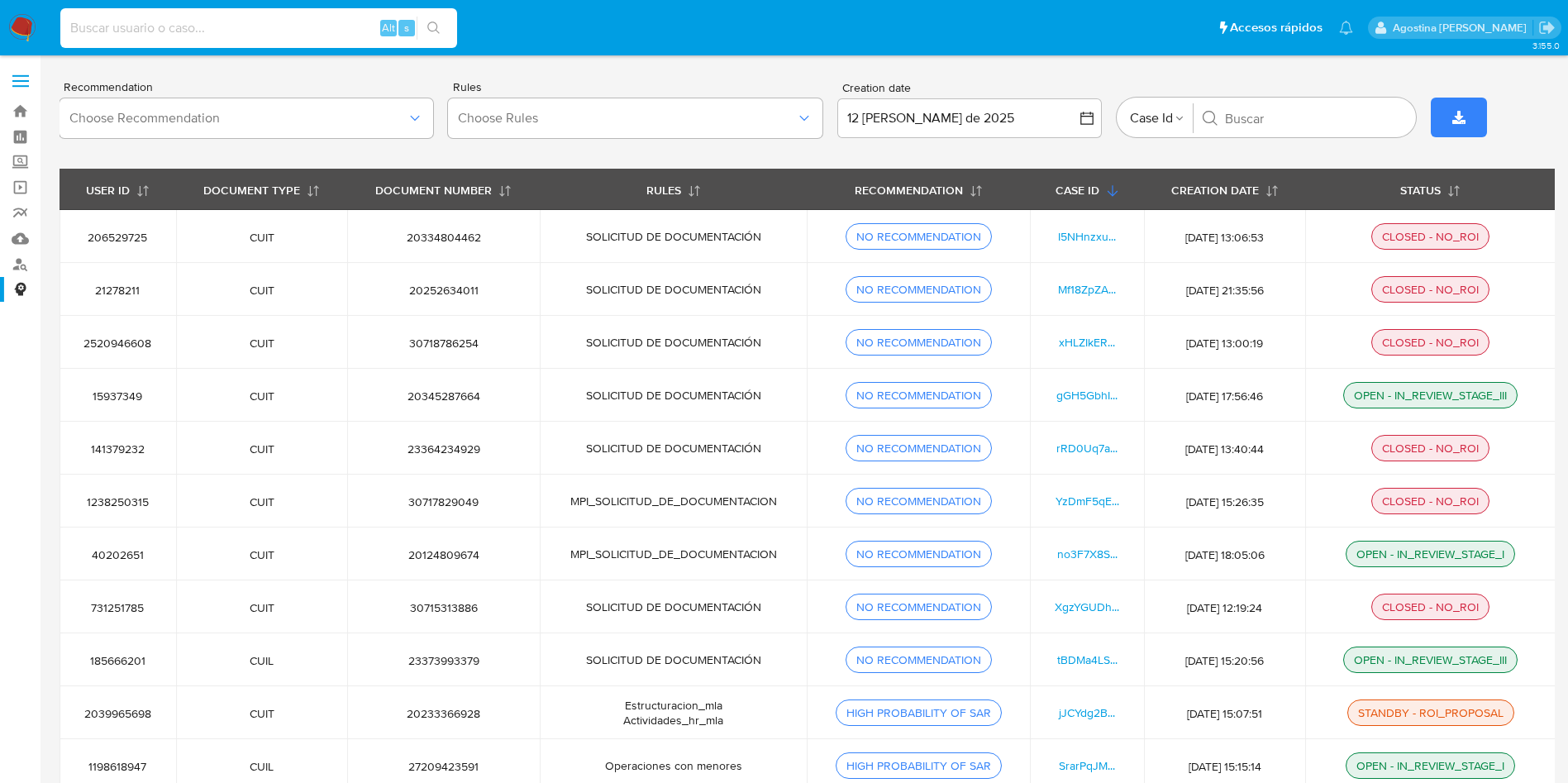
click at [290, 36] on input at bounding box center [259, 27] width 397 height 22
paste input "169327315"
type input "169327315"
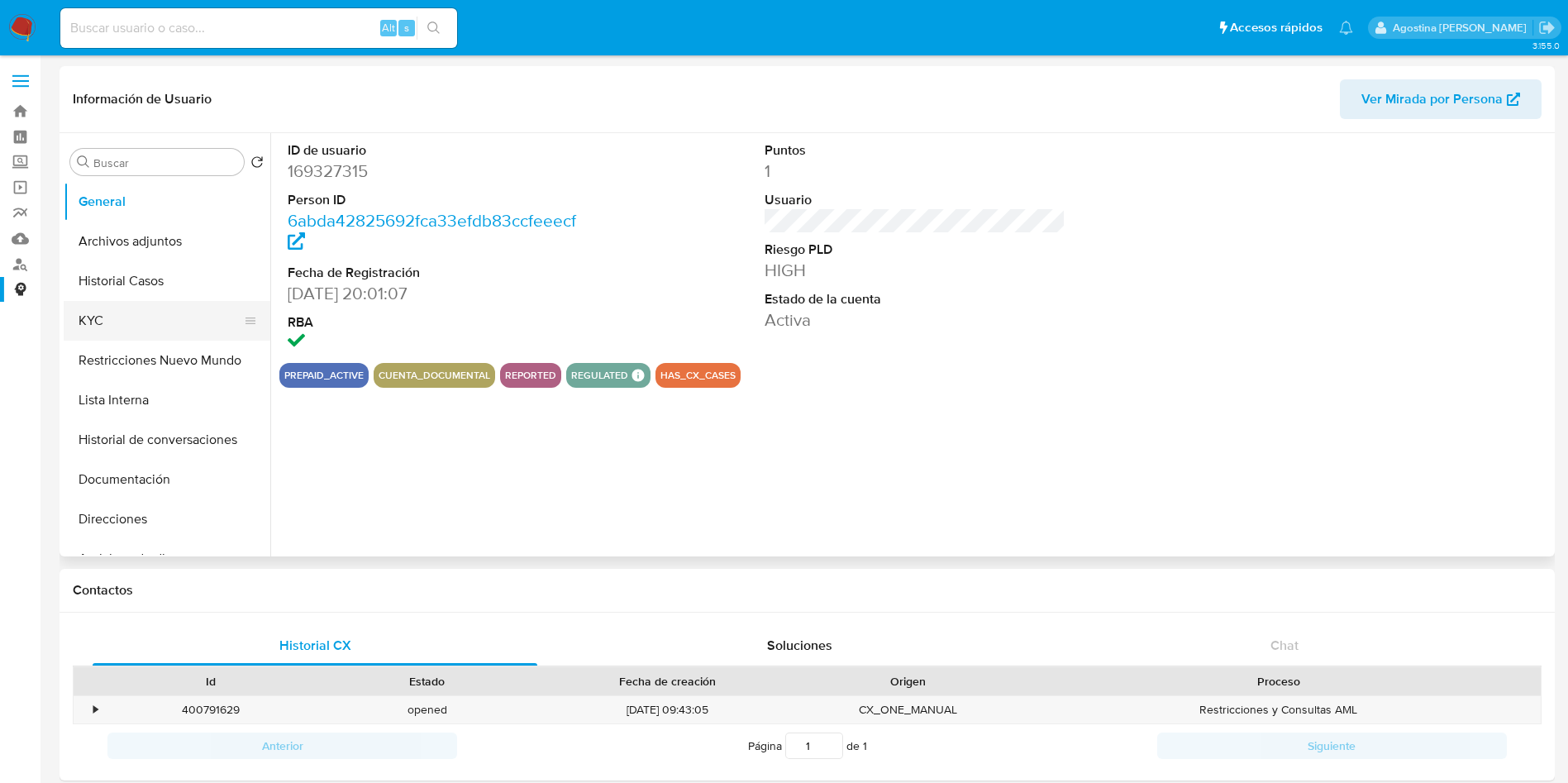
select select "10"
click at [162, 241] on button "Archivos adjuntos" at bounding box center [160, 241] width 194 height 40
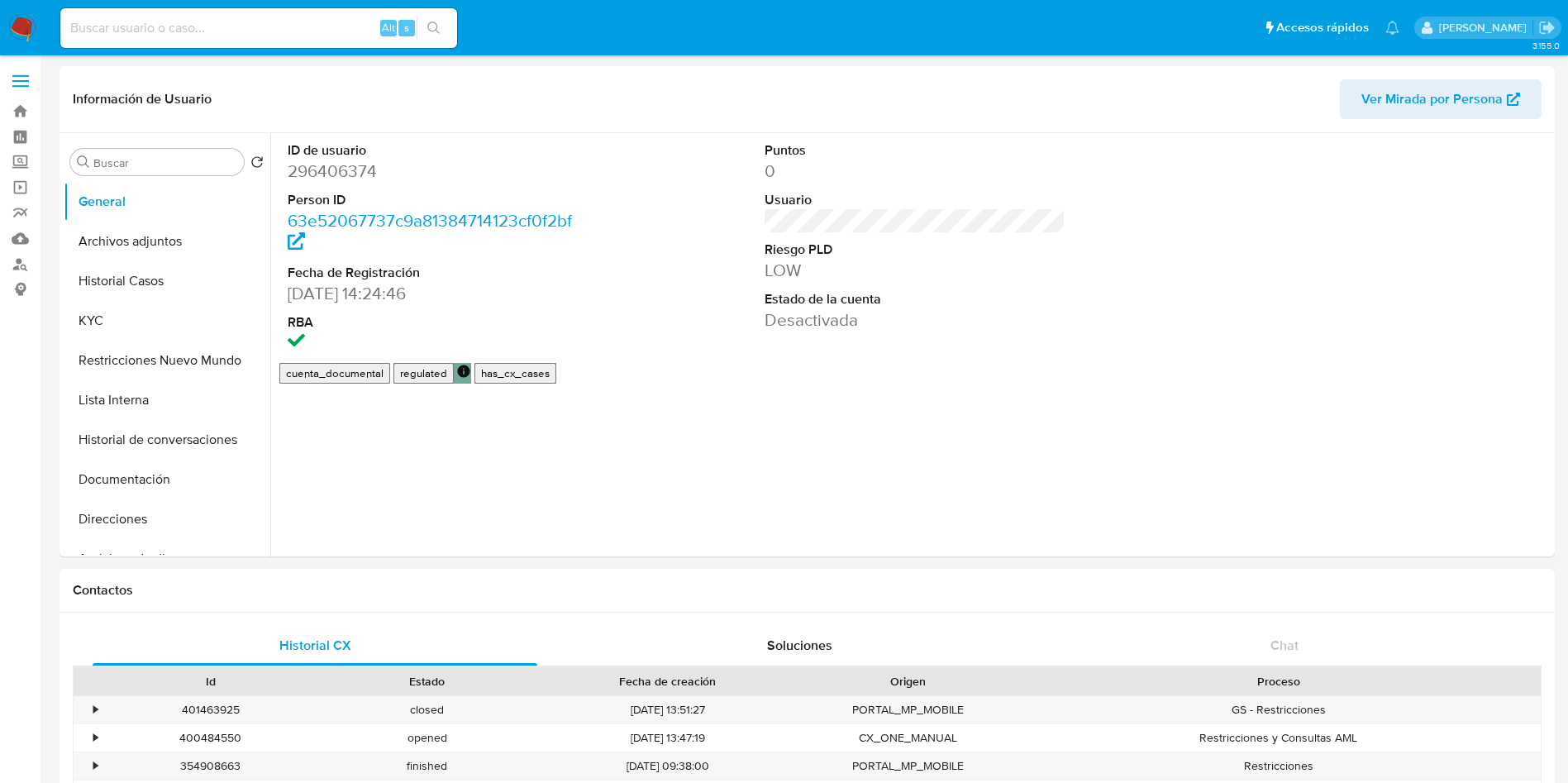
select select "10"
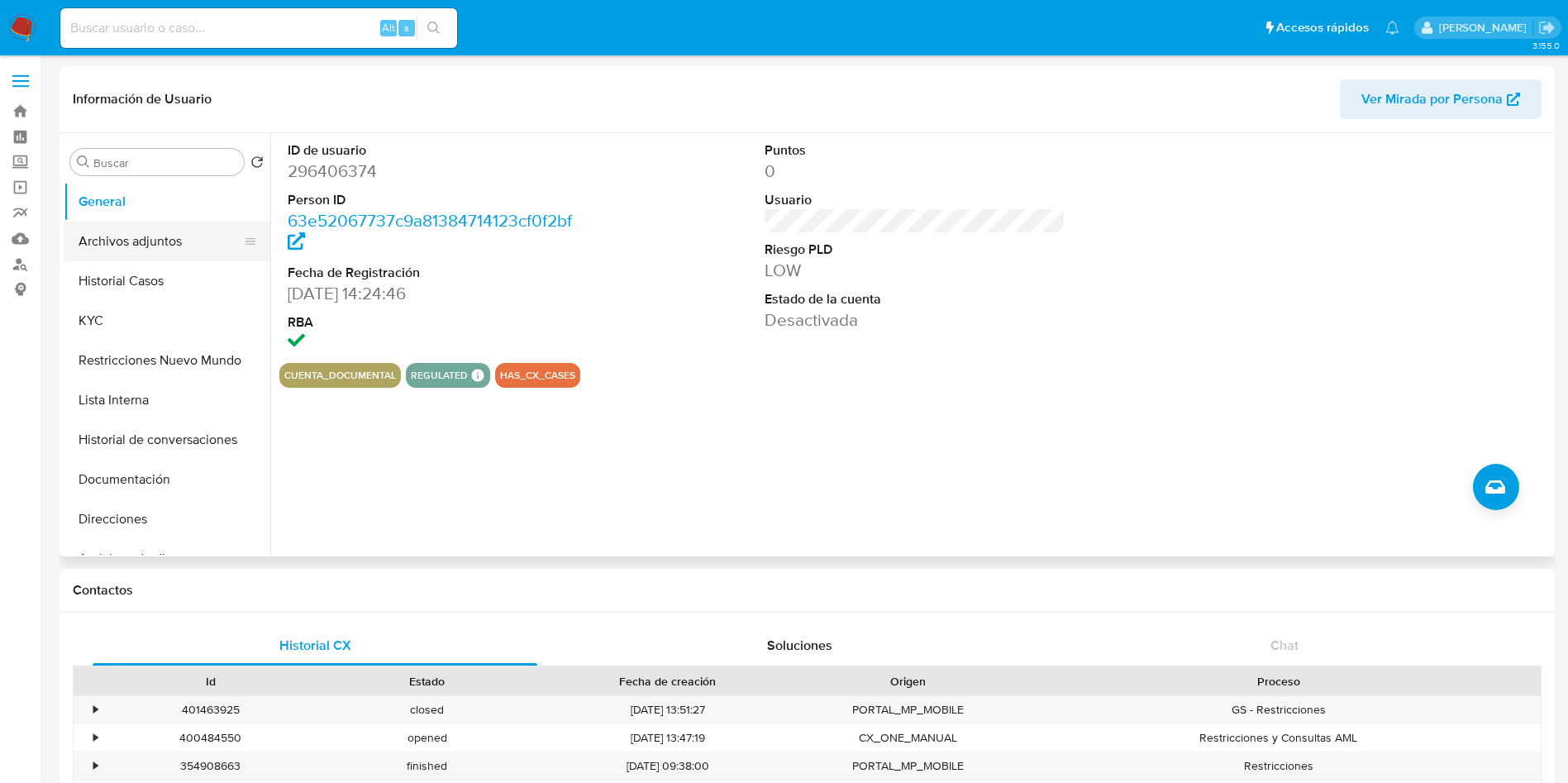
click at [206, 247] on button "Archivos adjuntos" at bounding box center [160, 241] width 194 height 40
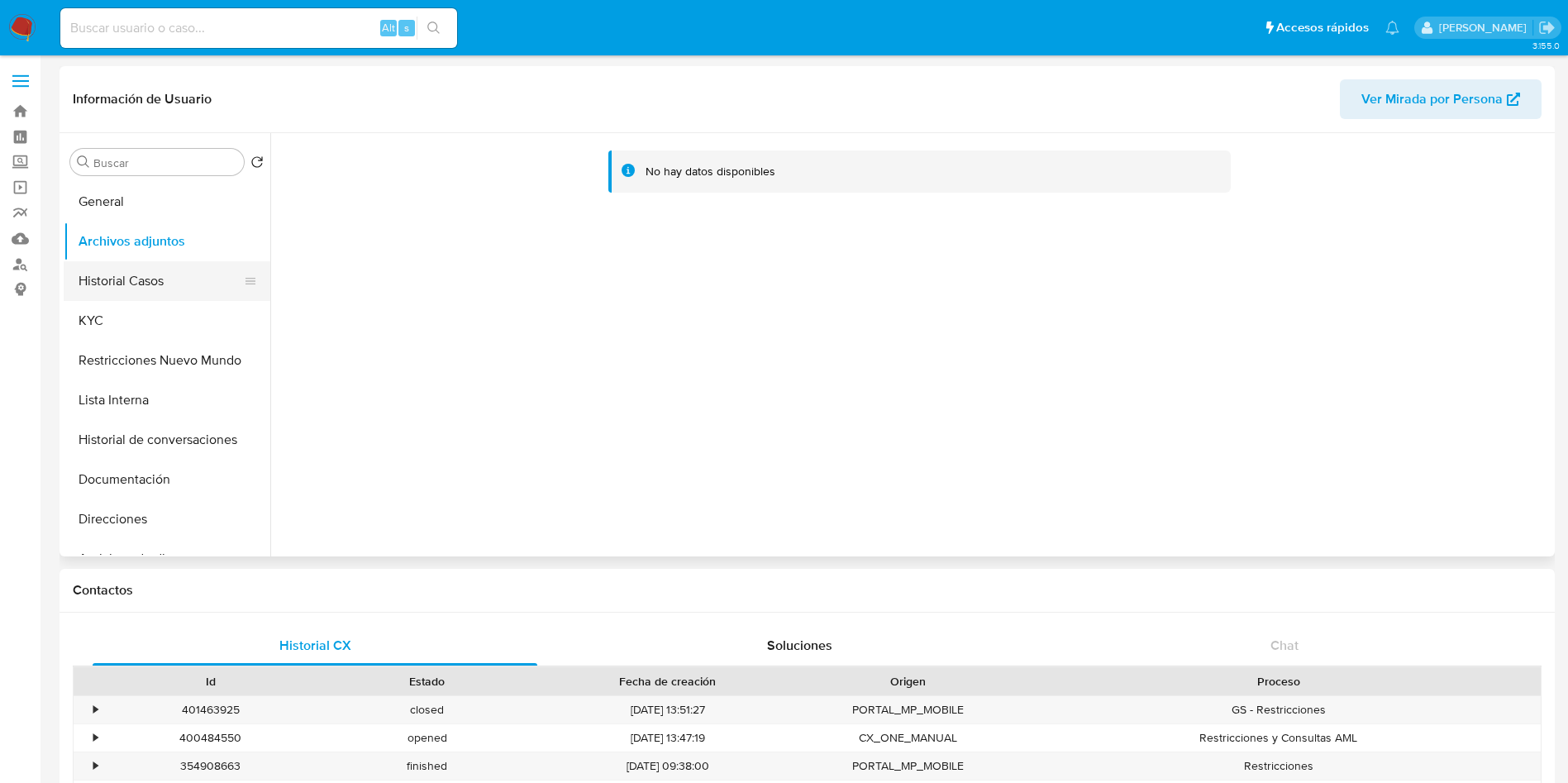
click at [177, 278] on button "Historial Casos" at bounding box center [160, 281] width 194 height 40
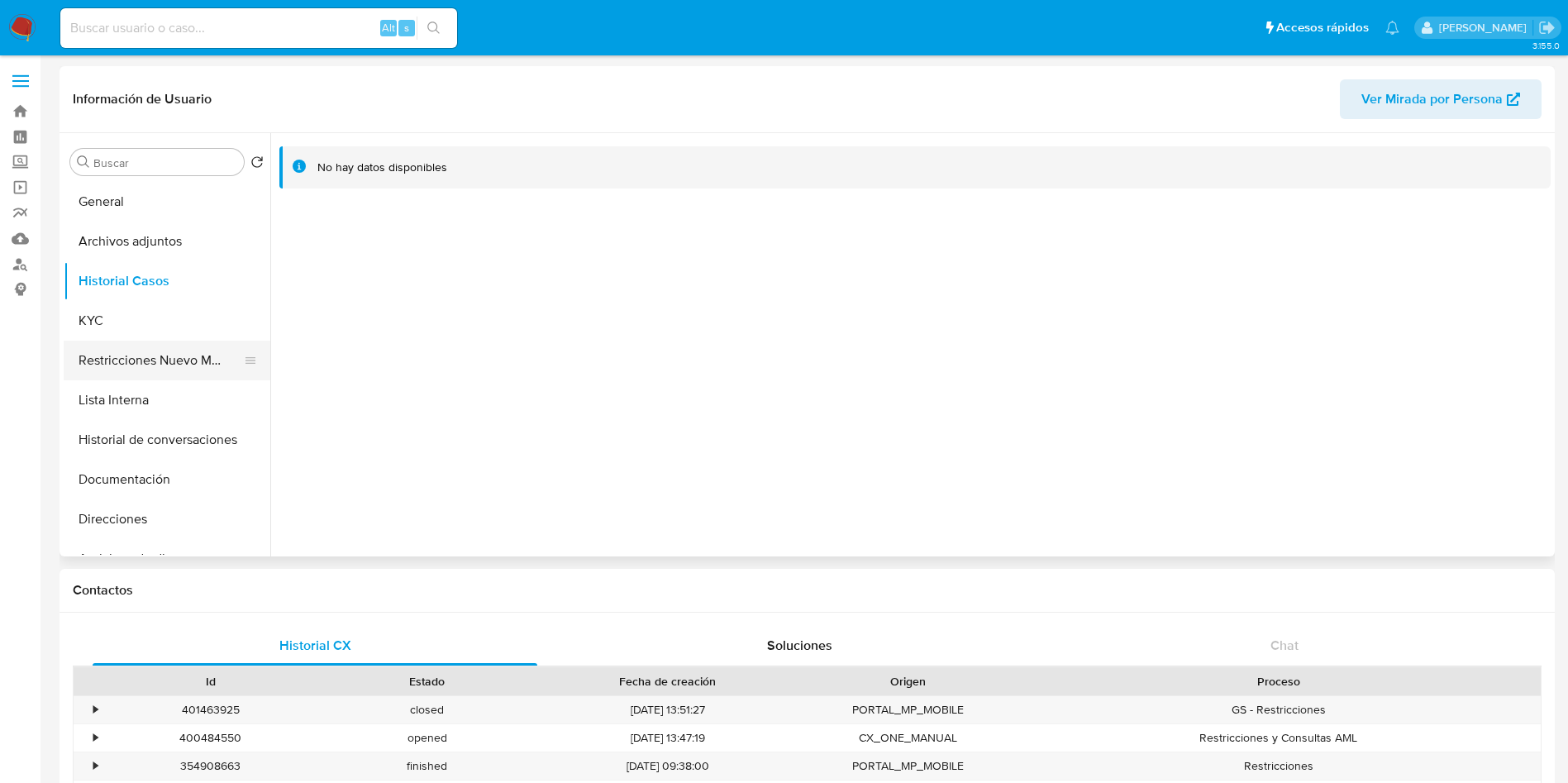
click at [169, 354] on button "Restricciones Nuevo Mundo" at bounding box center [160, 360] width 194 height 40
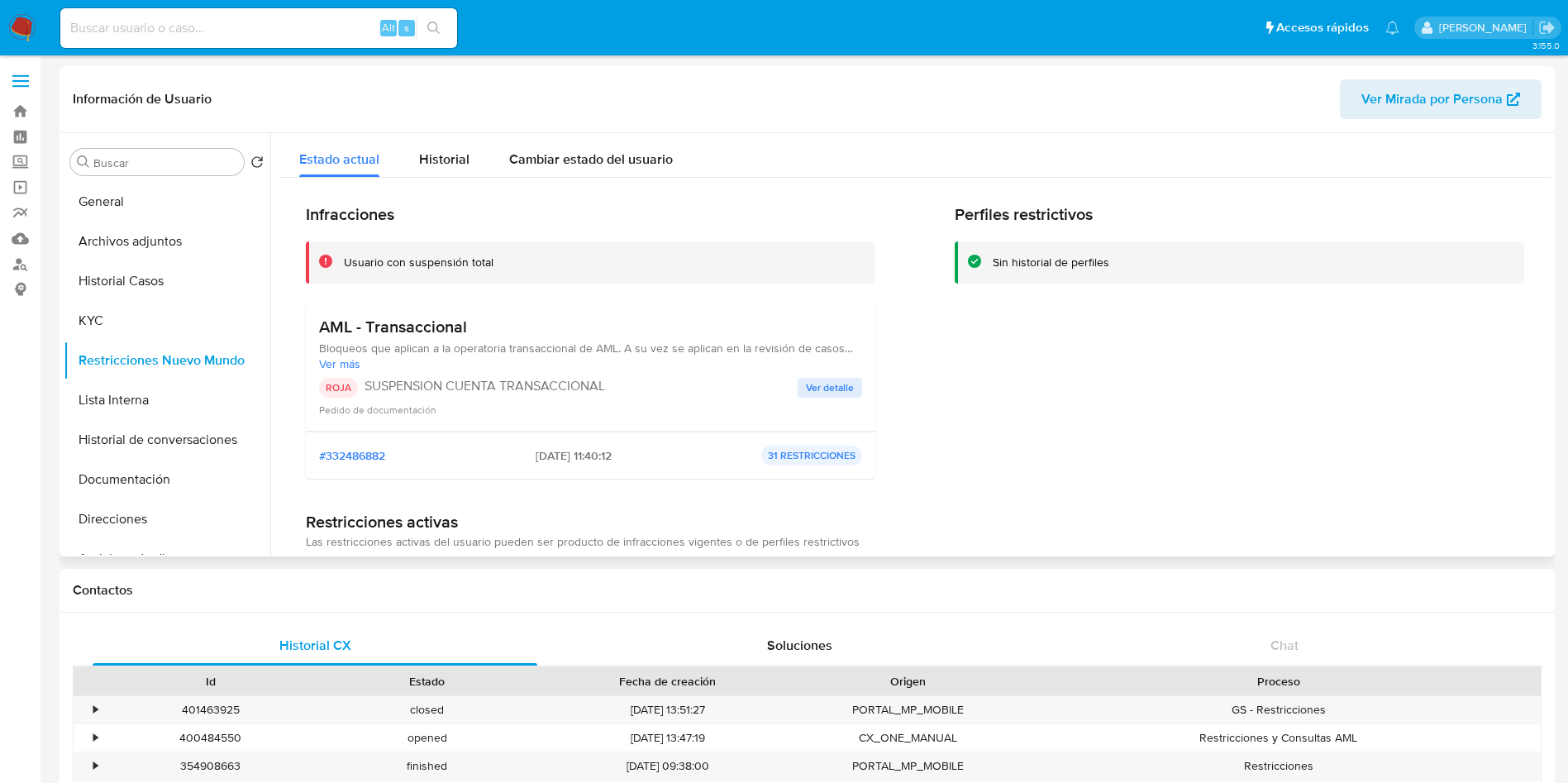
click at [813, 381] on span "Ver detalle" at bounding box center [830, 387] width 48 height 16
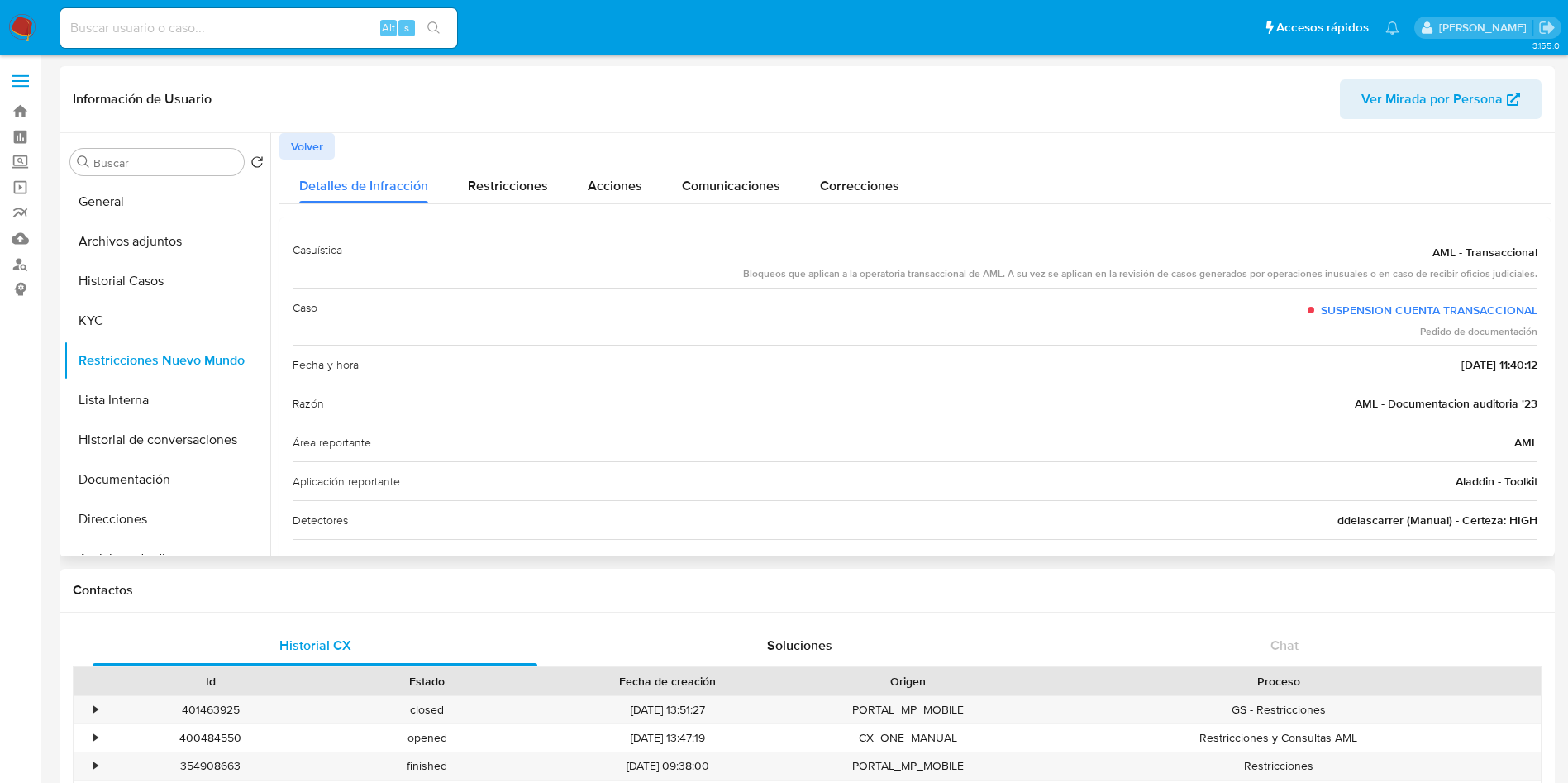
drag, startPoint x: 1340, startPoint y: 406, endPoint x: 1536, endPoint y: 396, distance: 196.3
click at [1536, 396] on div "Casuística AML - Transaccional Bloqueos que aplican a la operatoria transaccion…" at bounding box center [915, 424] width 1271 height 413
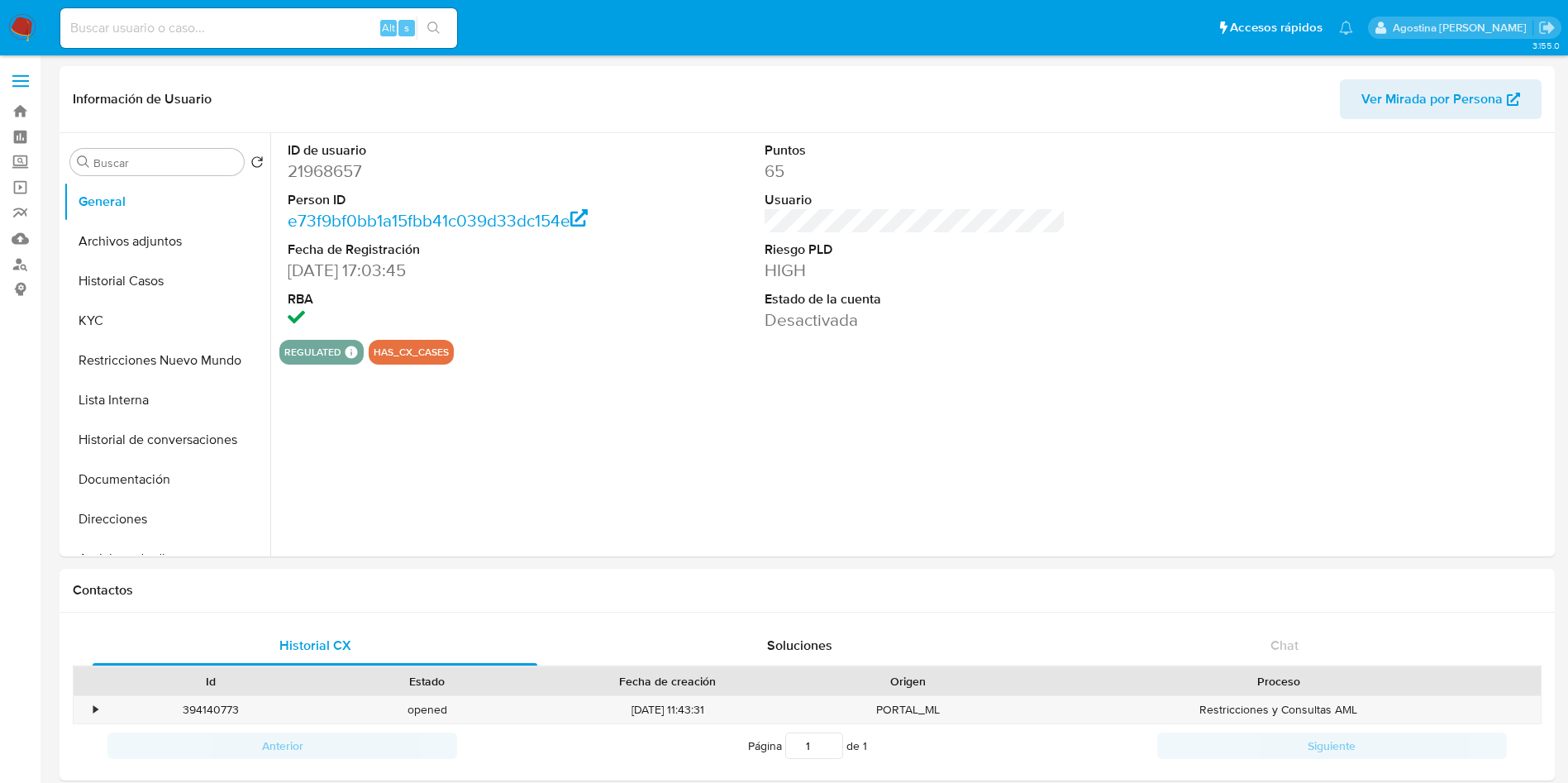
select select "10"
